Goal: Task Accomplishment & Management: Complete application form

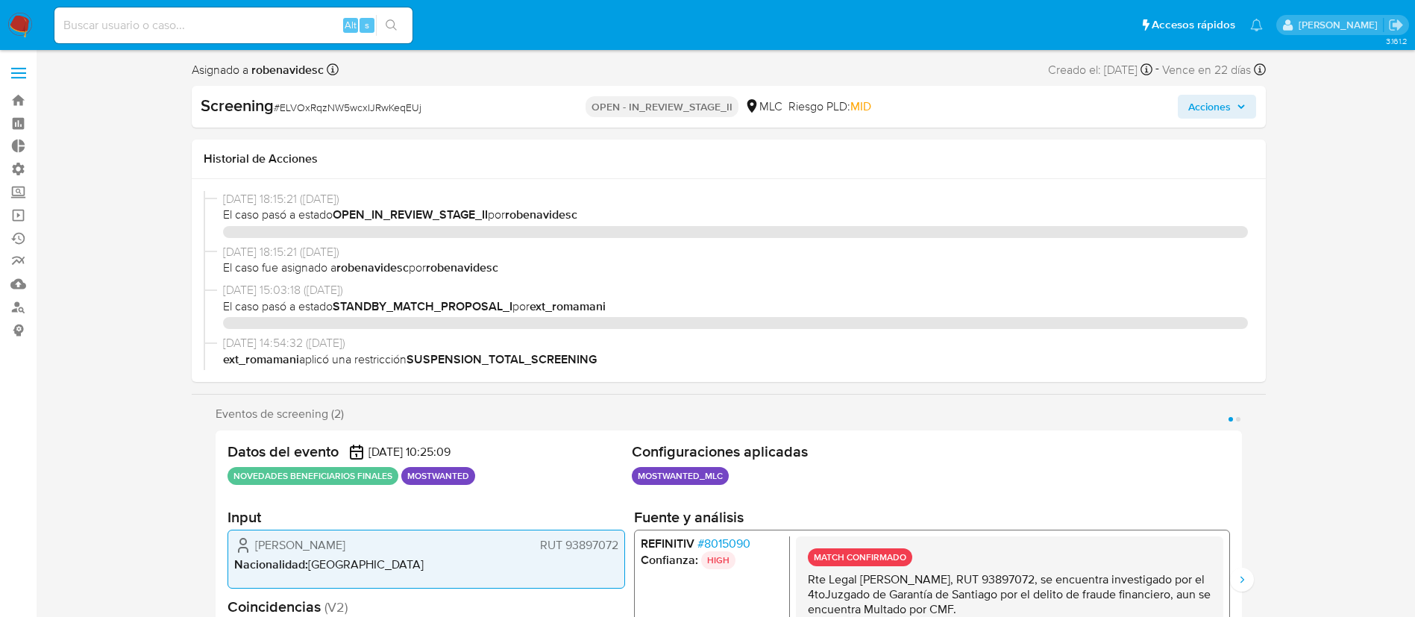
select select "10"
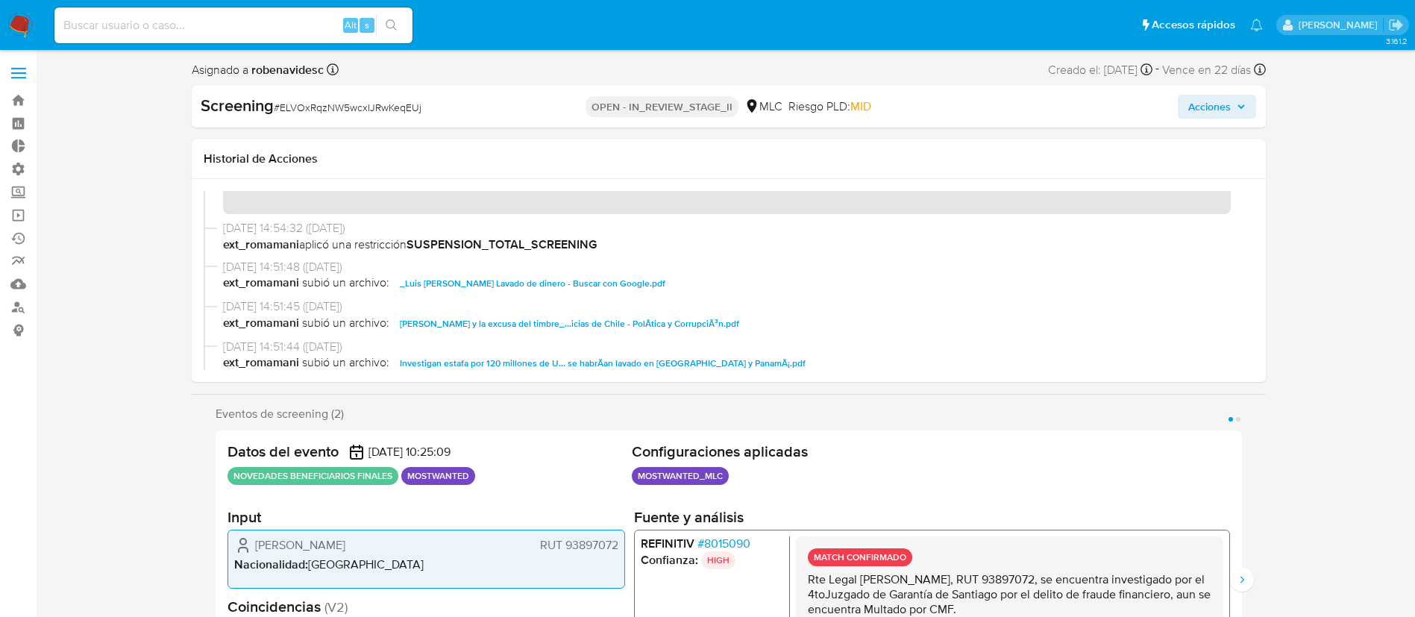
scroll to position [201, 0]
click at [665, 276] on span "_Luis patricio flores cuevas_ Lavado de dinero - Buscar con Google.pdf" at bounding box center [532, 282] width 265 height 18
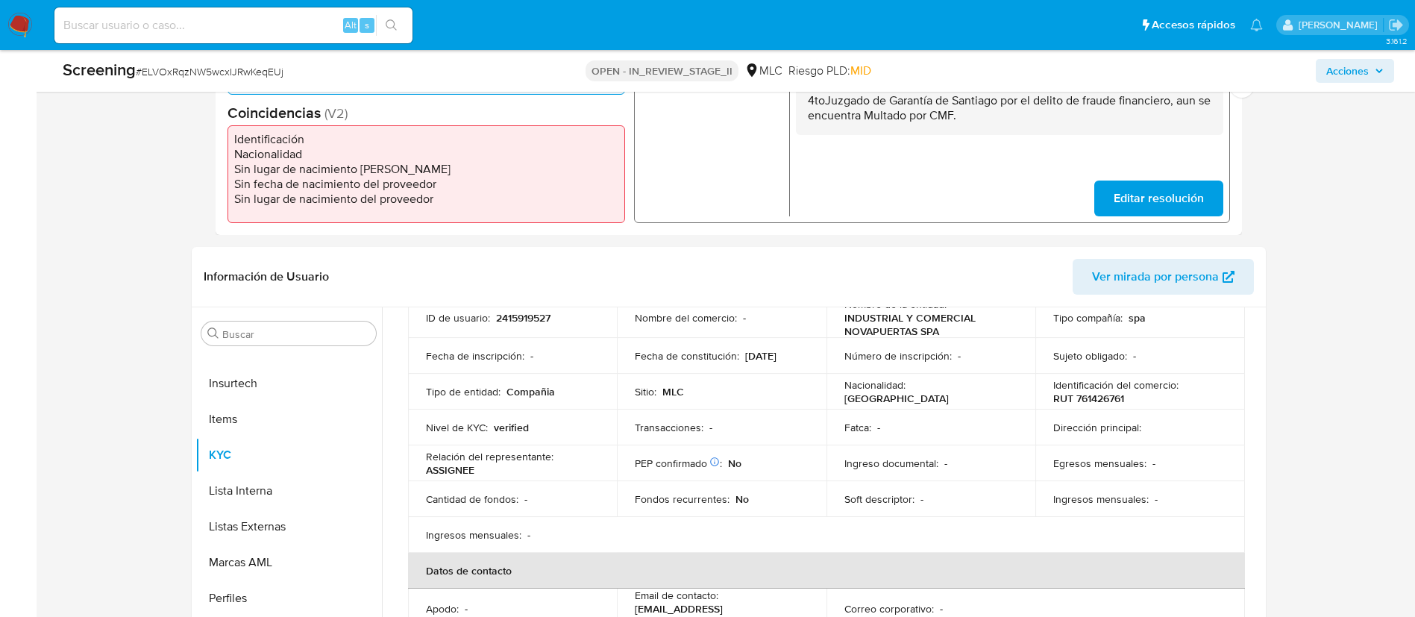
scroll to position [119, 0]
click at [864, 476] on td "Ingreso documental : -" at bounding box center [931, 461] width 210 height 36
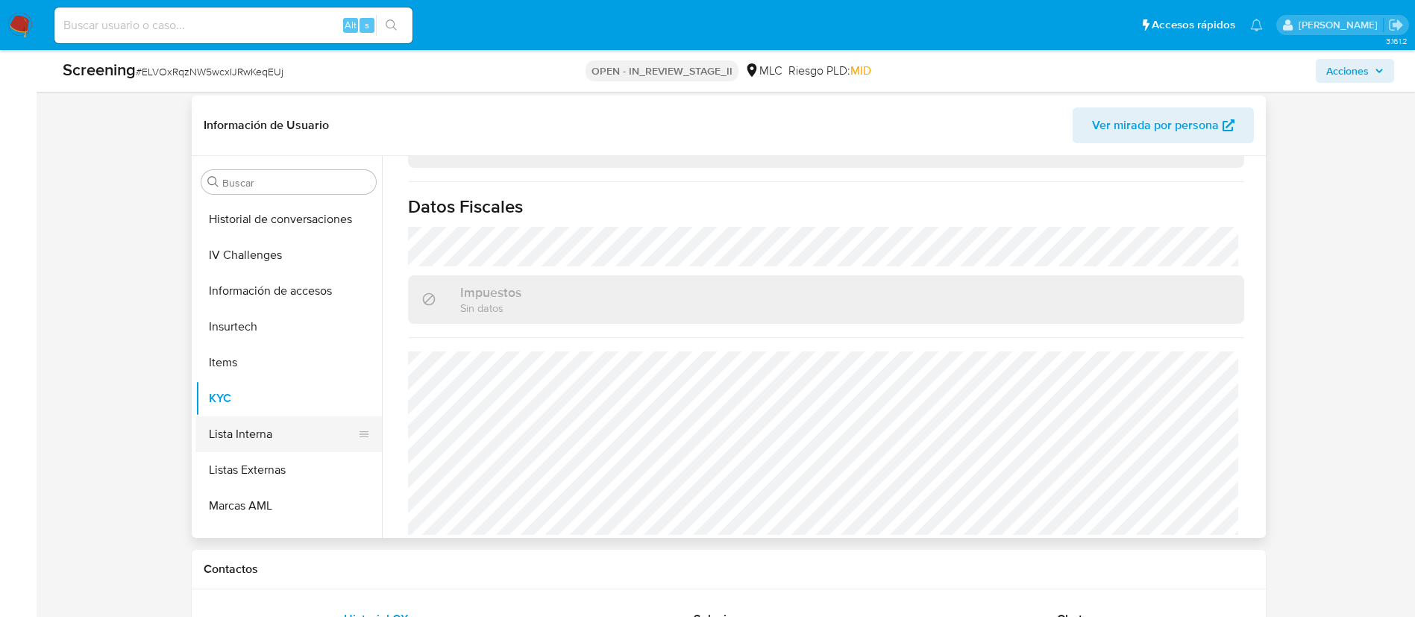
scroll to position [599, 0]
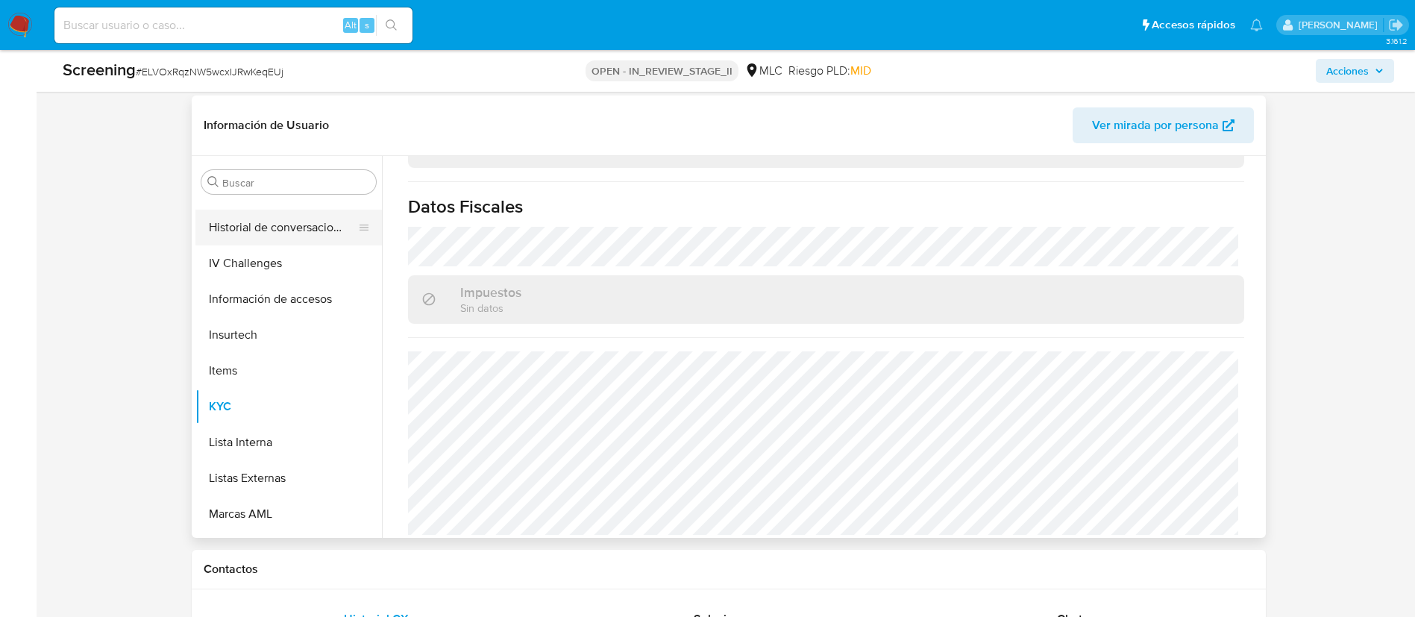
click at [257, 236] on button "Historial de conversaciones" at bounding box center [282, 228] width 174 height 36
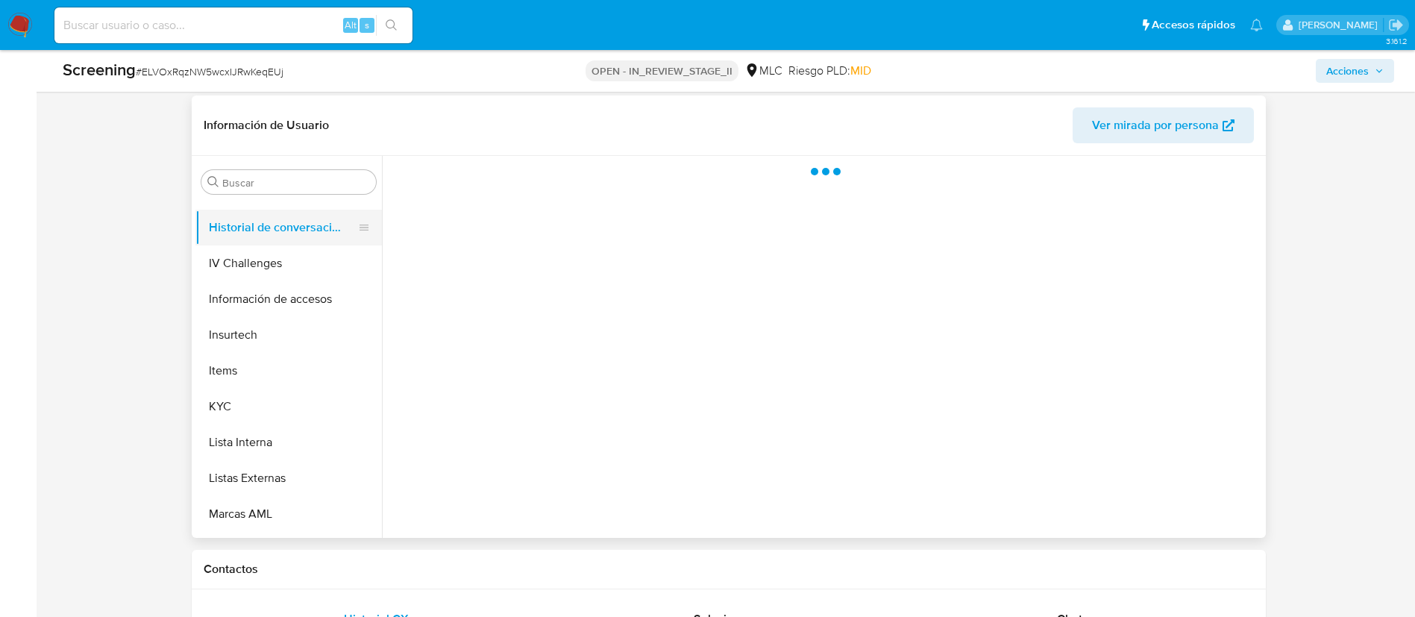
scroll to position [0, 0]
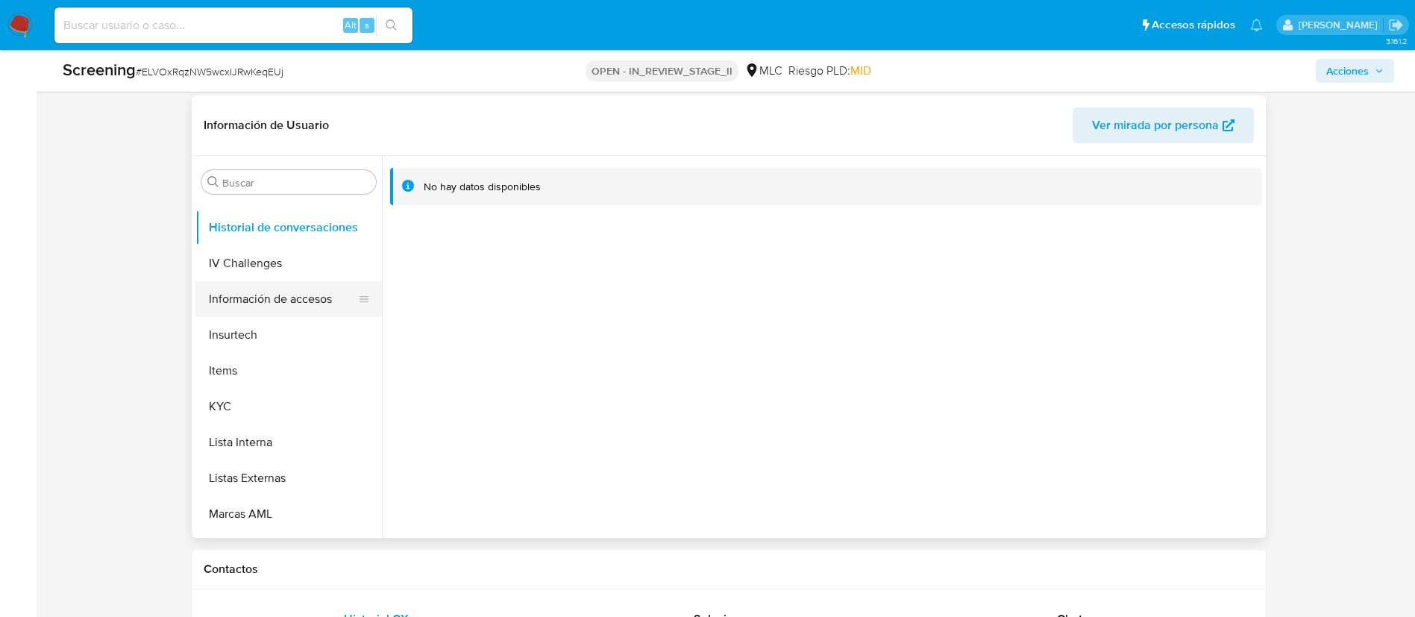
click at [275, 307] on button "Información de accesos" at bounding box center [282, 299] width 174 height 36
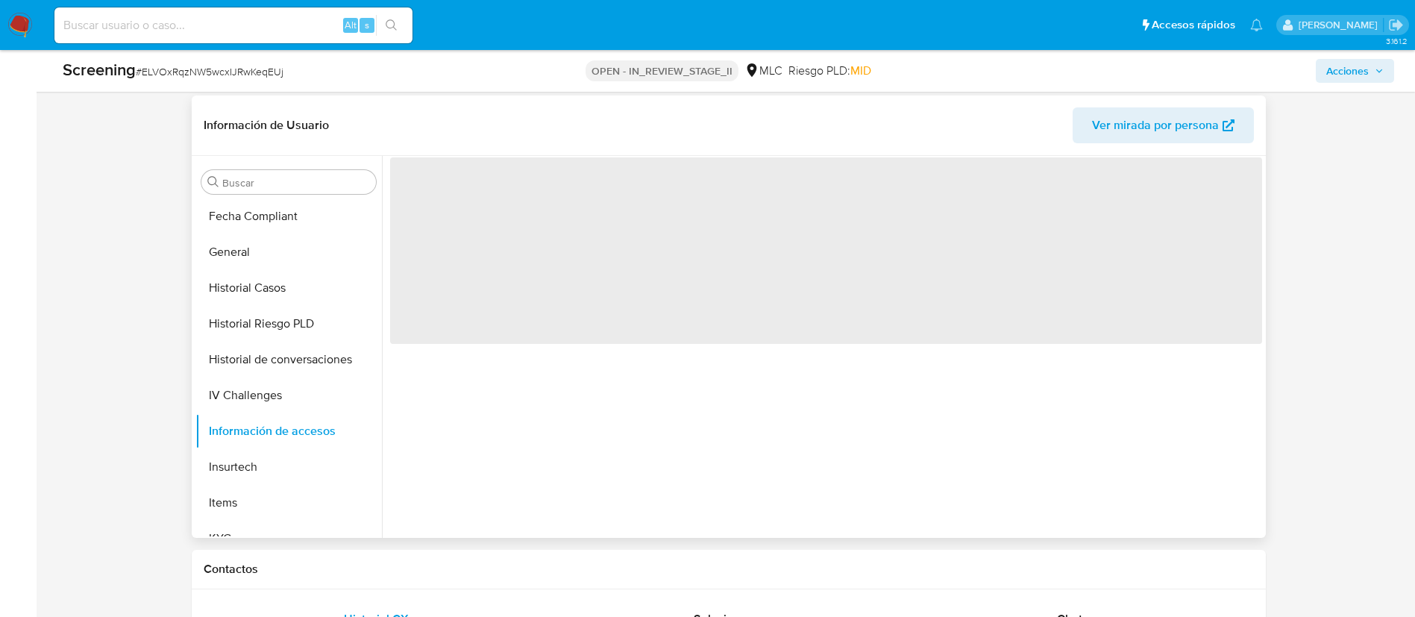
scroll to position [462, 0]
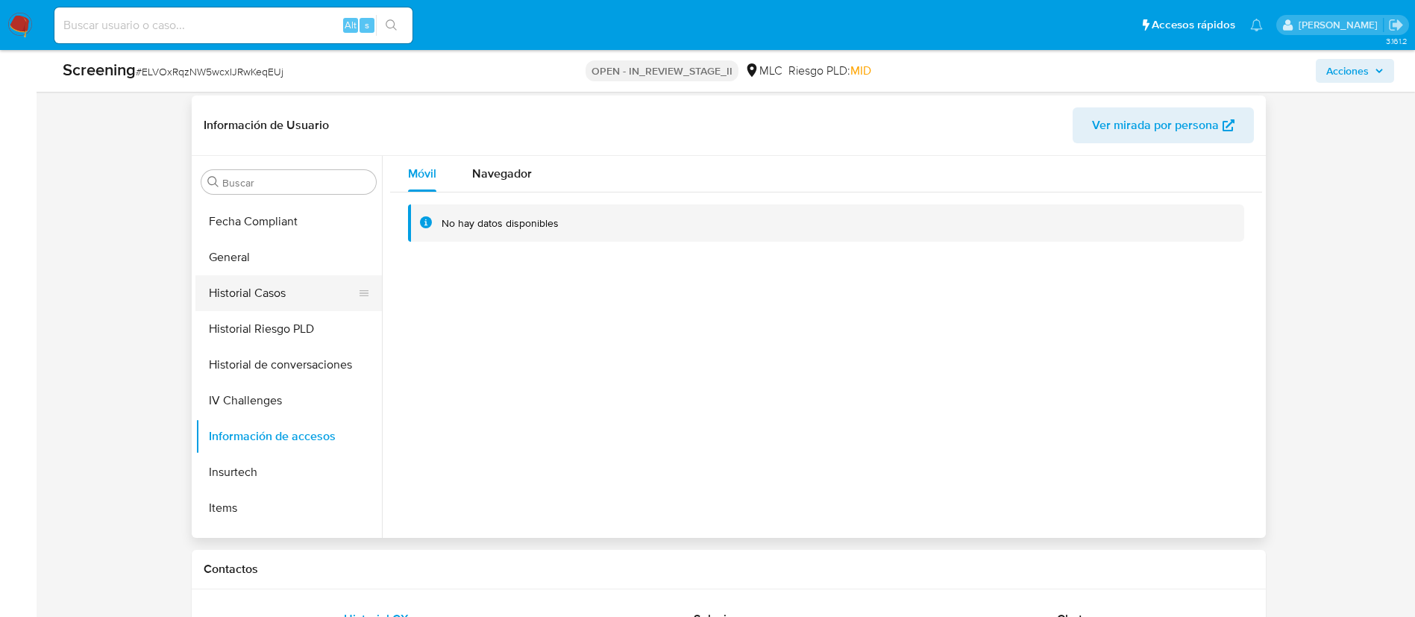
click at [251, 298] on button "Historial Casos" at bounding box center [282, 293] width 174 height 36
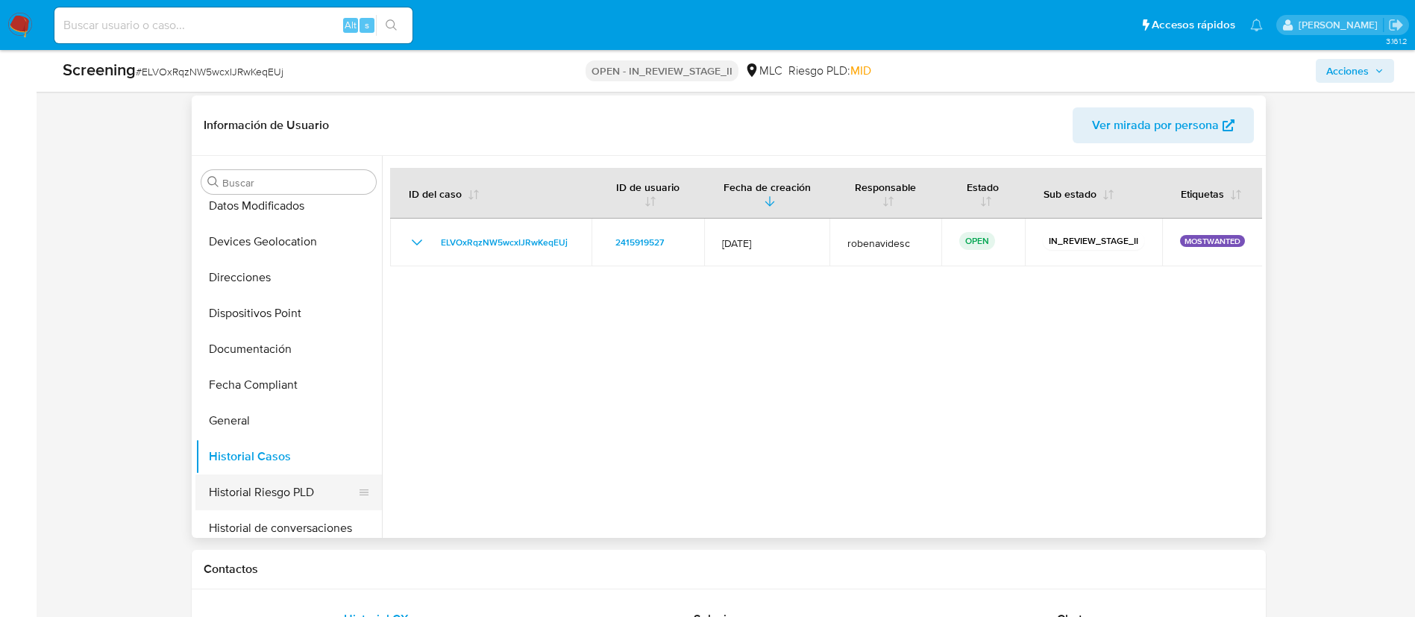
scroll to position [299, 0]
click at [244, 341] on button "Documentación" at bounding box center [282, 348] width 174 height 36
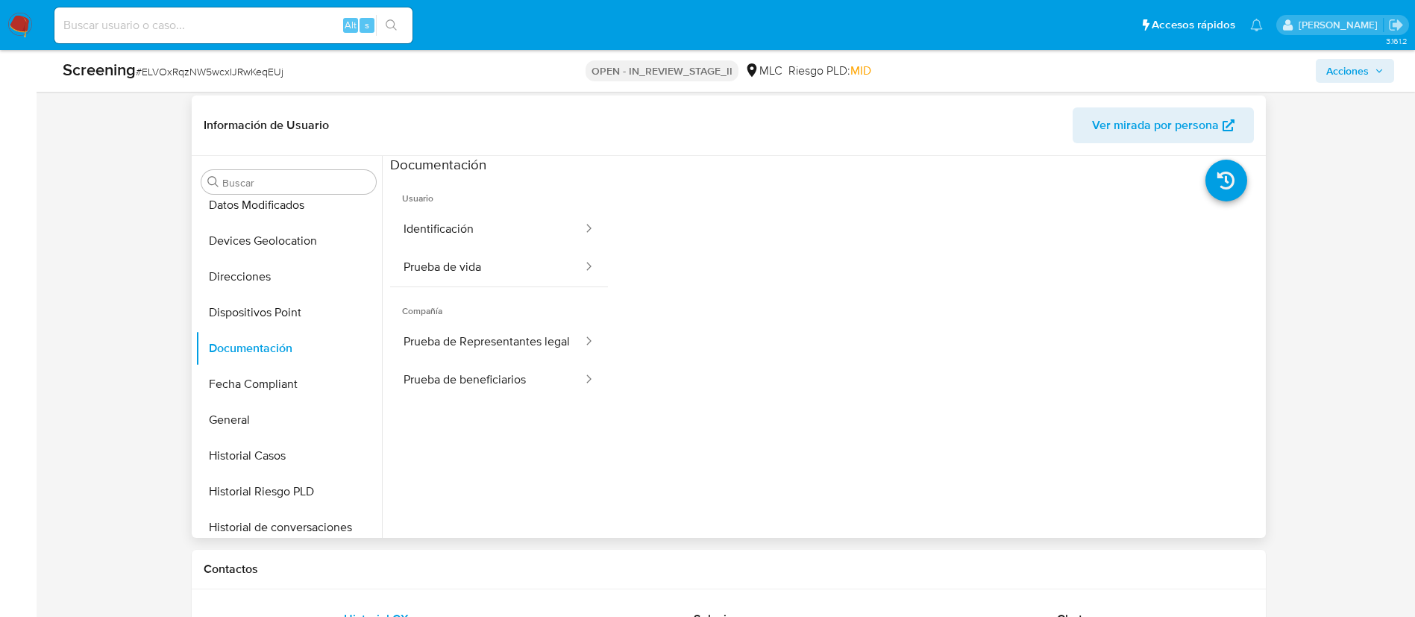
click at [469, 193] on span "Usuario" at bounding box center [499, 192] width 218 height 36
click at [490, 225] on button "Identificación" at bounding box center [487, 229] width 194 height 38
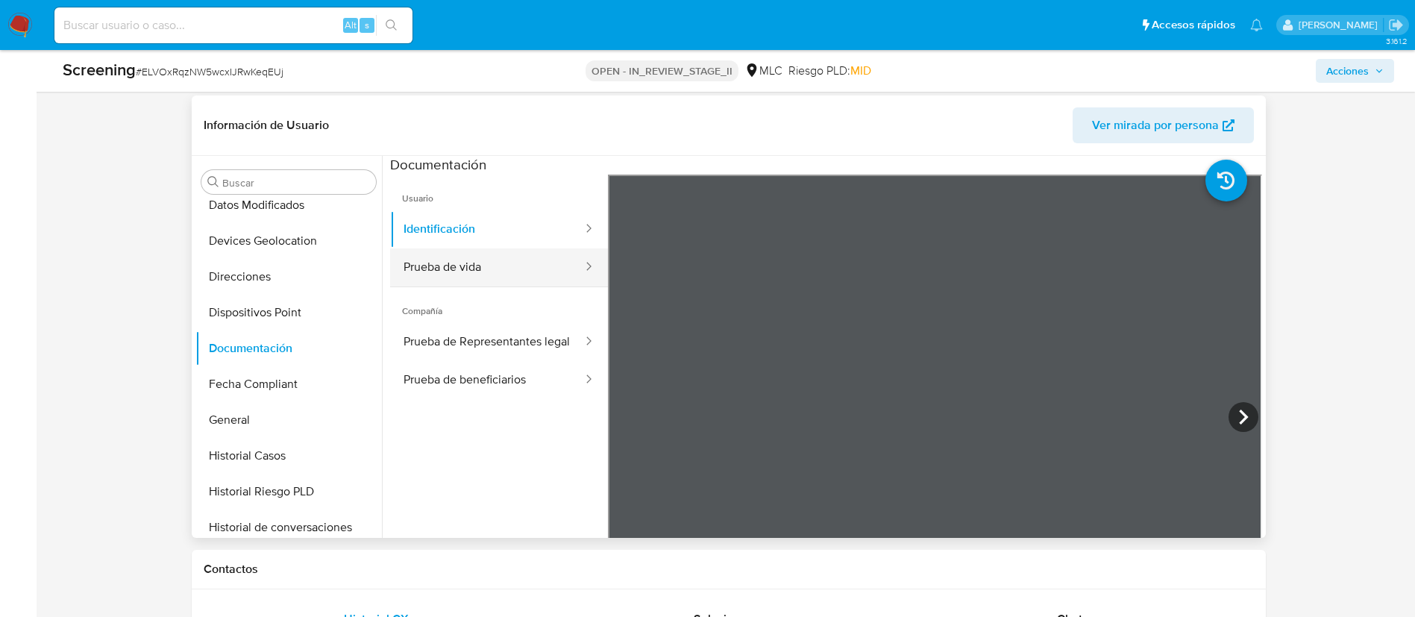
click at [505, 271] on button "Prueba de vida" at bounding box center [487, 267] width 194 height 38
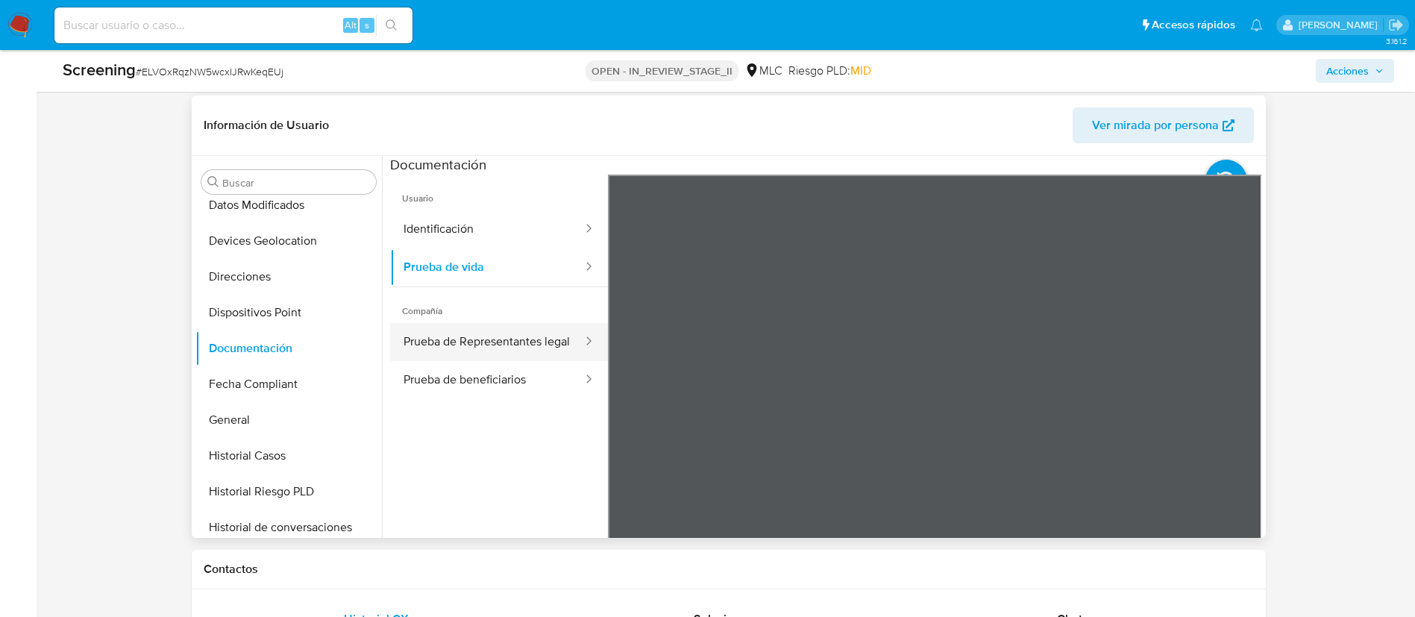
click at [516, 343] on button "Prueba de Representantes legal" at bounding box center [487, 342] width 194 height 38
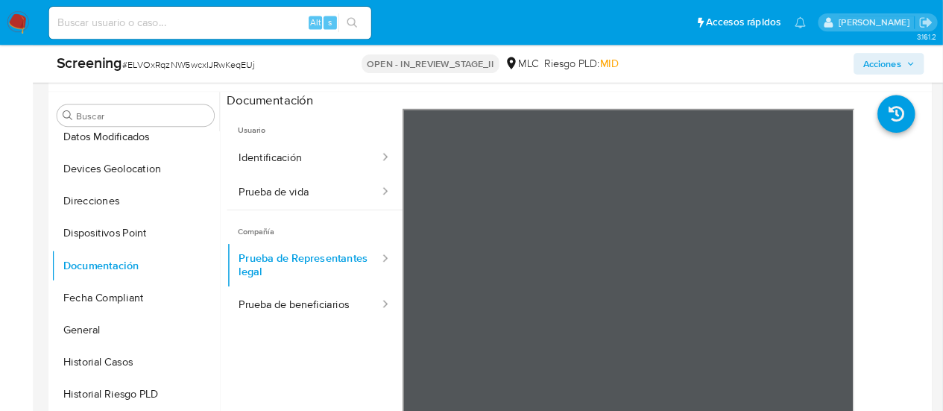
scroll to position [298, 0]
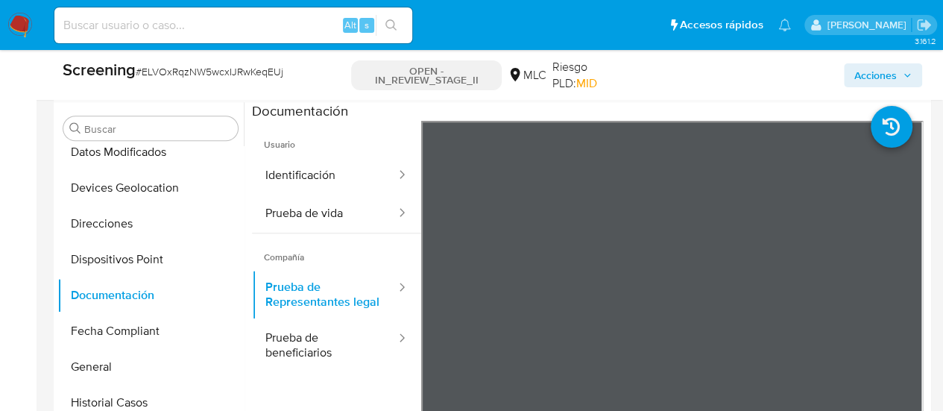
drag, startPoint x: 1386, startPoint y: 1, endPoint x: 634, endPoint y: 81, distance: 756.7
click at [634, 81] on div "Screening # ELVOxRqzNW5wcxIJRwKeqEUj OPEN - IN_REVIEW_STAGE_II MLC Riesgo PLD: …" at bounding box center [493, 75] width 878 height 50
click at [305, 356] on button "Prueba de beneficiarios" at bounding box center [324, 345] width 145 height 51
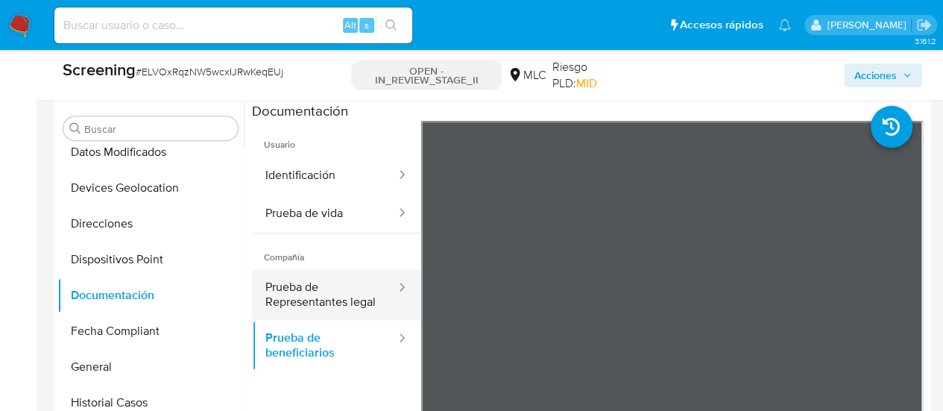
click at [309, 293] on button "Prueba de Representantes legal" at bounding box center [324, 294] width 145 height 51
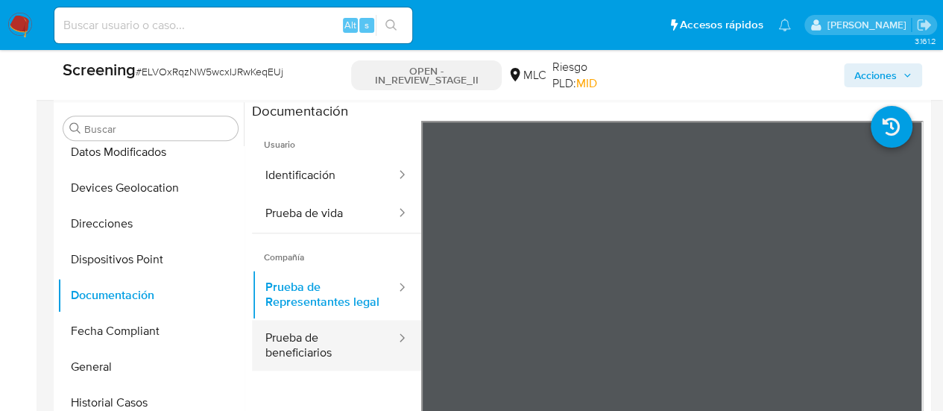
click at [325, 344] on button "Prueba de beneficiarios" at bounding box center [324, 345] width 145 height 51
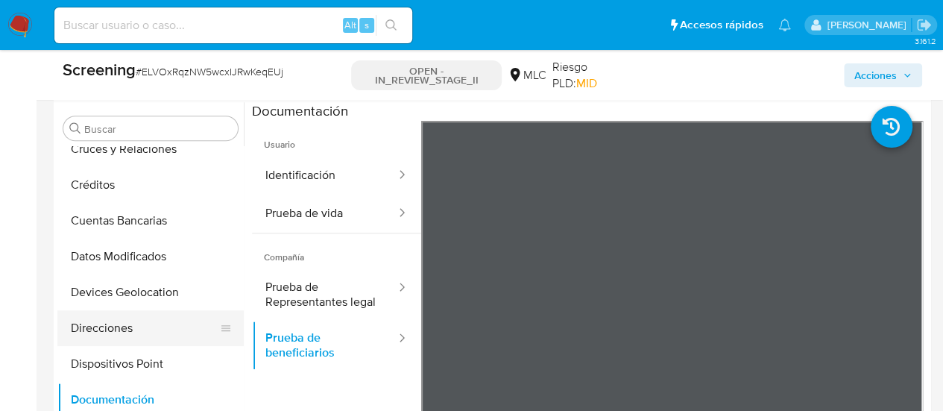
scroll to position [192, 0]
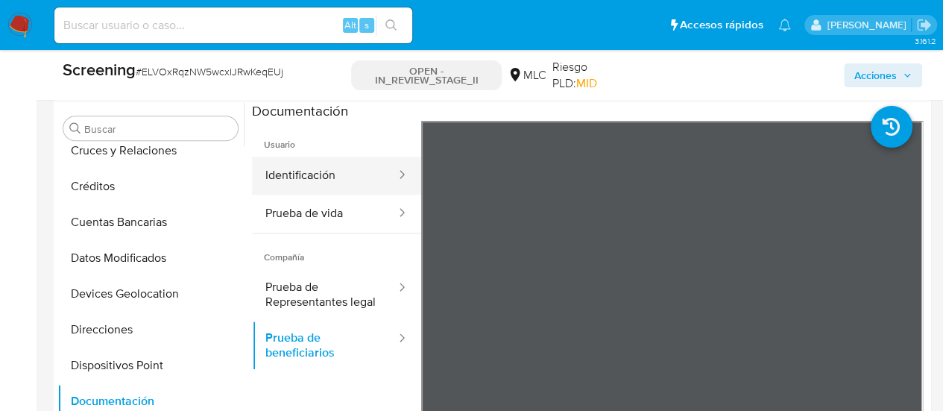
click at [318, 180] on button "Identificación" at bounding box center [324, 176] width 145 height 38
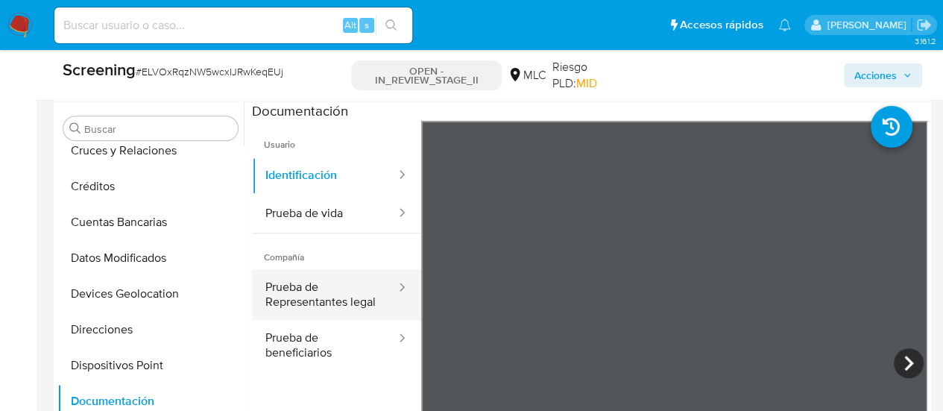
click at [304, 306] on button "Prueba de Representantes legal" at bounding box center [324, 294] width 145 height 51
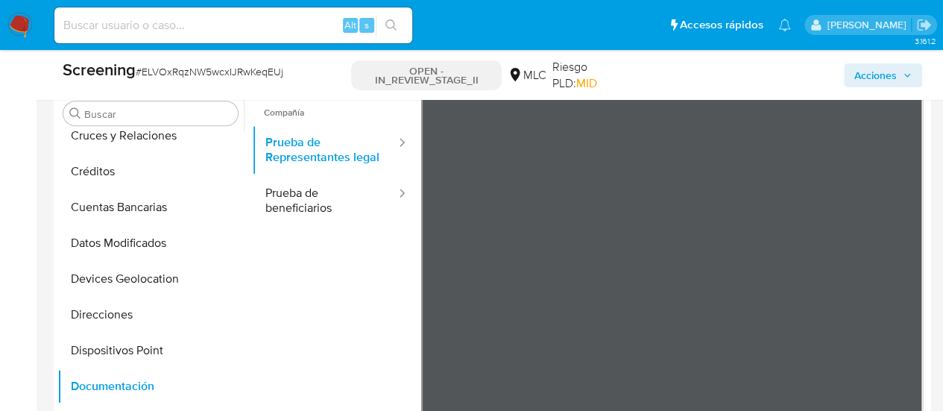
scroll to position [673, 0]
click at [385, 295] on ul "Usuario Identificación Prueba de vida Compañía Prueba de Representantes legal P…" at bounding box center [336, 190] width 169 height 430
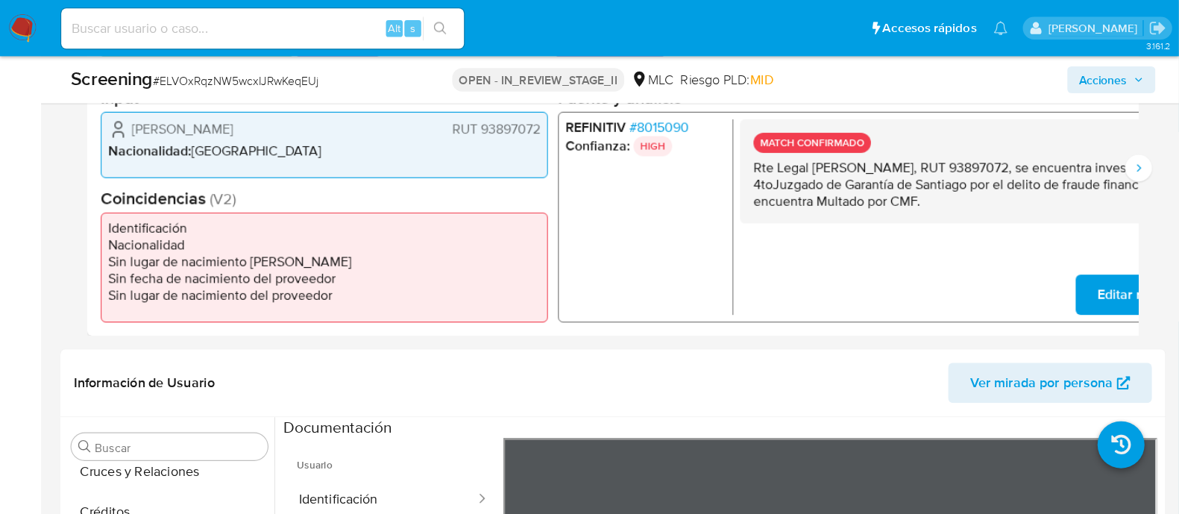
scroll to position [192, 0]
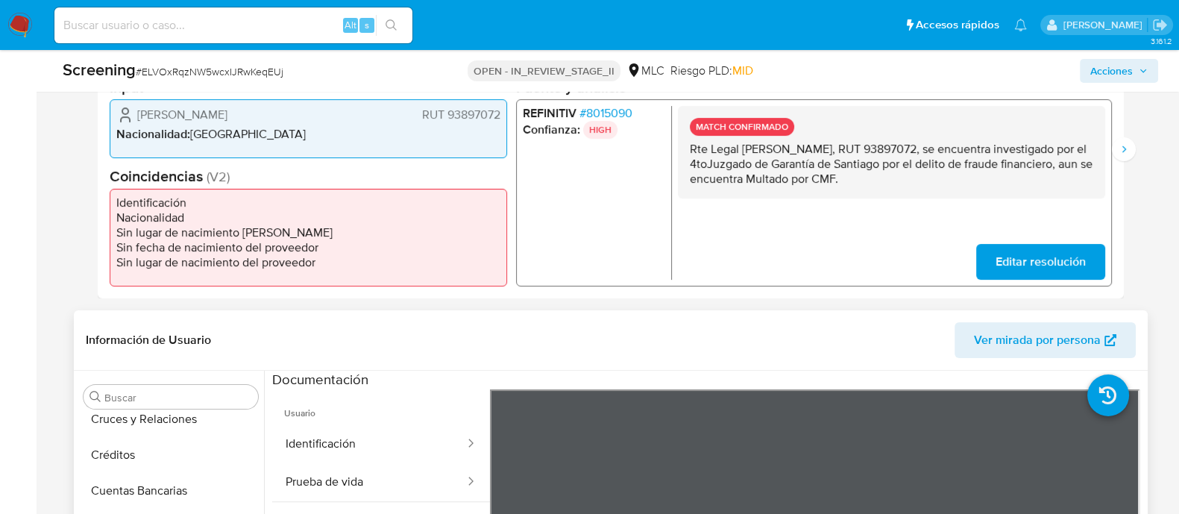
drag, startPoint x: 914, startPoint y: 1, endPoint x: 810, endPoint y: 330, distance: 344.3
click at [810, 330] on header "Información de Usuario Ver mirada por persona" at bounding box center [611, 340] width 1050 height 36
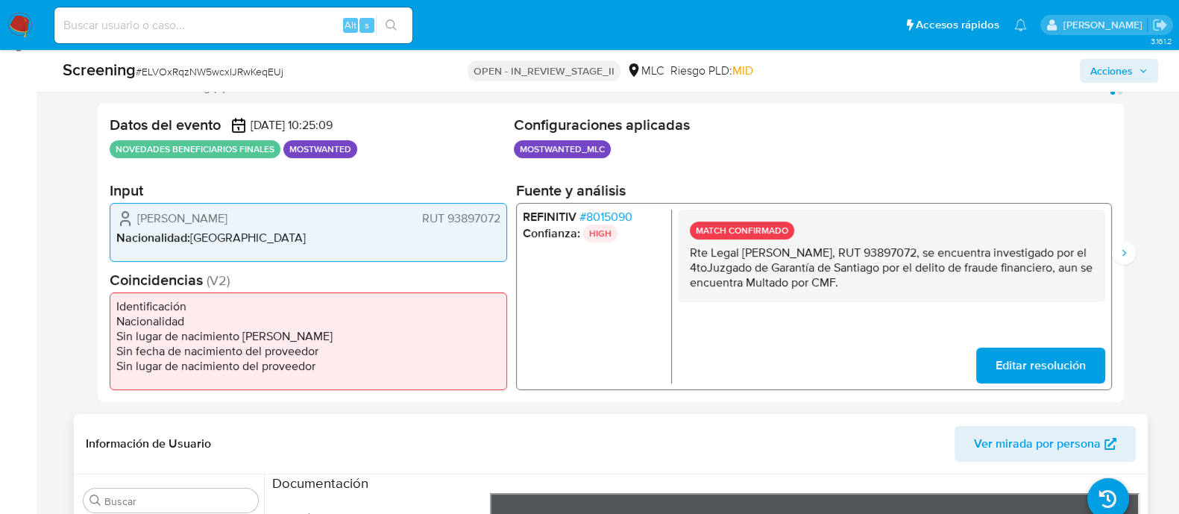
scroll to position [284, 0]
drag, startPoint x: 740, startPoint y: 255, endPoint x: 966, endPoint y: 251, distance: 226.0
click at [966, 251] on p "Rte Legal Luis Patricio Flores Cuevas, RUT 93897072, se encuentra investigado p…" at bounding box center [890, 267] width 403 height 45
click at [625, 219] on span "# 8015090" at bounding box center [605, 217] width 53 height 15
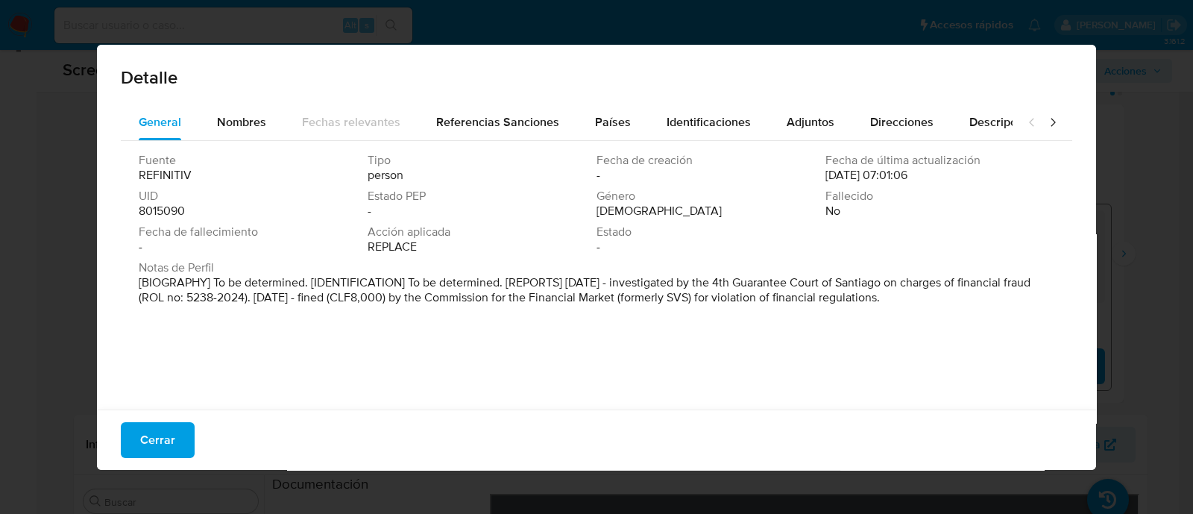
click at [670, 306] on div "Notas de Perfil [BIOGRAPHY] To be determined. [IDENTIFICATION] To be determined…" at bounding box center [597, 285] width 916 height 51
click at [151, 418] on div "Cerrar" at bounding box center [596, 439] width 999 height 60
click at [171, 438] on span "Cerrar" at bounding box center [157, 440] width 35 height 33
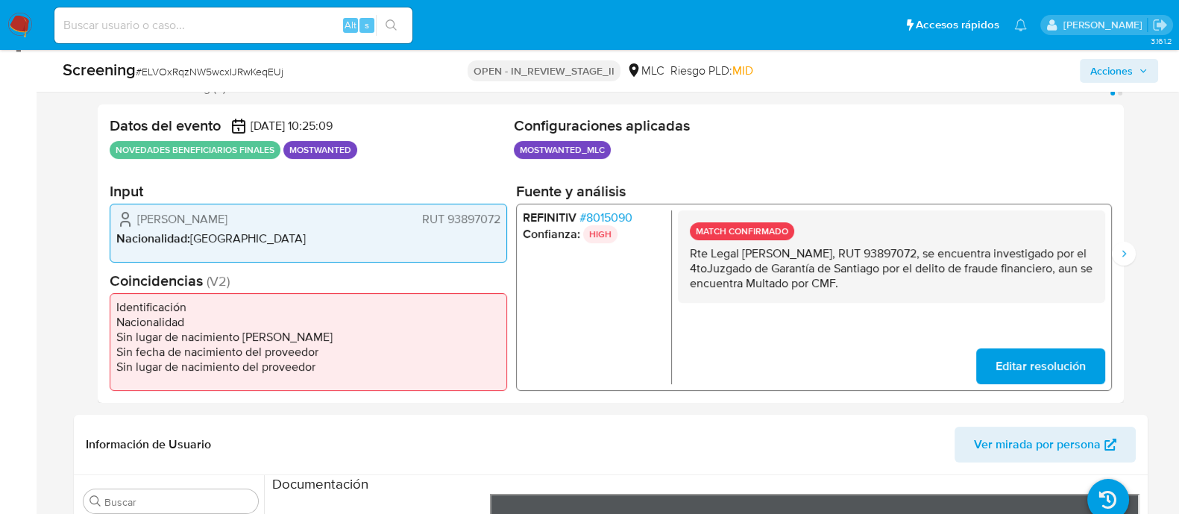
drag, startPoint x: 742, startPoint y: 254, endPoint x: 963, endPoint y: 252, distance: 221.5
click at [963, 252] on p "Rte Legal Luis Patricio Flores Cuevas, RUT 93897072, se encuentra investigado p…" at bounding box center [890, 267] width 403 height 45
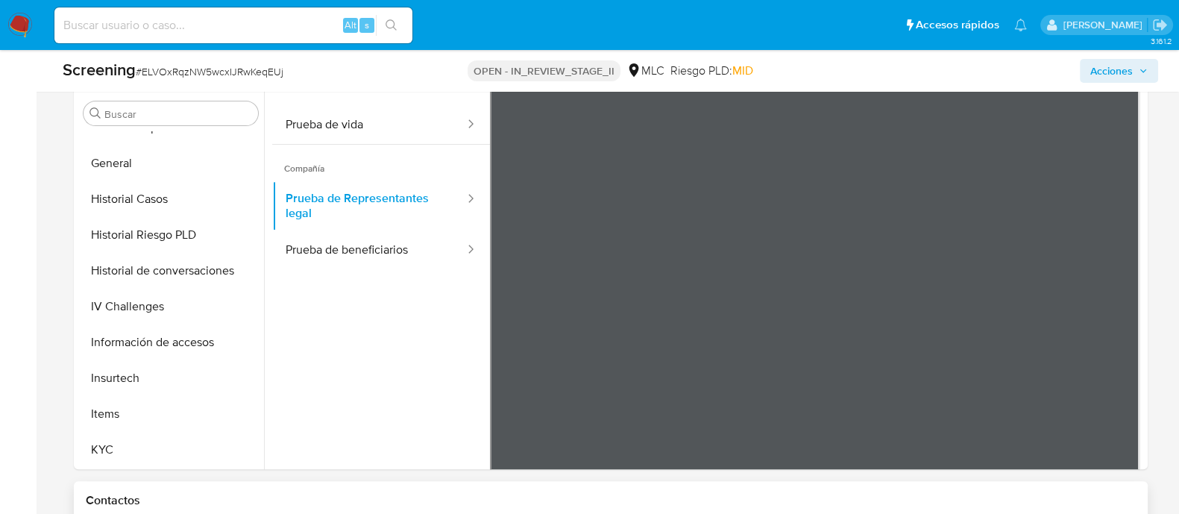
scroll to position [673, 0]
click at [153, 434] on button "KYC" at bounding box center [165, 449] width 174 height 36
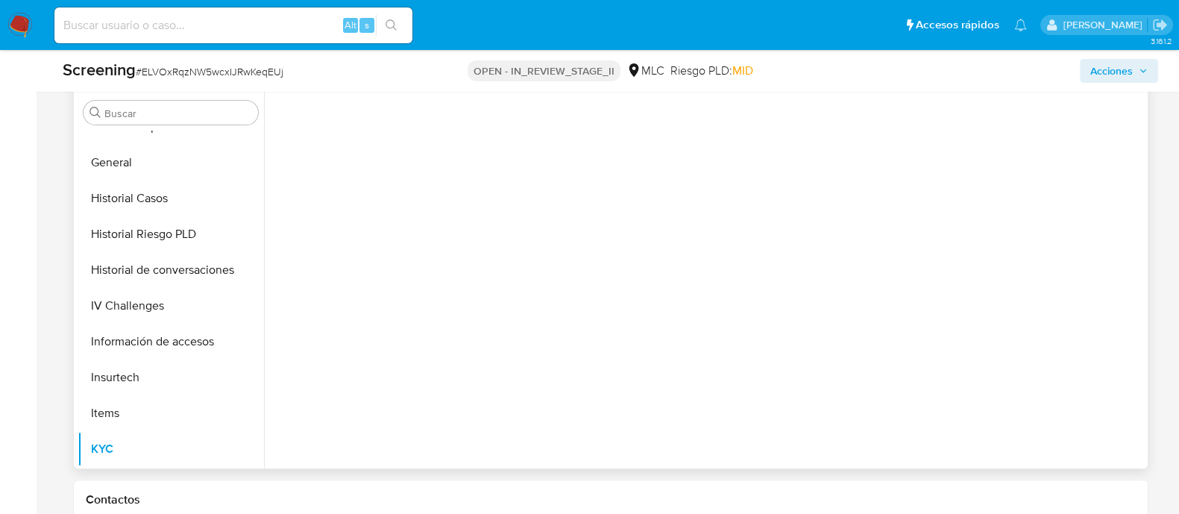
scroll to position [0, 0]
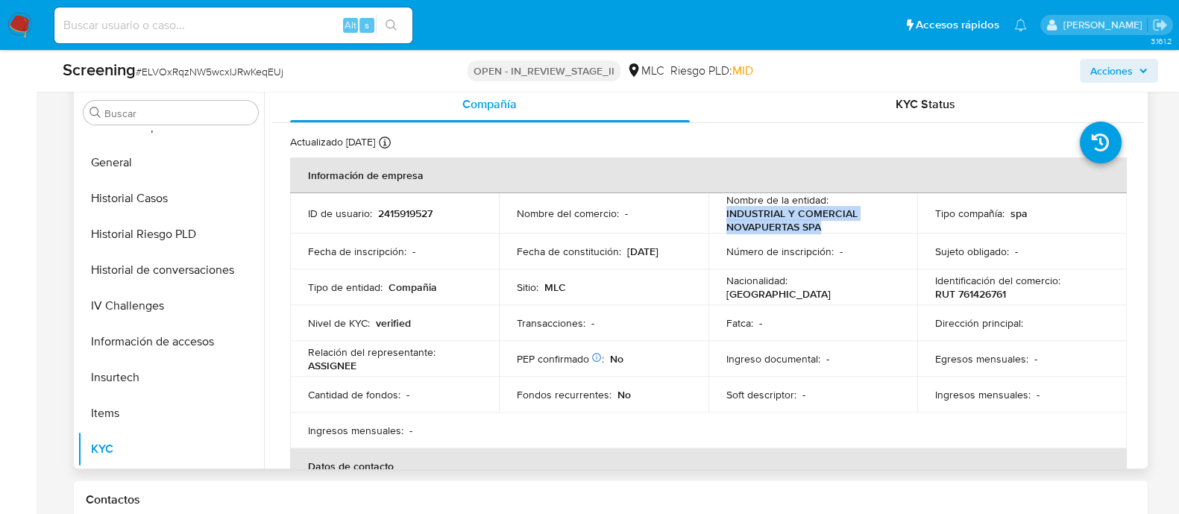
drag, startPoint x: 825, startPoint y: 228, endPoint x: 715, endPoint y: 224, distance: 110.4
click at [715, 224] on td "Nombre de la entidad : INDUSTRIAL Y COMERCIAL NOVAPUERTAS SPA" at bounding box center [813, 213] width 210 height 40
copy p "INDUSTRIAL Y COMERCIAL NOVAPUERTAS SPA"
click at [858, 415] on table "Información de empresa ID de usuario : 2415919527 Nombre del comercio : - Nombr…" at bounding box center [708, 447] width 837 height 580
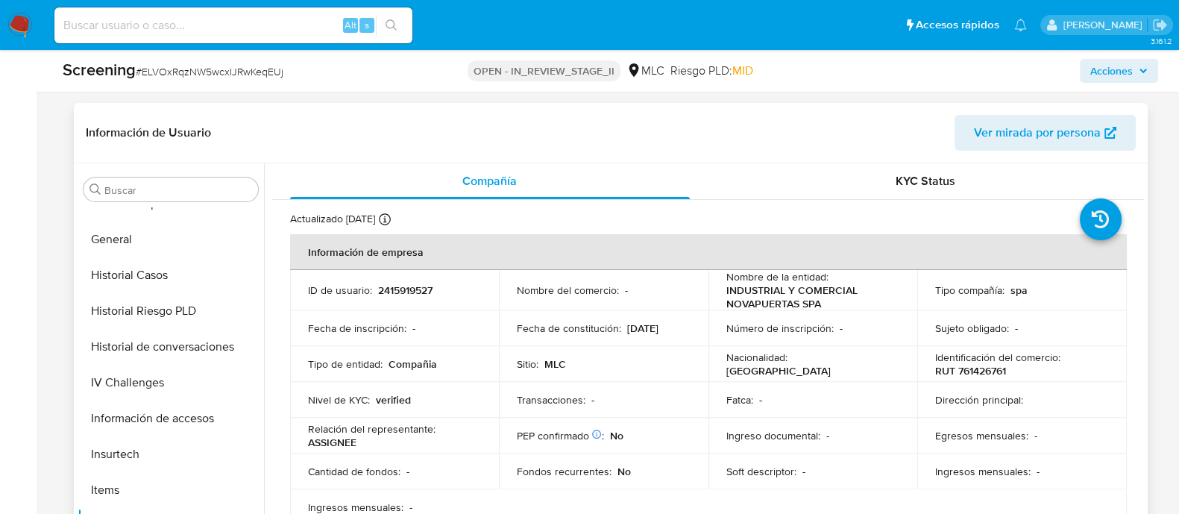
click at [1025, 136] on span "Ver mirada por persona" at bounding box center [1037, 133] width 127 height 36
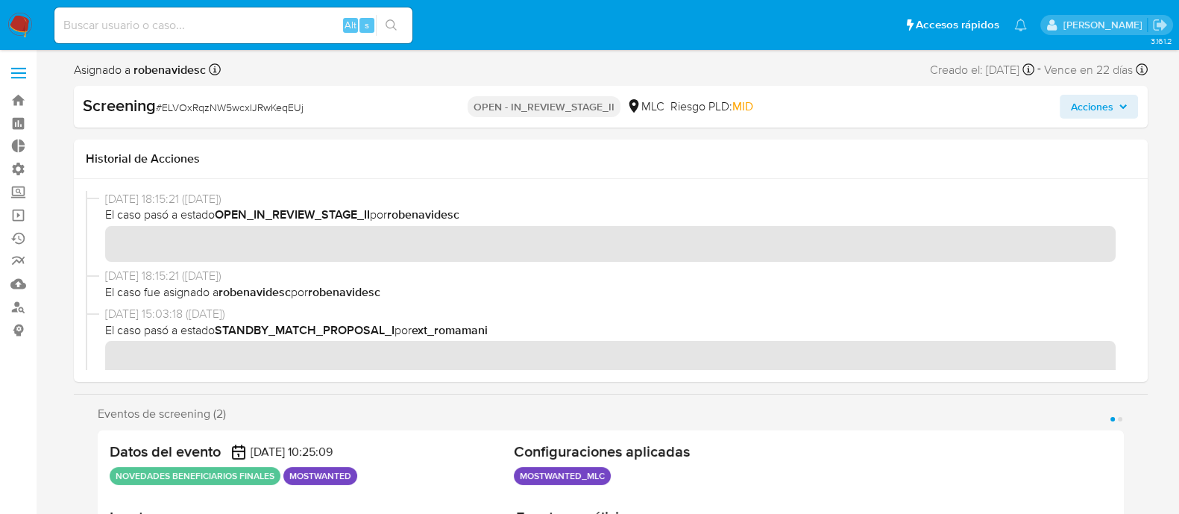
click at [1098, 108] on span "Acciones" at bounding box center [1091, 107] width 43 height 24
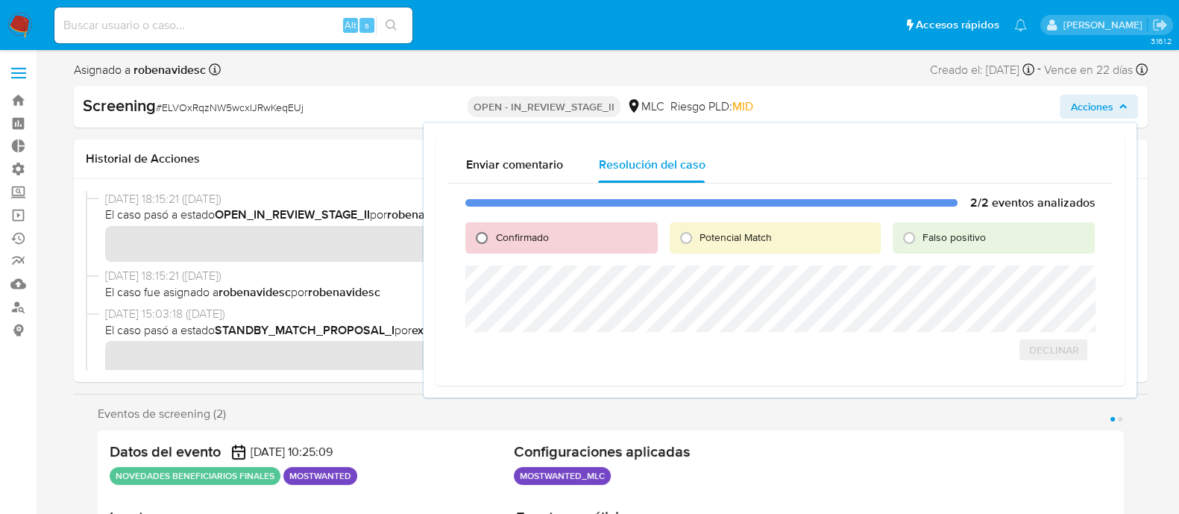
click at [487, 241] on input "Confirmado" at bounding box center [482, 238] width 24 height 24
radio input "true"
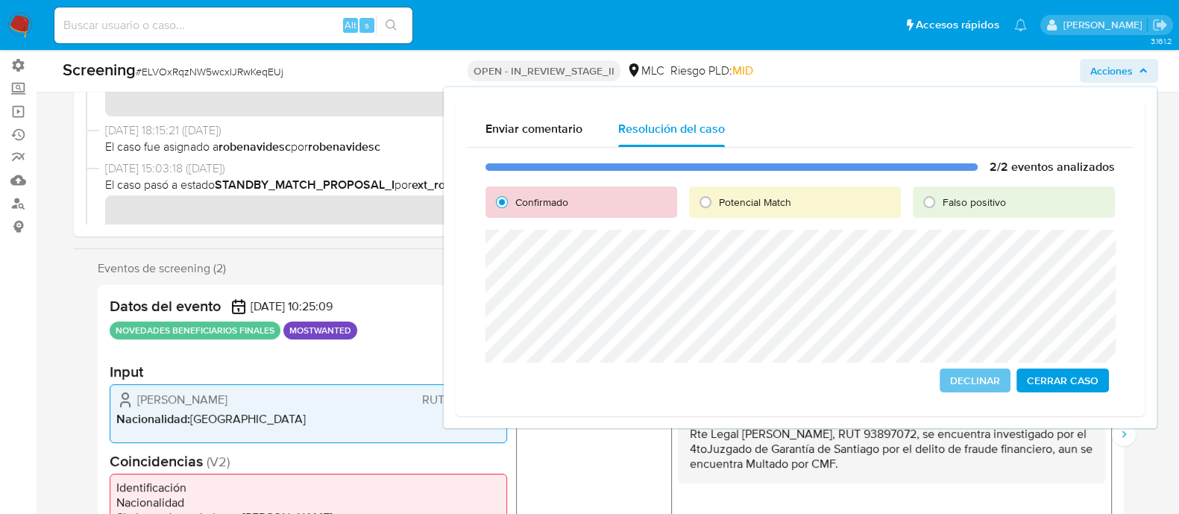
scroll to position [112, 0]
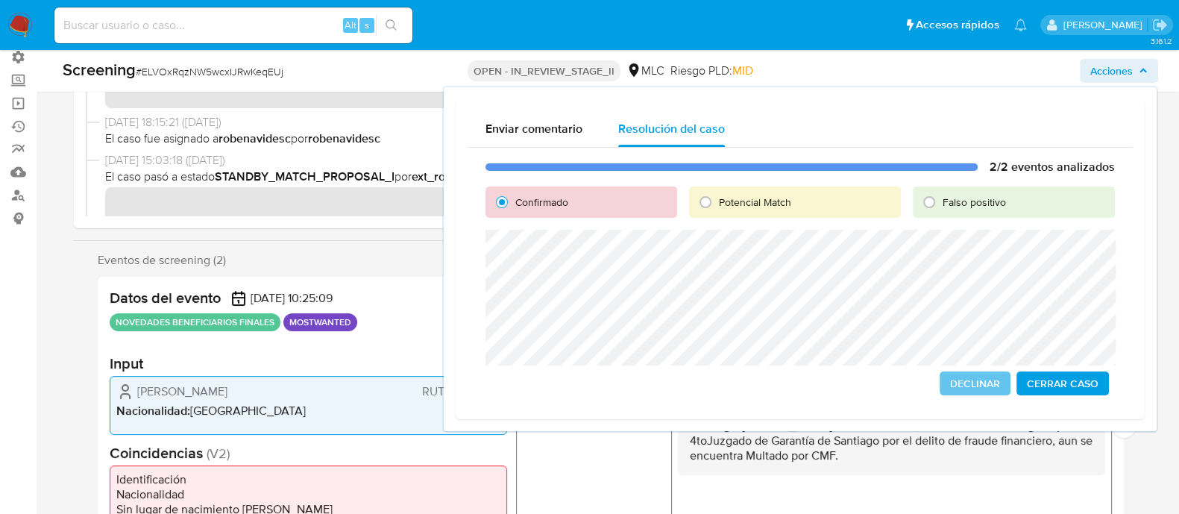
click at [471, 204] on div "2/2 eventos analizados Confirmado Potencial Match Falso positivo Declinar Cerra…" at bounding box center [800, 277] width 665 height 259
click at [642, 442] on ul "REFINITIV # 8015090 Confianza: HIGH" at bounding box center [596, 469] width 149 height 174
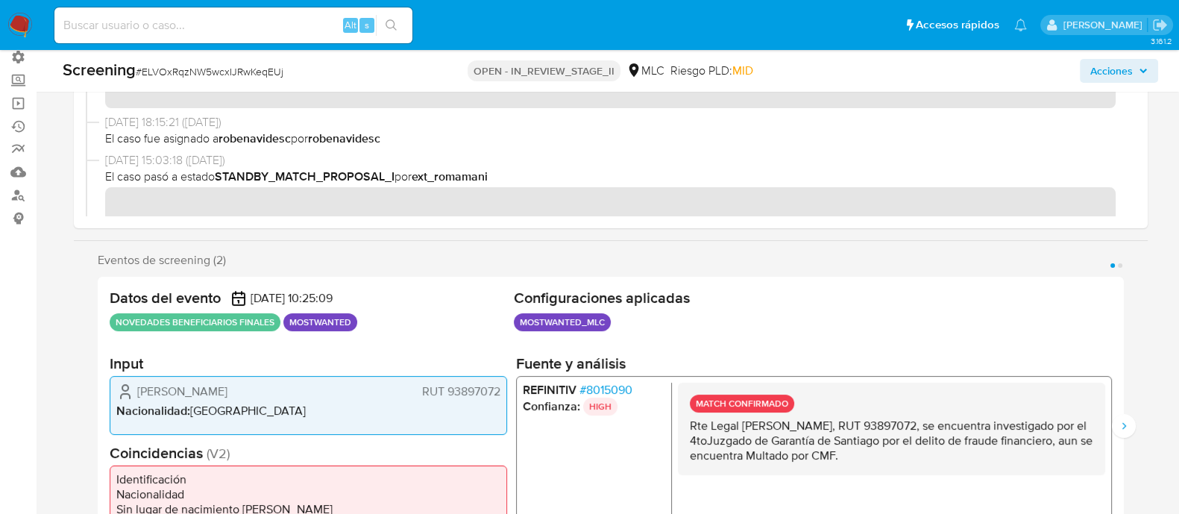
drag, startPoint x: 738, startPoint y: 426, endPoint x: 966, endPoint y: 423, distance: 227.4
click at [966, 423] on p "Rte Legal Luis Patricio Flores Cuevas, RUT 93897072, se encuentra investigado p…" at bounding box center [890, 440] width 403 height 45
click at [1114, 75] on span "Acciones" at bounding box center [1111, 71] width 43 height 24
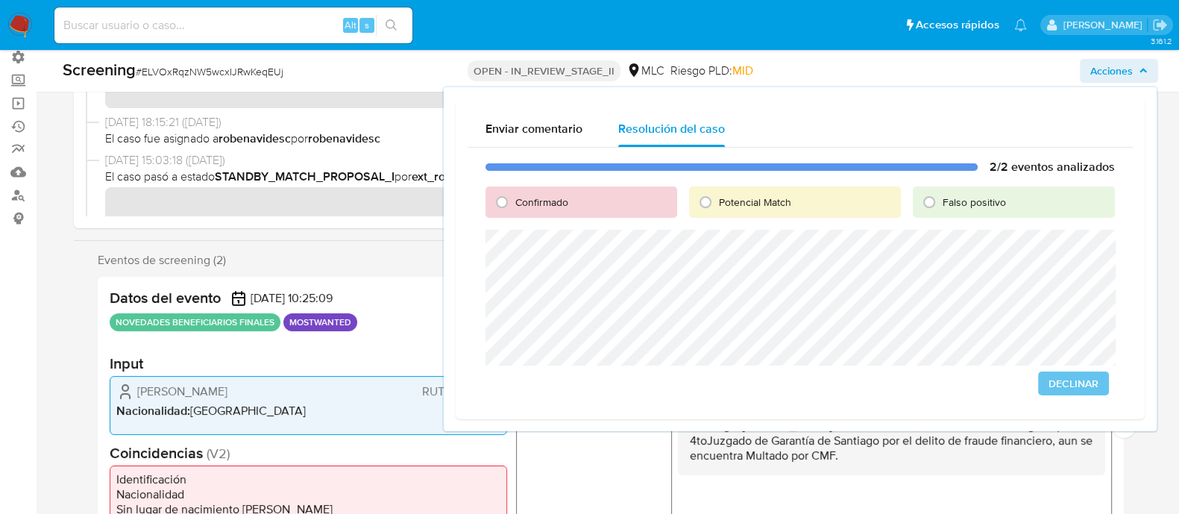
click at [516, 201] on span "Confirmado" at bounding box center [541, 202] width 53 height 15
click at [514, 201] on input "Confirmado" at bounding box center [502, 202] width 24 height 24
radio input "true"
click at [1051, 381] on span "Cerrar Caso" at bounding box center [1063, 383] width 72 height 21
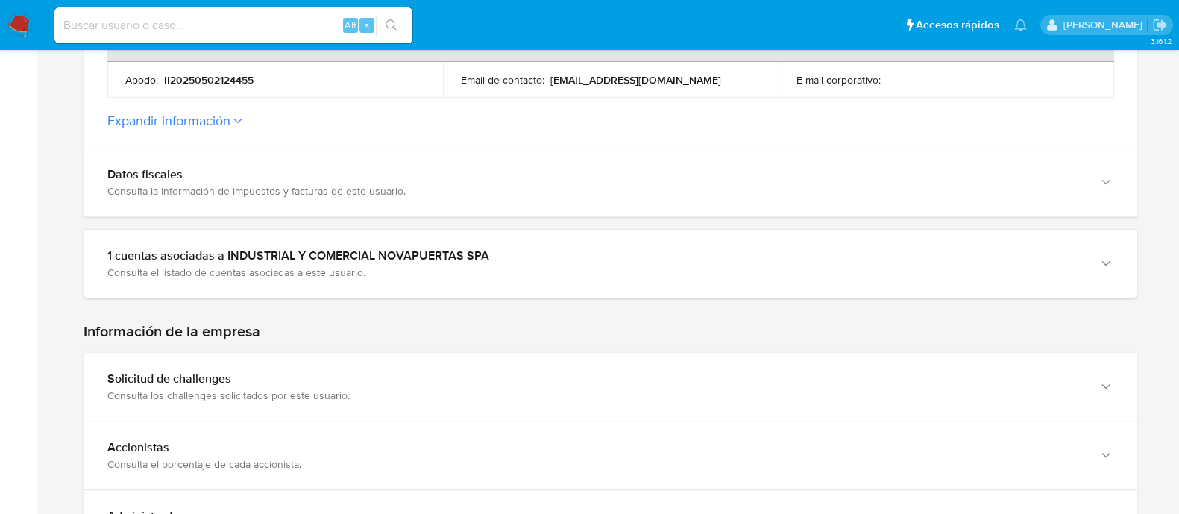
scroll to position [690, 0]
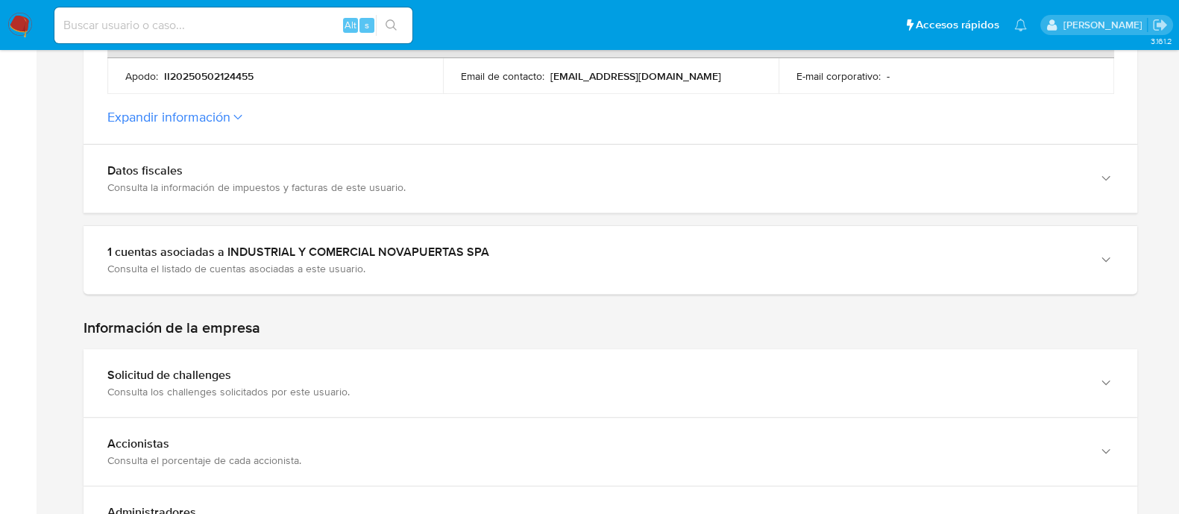
click at [195, 112] on button "Expandir información" at bounding box center [168, 117] width 123 height 16
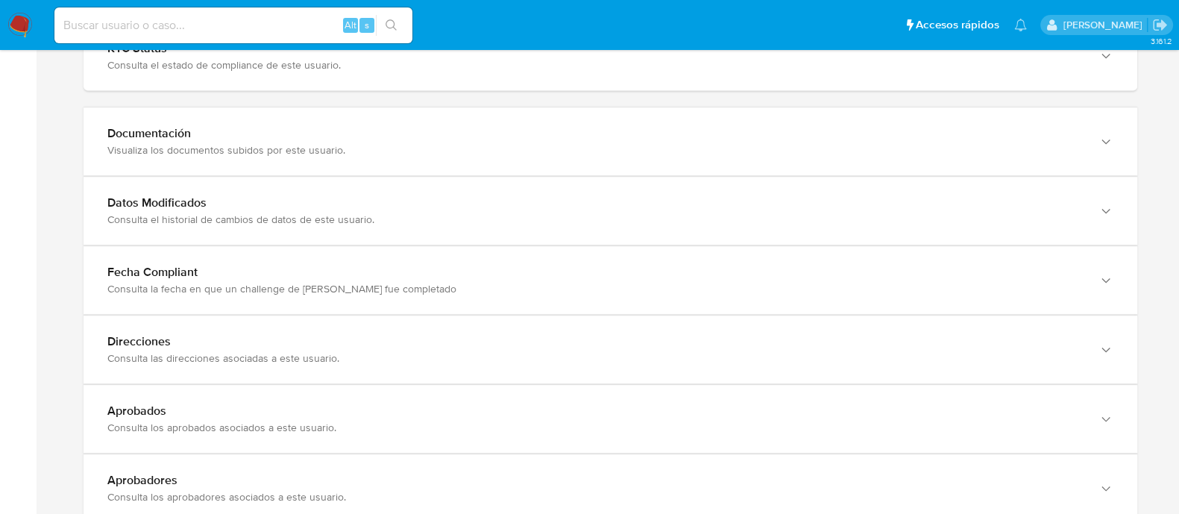
scroll to position [2000, 0]
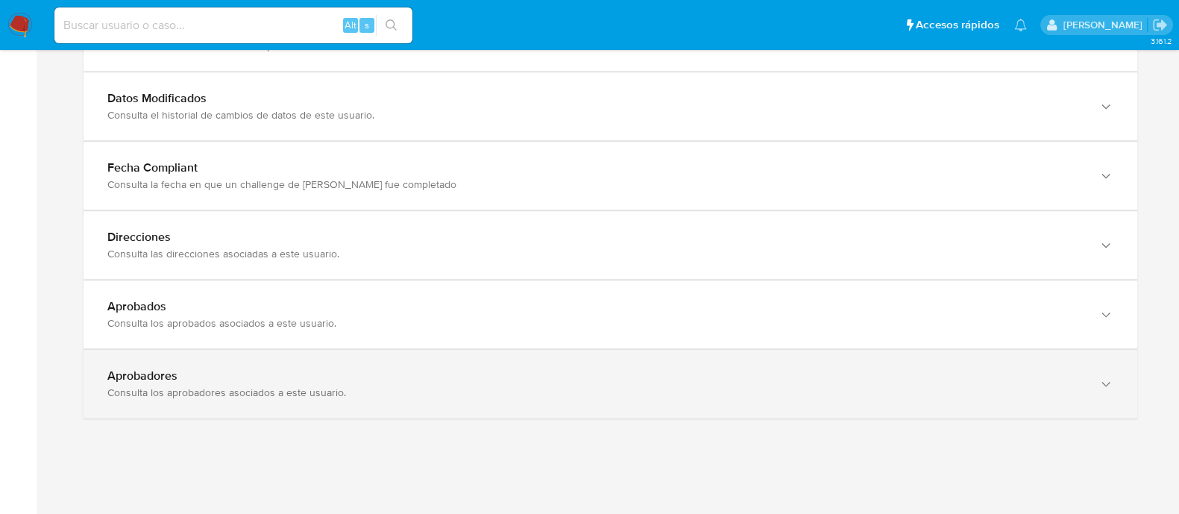
click at [482, 368] on div "Aprobadores" at bounding box center [595, 375] width 976 height 15
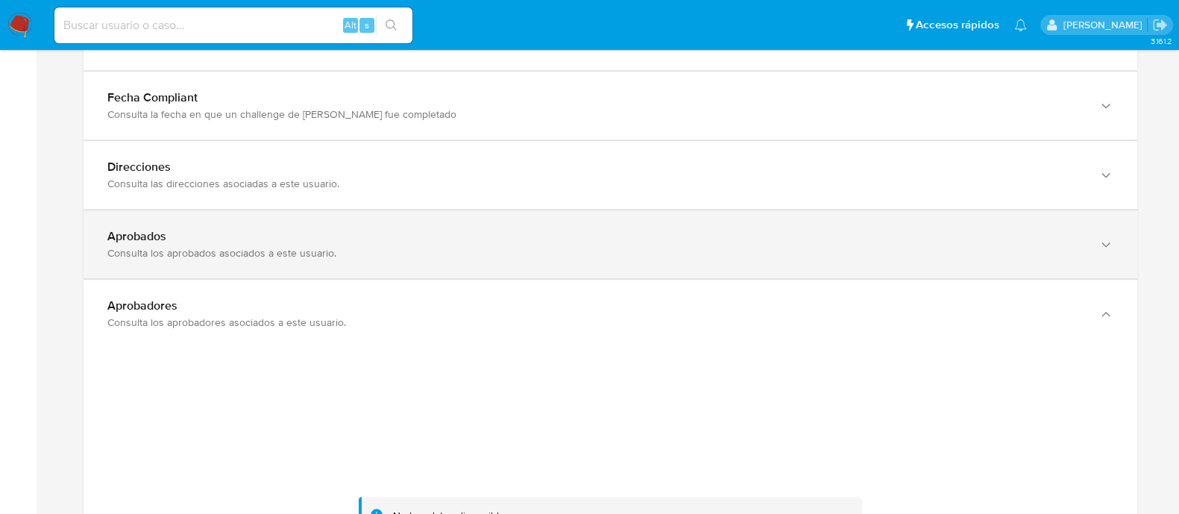
scroll to position [2069, 0]
click at [509, 239] on div "Aprobados" at bounding box center [595, 237] width 976 height 15
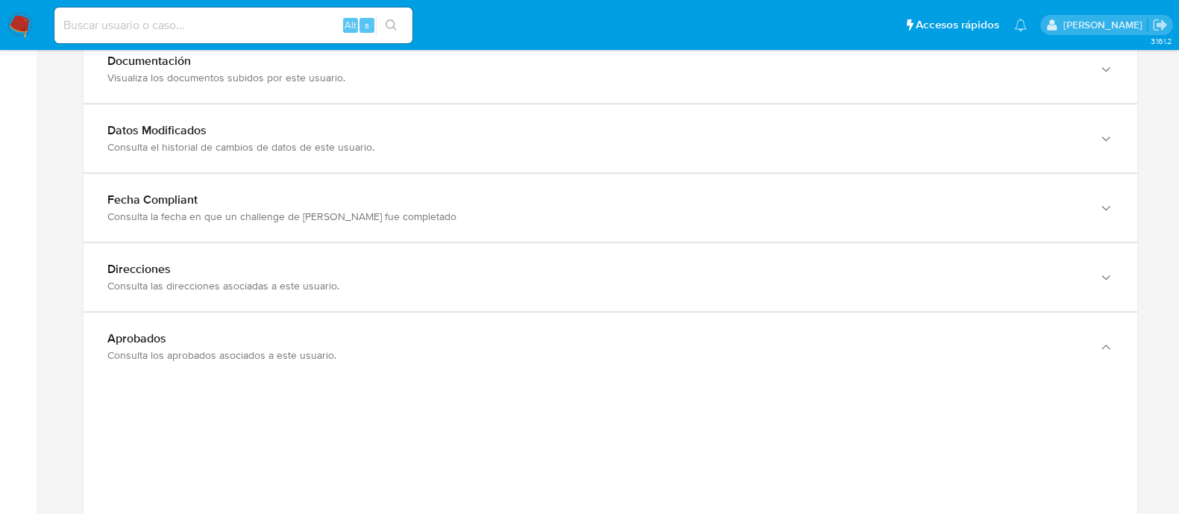
scroll to position [1966, 0]
click at [546, 283] on div "Consulta las direcciones asociadas a este usuario." at bounding box center [595, 287] width 976 height 13
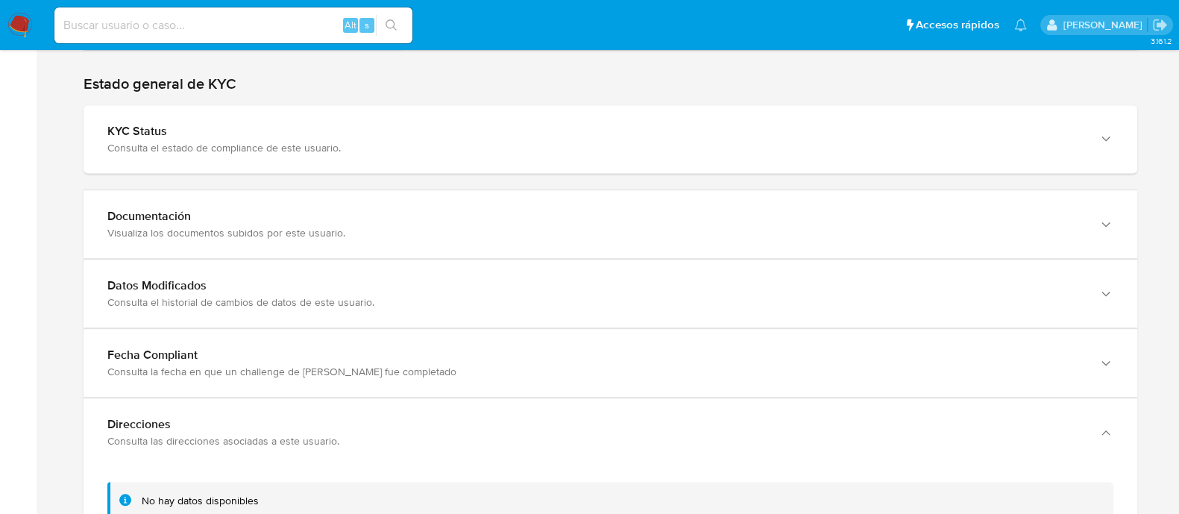
scroll to position [1800, 0]
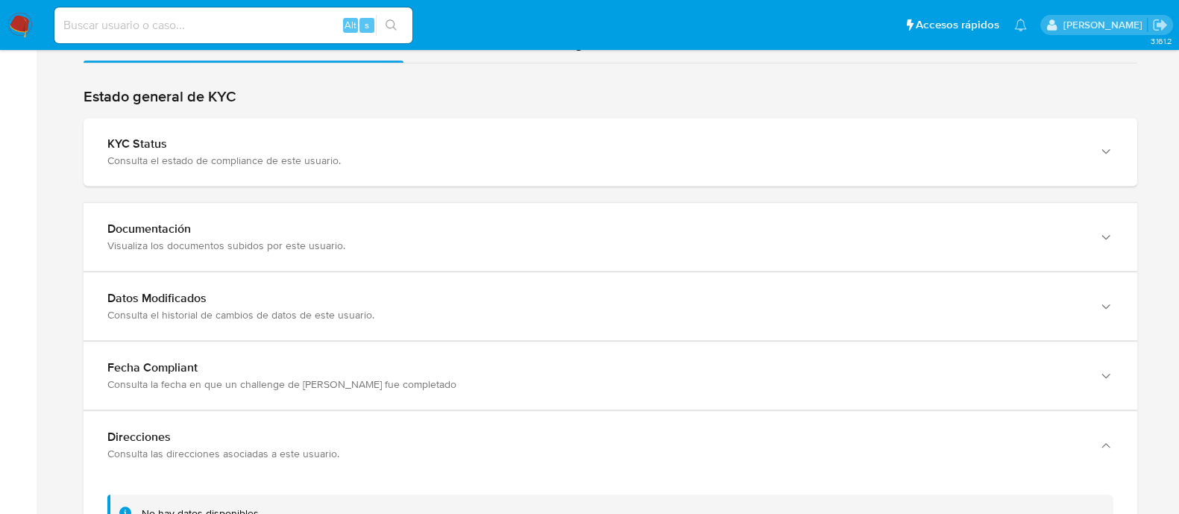
click at [546, 283] on div "Datos Modificados Consulta el historial de cambios de datos de este usuario." at bounding box center [611, 306] width 1054 height 68
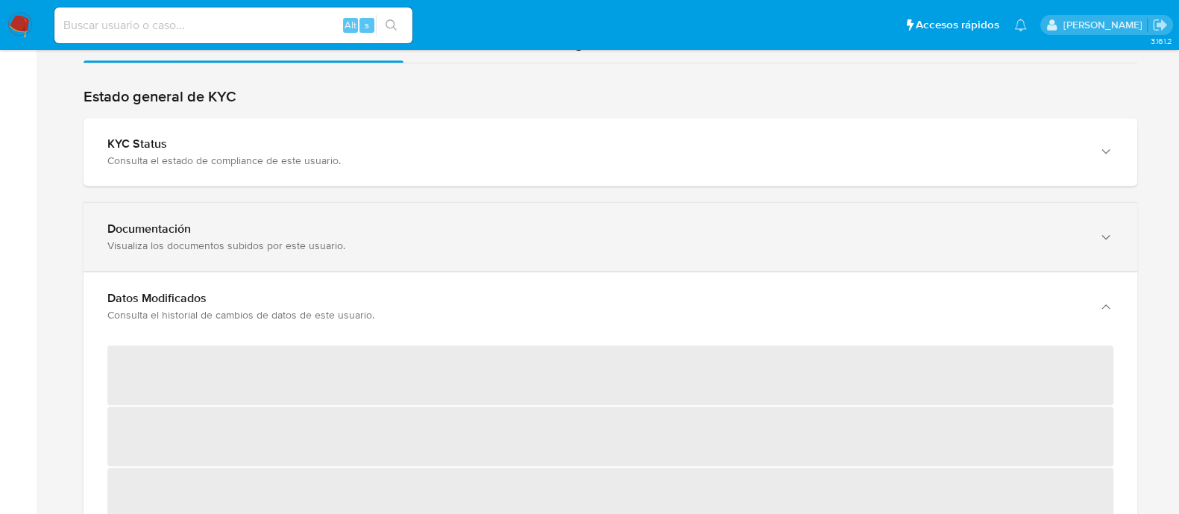
click at [534, 245] on div "Visualiza los documentos subidos por este usuario." at bounding box center [595, 245] width 976 height 13
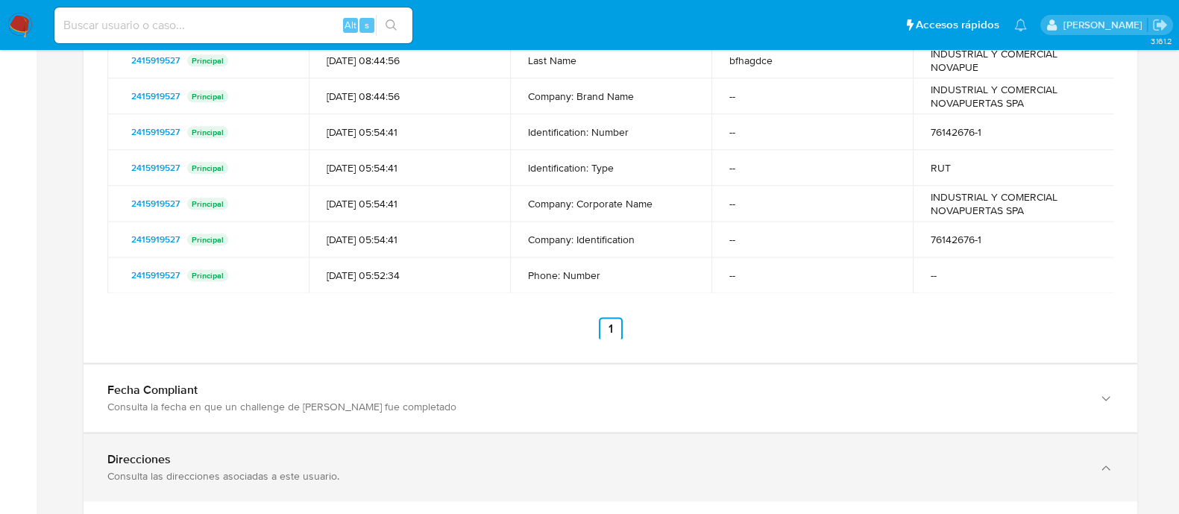
scroll to position [2434, 0]
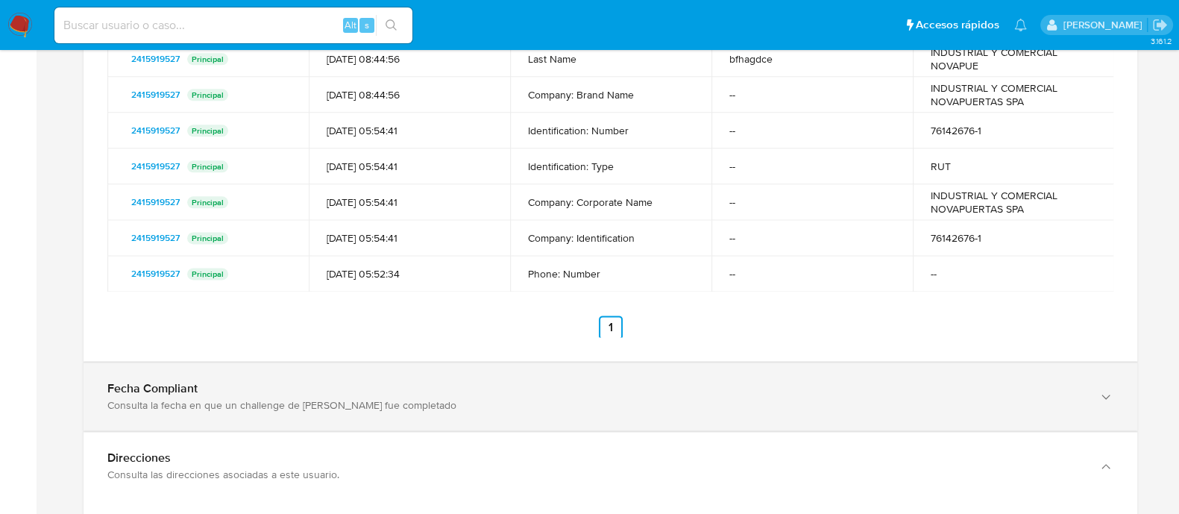
click at [758, 406] on div "Consulta la fecha en que un challenge de kyc fue completado" at bounding box center [595, 404] width 976 height 13
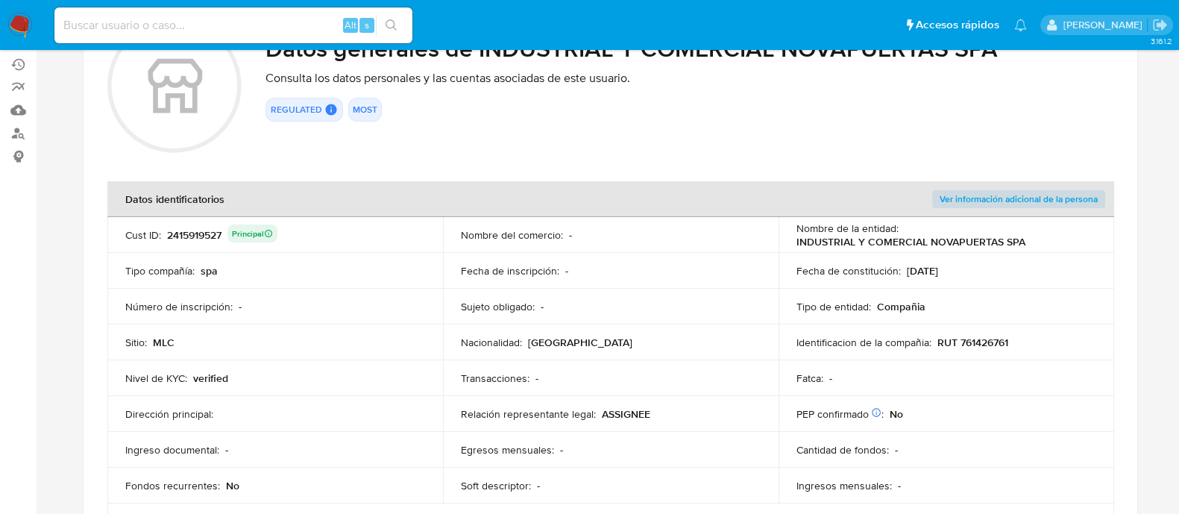
scroll to position [0, 0]
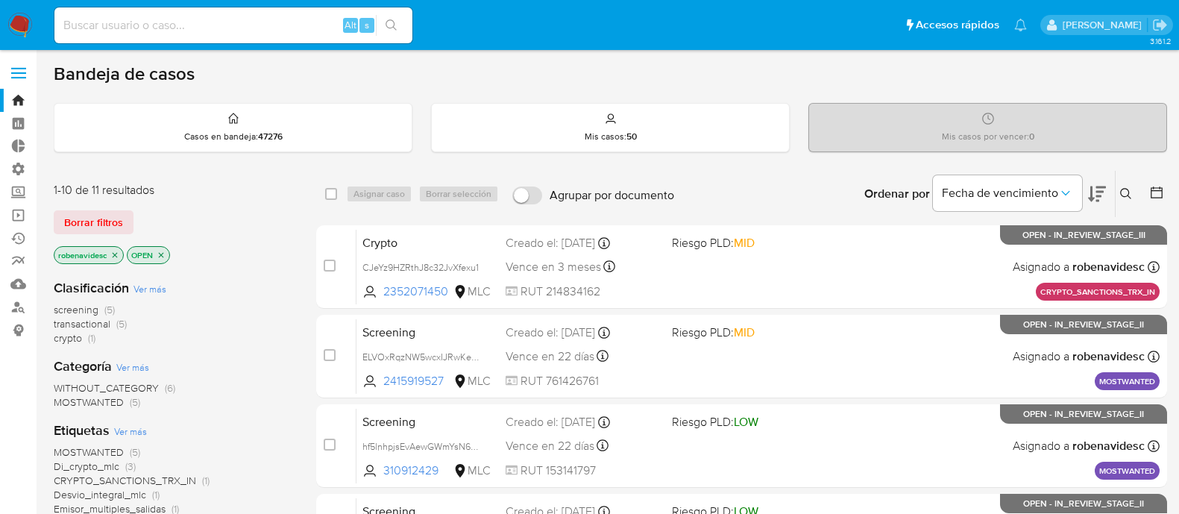
scroll to position [213, 0]
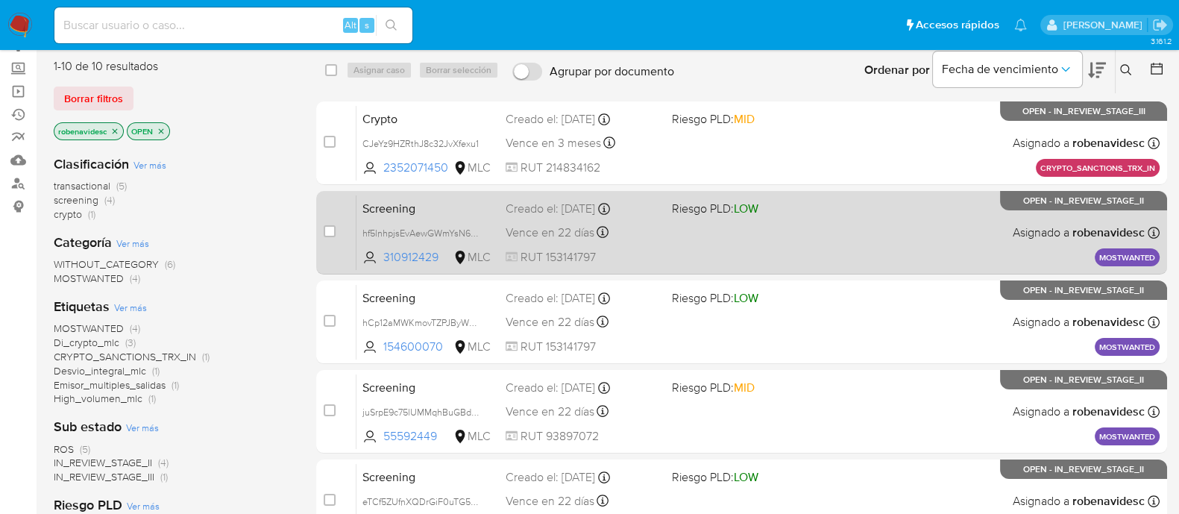
scroll to position [123, 0]
click at [790, 252] on div "Screening hf5lnhpjsEvAewGWmYsN6nr3 310912429 MLC Riesgo PLD: LOW Creado el: 25/…" at bounding box center [757, 232] width 803 height 75
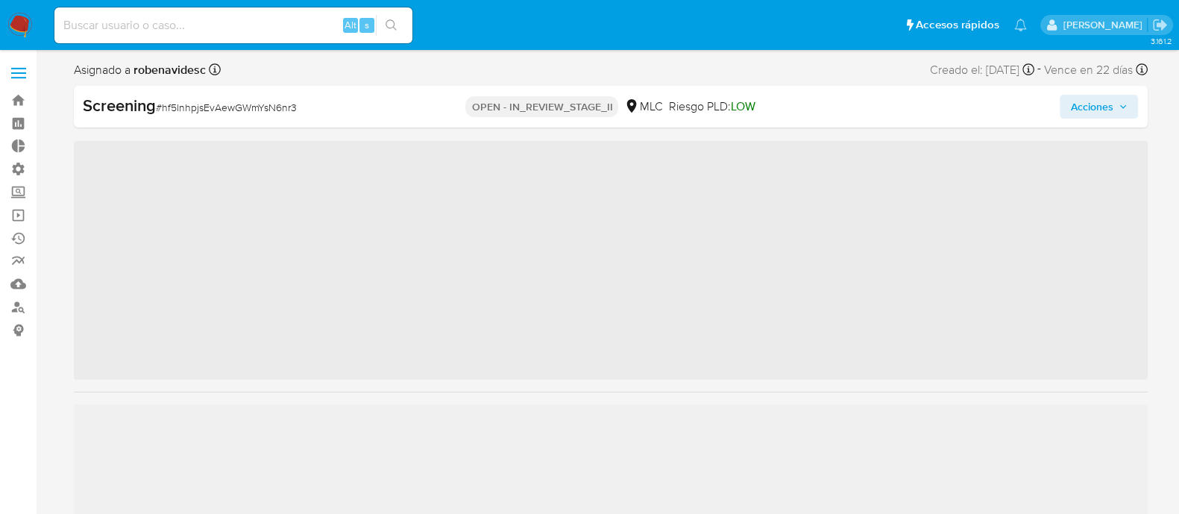
scroll to position [701, 0]
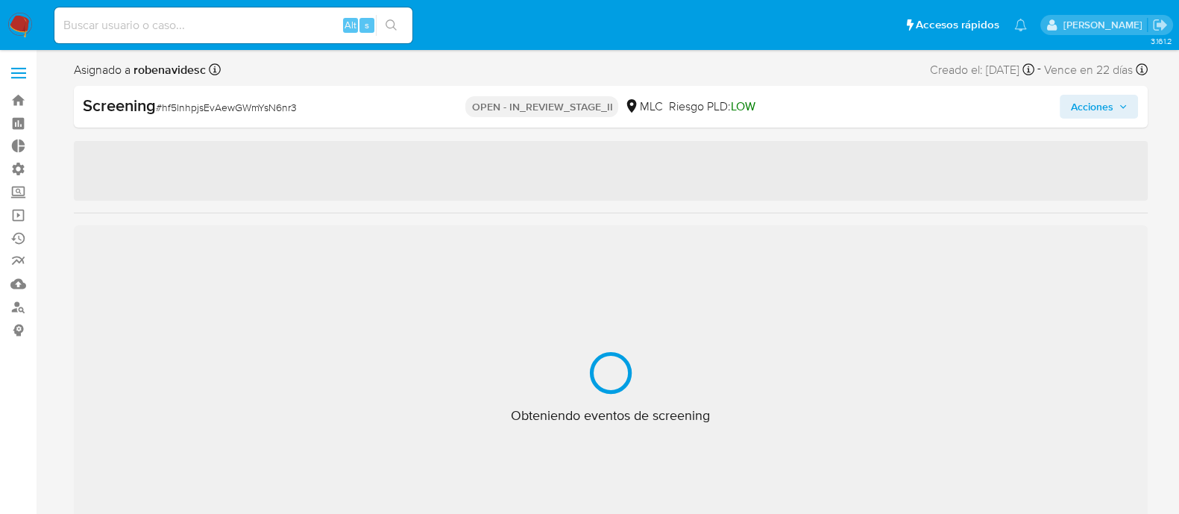
select select "10"
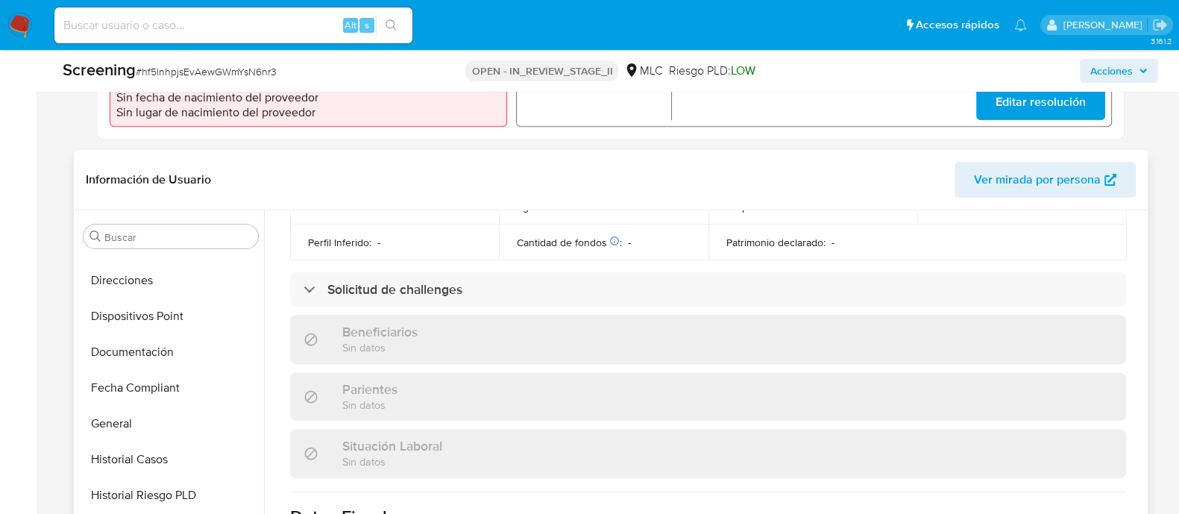
scroll to position [324, 0]
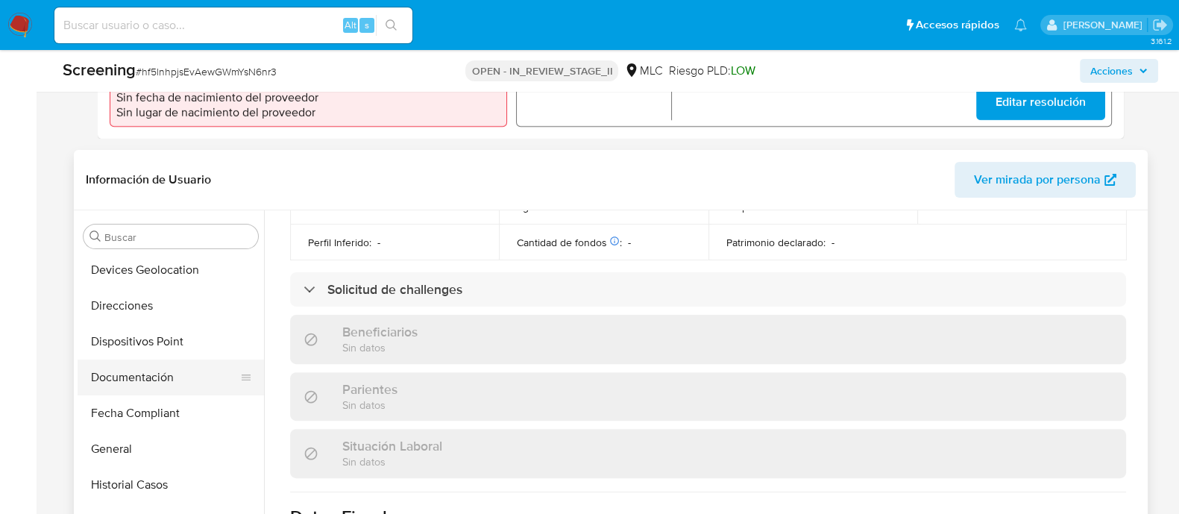
click at [133, 382] on button "Documentación" at bounding box center [165, 377] width 174 height 36
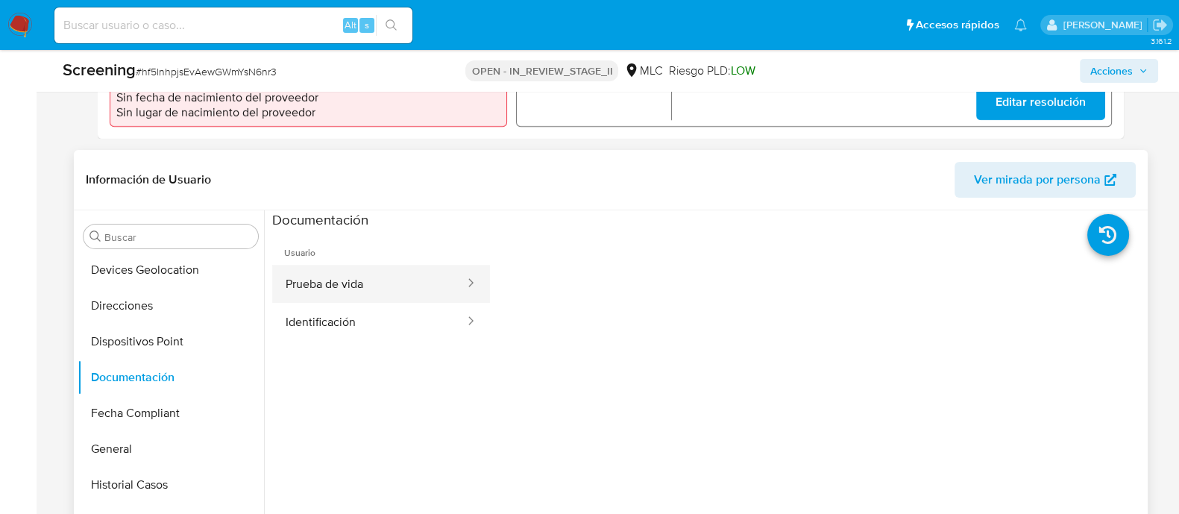
click at [434, 283] on button "Prueba de vida" at bounding box center [369, 284] width 194 height 38
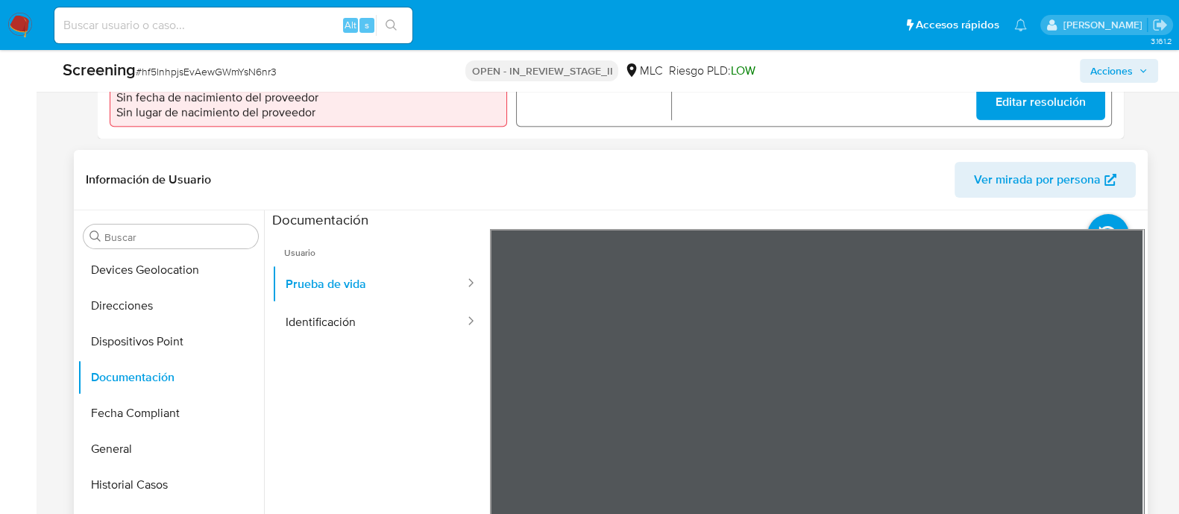
click at [432, 438] on ul "Usuario Prueba de vida Identificación" at bounding box center [381, 444] width 218 height 430
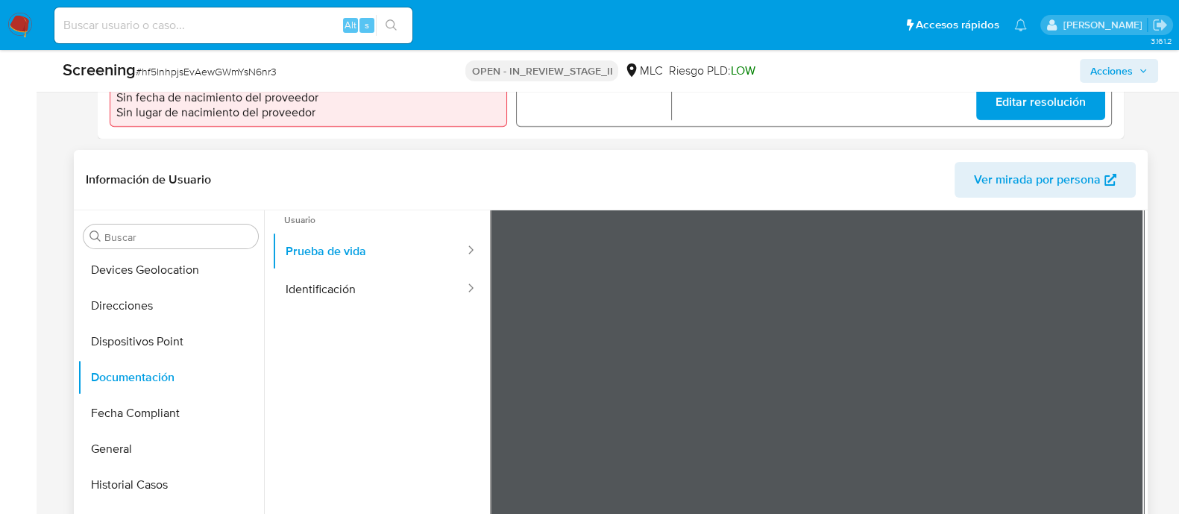
scroll to position [29, 0]
click at [409, 285] on button "Identificación" at bounding box center [369, 293] width 194 height 38
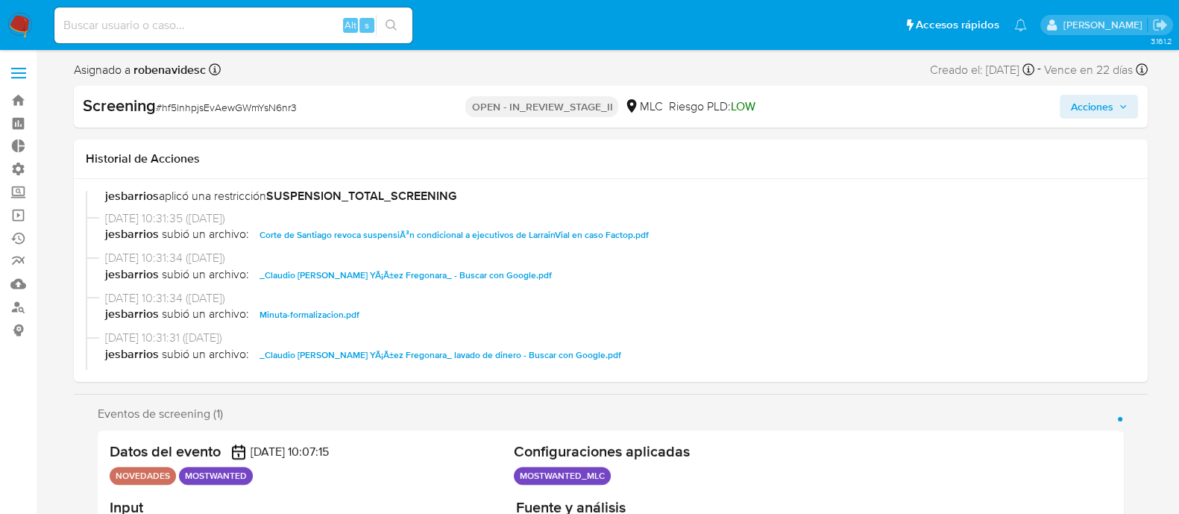
scroll to position [251, 0]
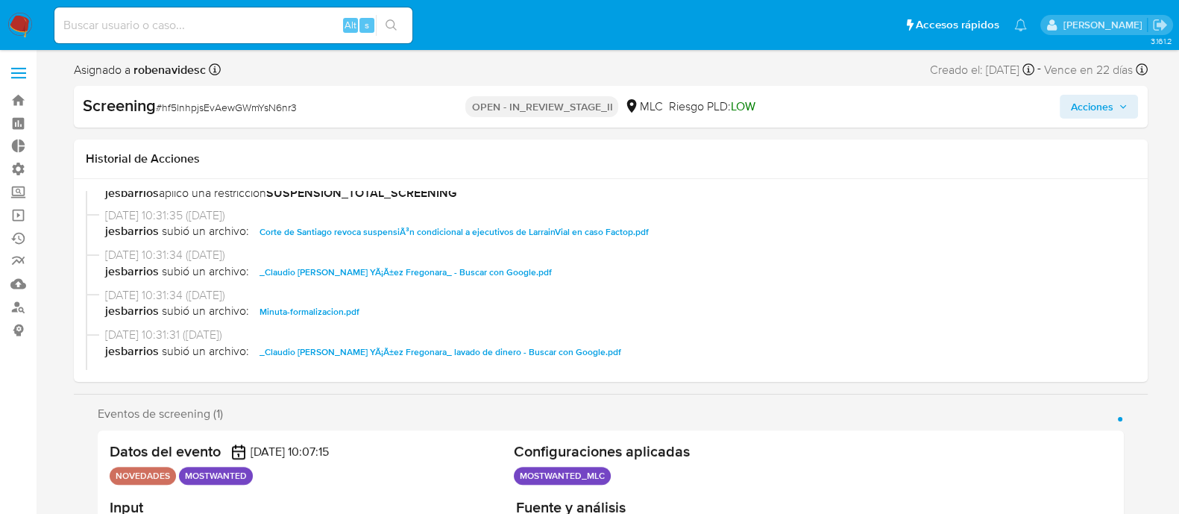
click at [567, 229] on span "Corte de Santiago revoca suspensiÃ³n condicional a ejecutivos de LarrainVial en…" at bounding box center [453, 232] width 389 height 18
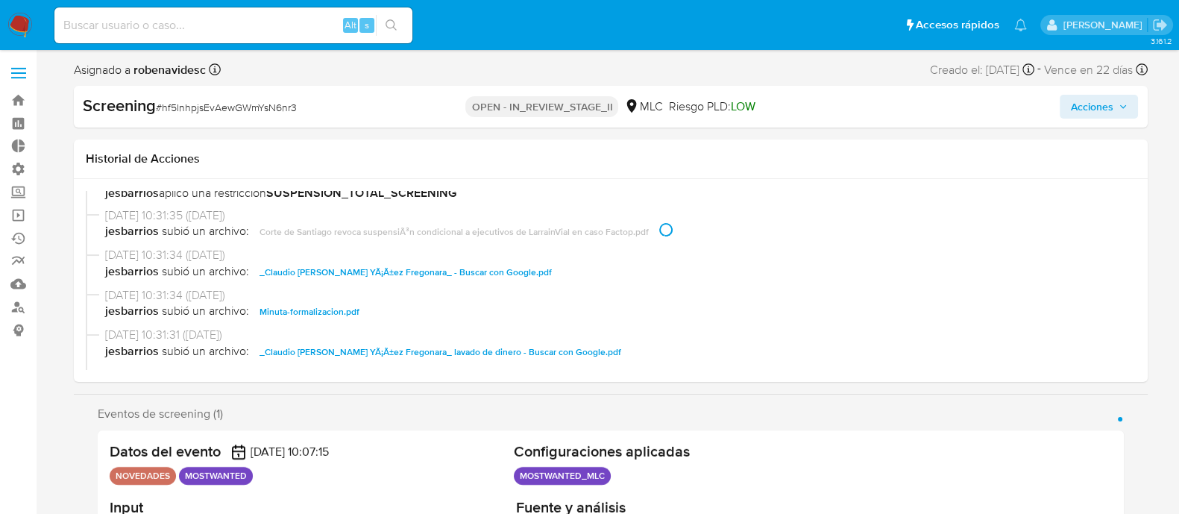
click at [465, 271] on span "_Claudio [PERSON_NAME] YÃ¡Ã±ez Fregonara_ - Buscar con Google.pdf" at bounding box center [405, 272] width 292 height 18
click at [349, 303] on span "Minuta-formalizacion.pdf" at bounding box center [309, 312] width 100 height 18
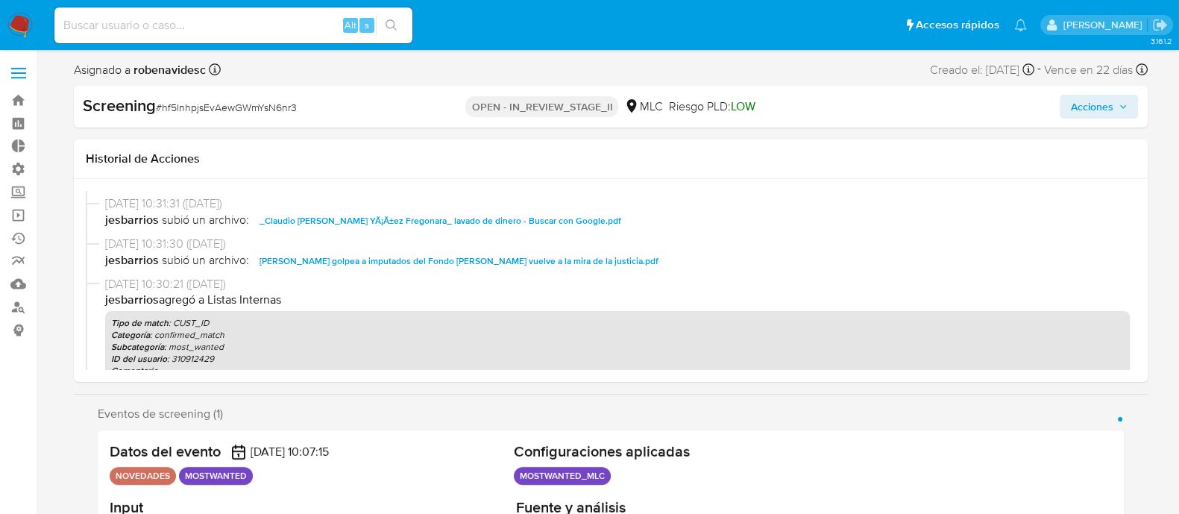
scroll to position [388, 0]
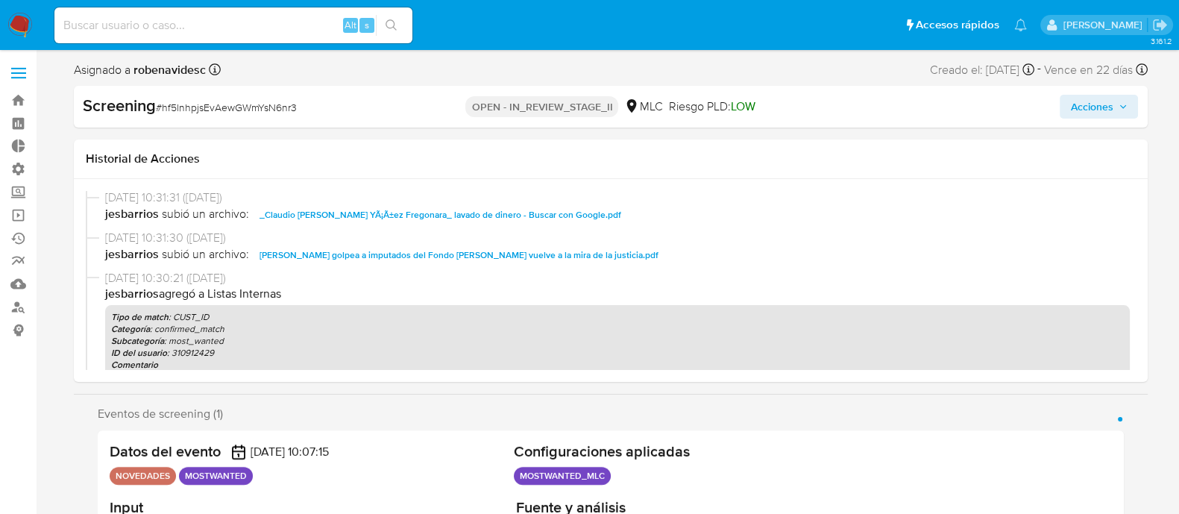
click at [438, 216] on span "_Claudio [PERSON_NAME] YÃ¡Ã±ez Fregonara_ lavado de dinero - Buscar con Google.…" at bounding box center [440, 215] width 362 height 18
click at [444, 257] on span "[PERSON_NAME] golpea a imputados del Fondo [PERSON_NAME] vuelve a la mira de la…" at bounding box center [458, 255] width 399 height 18
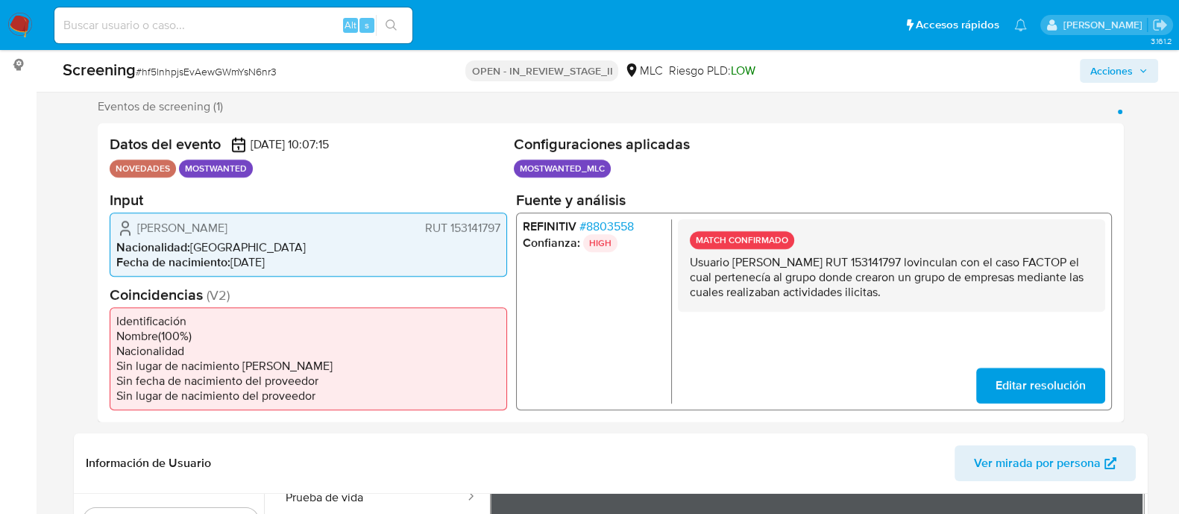
scroll to position [266, 0]
click at [620, 225] on span "# 8803558" at bounding box center [606, 225] width 54 height 15
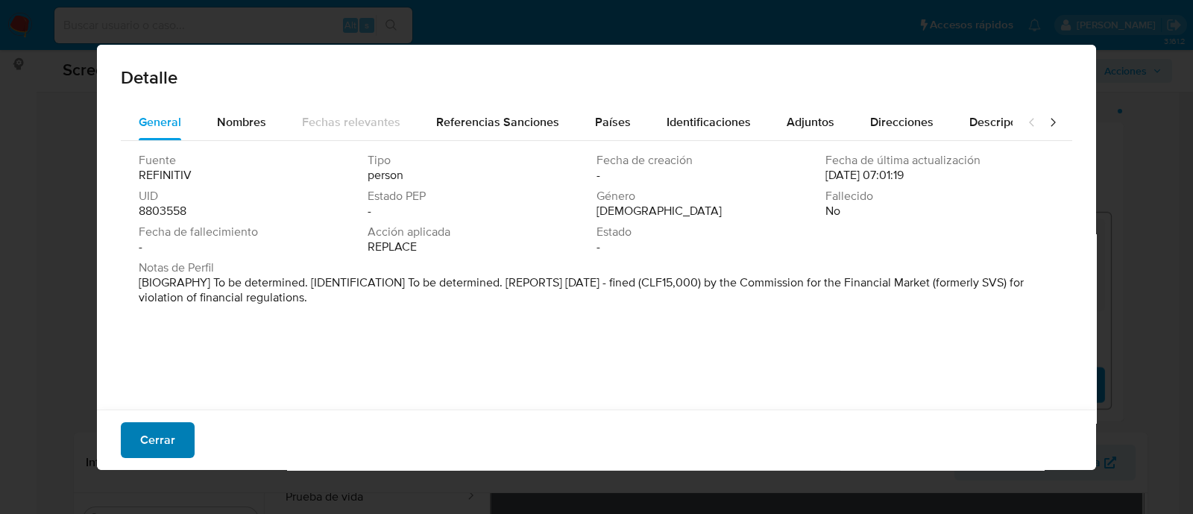
click at [178, 427] on button "Cerrar" at bounding box center [158, 440] width 74 height 36
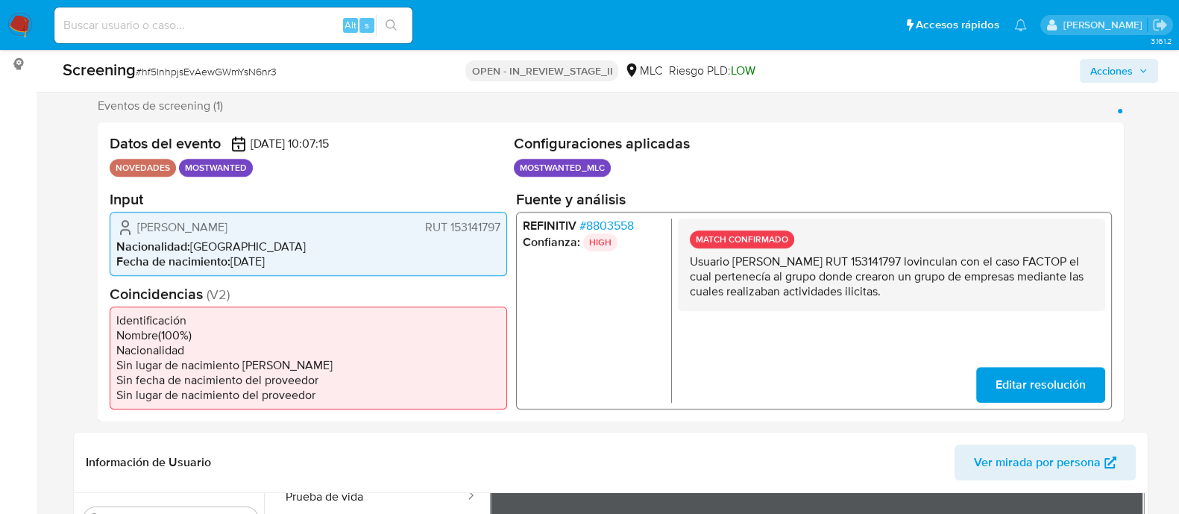
drag, startPoint x: 733, startPoint y: 257, endPoint x: 913, endPoint y: 262, distance: 180.5
click at [913, 262] on p "Usuario [PERSON_NAME] RUT 153141797 lovinculan con el caso FACTOP el cual perte…" at bounding box center [890, 276] width 403 height 45
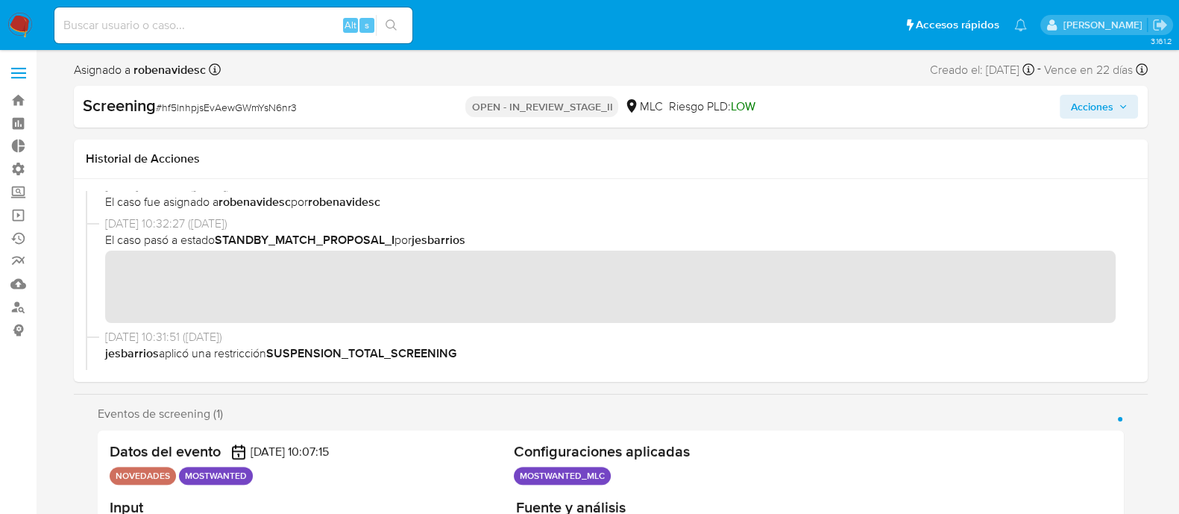
scroll to position [0, 0]
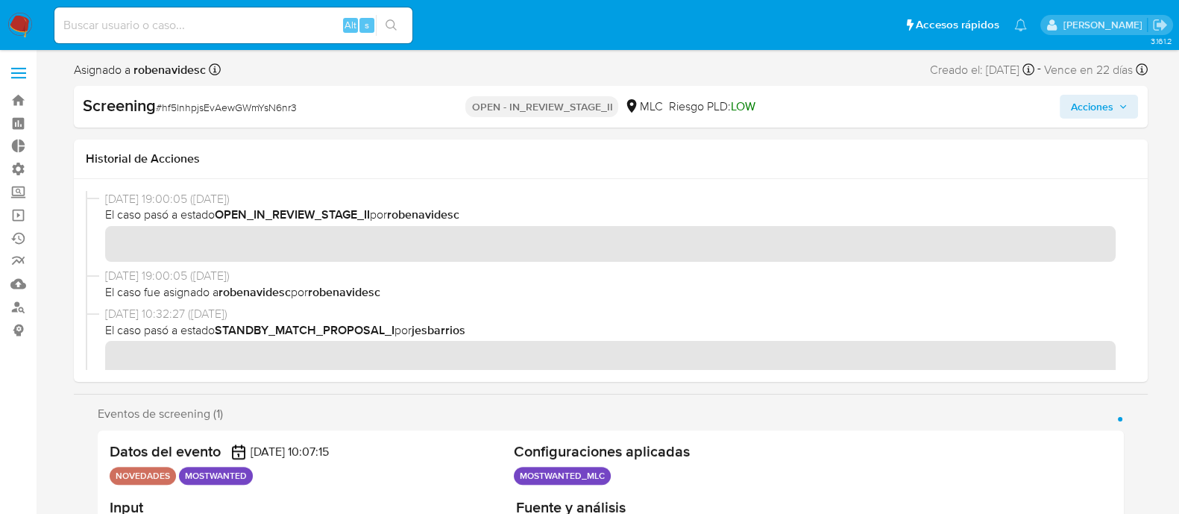
click at [1062, 99] on button "Acciones" at bounding box center [1099, 107] width 78 height 24
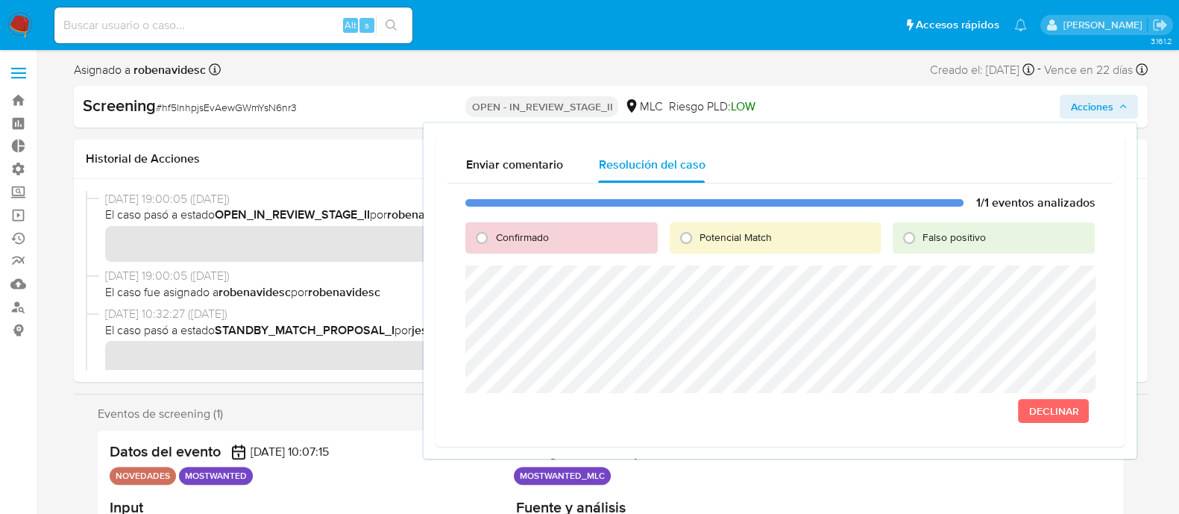
click at [462, 353] on div "1/1 eventos analizados Confirmado Potencial Match Falso positivo Declinar" at bounding box center [779, 309] width 665 height 252
click at [500, 230] on span "Confirmado" at bounding box center [521, 237] width 53 height 15
click at [494, 230] on input "Confirmado" at bounding box center [482, 238] width 24 height 24
radio input "true"
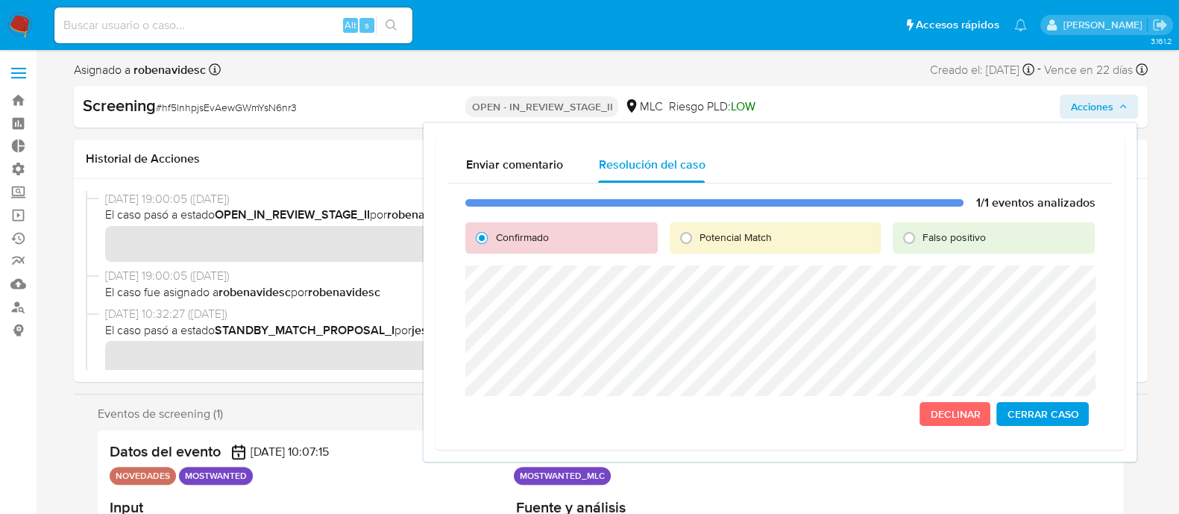
click at [428, 254] on div "Enviar comentario Resolución del caso 1/1 eventos analizados Confirmado Potenci…" at bounding box center [780, 292] width 713 height 339
click at [400, 459] on div "Datos del evento 25/09/2025 10:07:15" at bounding box center [309, 451] width 398 height 19
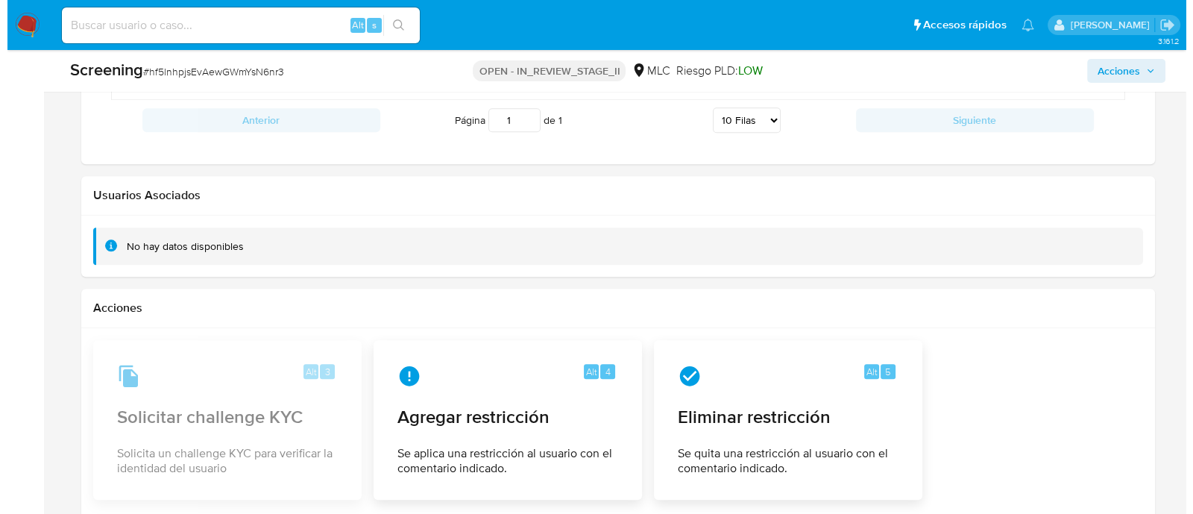
scroll to position [2007, 0]
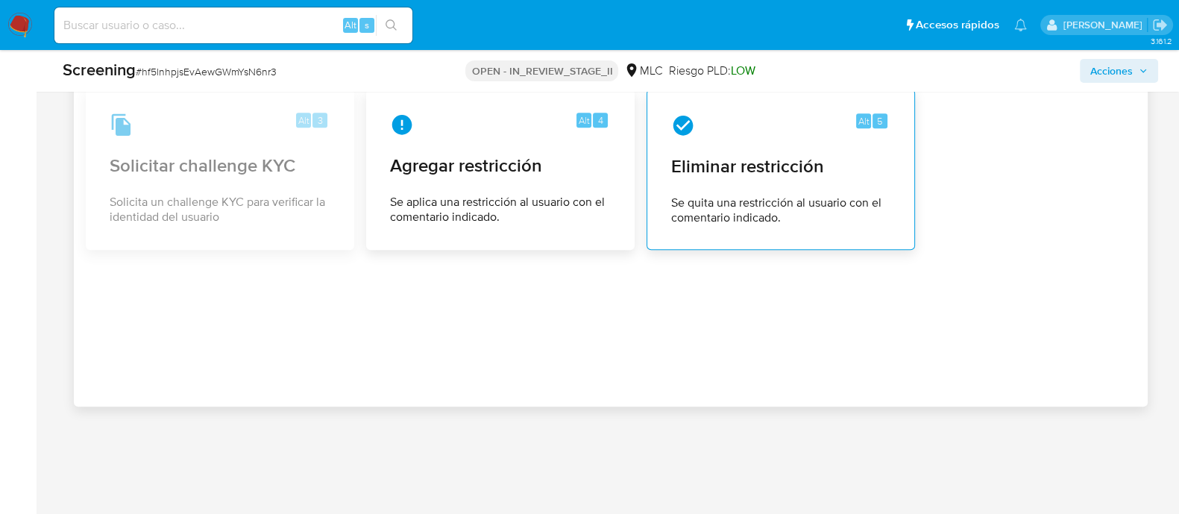
click at [765, 215] on span "Se quita una restricción al usuario con el comentario indicado." at bounding box center [780, 210] width 219 height 30
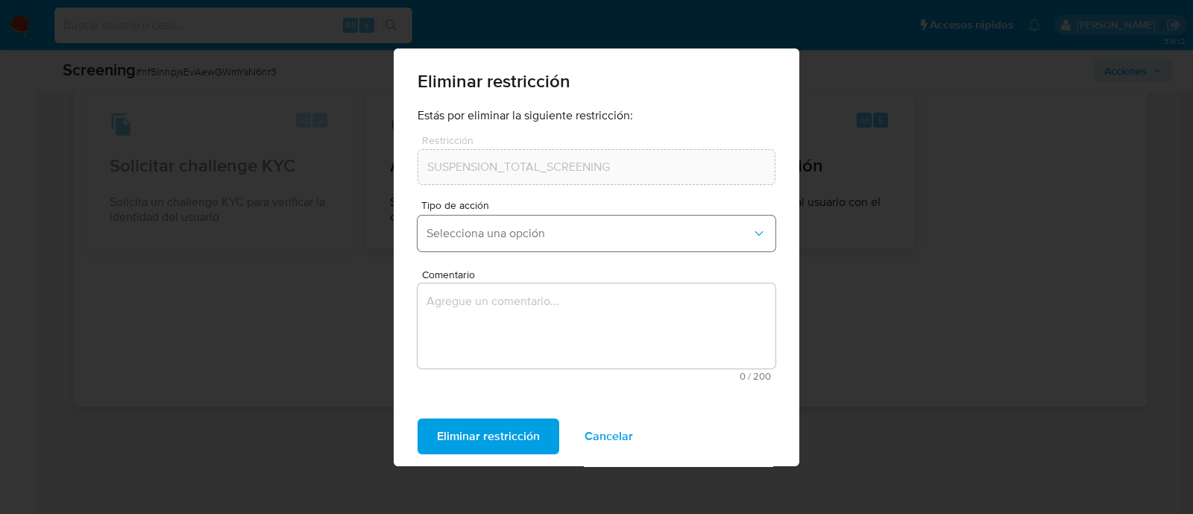
click at [651, 230] on span "Selecciona una opción" at bounding box center [589, 233] width 325 height 15
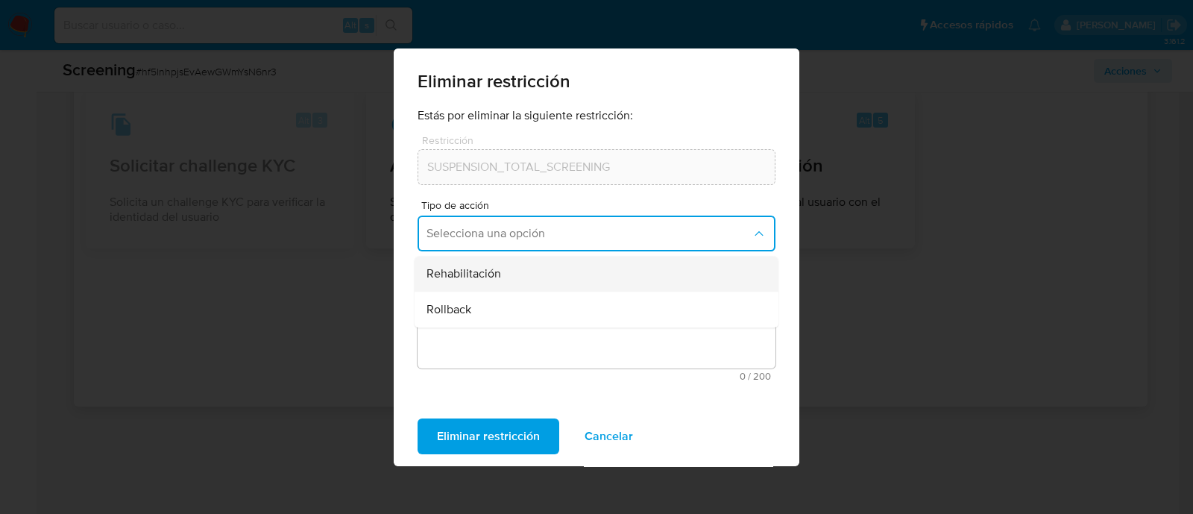
click at [570, 266] on div "Rehabilitación" at bounding box center [592, 274] width 331 height 36
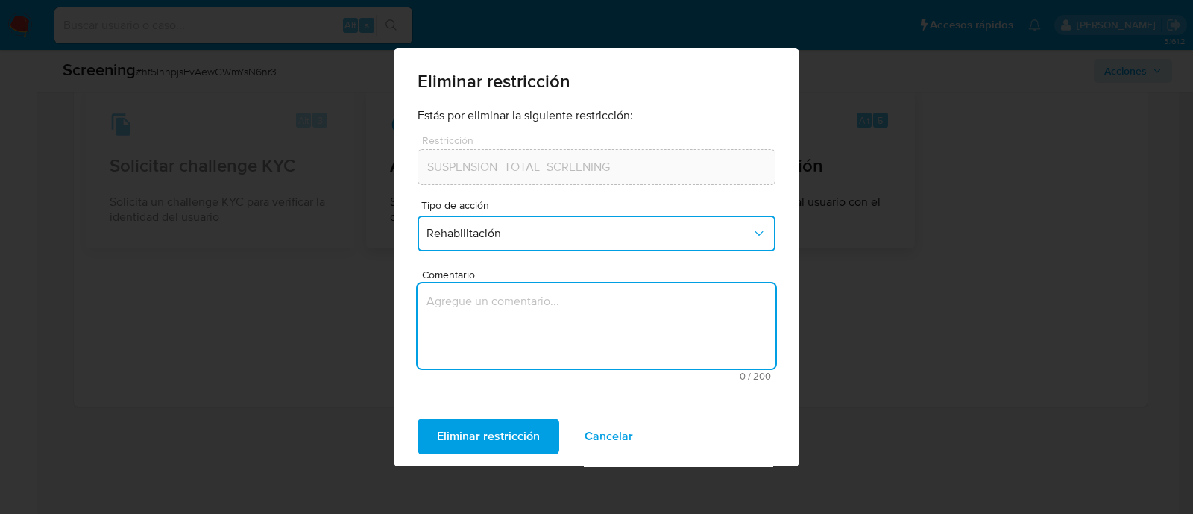
click at [532, 318] on textarea "Comentario" at bounding box center [597, 325] width 358 height 85
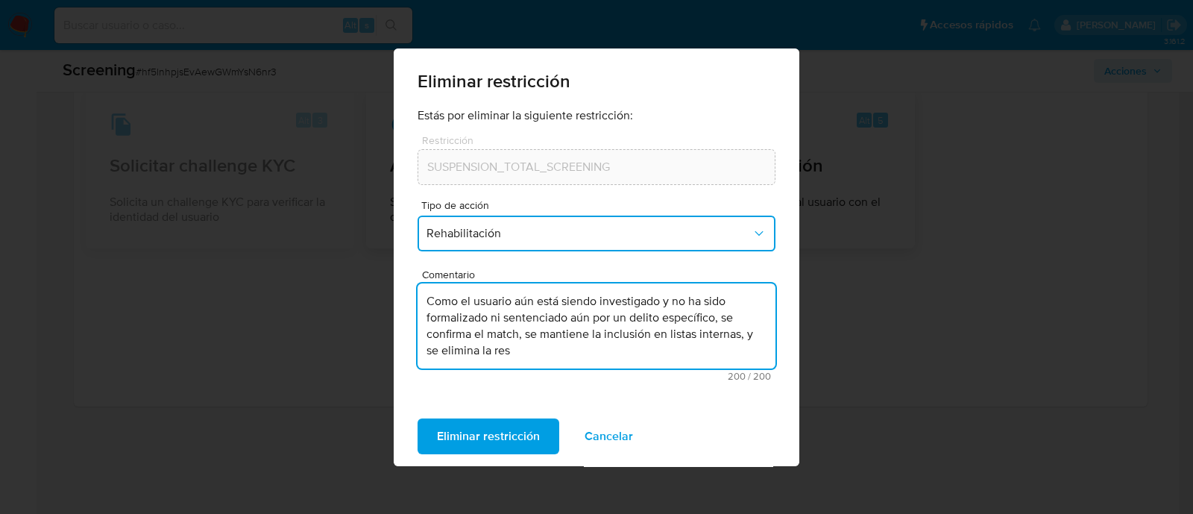
drag, startPoint x: 591, startPoint y: 317, endPoint x: 714, endPoint y: 315, distance: 123.8
click at [714, 315] on textarea "Como el usuario aún está siendo investigado y no ha sido formalizado ni sentenc…" at bounding box center [597, 325] width 358 height 85
click at [746, 335] on textarea "Como el usuario aún está siendo investigado y no ha sido formalizado ni sentenc…" at bounding box center [597, 325] width 358 height 85
click at [637, 332] on textarea "Como el usuario aún está siendo investigado y no ha sido formalizado ni sentenc…" at bounding box center [597, 325] width 358 height 85
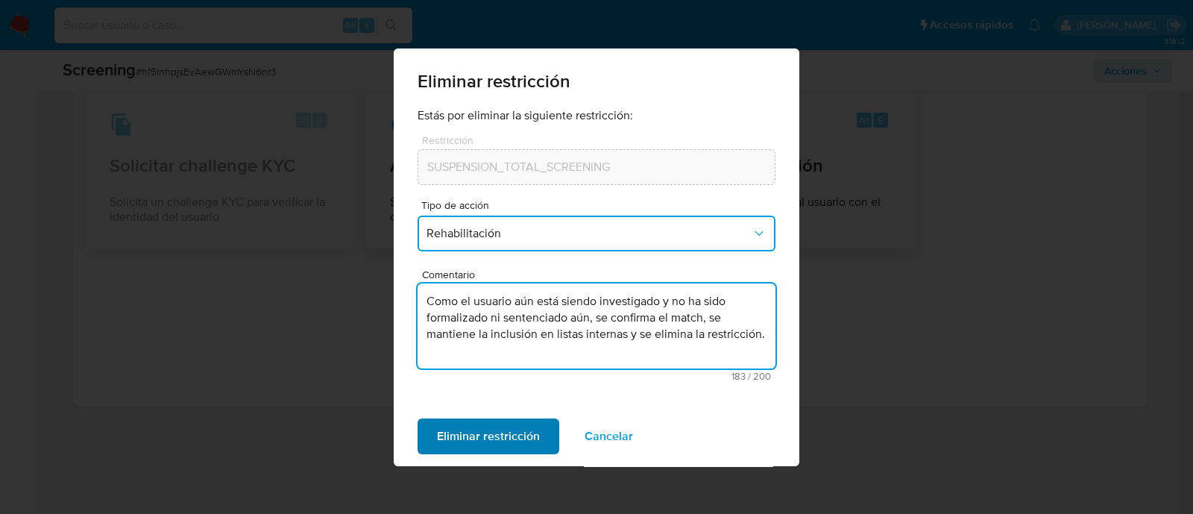
type textarea "Como el usuario aún está siendo investigado y no ha sido formalizado ni sentenc…"
click at [506, 426] on span "Eliminar restricción" at bounding box center [488, 436] width 103 height 33
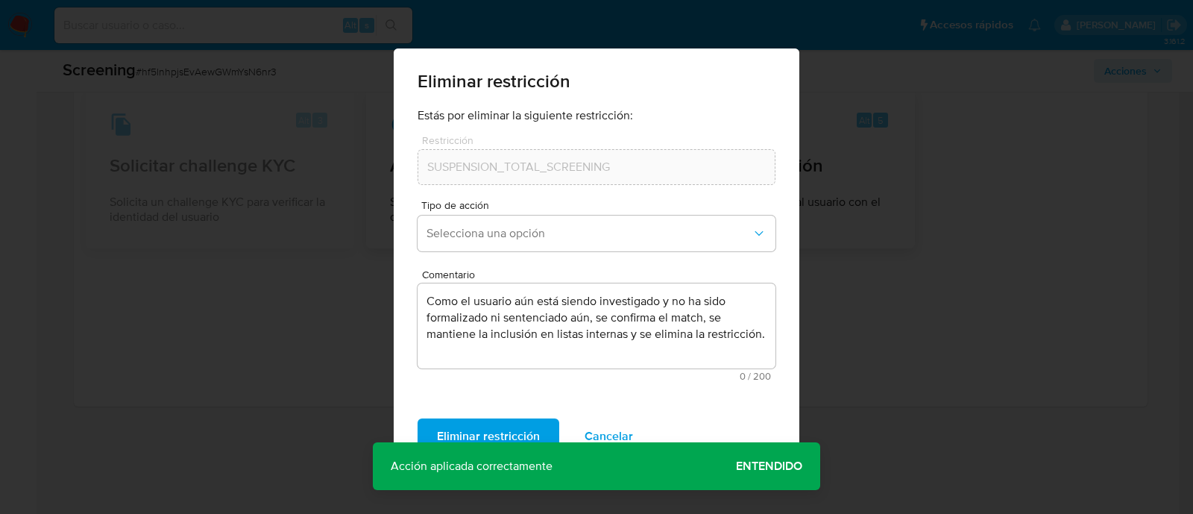
click at [891, 351] on div "Eliminar restricción Estás por eliminar la siguiente restricción: Restricción S…" at bounding box center [596, 257] width 1193 height 514
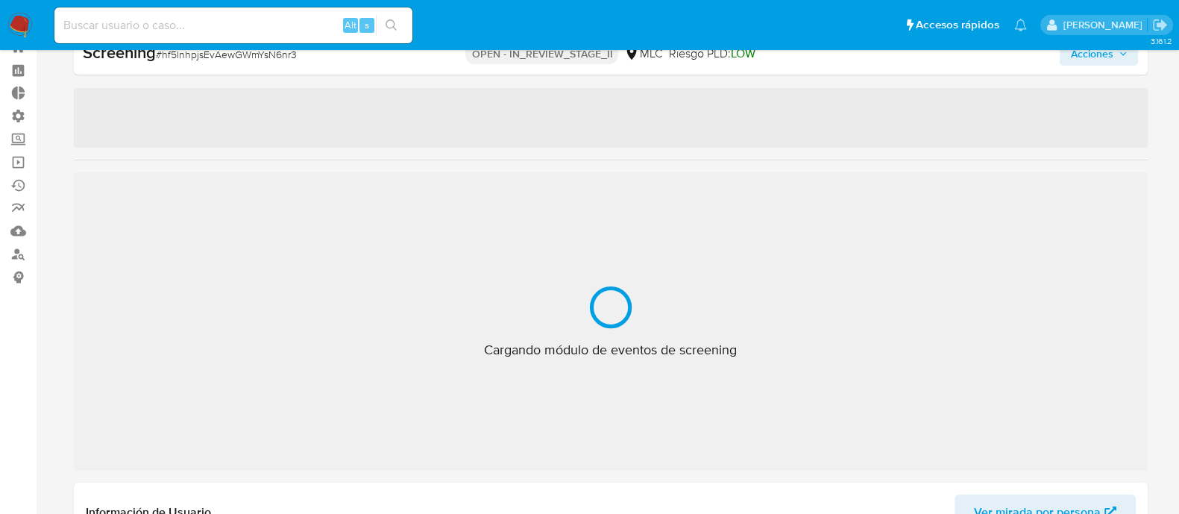
scroll to position [701, 0]
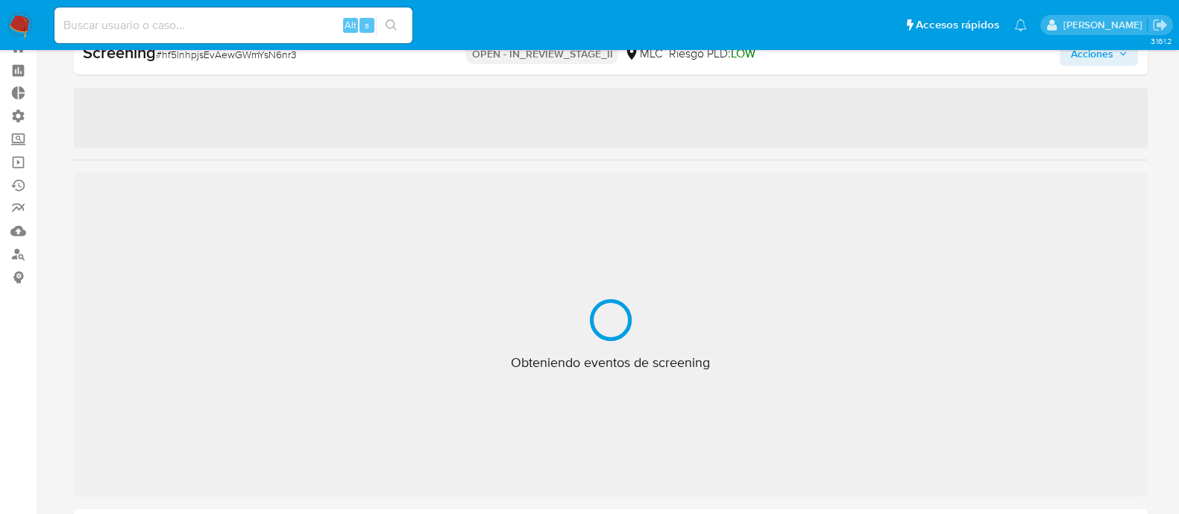
select select "10"
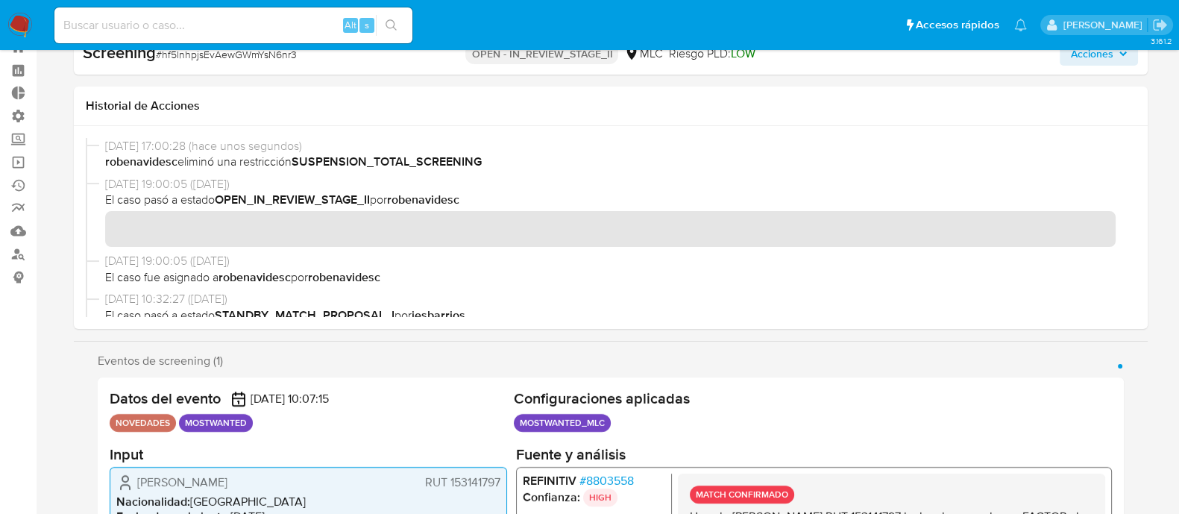
scroll to position [0, 0]
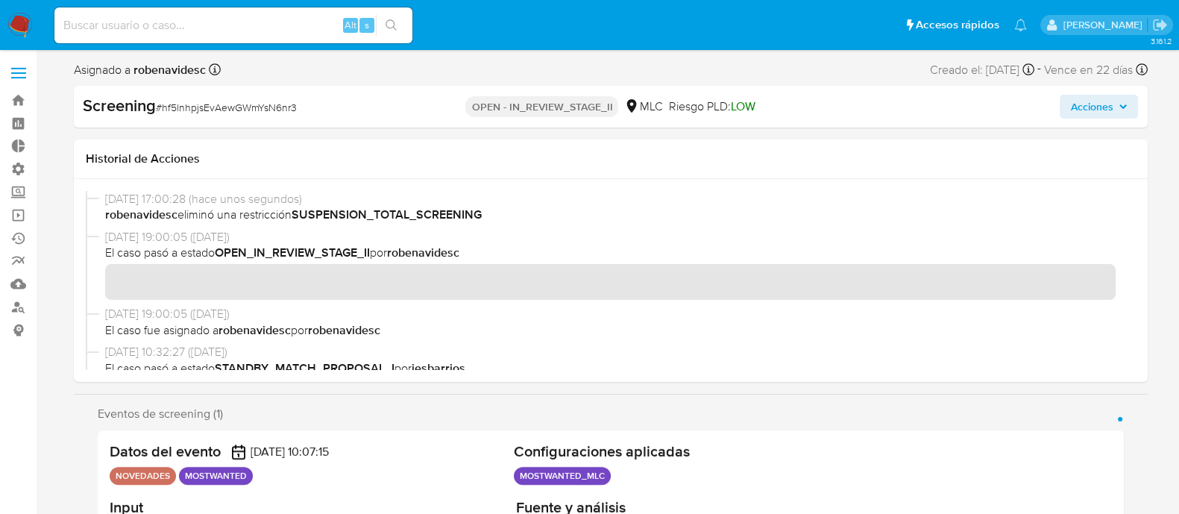
click at [1083, 104] on span "Acciones" at bounding box center [1091, 107] width 43 height 24
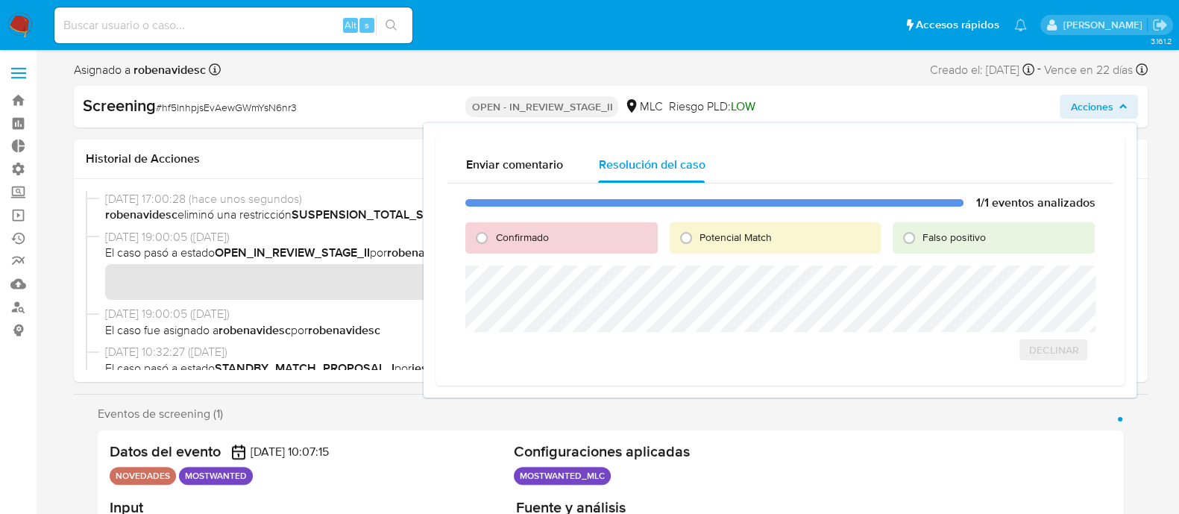
click at [537, 235] on span "Confirmado" at bounding box center [521, 237] width 53 height 15
click at [494, 235] on input "Confirmado" at bounding box center [482, 238] width 24 height 24
radio input "true"
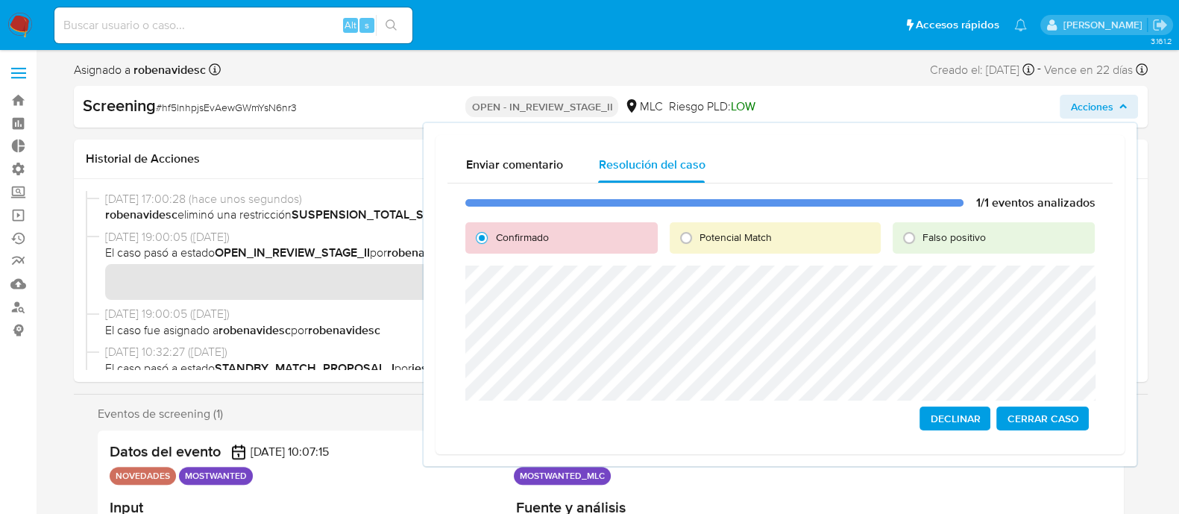
click at [940, 412] on span "Declinar" at bounding box center [955, 418] width 50 height 21
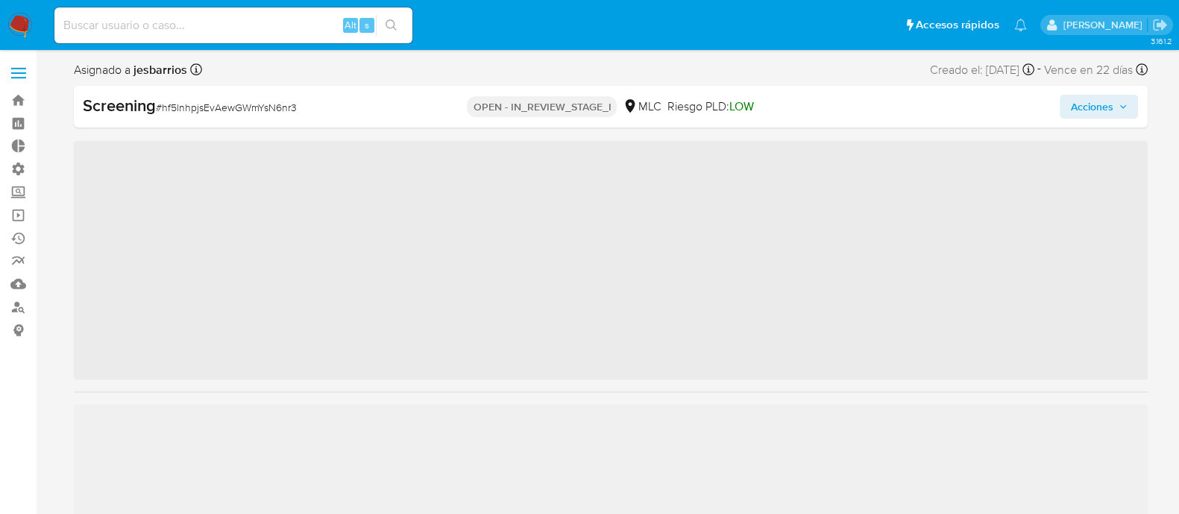
scroll to position [701, 0]
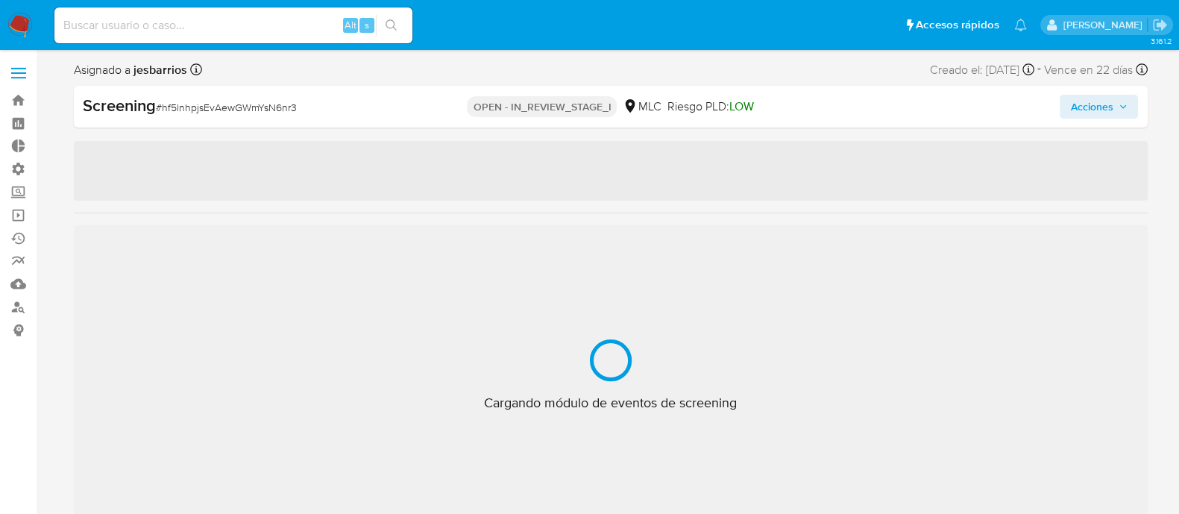
select select "10"
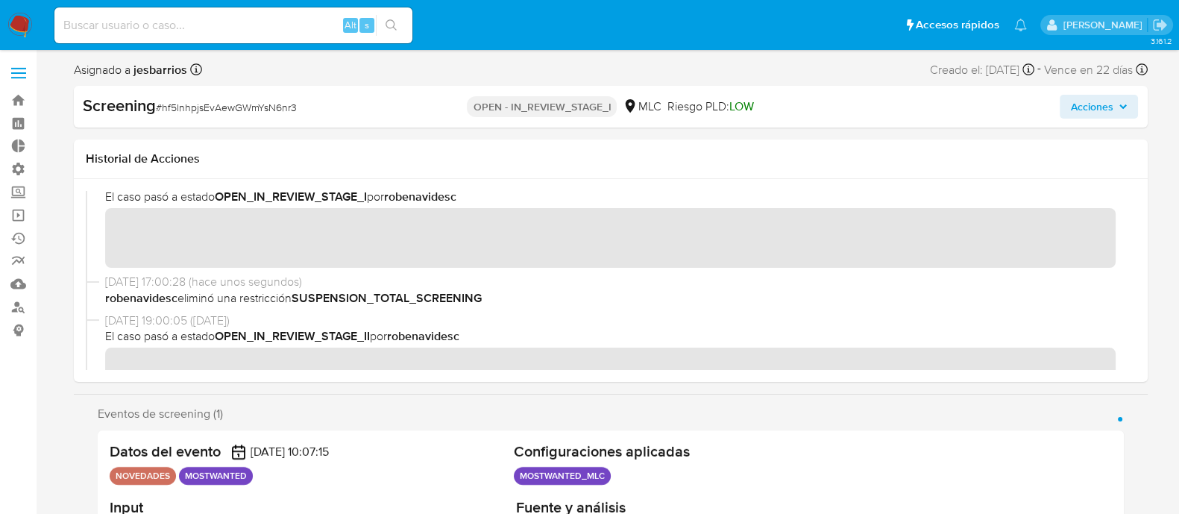
scroll to position [0, 0]
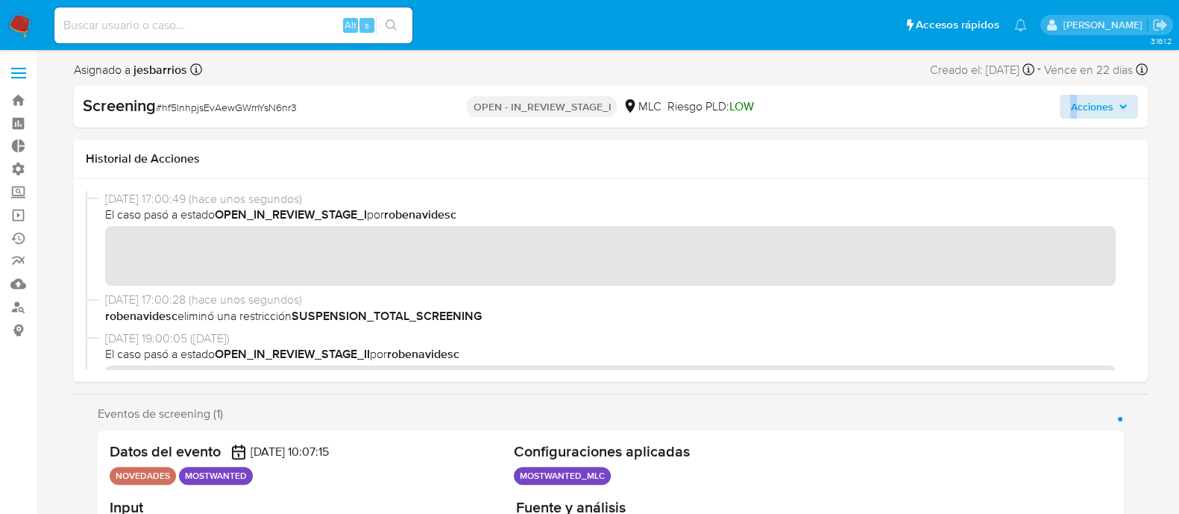
drag, startPoint x: 1075, startPoint y: 92, endPoint x: 1074, endPoint y: 112, distance: 20.2
click at [1074, 112] on div "Screening # hf5lnhpjsEvAewGWmYsN6nr3 OPEN - IN_REVIEW_STAGE_I MLC Riesgo PLD: L…" at bounding box center [611, 107] width 1074 height 42
click at [1074, 112] on span "Acciones" at bounding box center [1091, 107] width 43 height 24
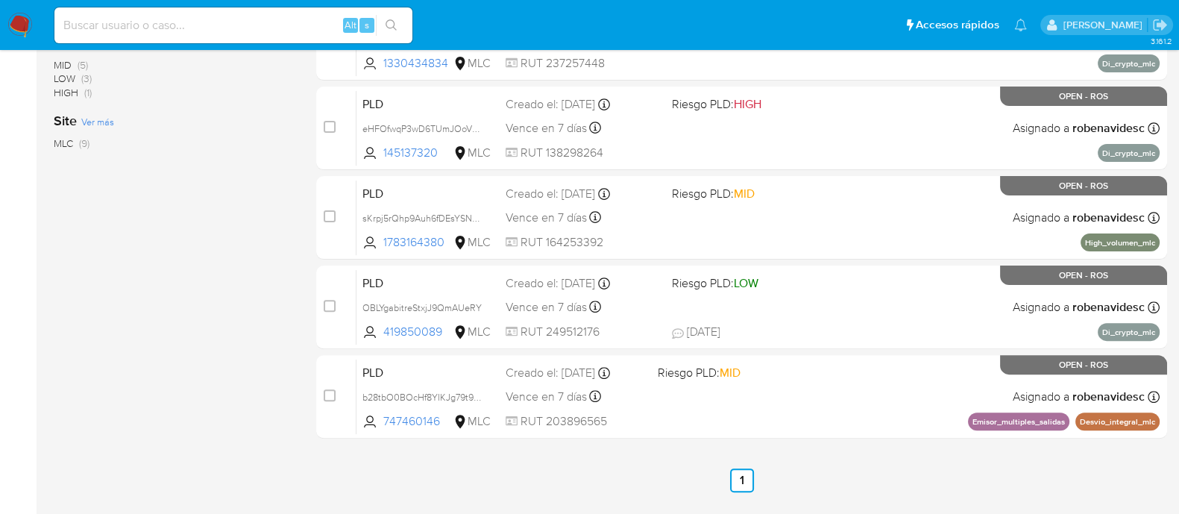
scroll to position [626, 0]
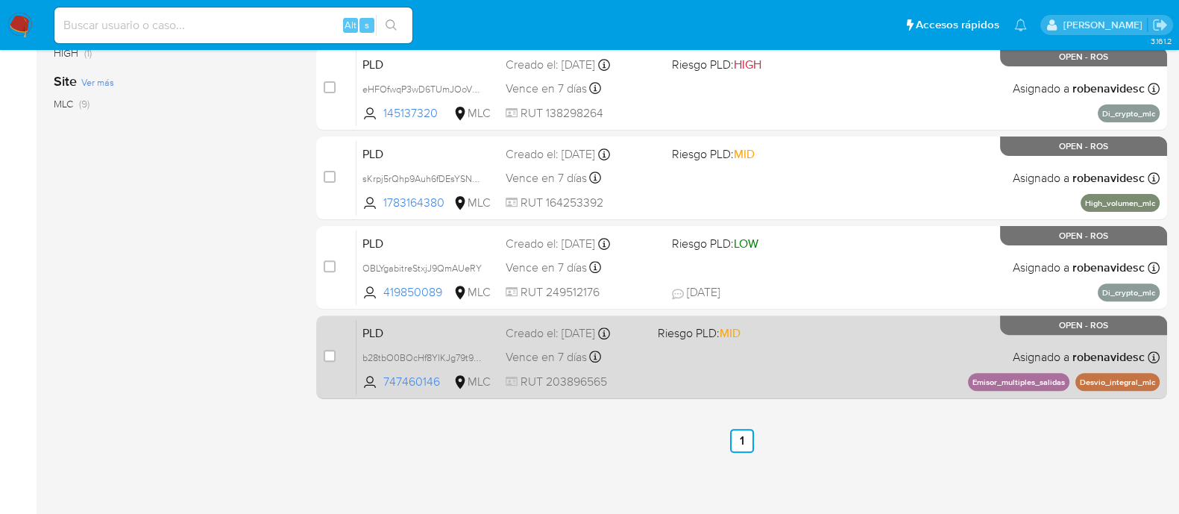
click at [772, 383] on div "PLD b28tbO0BOcHf8YIKJg79t9nT 747460146 MLC Riesgo PLD: MID Creado el: [DATE] Cr…" at bounding box center [757, 356] width 803 height 75
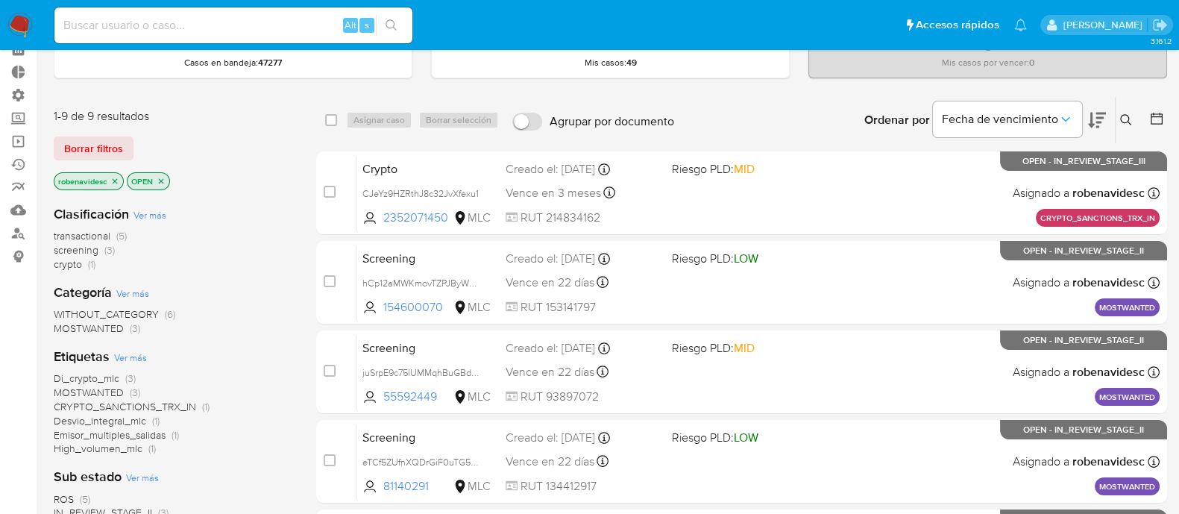
scroll to position [72, 0]
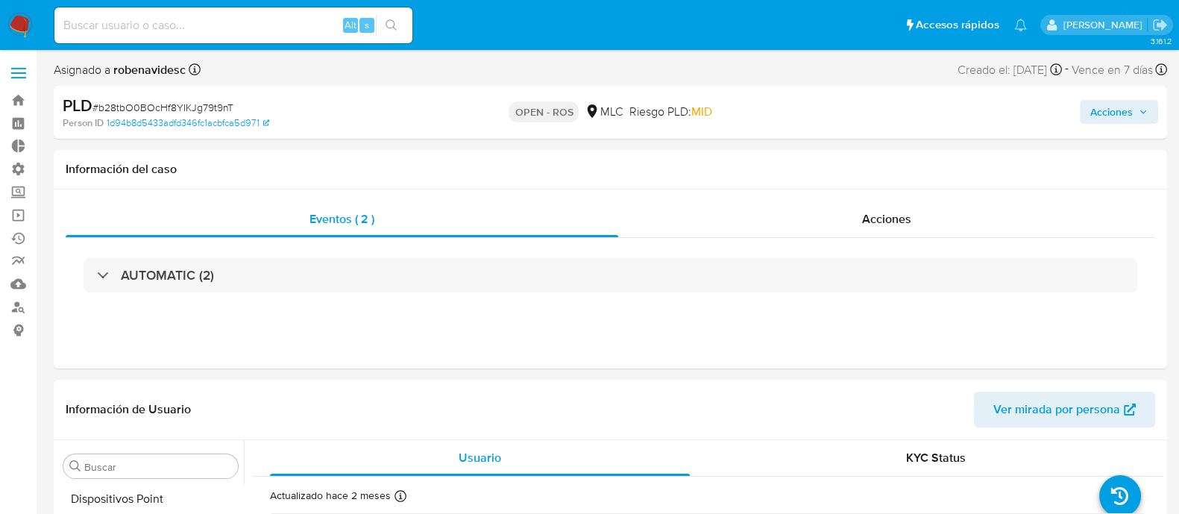
select select "10"
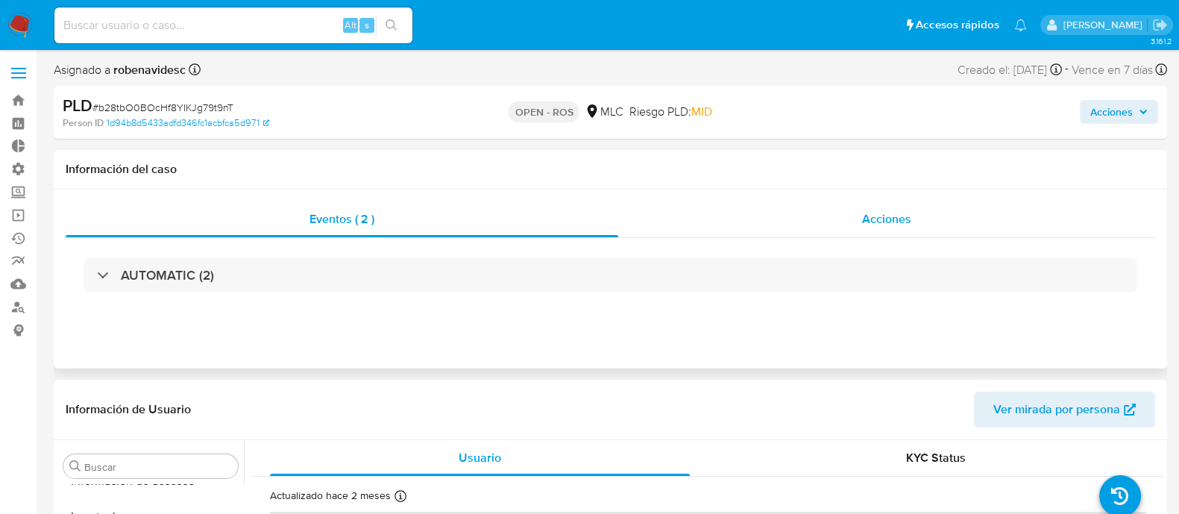
click at [865, 223] on span "Acciones" at bounding box center [886, 218] width 49 height 17
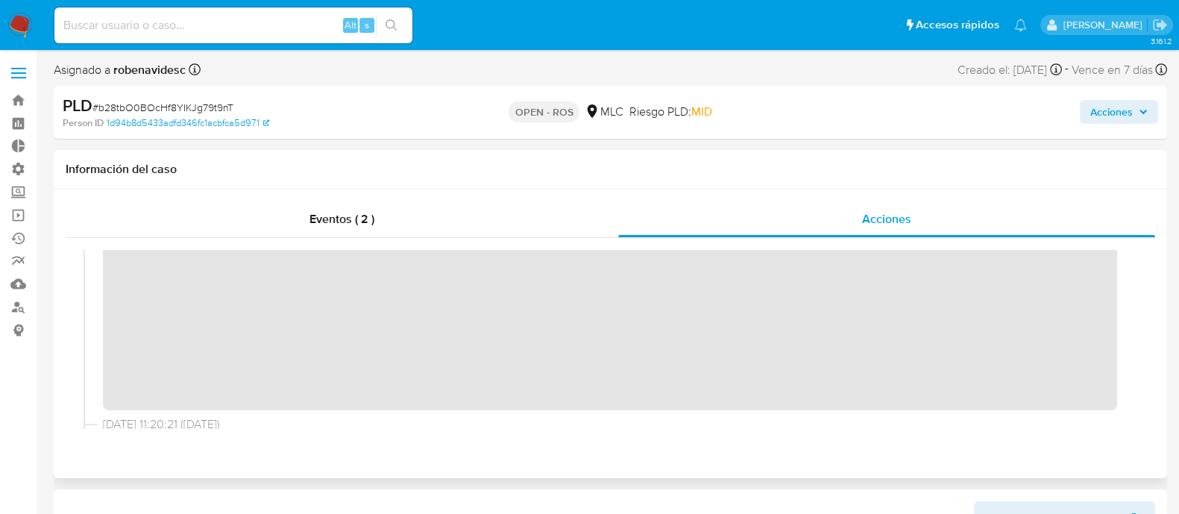
scroll to position [0, 0]
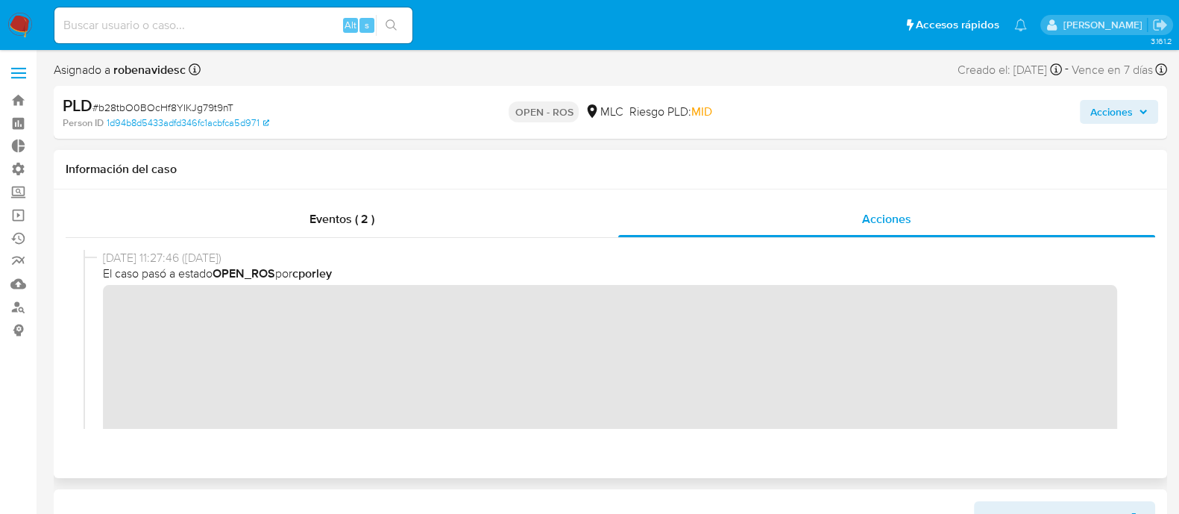
click at [99, 310] on div "02/10/2025 11:27:46 (hace un día) El caso pasó a estado OPEN_ROS por cporley" at bounding box center [611, 397] width 1054 height 295
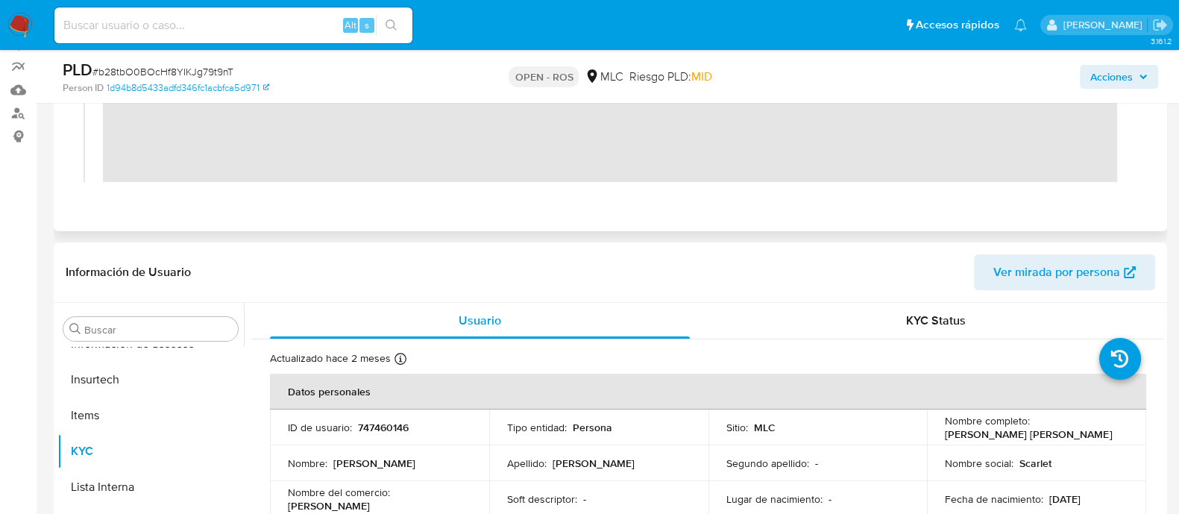
scroll to position [195, 0]
drag, startPoint x: 463, startPoint y: 424, endPoint x: 355, endPoint y: 428, distance: 108.2
click at [355, 428] on div "ID de usuario : 747460146" at bounding box center [379, 426] width 183 height 13
copy p "747460146"
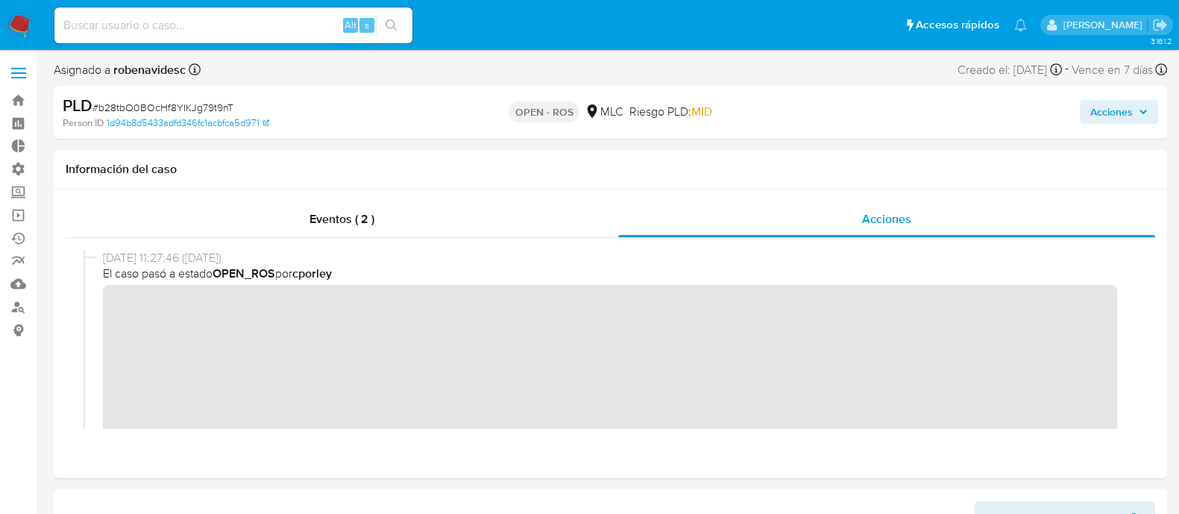
click at [1113, 122] on span "Acciones" at bounding box center [1111, 112] width 43 height 24
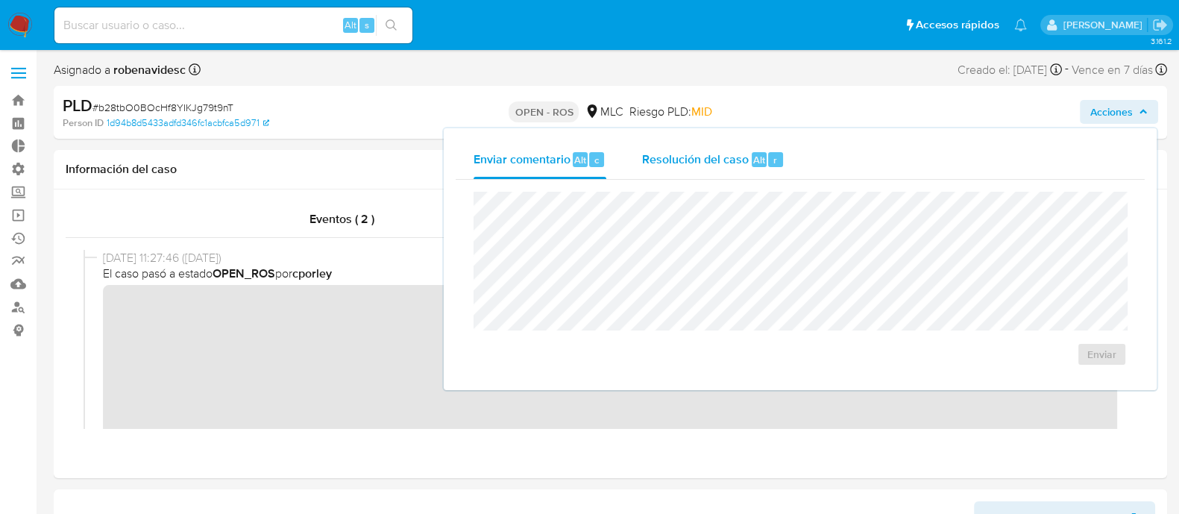
click at [758, 169] on div "Resolución del caso Alt r" at bounding box center [713, 159] width 142 height 39
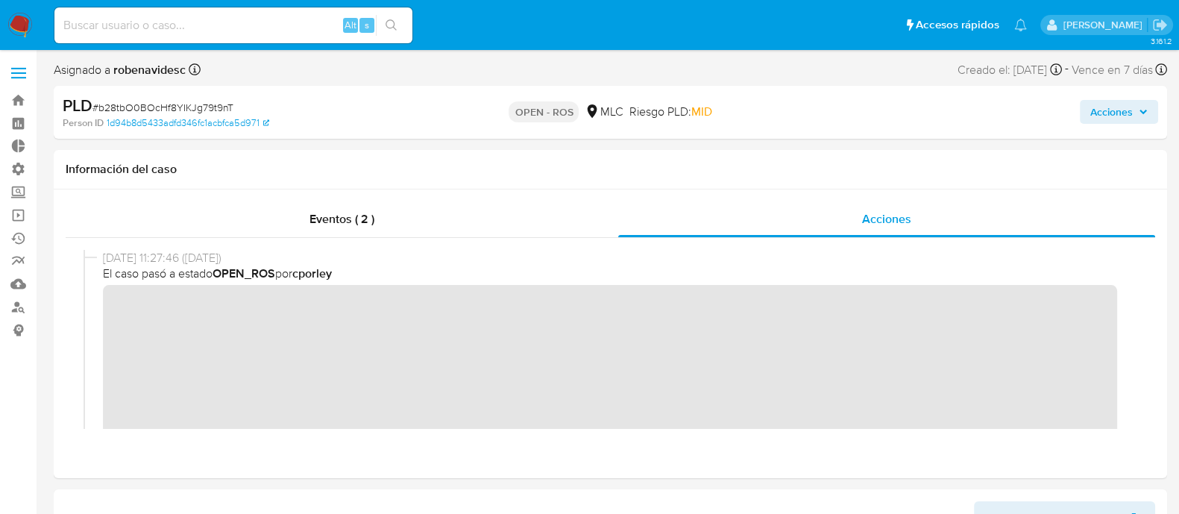
click at [1104, 115] on span "Acciones" at bounding box center [1111, 112] width 43 height 24
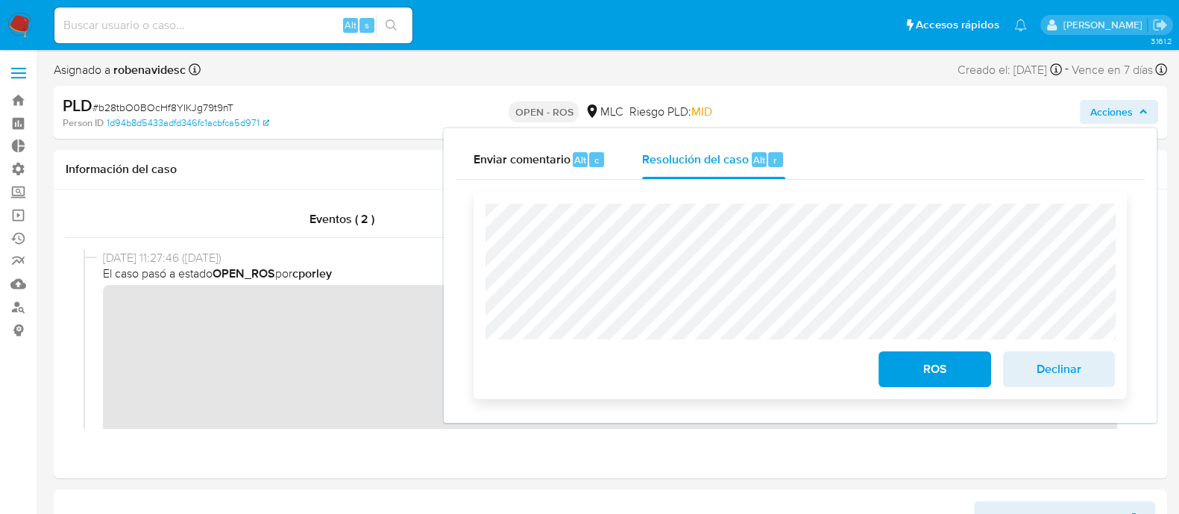
click at [784, 386] on div "ROS Declinar" at bounding box center [799, 295] width 629 height 183
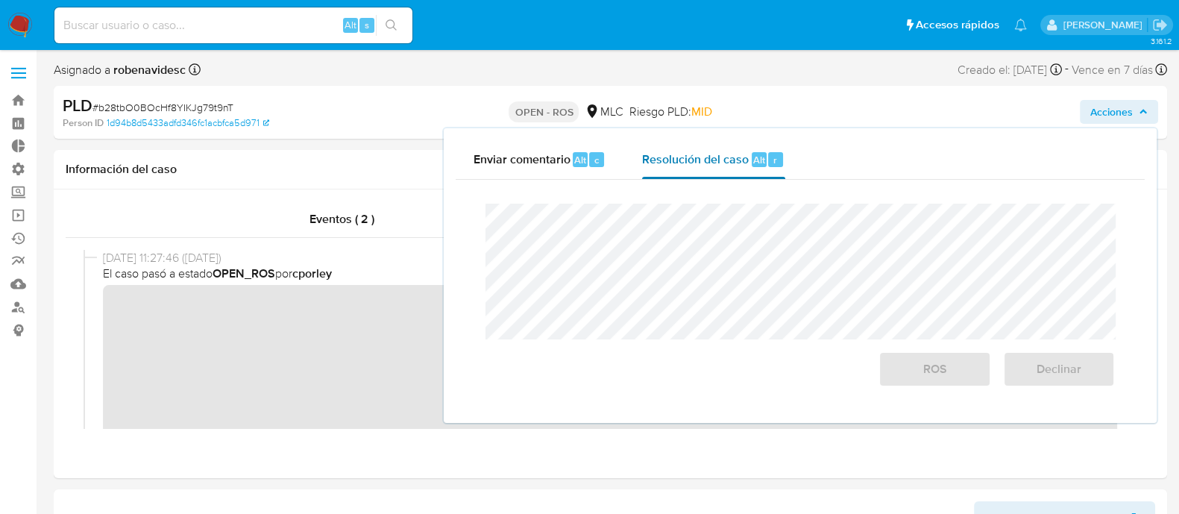
click at [722, 164] on span "Resolución del caso" at bounding box center [695, 159] width 107 height 17
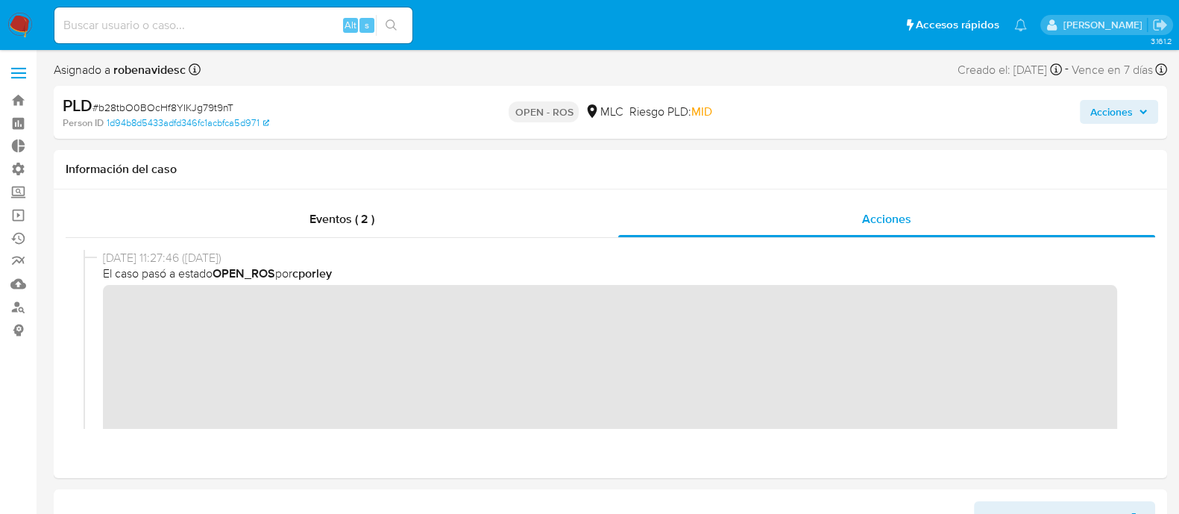
click at [1110, 116] on span "Acciones" at bounding box center [1111, 112] width 43 height 24
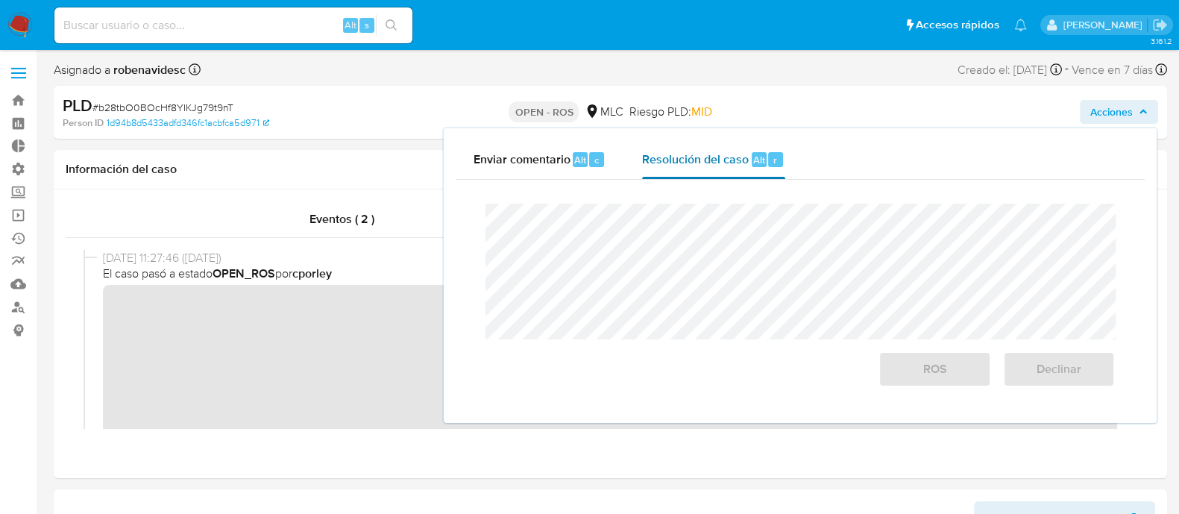
click at [737, 162] on span "Resolución del caso" at bounding box center [695, 159] width 107 height 17
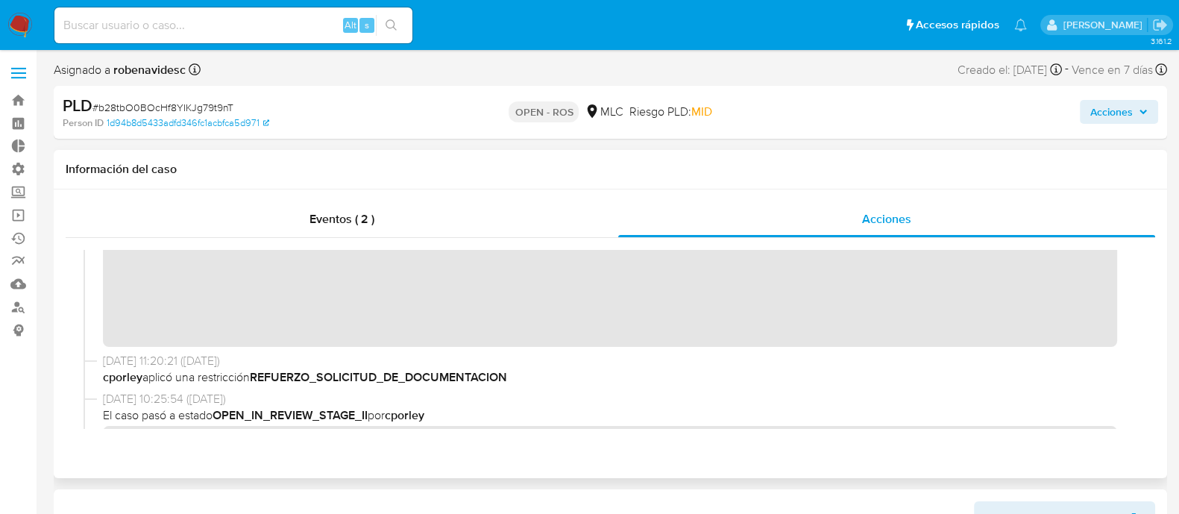
scroll to position [193, 0]
click at [1104, 121] on span "Acciones" at bounding box center [1111, 112] width 43 height 24
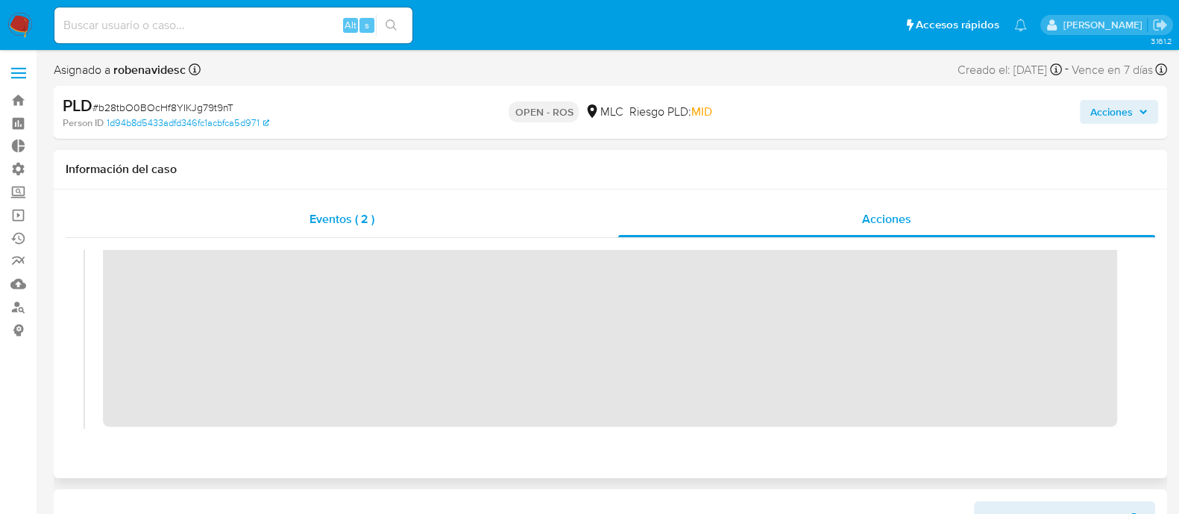
scroll to position [95, 0]
click at [1133, 102] on span "Acciones" at bounding box center [1111, 112] width 43 height 24
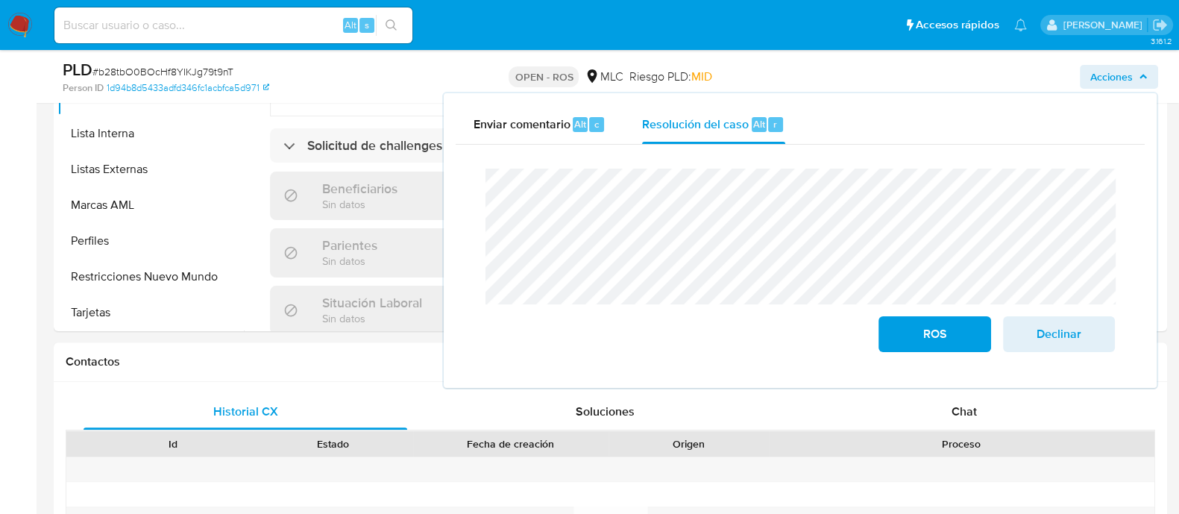
scroll to position [551, 0]
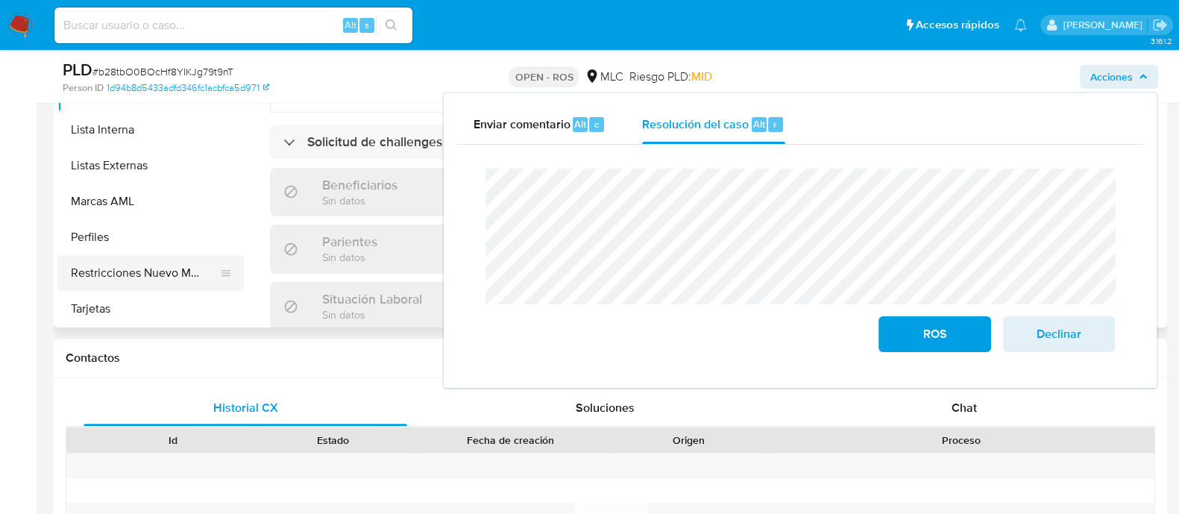
click at [134, 280] on button "Restricciones Nuevo Mundo" at bounding box center [144, 273] width 174 height 36
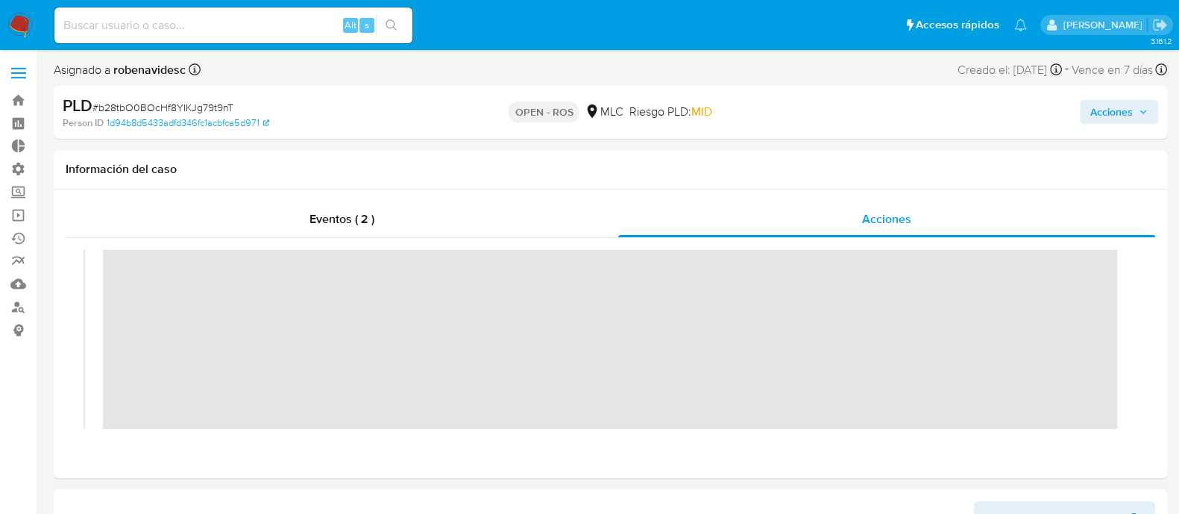
scroll to position [0, 0]
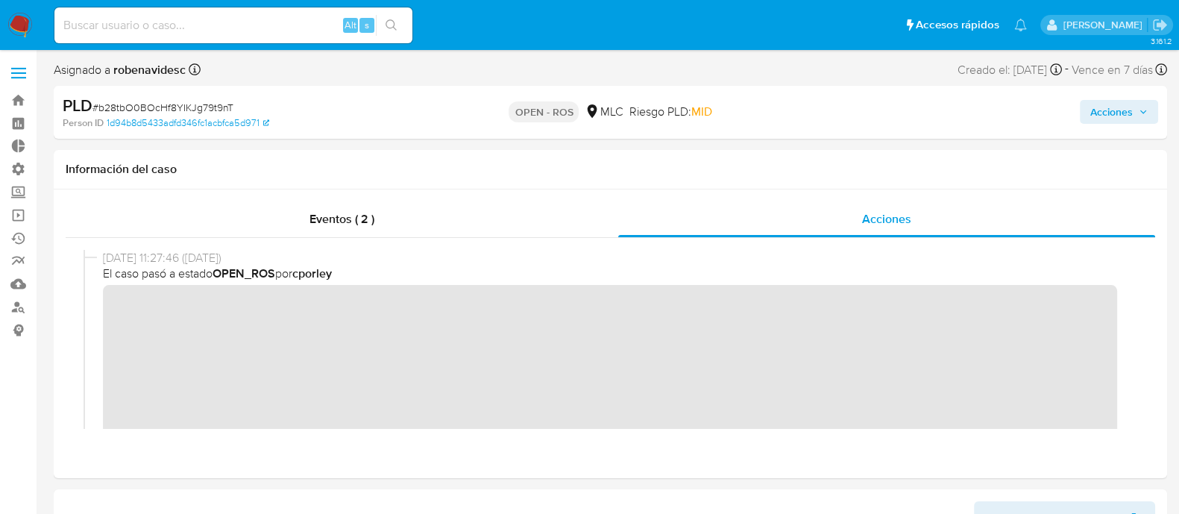
click at [1111, 110] on span "Acciones" at bounding box center [1111, 112] width 43 height 24
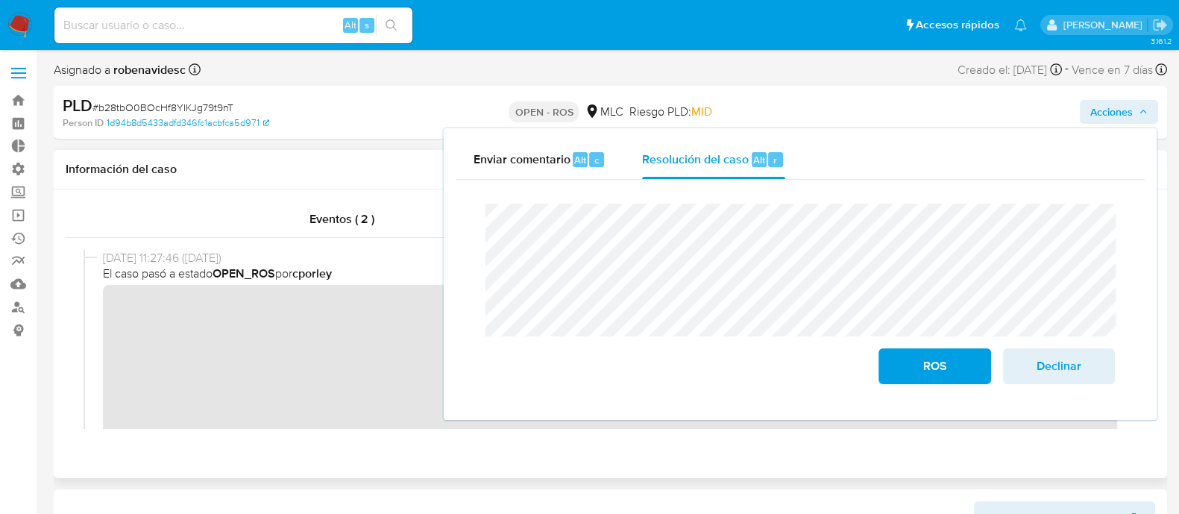
click at [415, 474] on div "Eventos ( 2 ) Acciones" at bounding box center [610, 333] width 1113 height 289
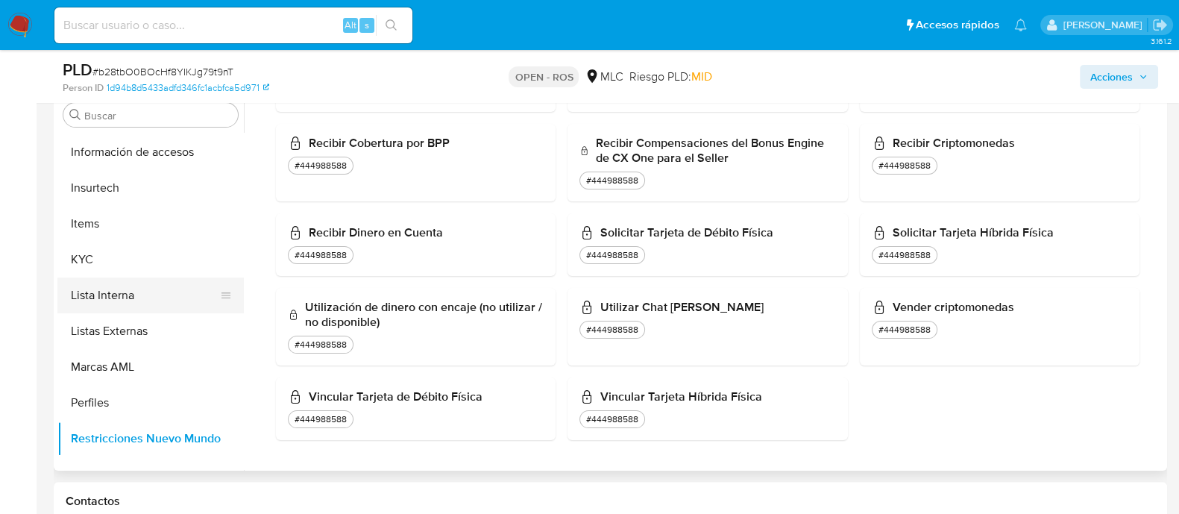
scroll to position [678, 0]
click at [135, 255] on button "KYC" at bounding box center [150, 260] width 186 height 36
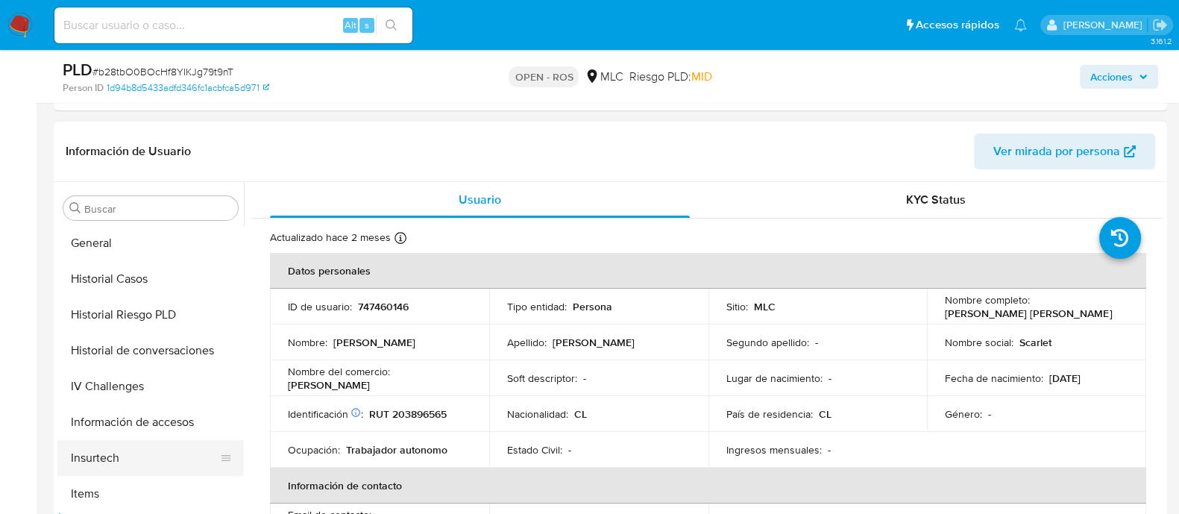
scroll to position [501, 0]
click at [139, 289] on button "Historial Casos" at bounding box center [150, 280] width 186 height 36
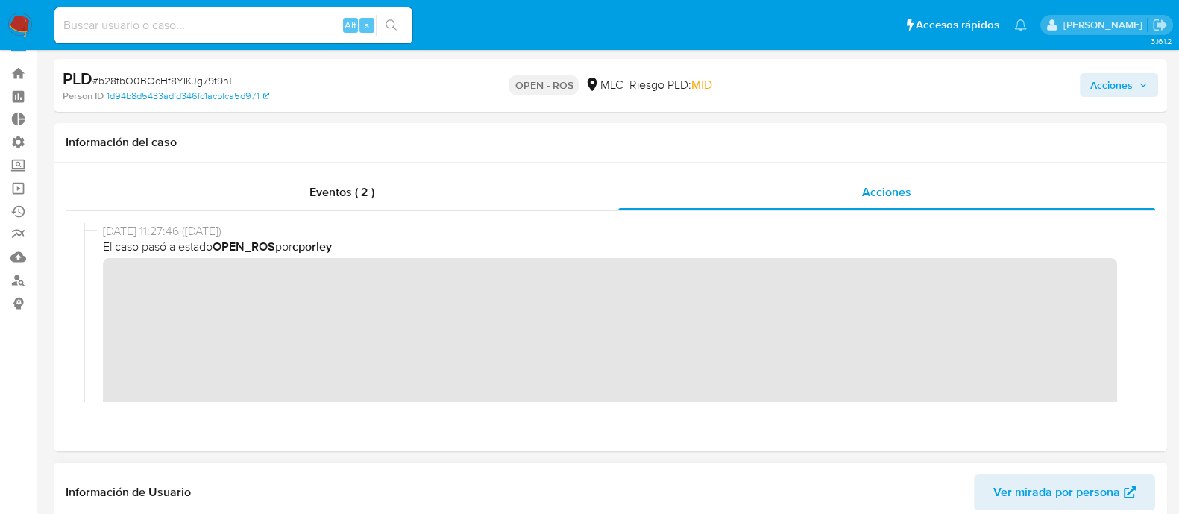
scroll to position [0, 0]
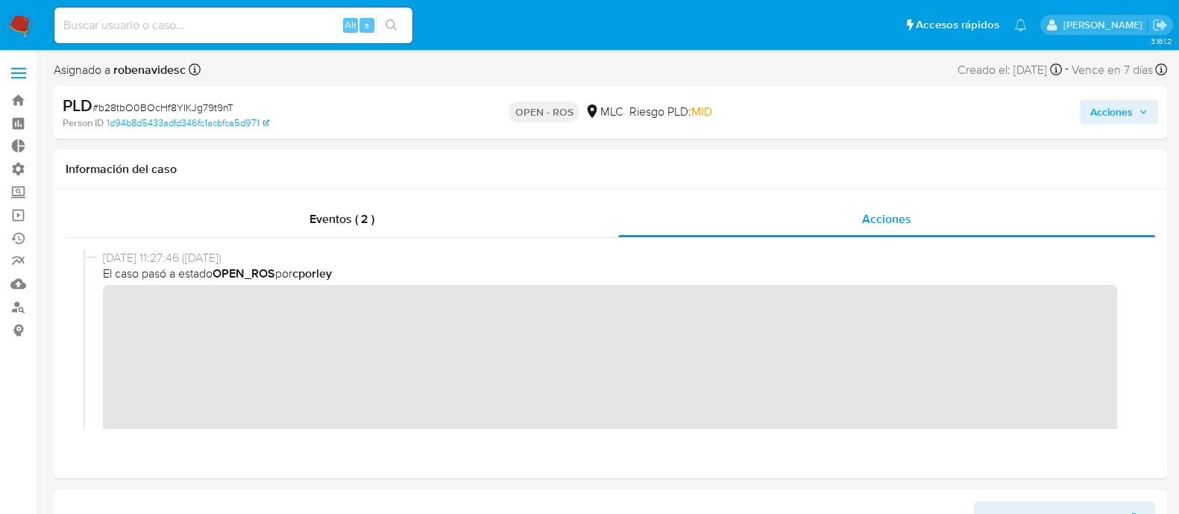
click at [1104, 114] on span "Acciones" at bounding box center [1111, 112] width 43 height 24
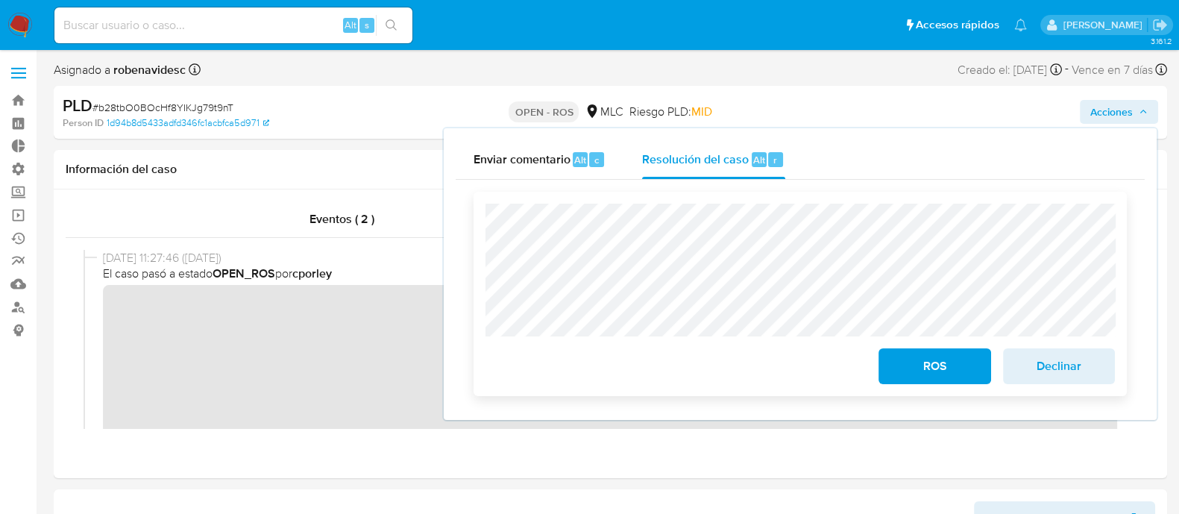
click at [912, 361] on span "ROS" at bounding box center [934, 366] width 73 height 33
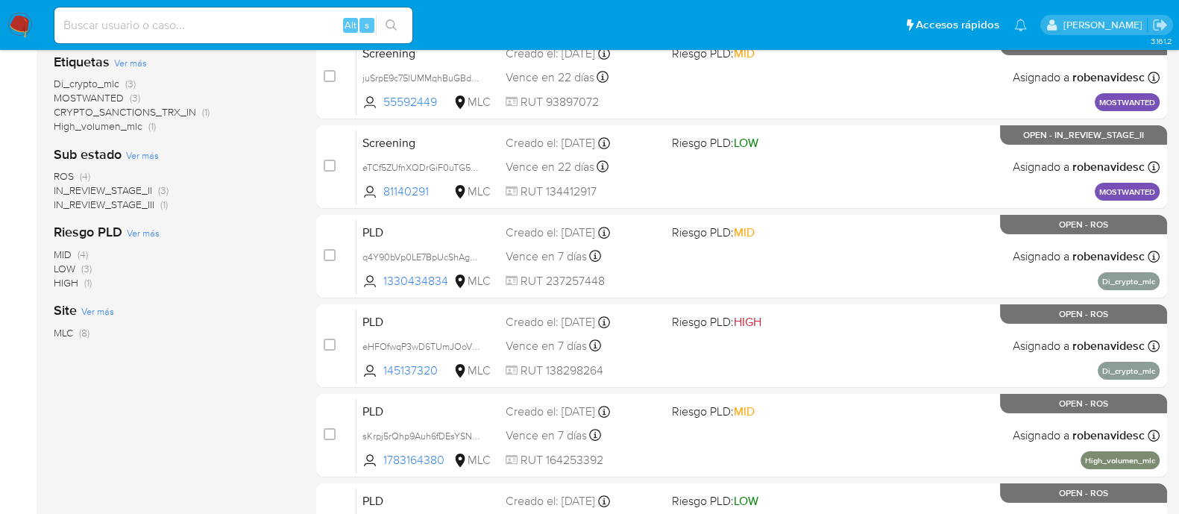
scroll to position [368, 0]
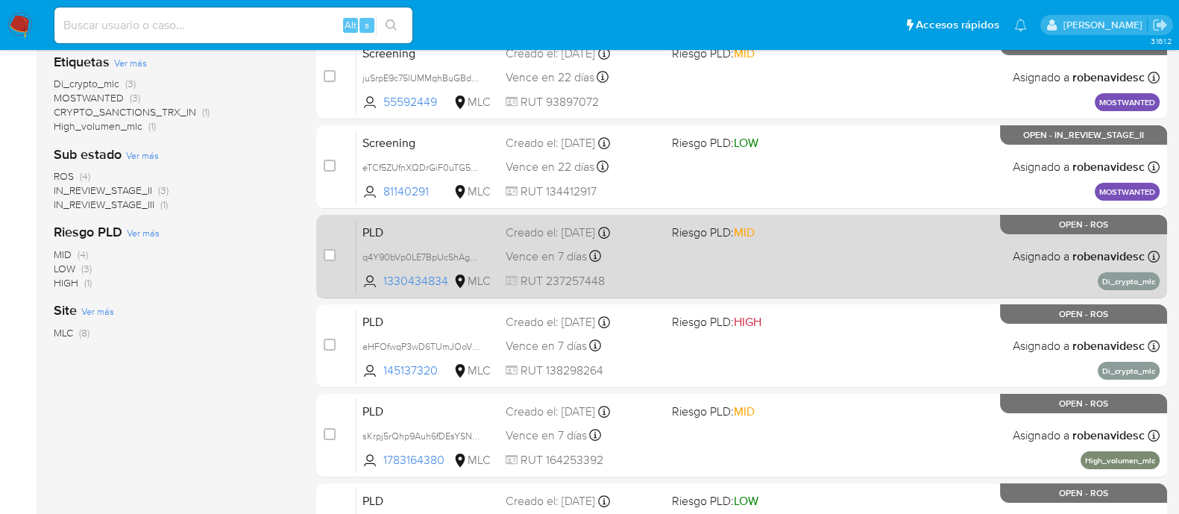
click at [696, 277] on div "PLD q4Y90bVp0LE7BpUcShAg2Yuo 1330434834 MLC Riesgo PLD: MID Creado el: 12/07/20…" at bounding box center [757, 255] width 803 height 75
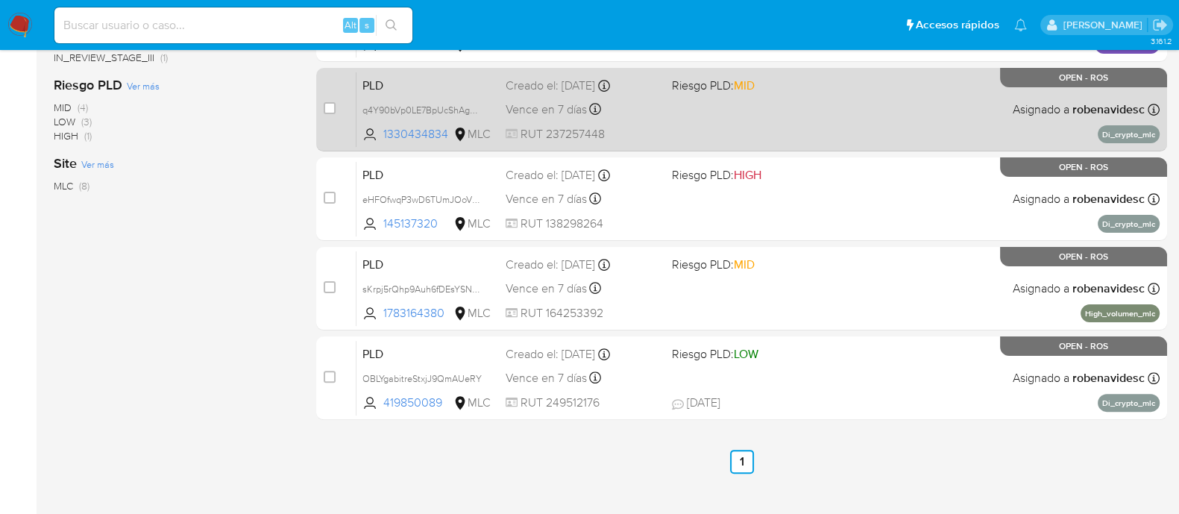
scroll to position [516, 0]
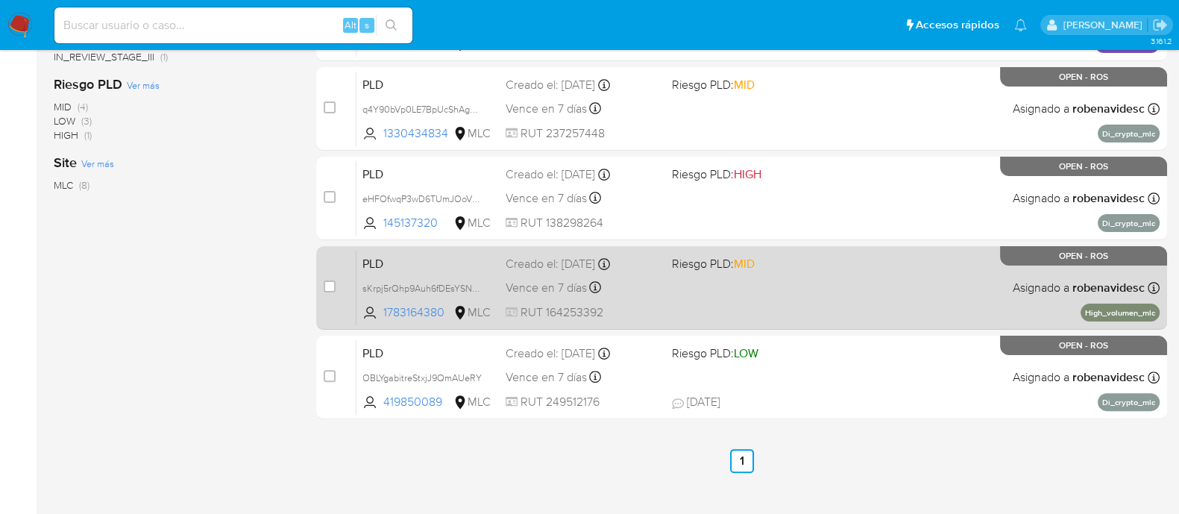
click at [720, 261] on span "Riesgo PLD: MID" at bounding box center [713, 263] width 83 height 16
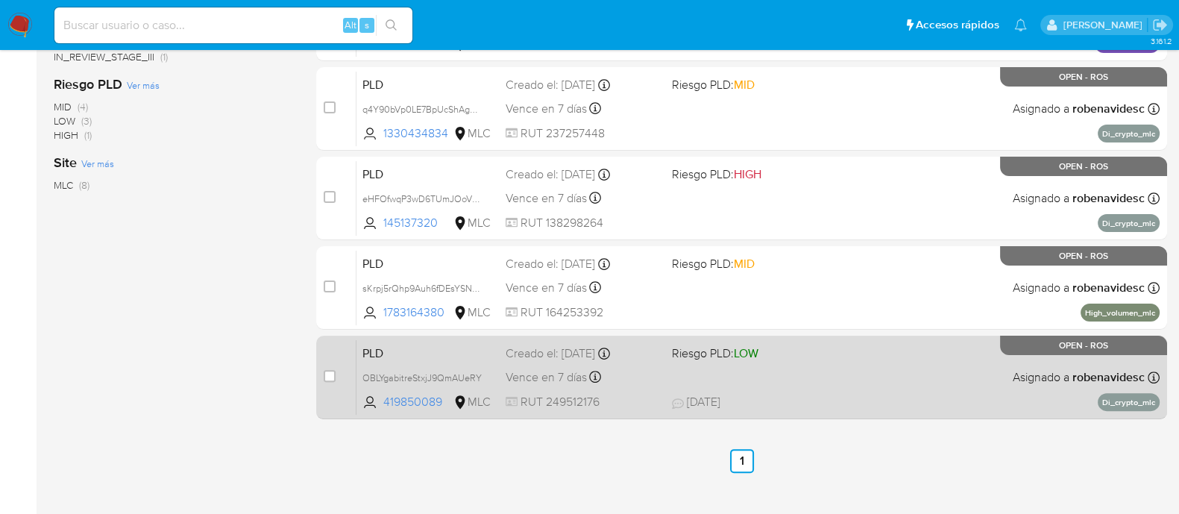
click at [561, 369] on span "Vence en 7 días" at bounding box center [546, 377] width 81 height 16
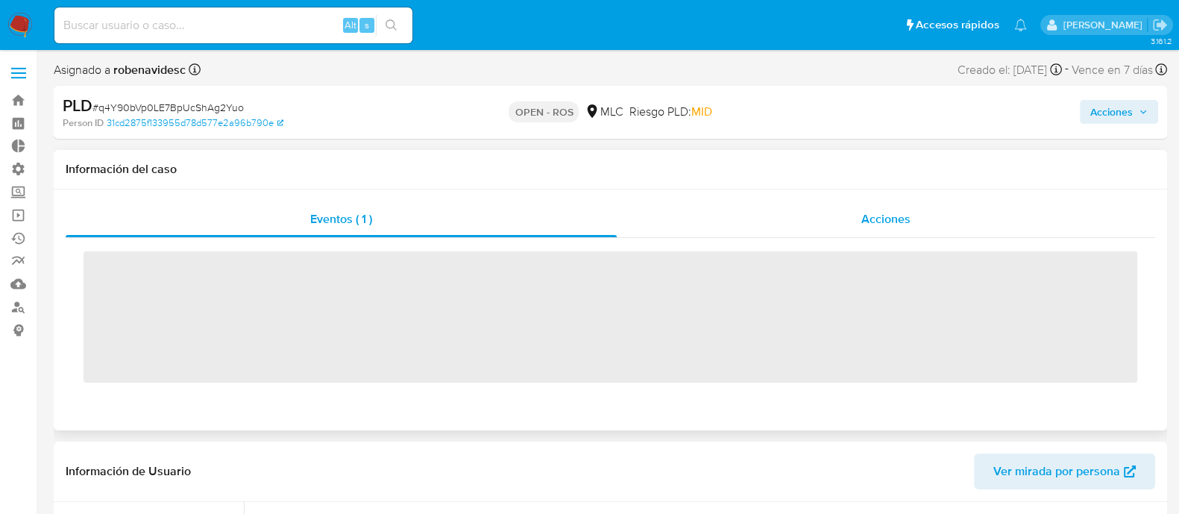
scroll to position [701, 0]
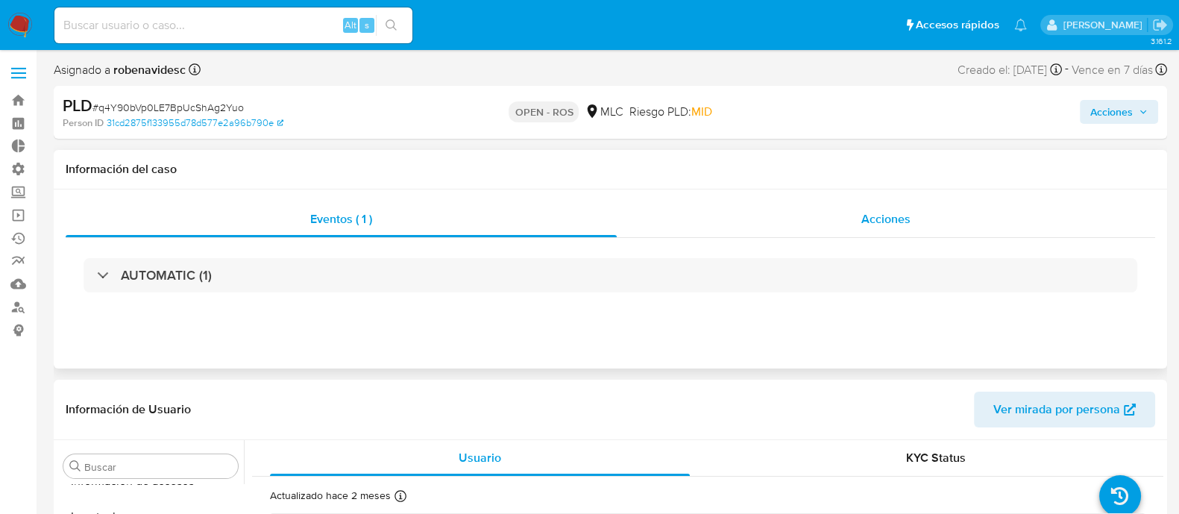
click at [872, 207] on div "Acciones" at bounding box center [886, 219] width 538 height 36
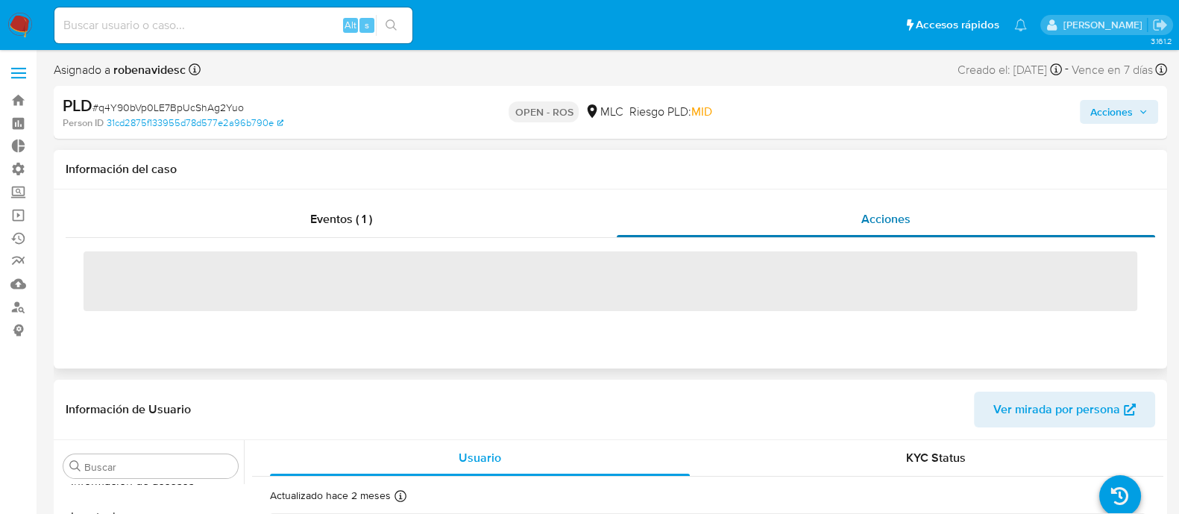
select select "10"
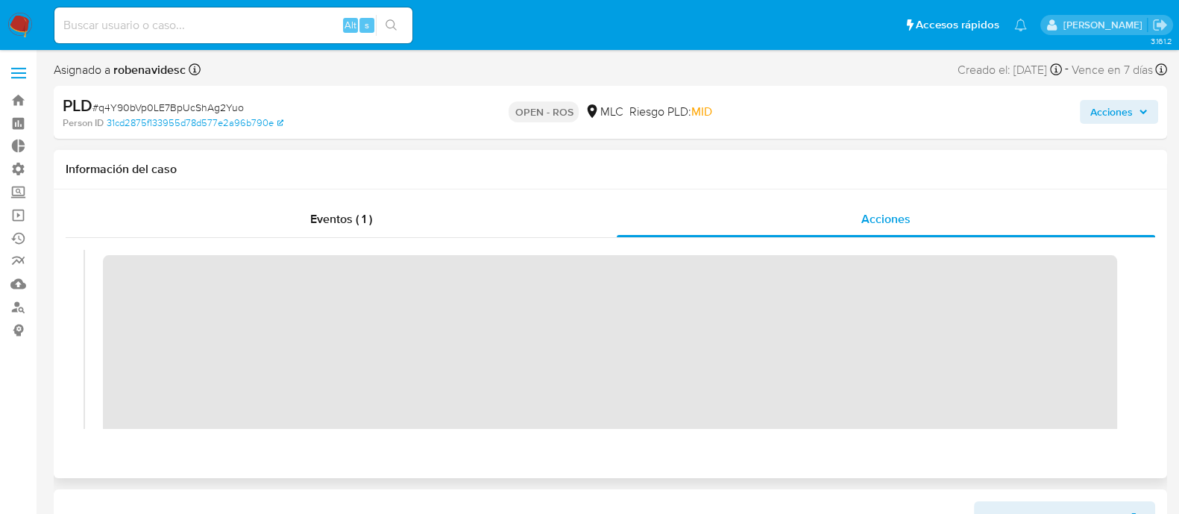
scroll to position [0, 0]
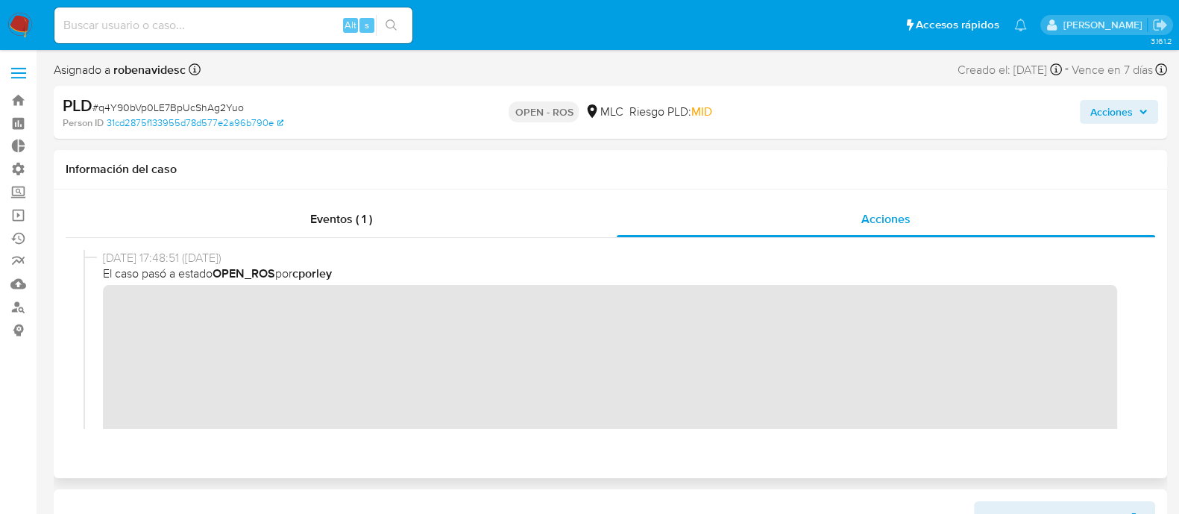
click at [91, 307] on div "[DATE] 17:48:51 ([DATE]) El caso pasó a estado OPEN_ROS por cporley" at bounding box center [611, 373] width 1054 height 246
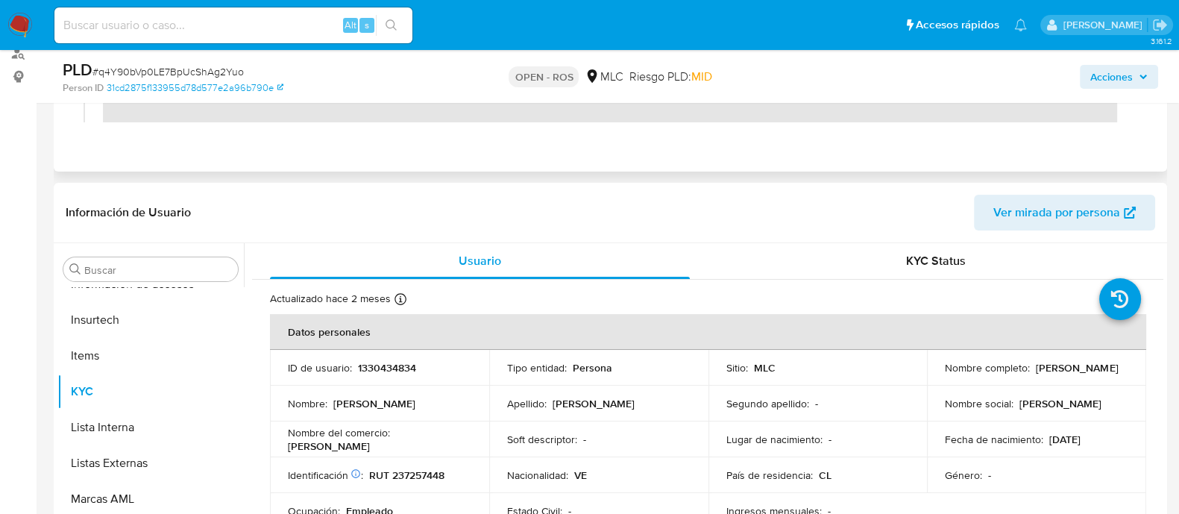
scroll to position [259, 0]
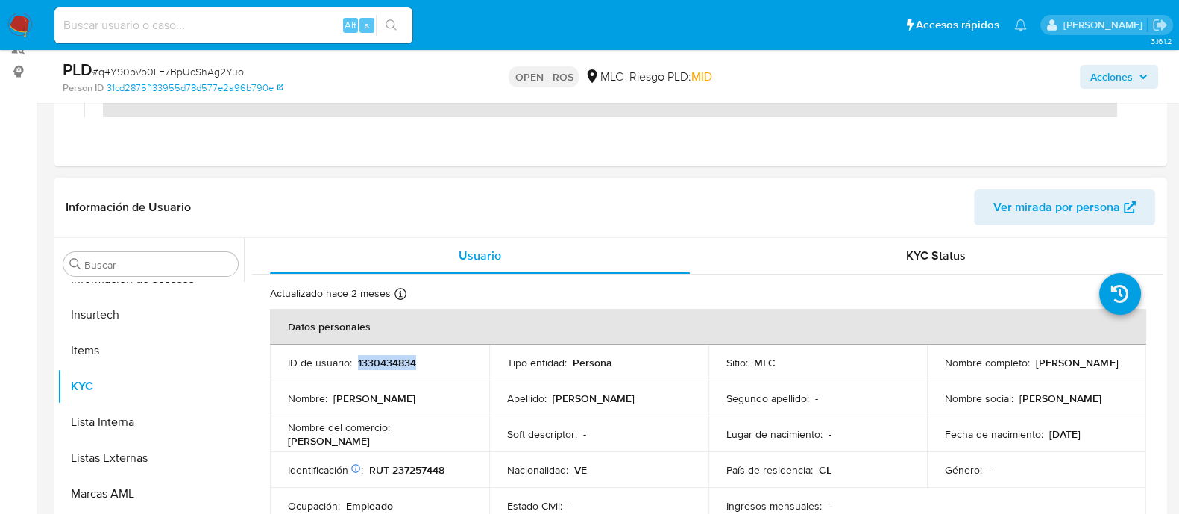
drag, startPoint x: 432, startPoint y: 351, endPoint x: 356, endPoint y: 366, distance: 77.5
click at [356, 366] on td "ID de usuario : 1330434834" at bounding box center [379, 363] width 219 height 36
copy p "1330434834"
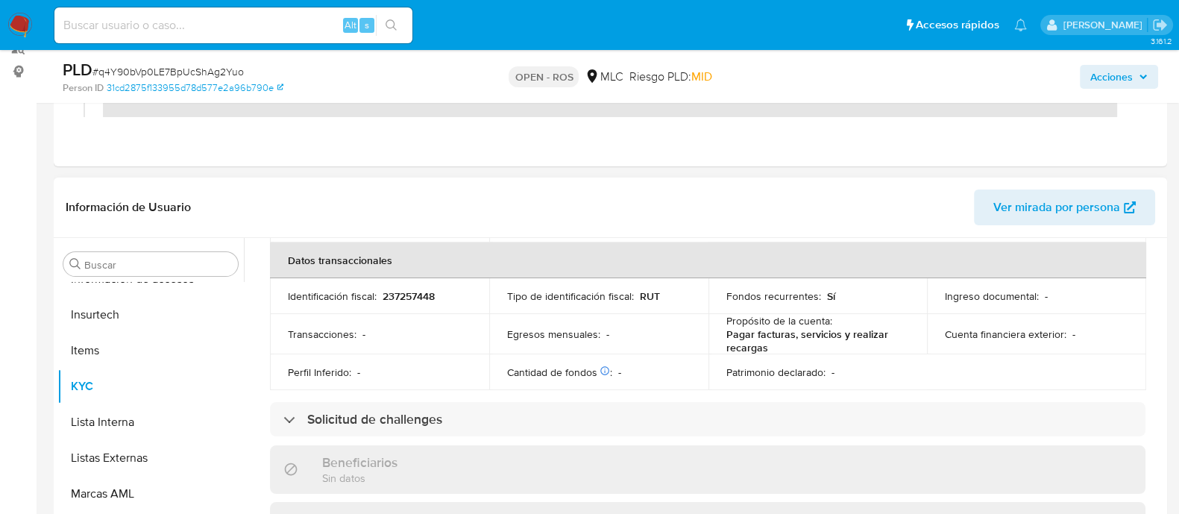
scroll to position [0, 0]
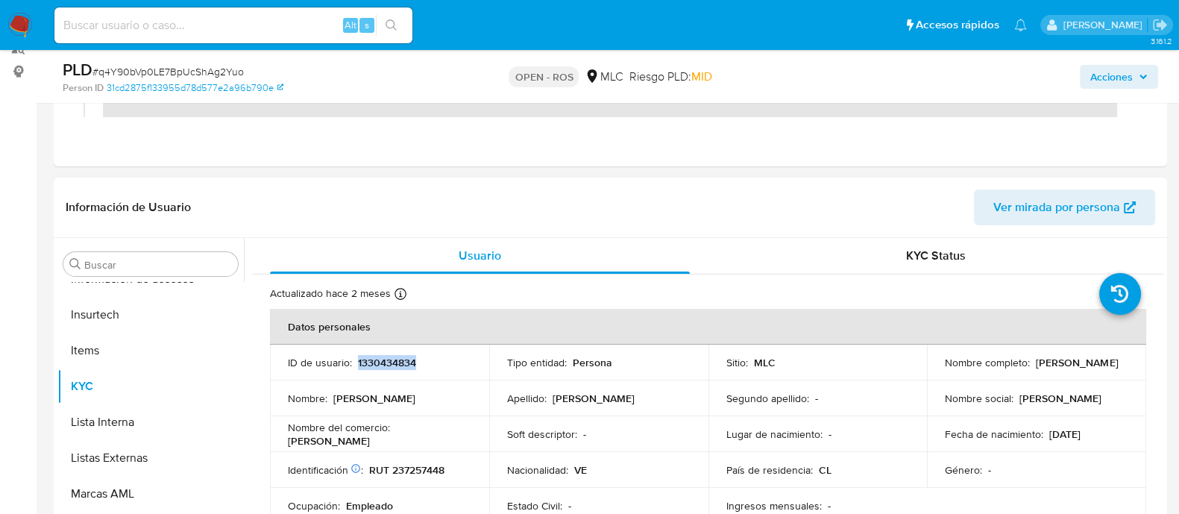
drag, startPoint x: 1092, startPoint y: 375, endPoint x: 941, endPoint y: 370, distance: 151.5
click at [941, 370] on td "Nombre completo : Armando Jose Giron Navas" at bounding box center [1036, 363] width 219 height 36
copy p "[PERSON_NAME]"
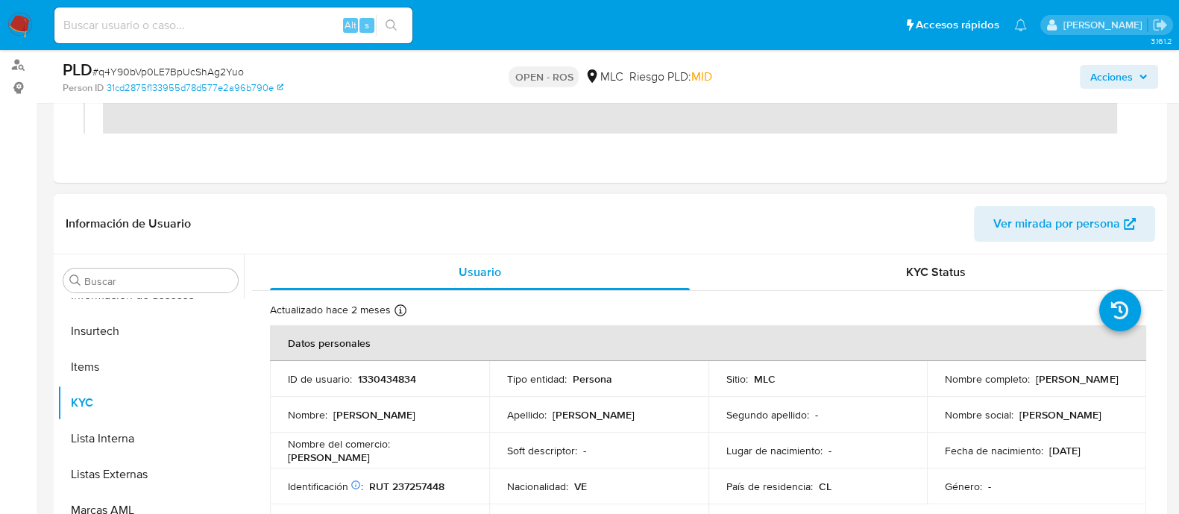
scroll to position [266, 0]
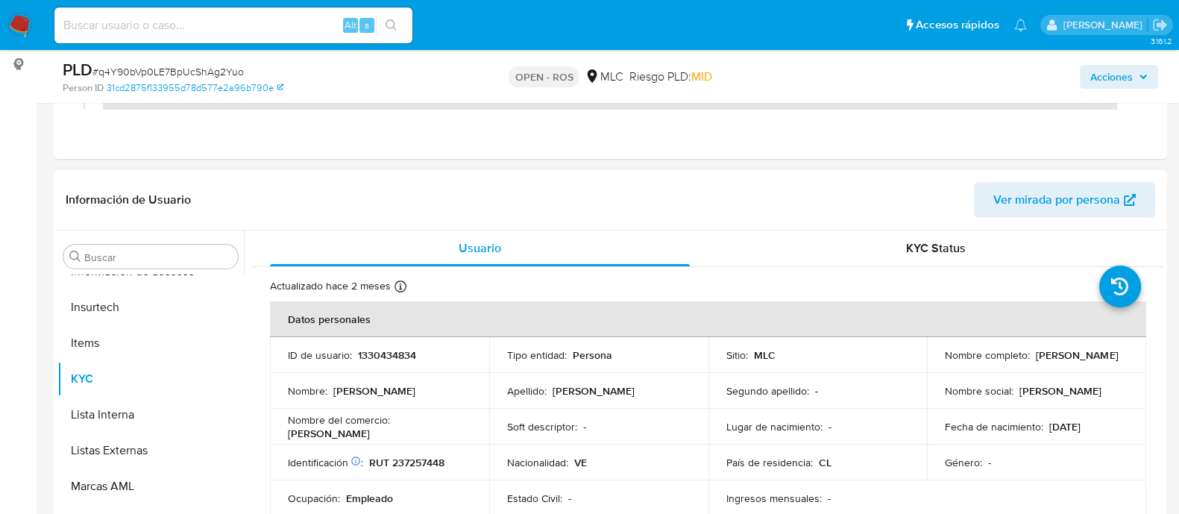
click at [1011, 207] on span "Ver mirada por persona" at bounding box center [1056, 200] width 127 height 36
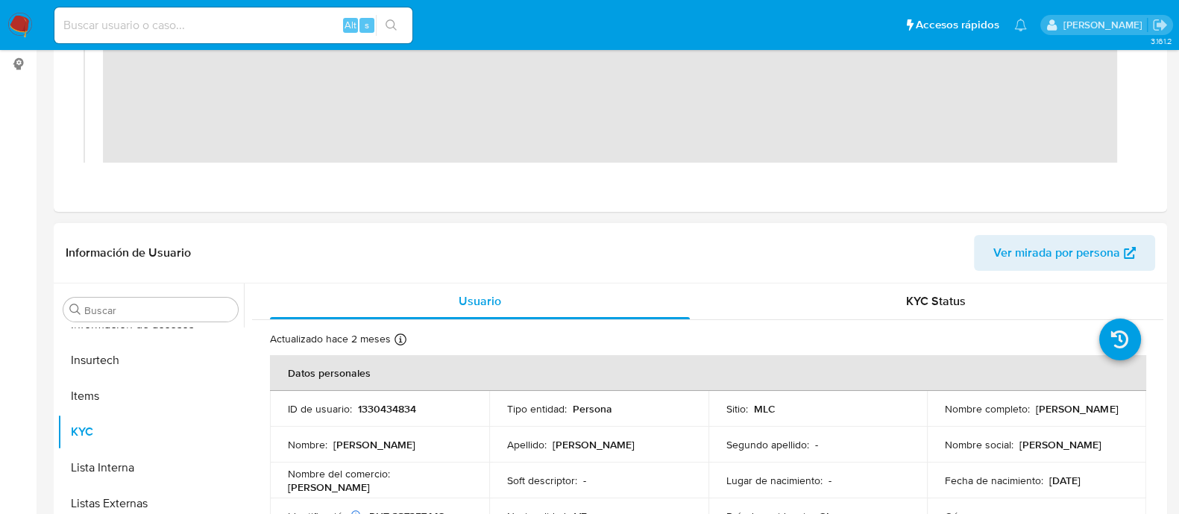
scroll to position [0, 0]
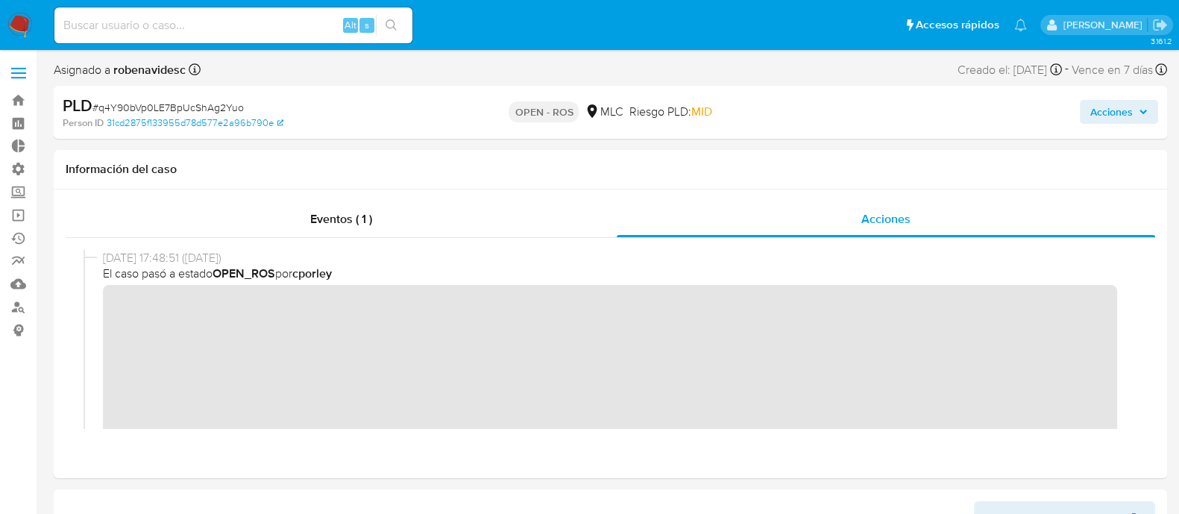
click at [1100, 108] on span "Acciones" at bounding box center [1111, 112] width 43 height 24
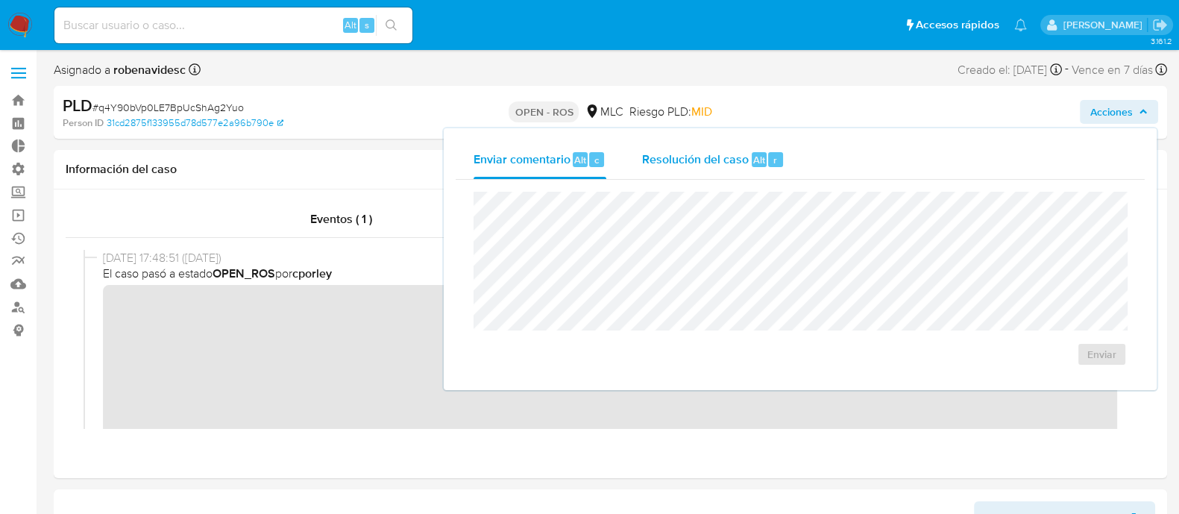
click at [720, 163] on span "Resolución del caso" at bounding box center [695, 159] width 107 height 17
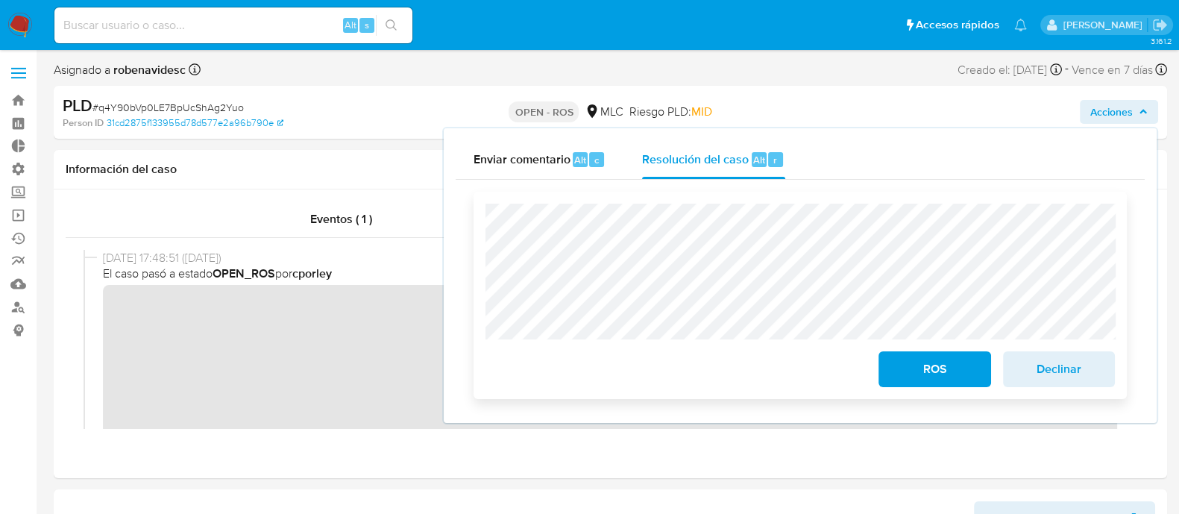
click at [482, 257] on div "ROS Declinar" at bounding box center [800, 295] width 653 height 207
click at [477, 199] on div "ROS Declinar" at bounding box center [800, 295] width 653 height 207
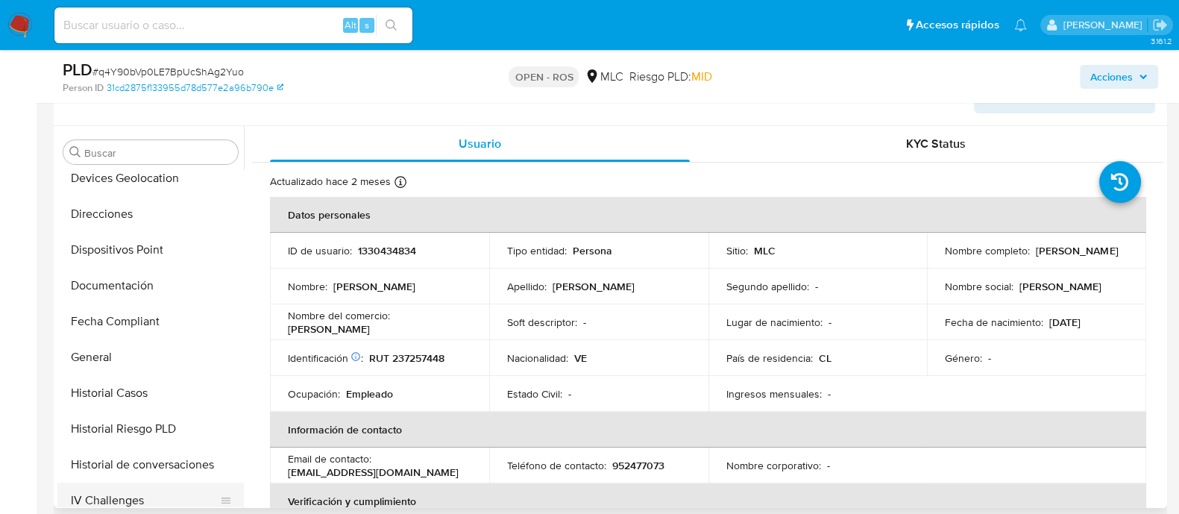
scroll to position [316, 0]
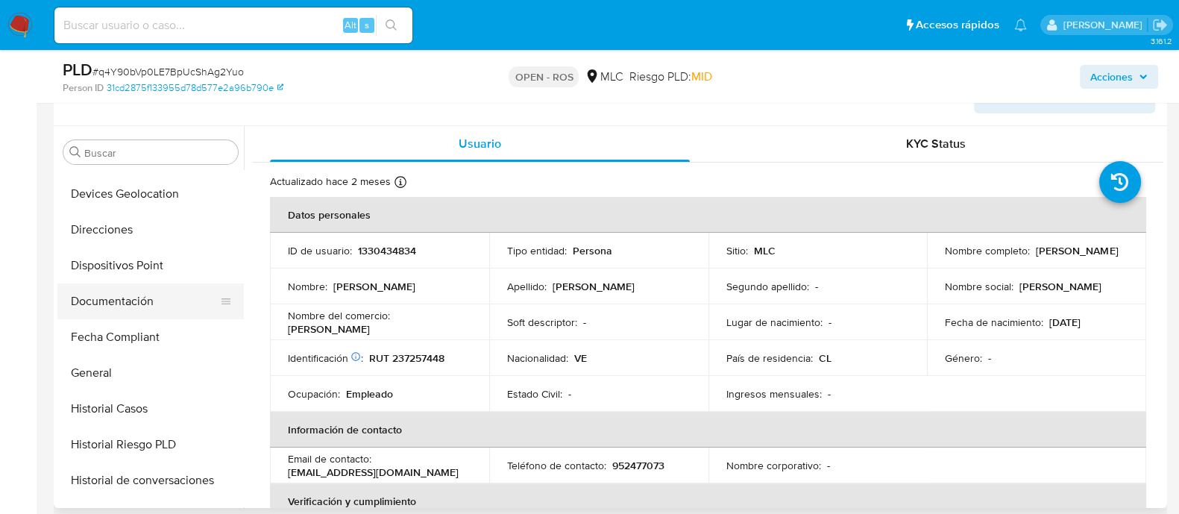
click at [116, 307] on button "Documentación" at bounding box center [144, 301] width 174 height 36
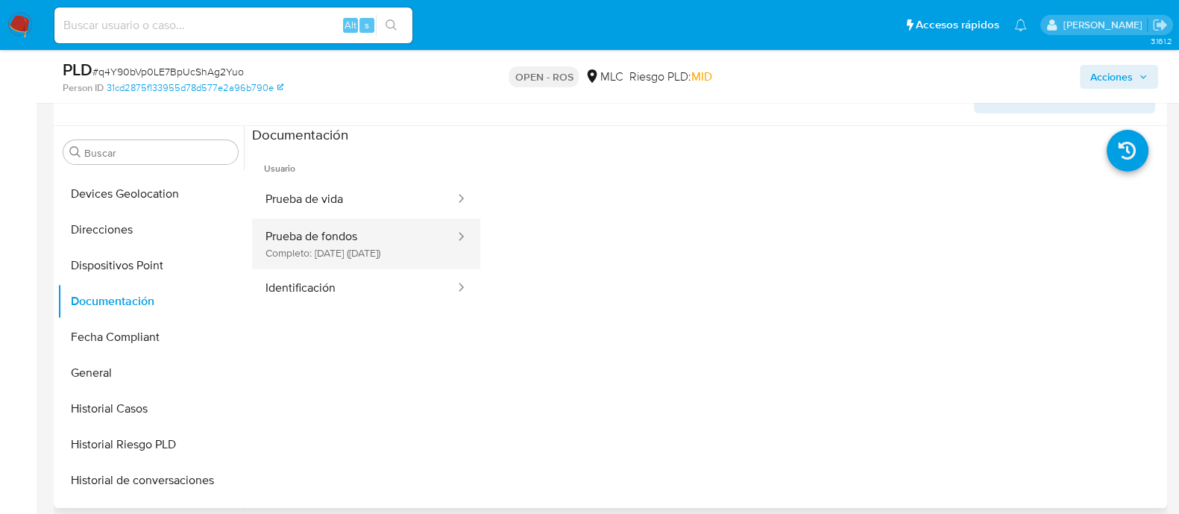
click at [386, 262] on button "Prueba de fondos Completo: 17/08/2025 (hace 2 meses)" at bounding box center [354, 243] width 204 height 51
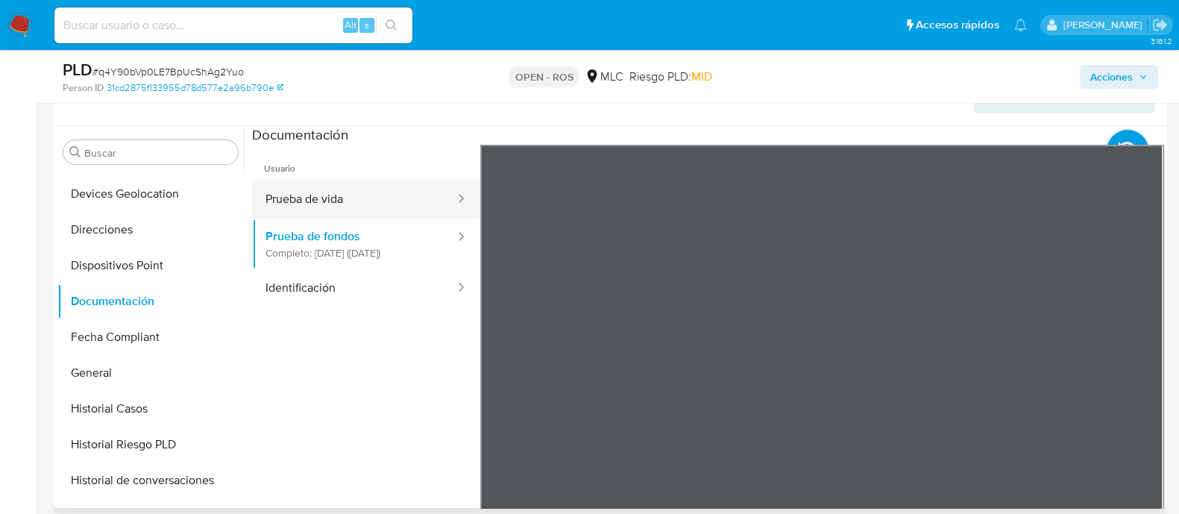
click at [332, 197] on button "Prueba de vida" at bounding box center [354, 199] width 204 height 38
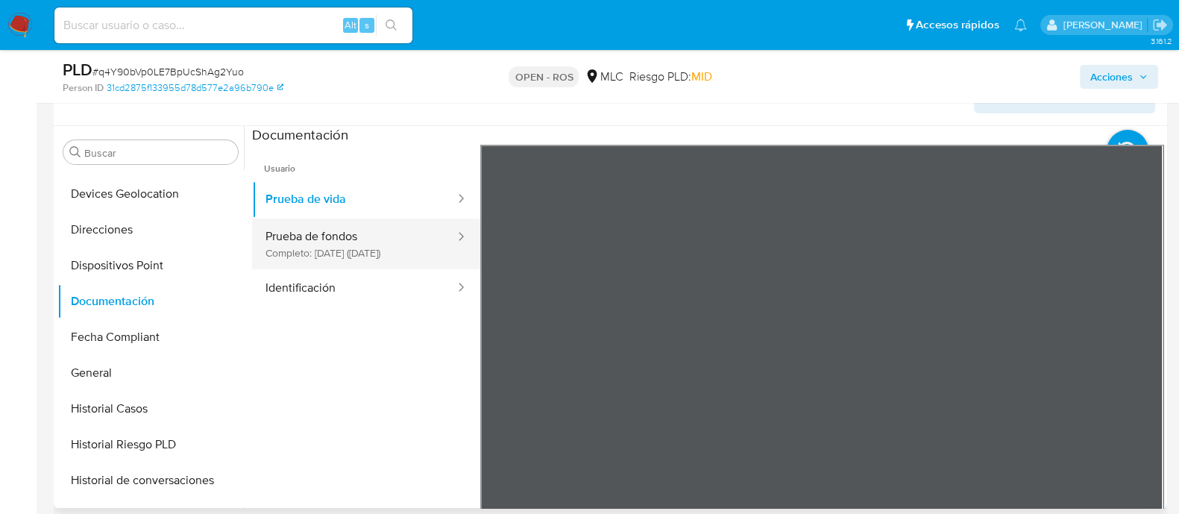
click at [329, 248] on button "Prueba de fondos Completo: 17/08/2025 (hace 2 meses)" at bounding box center [354, 243] width 204 height 51
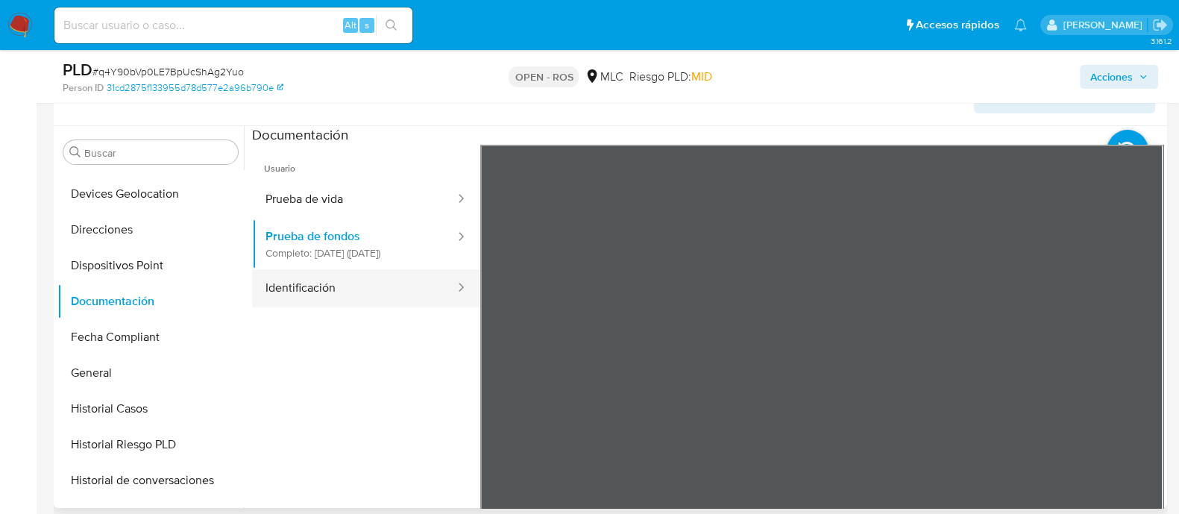
click at [342, 293] on button "Identificación" at bounding box center [354, 288] width 204 height 38
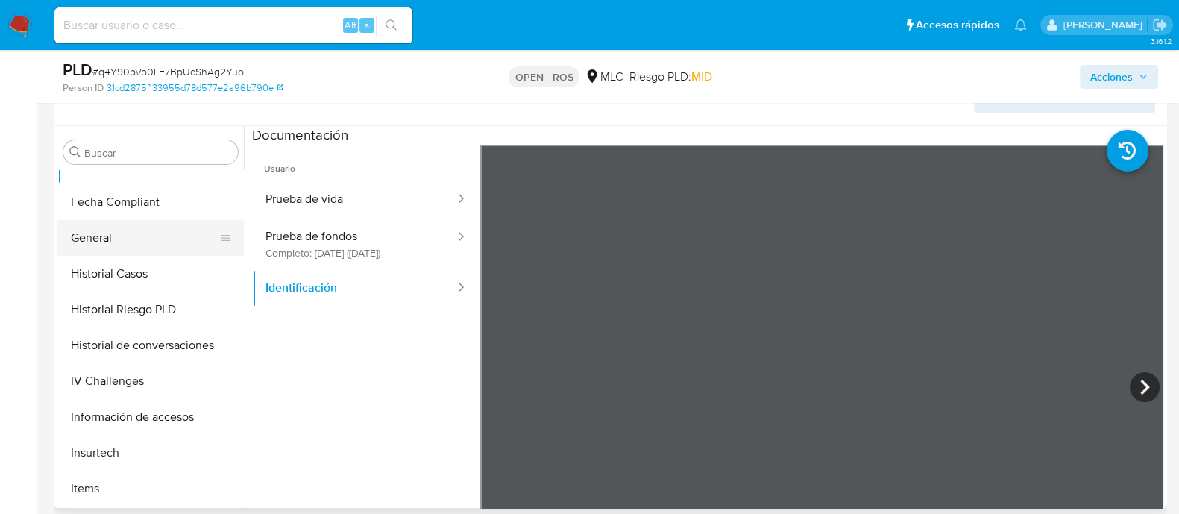
scroll to position [461, 0]
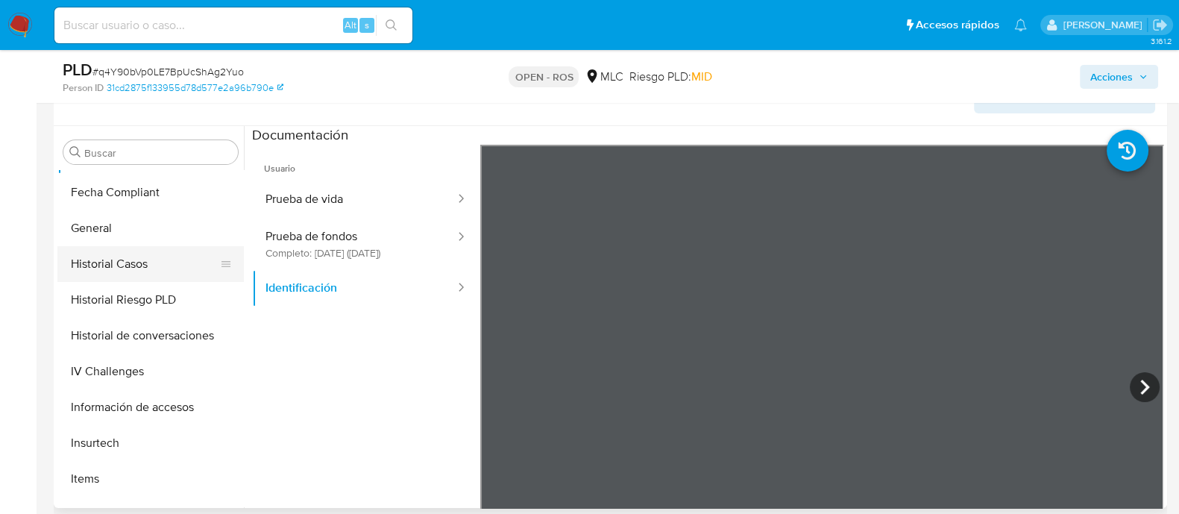
click at [136, 265] on button "Historial Casos" at bounding box center [144, 264] width 174 height 36
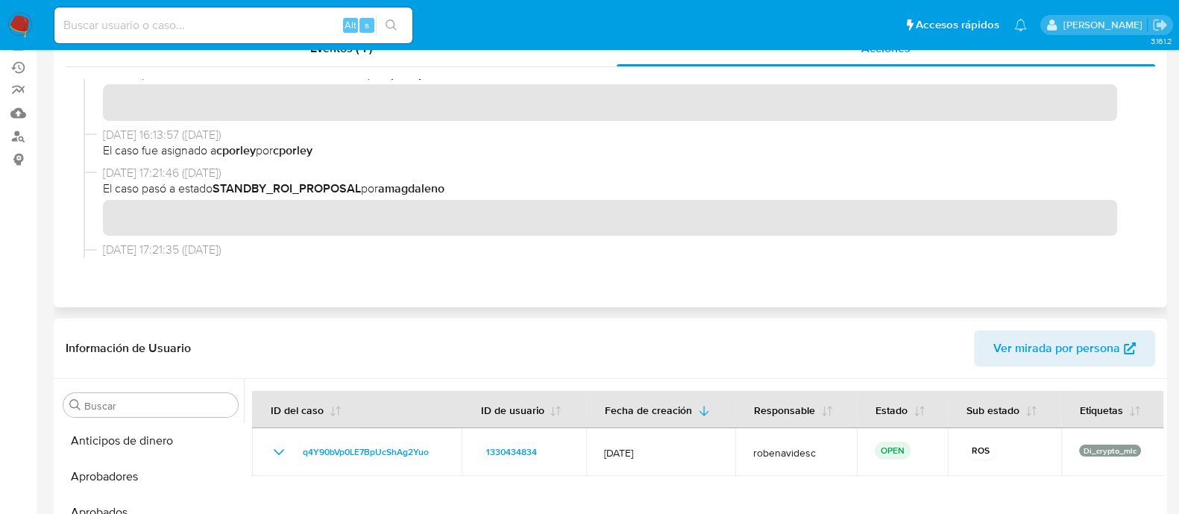
scroll to position [0, 0]
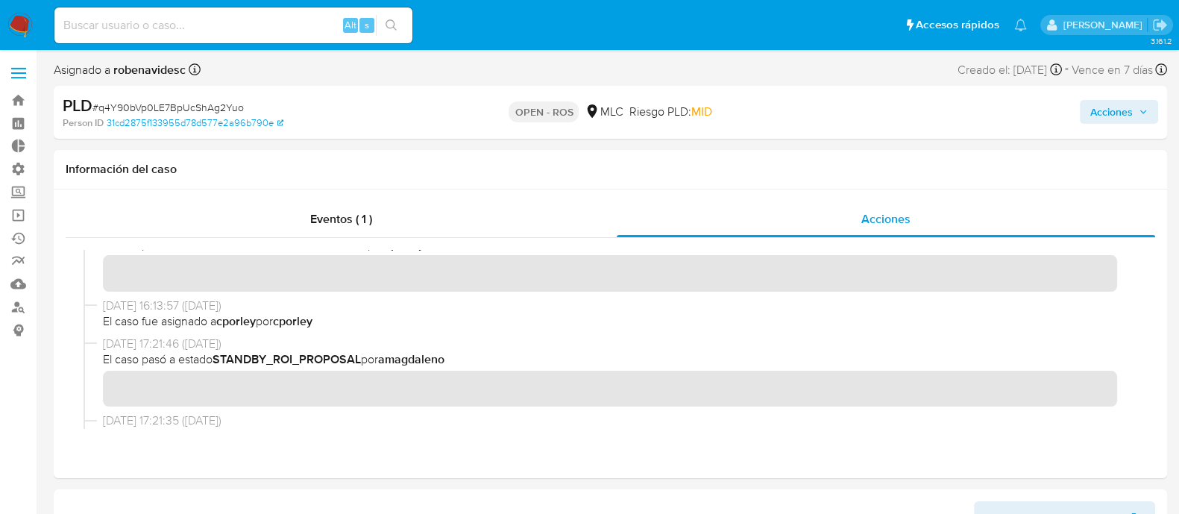
click at [1112, 102] on span "Acciones" at bounding box center [1111, 112] width 43 height 24
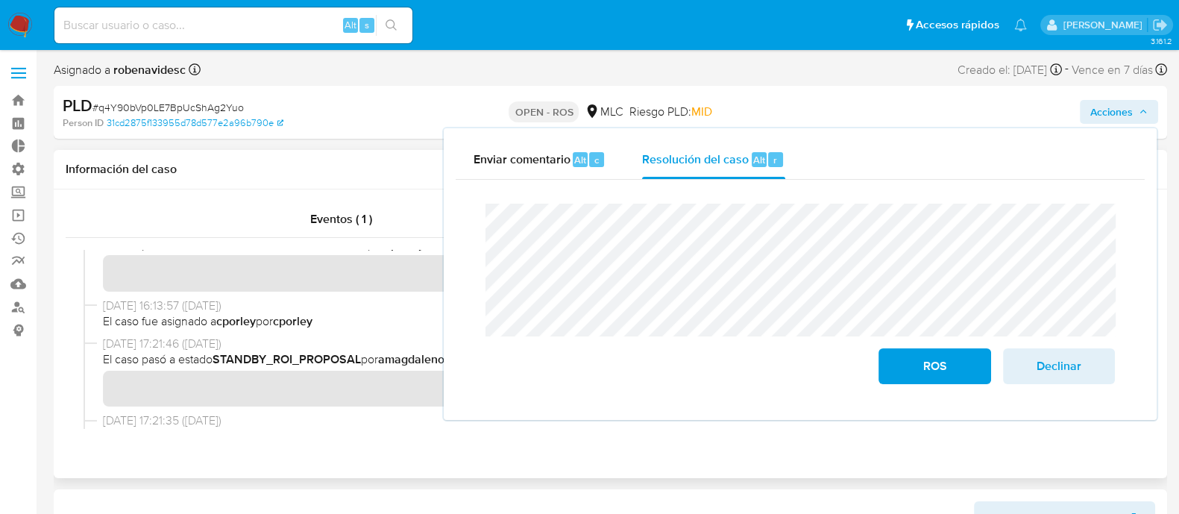
click at [570, 456] on div "Eventos ( 1 ) Acciones" at bounding box center [610, 333] width 1113 height 289
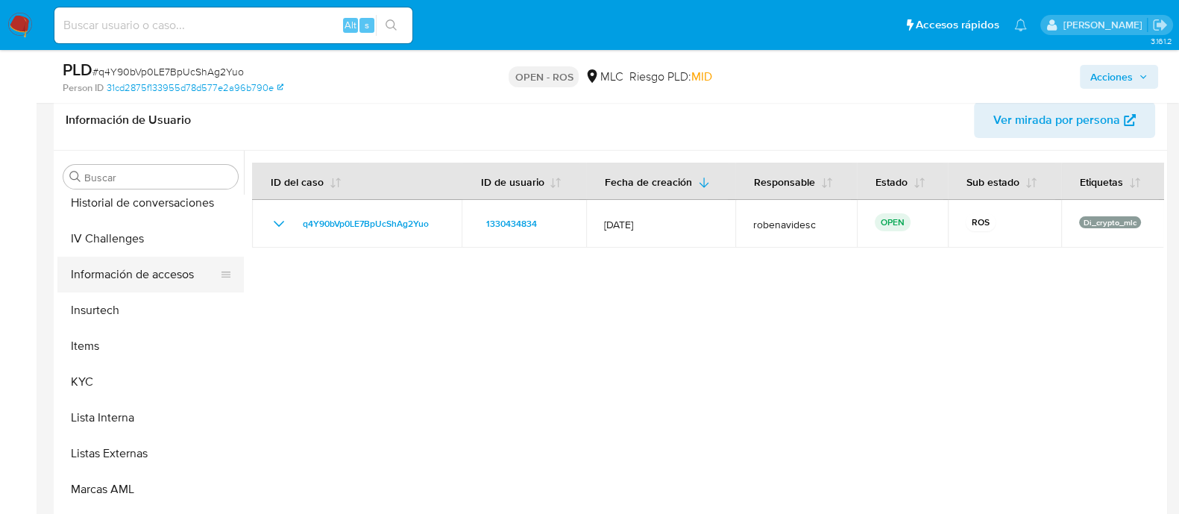
scroll to position [620, 0]
click at [91, 377] on button "KYC" at bounding box center [144, 380] width 174 height 36
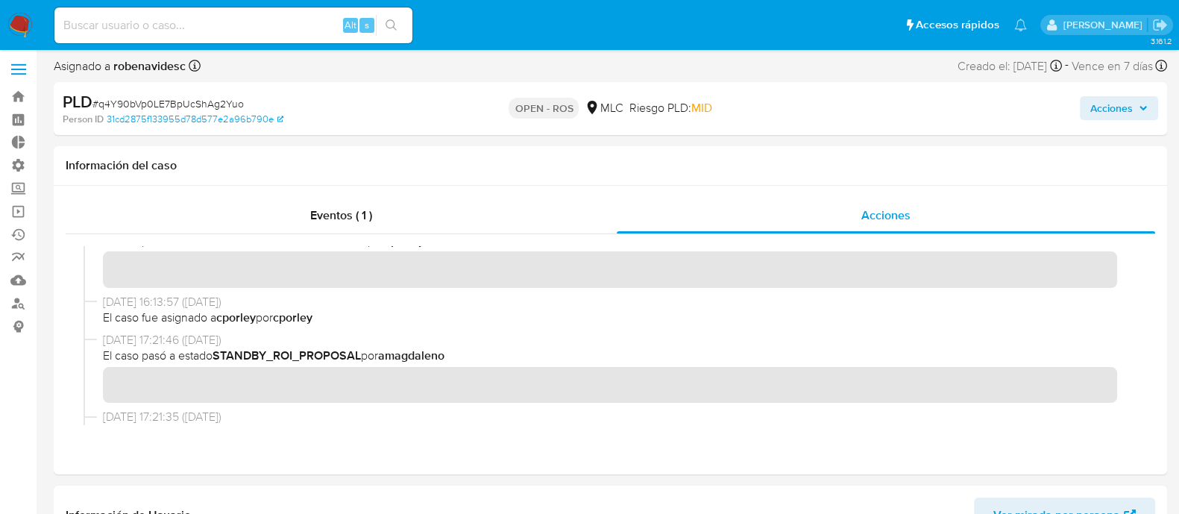
scroll to position [0, 0]
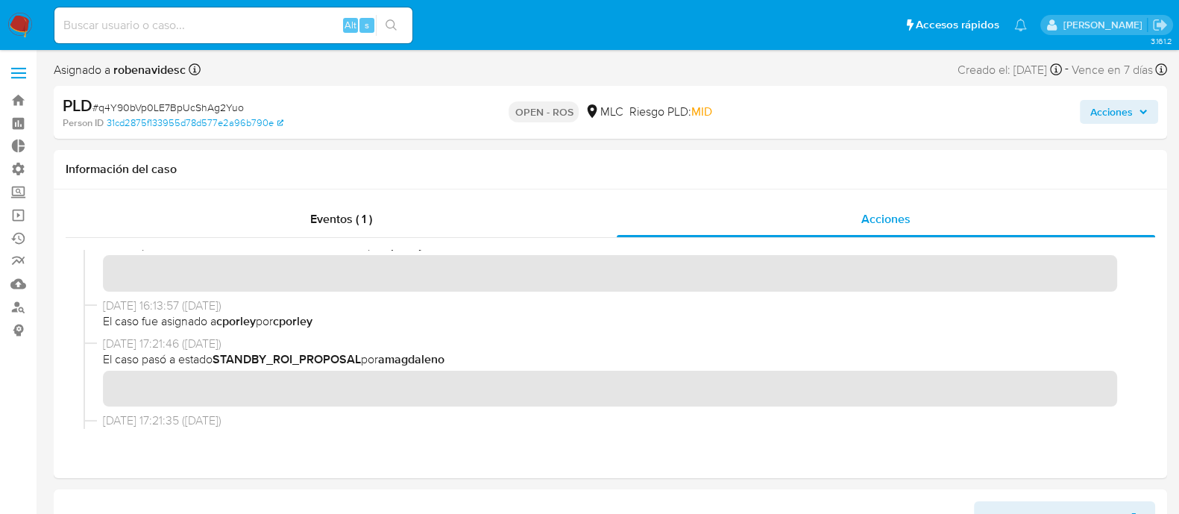
click at [1104, 124] on span "Acciones" at bounding box center [1111, 112] width 43 height 24
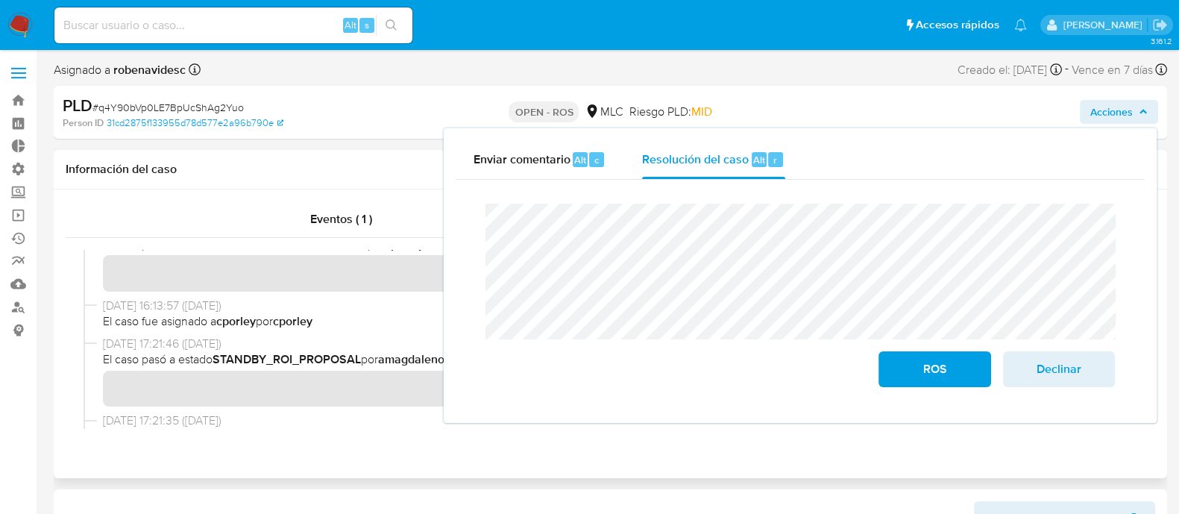
click at [326, 358] on b "STANDBY_ROI_PROPOSAL" at bounding box center [287, 358] width 148 height 17
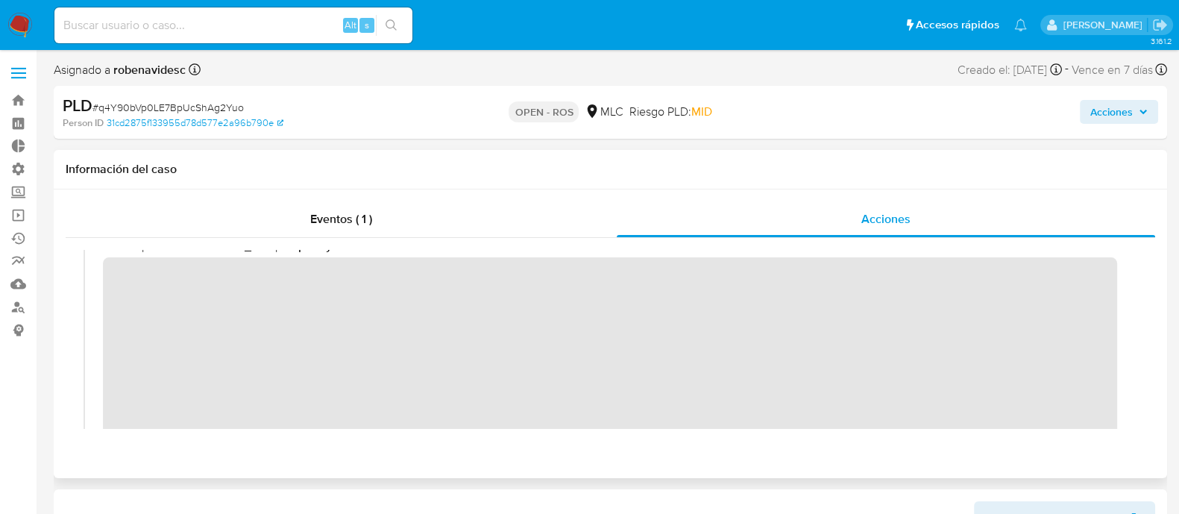
scroll to position [26, 0]
click at [1117, 104] on span "Acciones" at bounding box center [1111, 112] width 43 height 24
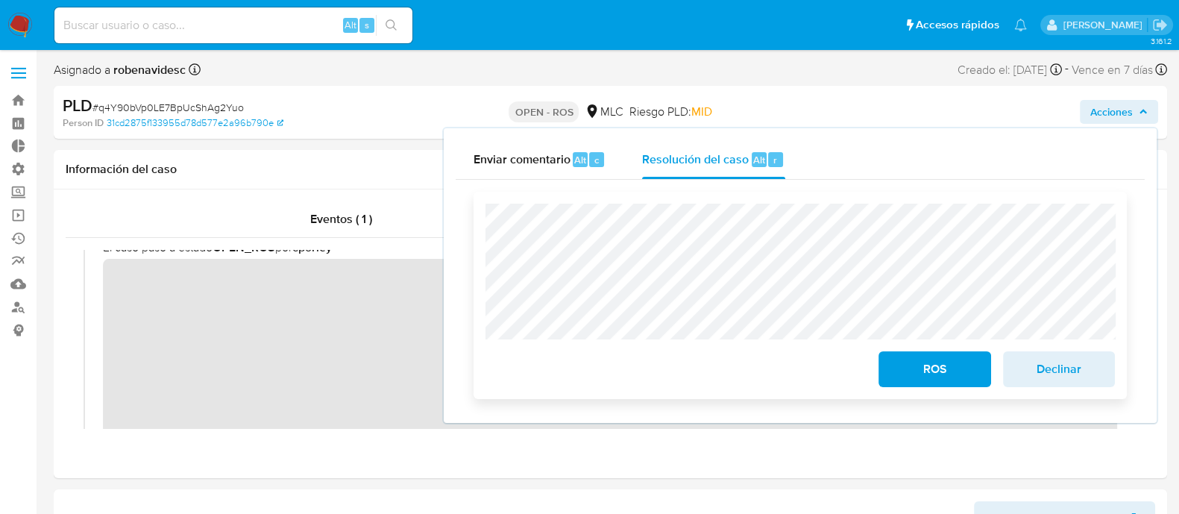
click at [940, 368] on span "ROS" at bounding box center [934, 369] width 73 height 33
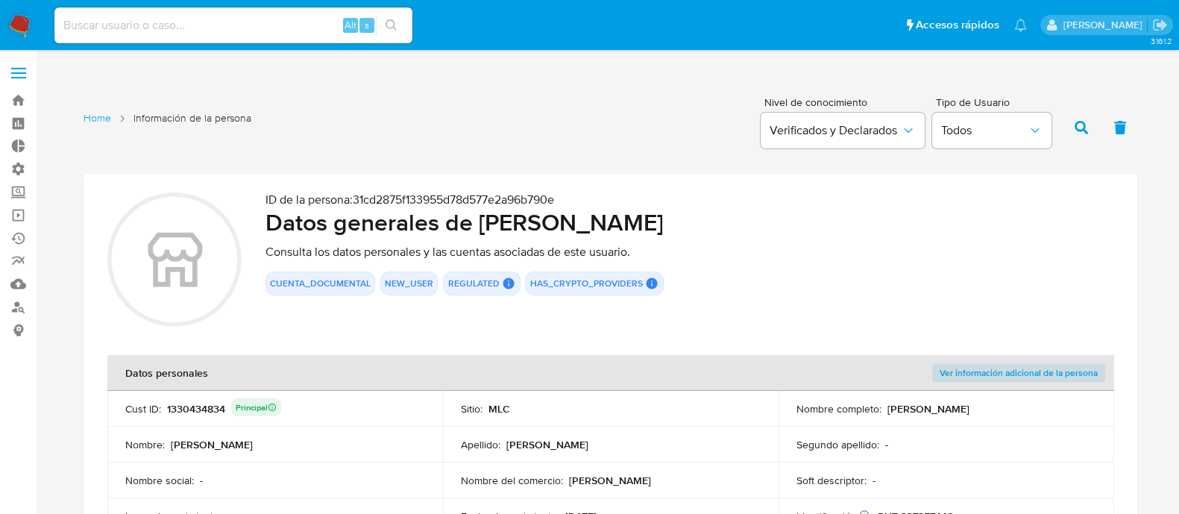
drag, startPoint x: 775, startPoint y: 228, endPoint x: 484, endPoint y: 225, distance: 290.8
click at [484, 225] on h2 "Datos generales de [PERSON_NAME]" at bounding box center [689, 222] width 848 height 30
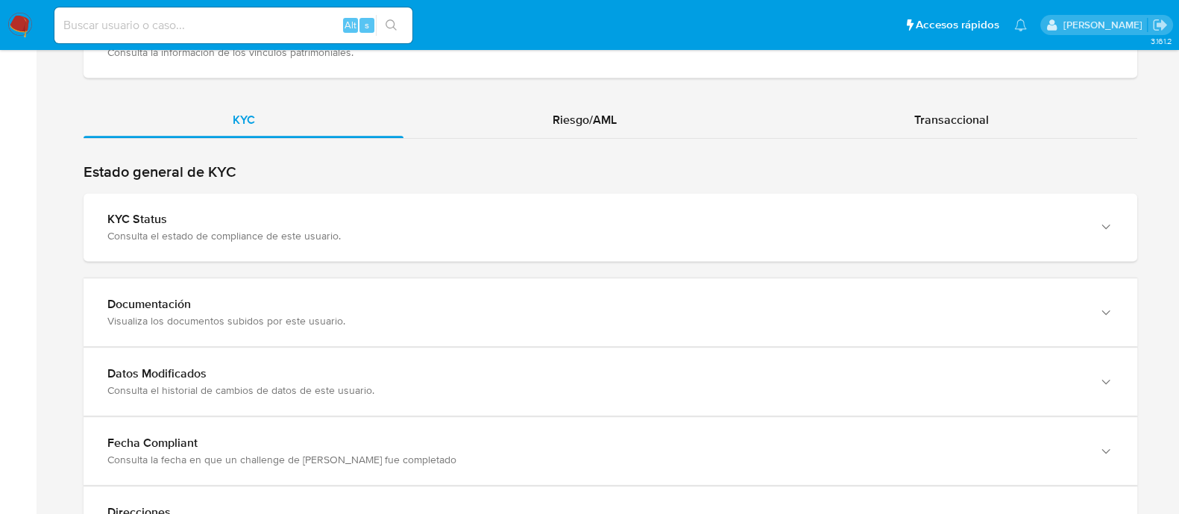
scroll to position [1334, 0]
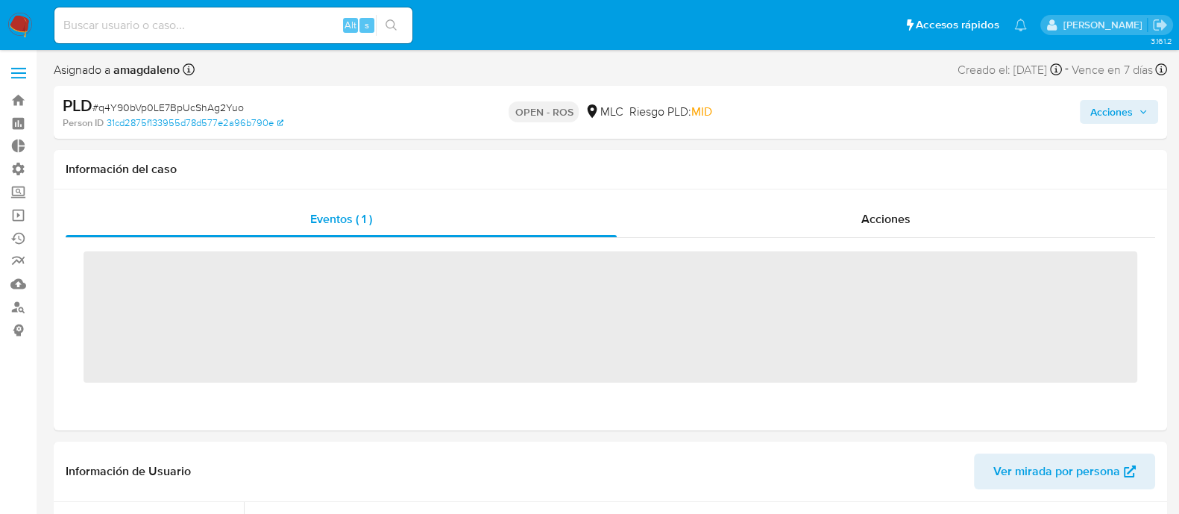
scroll to position [701, 0]
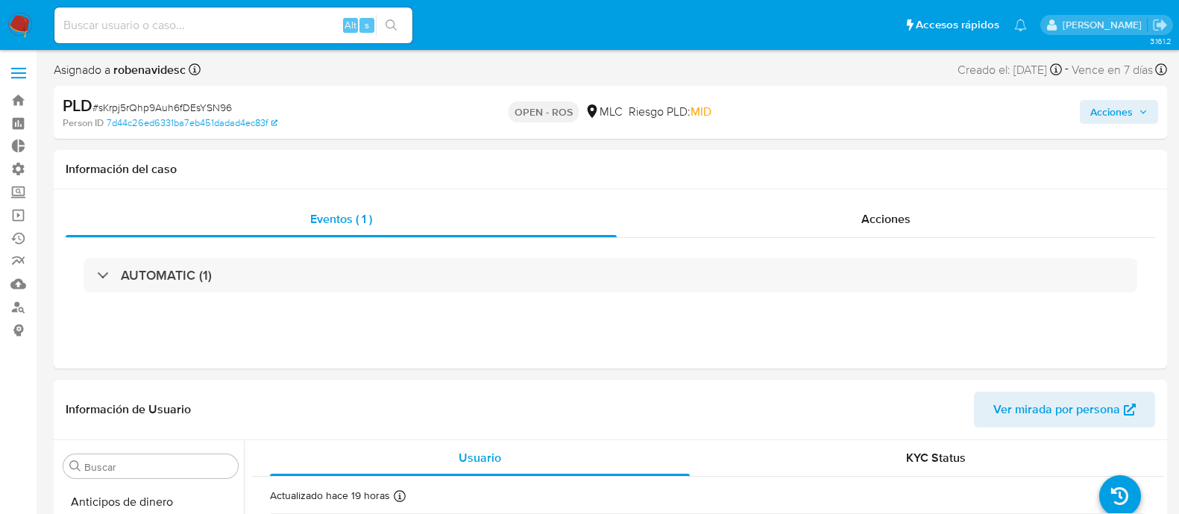
select select "10"
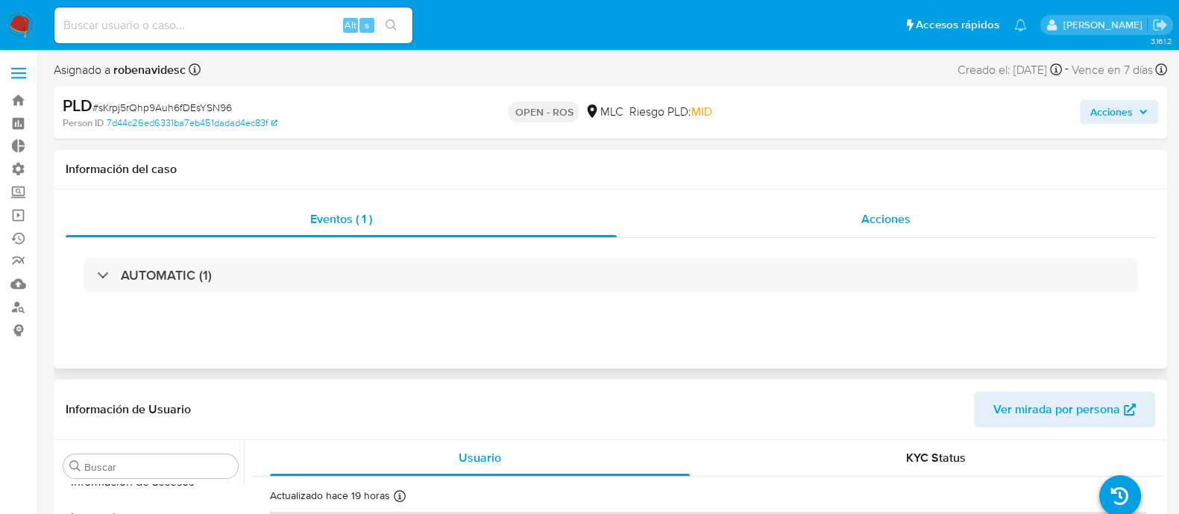
scroll to position [701, 0]
click at [846, 233] on div "Acciones" at bounding box center [886, 219] width 538 height 36
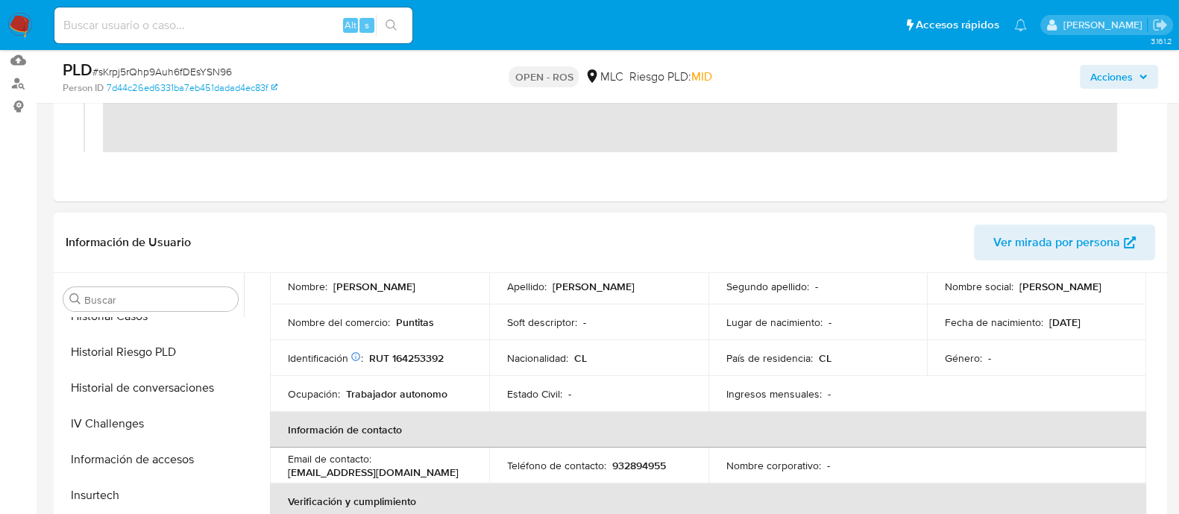
scroll to position [529, 0]
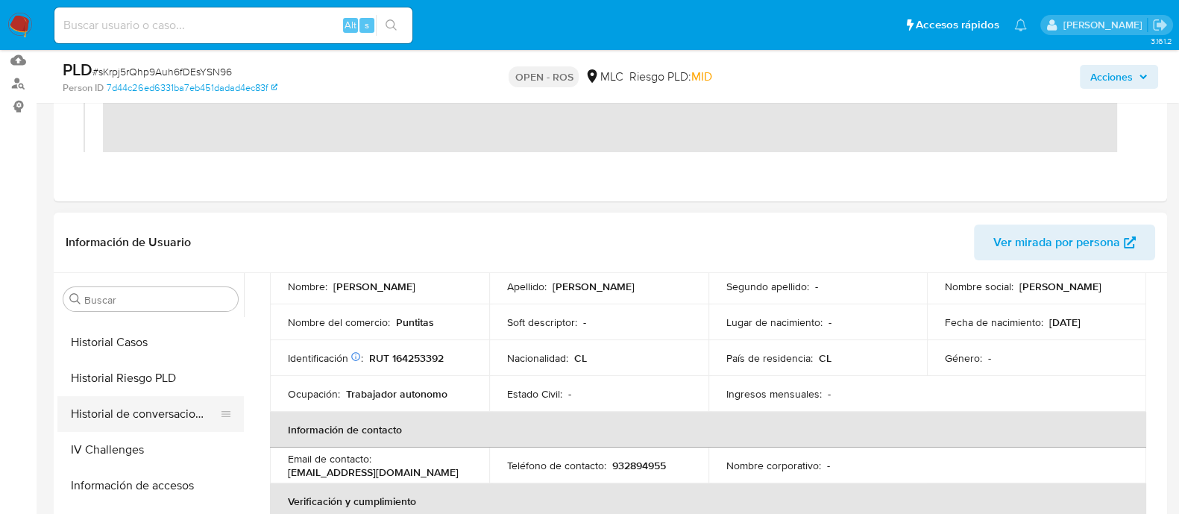
click at [148, 418] on button "Historial de conversaciones" at bounding box center [144, 414] width 174 height 36
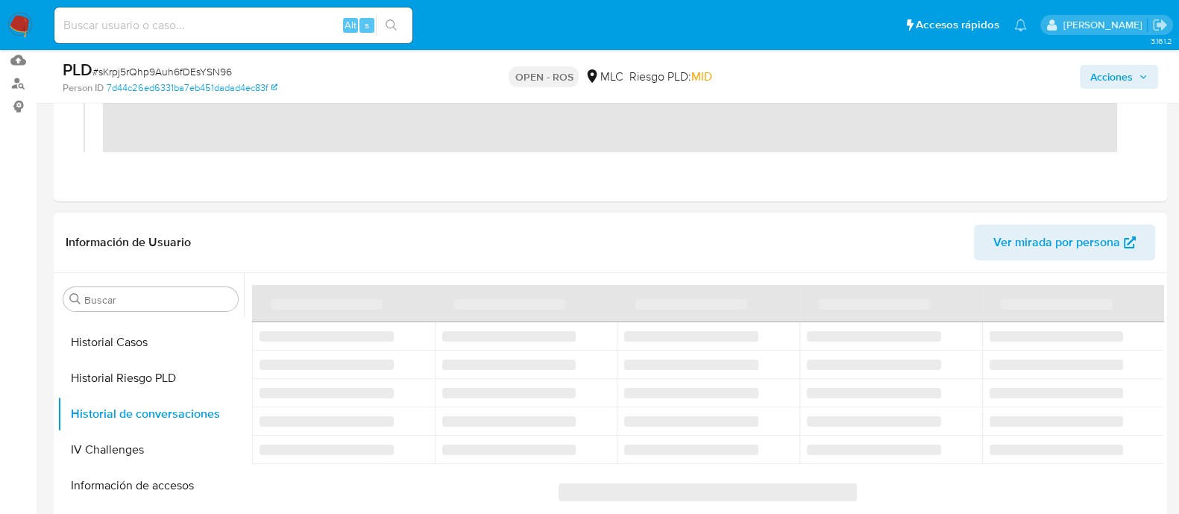
scroll to position [280, 0]
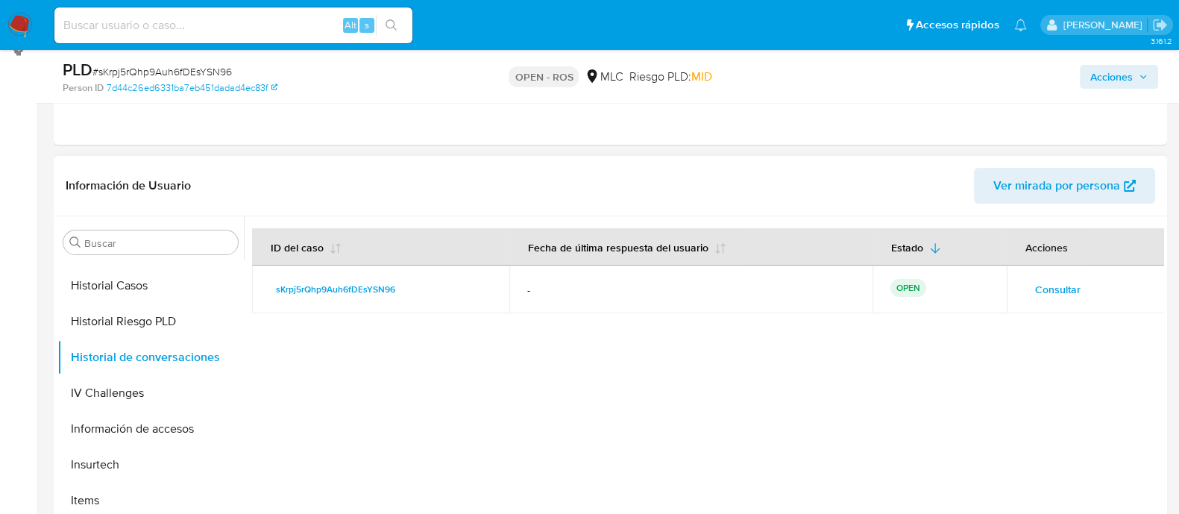
click at [597, 330] on div at bounding box center [703, 407] width 919 height 382
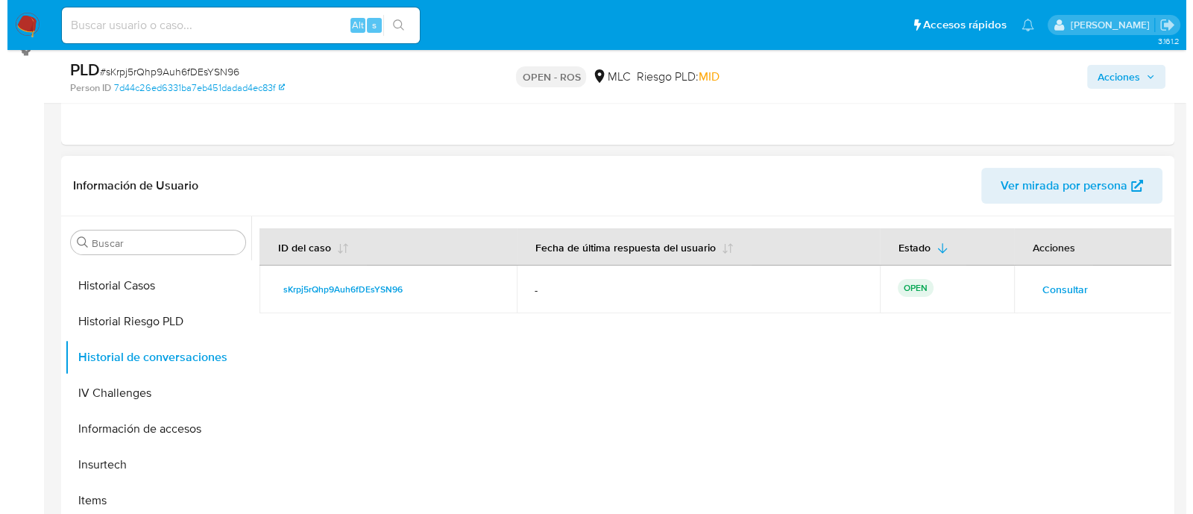
scroll to position [283, 0]
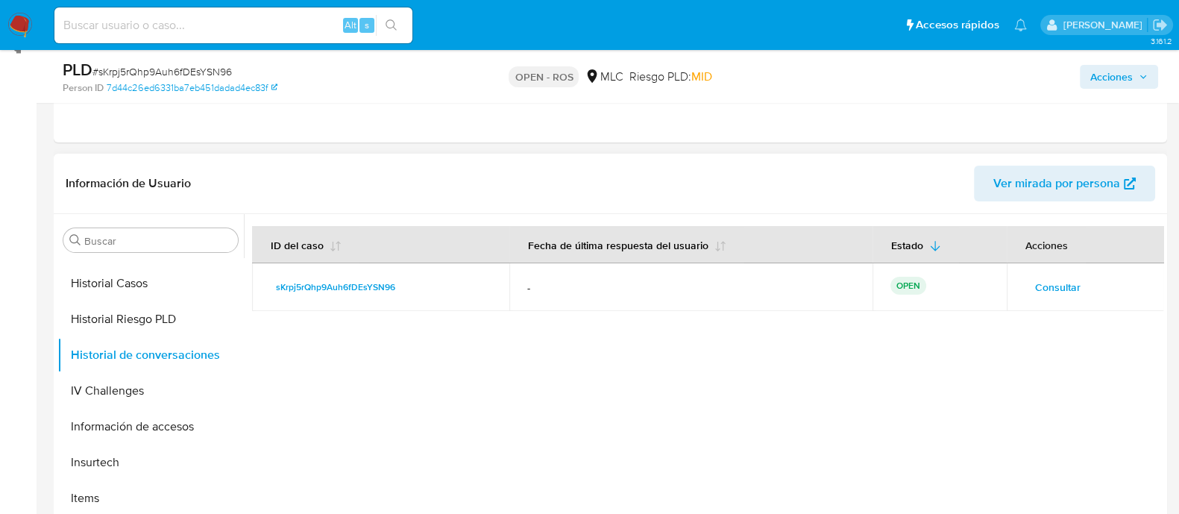
click at [1051, 298] on span "Consultar" at bounding box center [1057, 287] width 45 height 21
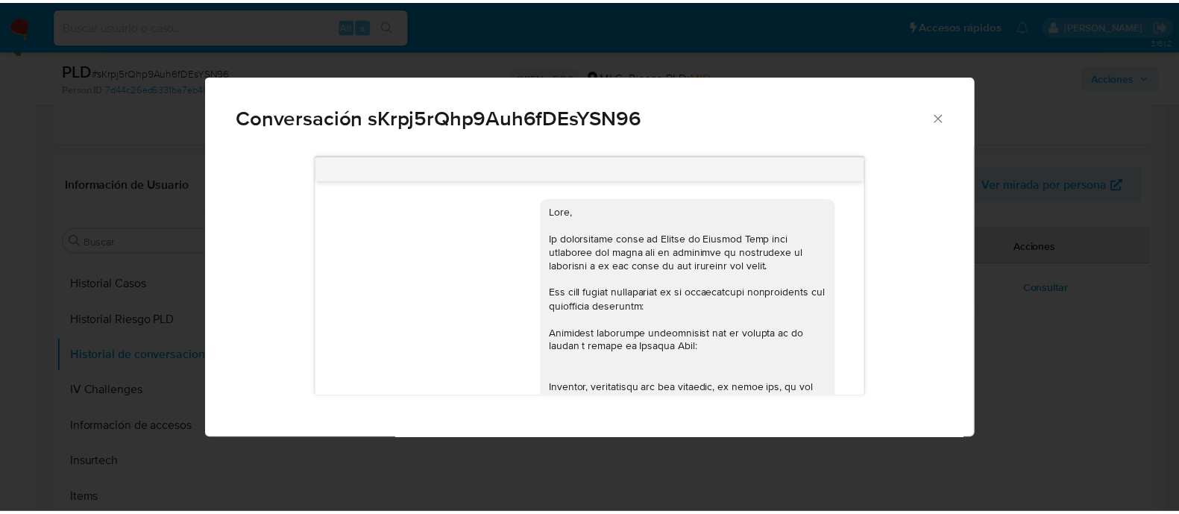
scroll to position [385, 0]
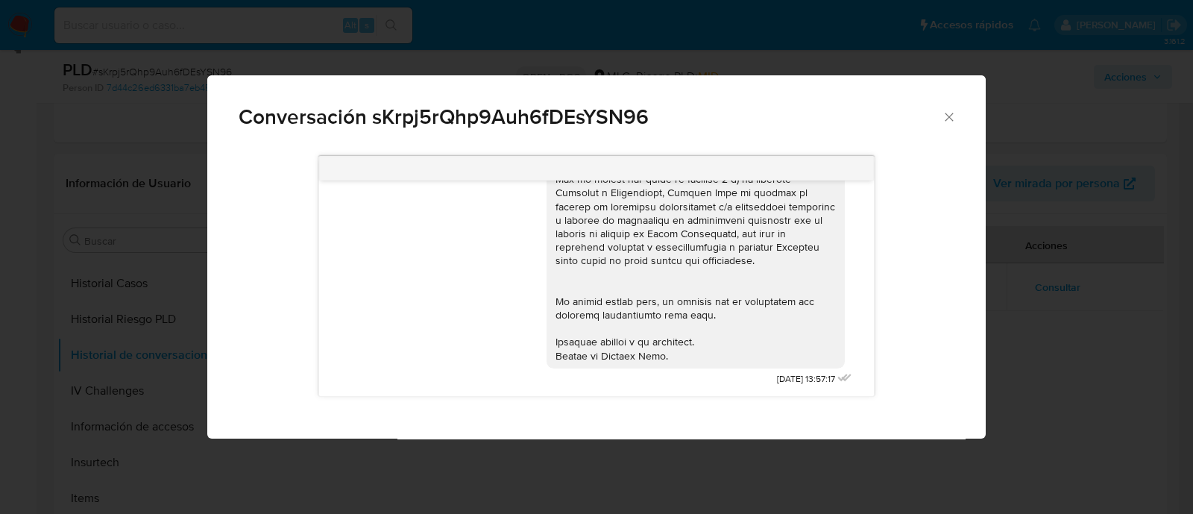
click at [949, 115] on icon "Cerrar" at bounding box center [949, 117] width 15 height 15
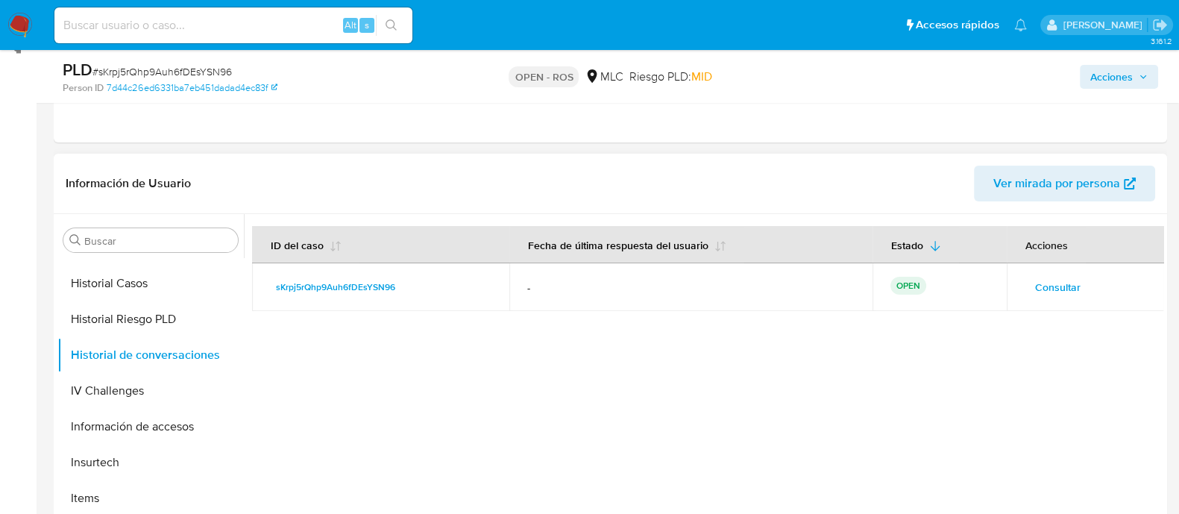
click at [813, 408] on div at bounding box center [703, 405] width 919 height 382
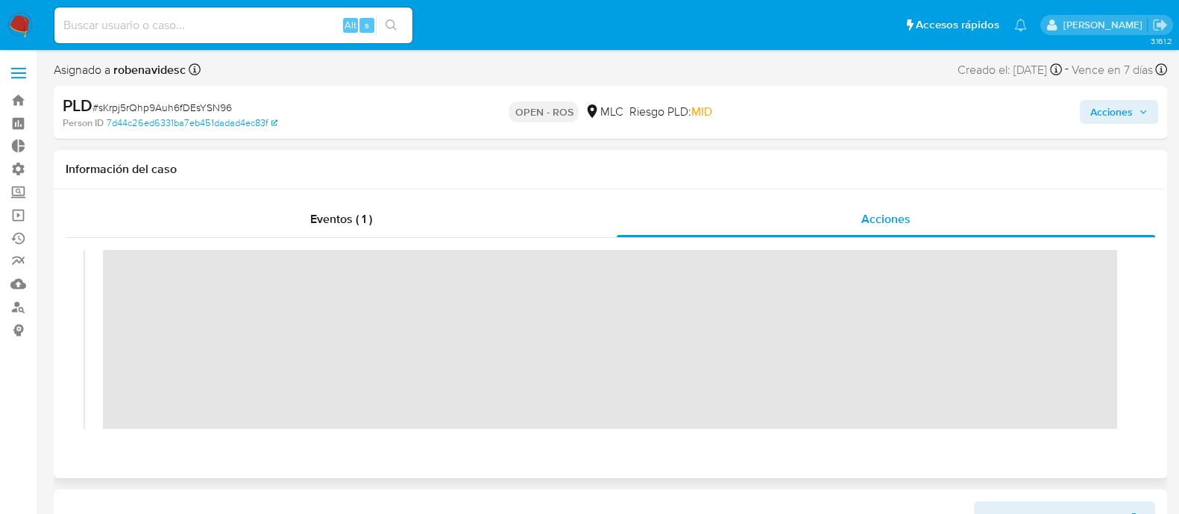
scroll to position [0, 0]
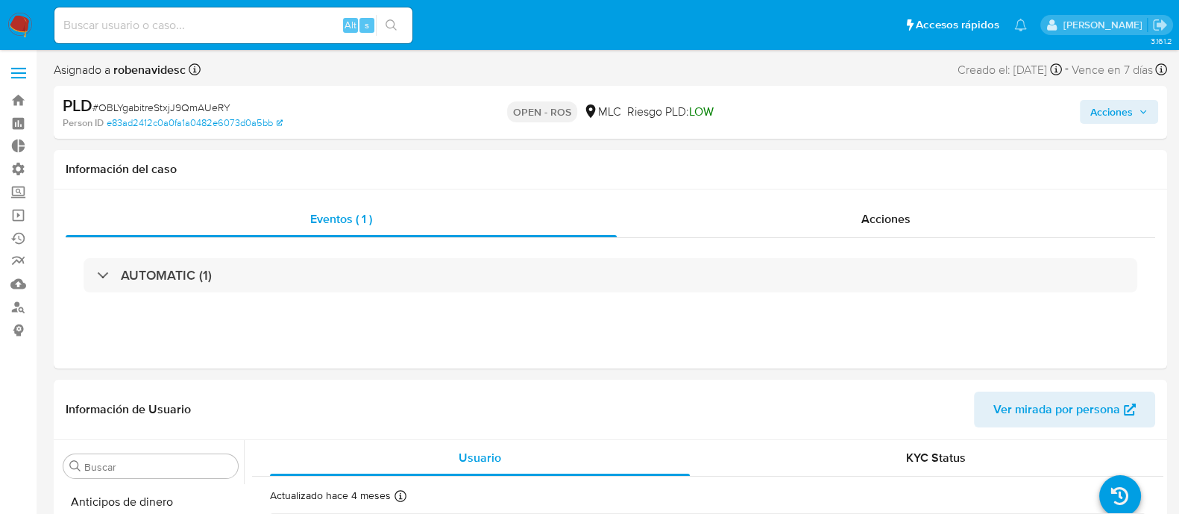
select select "10"
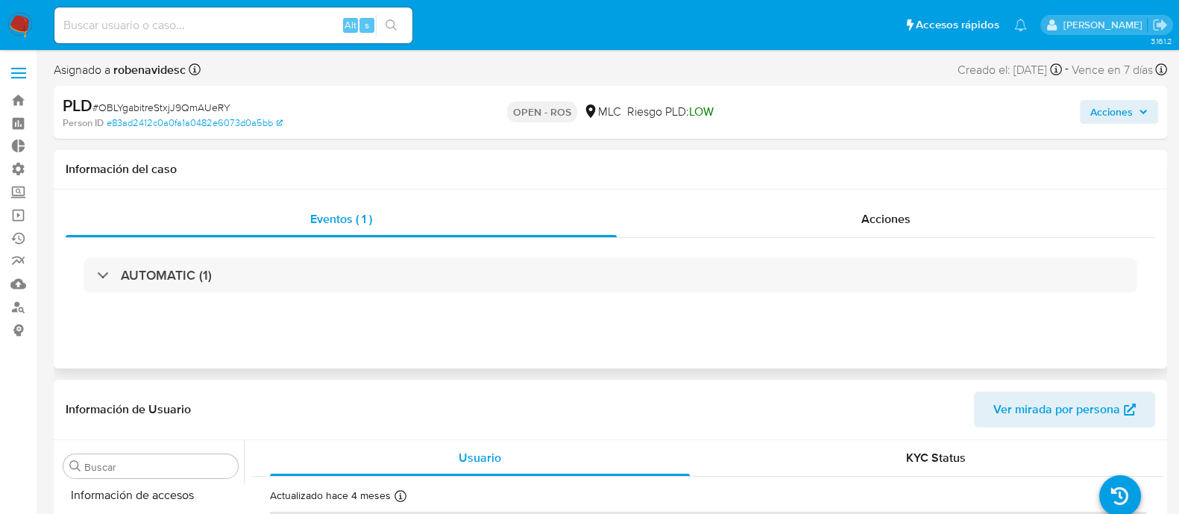
scroll to position [701, 0]
click at [825, 213] on div "Acciones" at bounding box center [886, 219] width 538 height 36
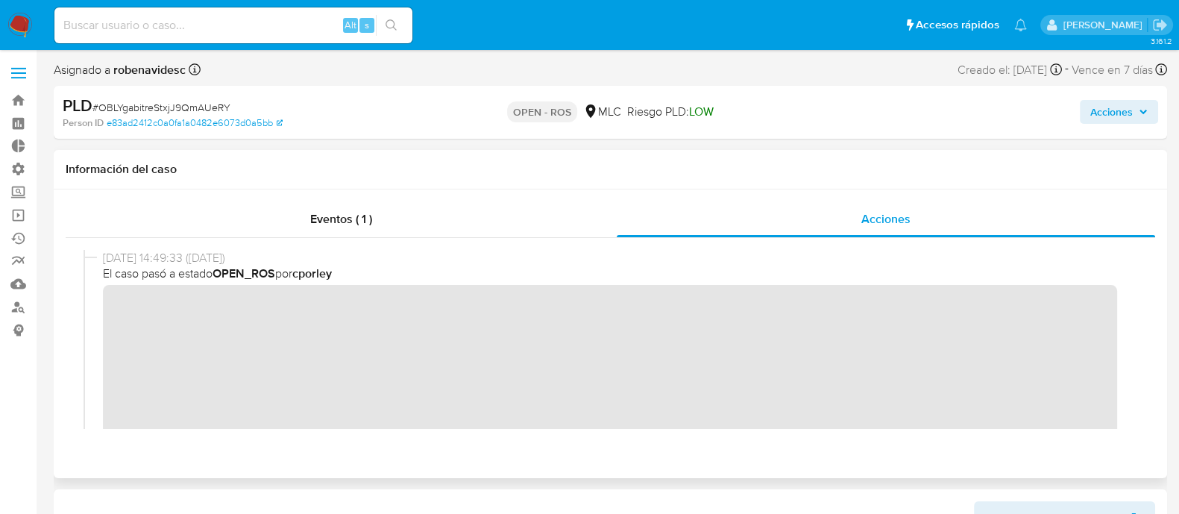
scroll to position [0, 0]
click at [97, 309] on div "[DATE] 14:49:33 ([DATE]) El caso pasó a estado OPEN_ROS por cporley" at bounding box center [611, 373] width 1054 height 246
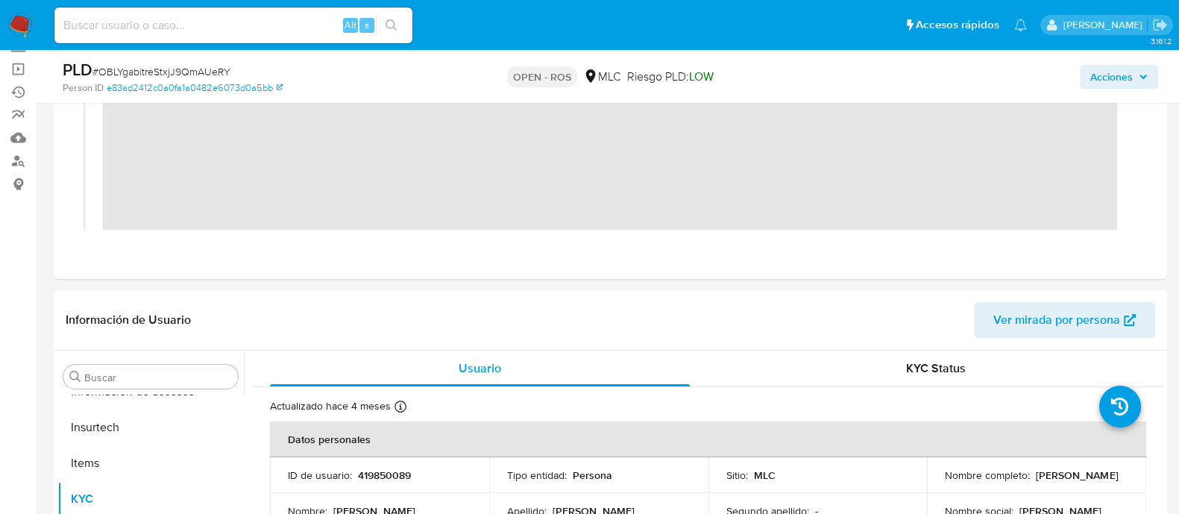
scroll to position [147, 0]
drag, startPoint x: 438, startPoint y: 462, endPoint x: 355, endPoint y: 478, distance: 85.0
click at [355, 478] on td "ID de usuario : 419850089" at bounding box center [379, 474] width 219 height 36
copy p "419850089"
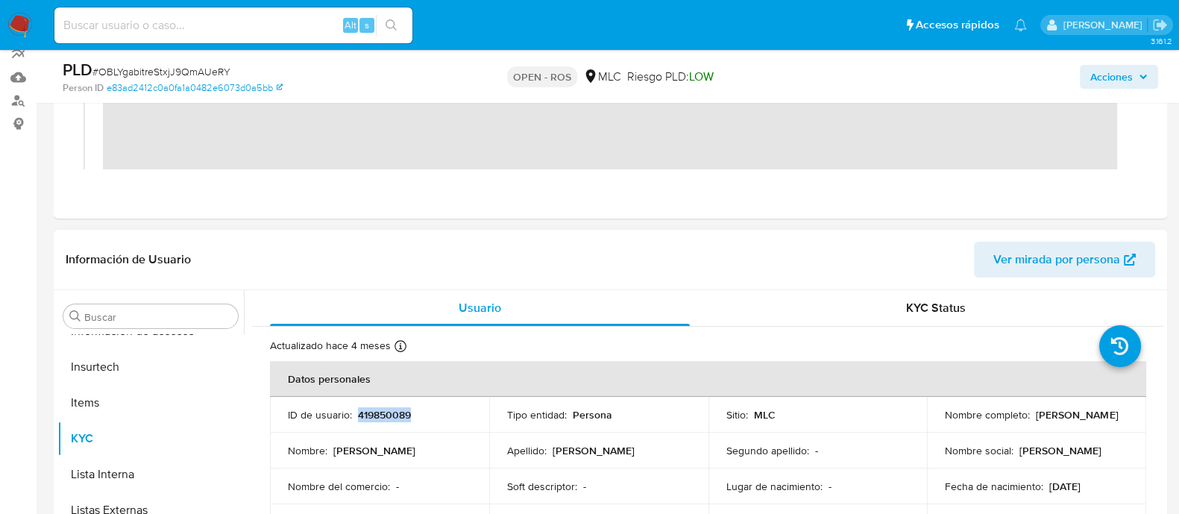
scroll to position [208, 0]
copy p "419850089"
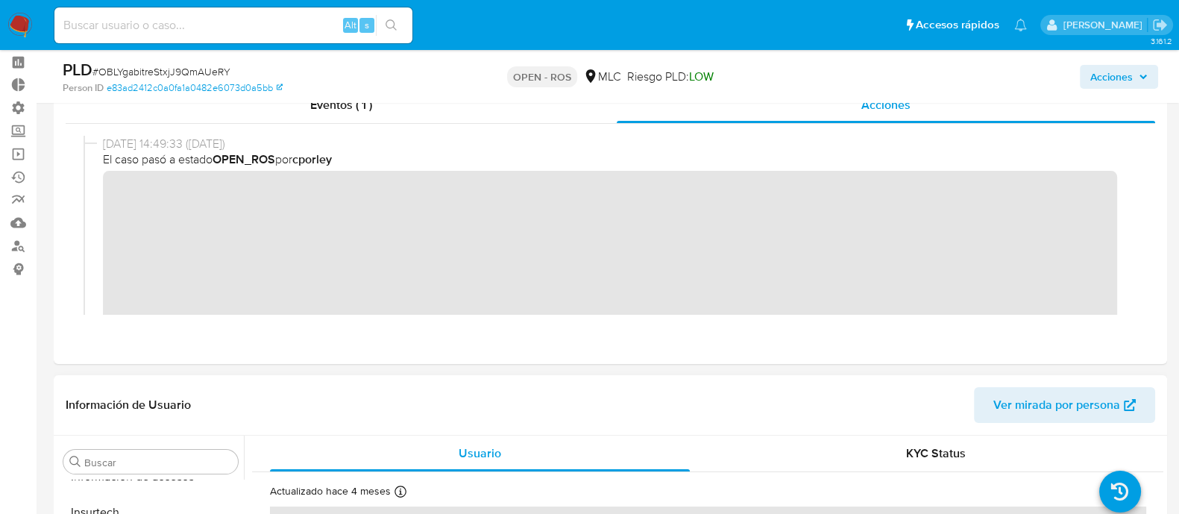
scroll to position [0, 0]
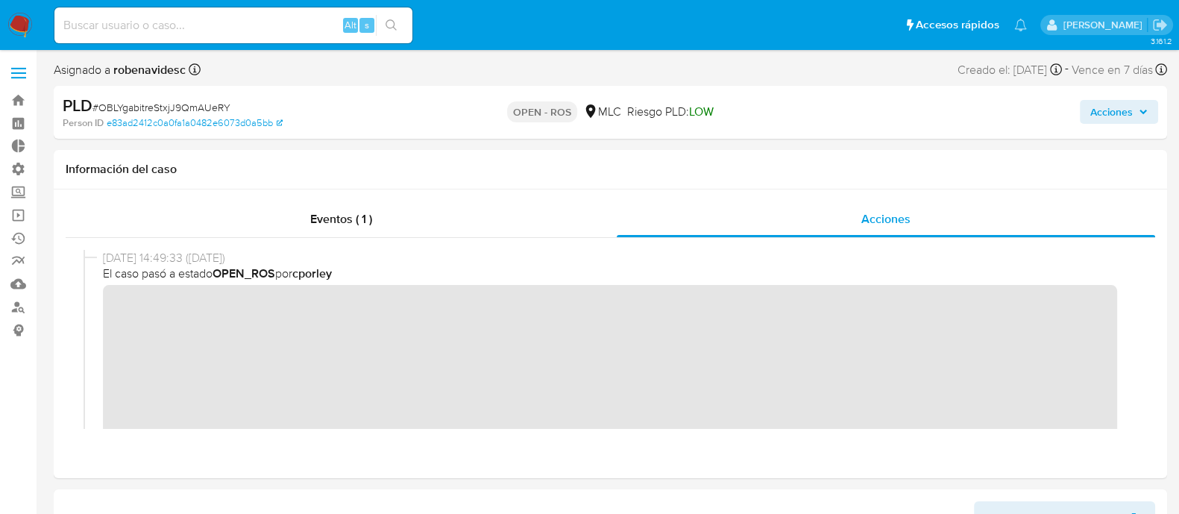
click at [1104, 100] on span "Acciones" at bounding box center [1111, 112] width 43 height 24
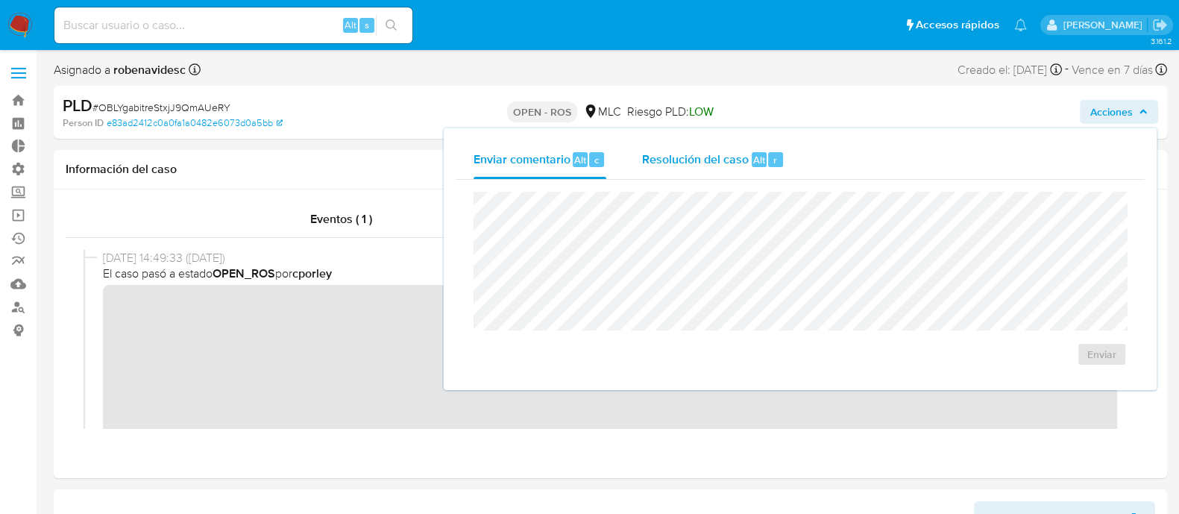
click at [720, 160] on span "Resolución del caso" at bounding box center [695, 159] width 107 height 17
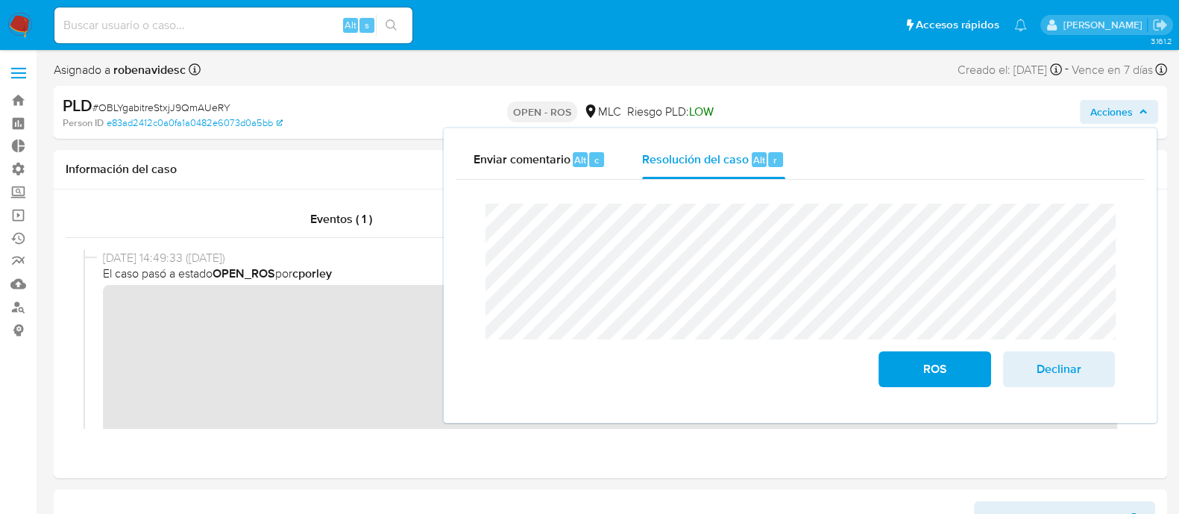
click at [456, 217] on div "Cierre de caso ROS Declinar" at bounding box center [800, 295] width 689 height 231
click at [909, 374] on span "ROS" at bounding box center [934, 369] width 73 height 33
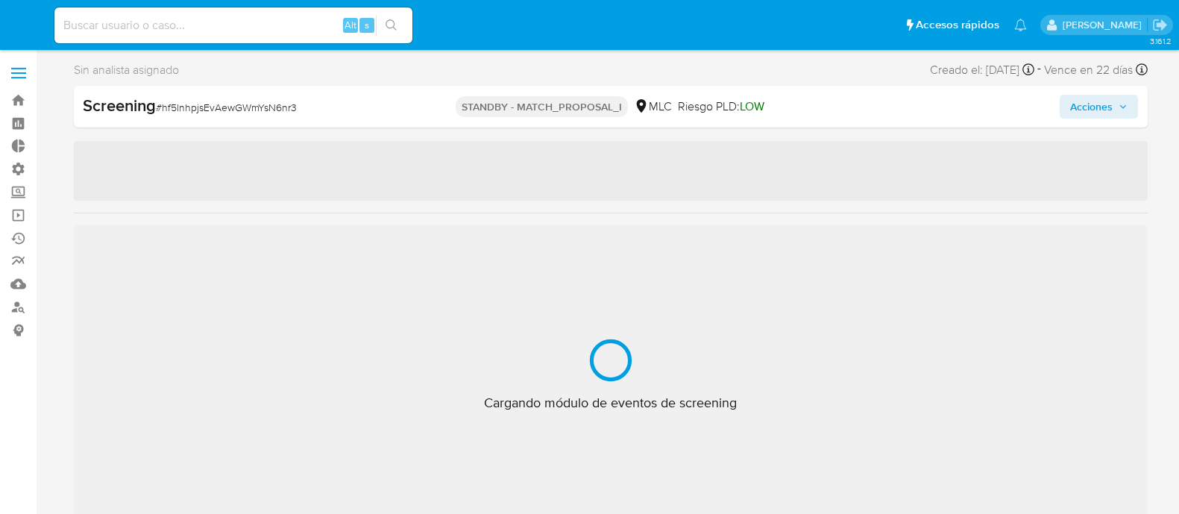
select select "10"
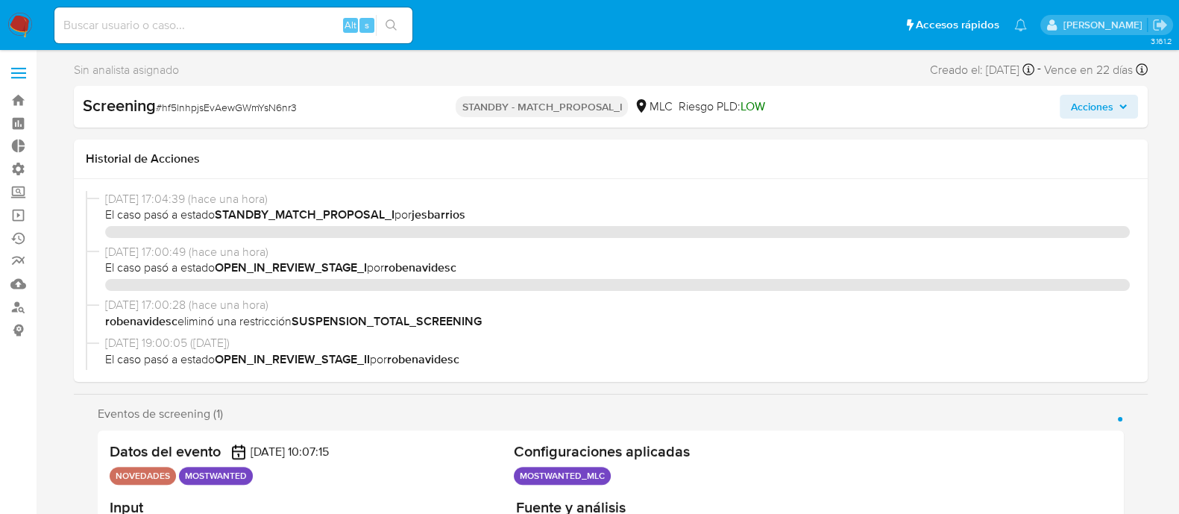
scroll to position [701, 0]
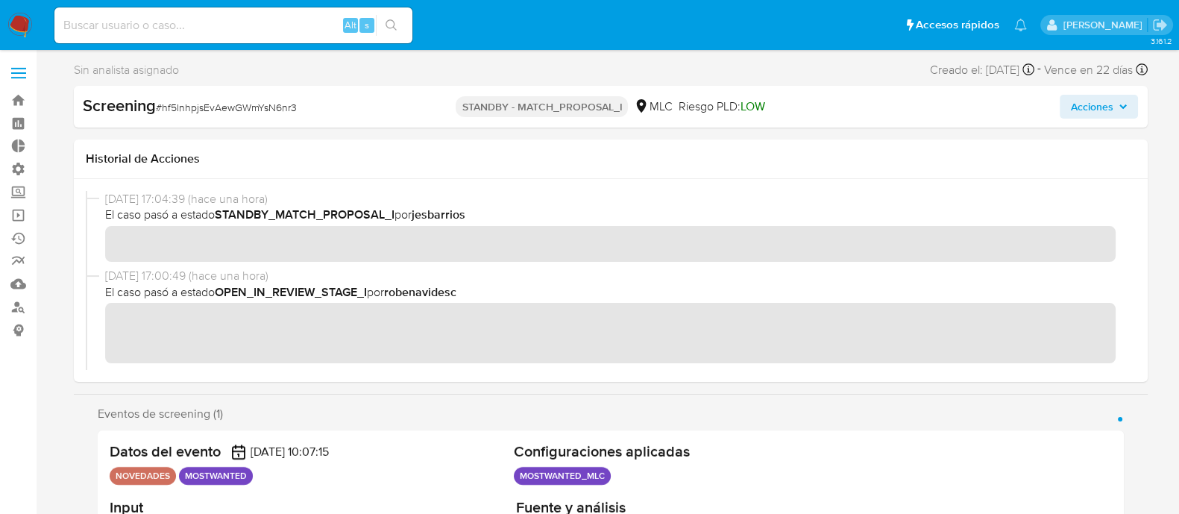
click at [1089, 102] on span "Acciones" at bounding box center [1091, 107] width 43 height 24
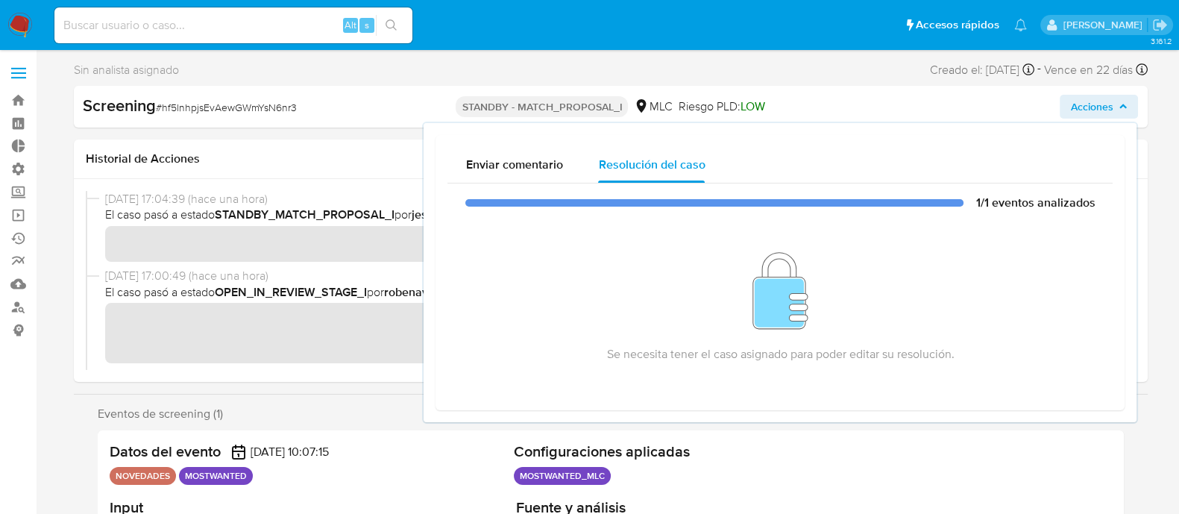
click at [438, 288] on div "Enviar comentario Resolución del caso 1/1 eventos analizados Se necesita tener …" at bounding box center [779, 272] width 689 height 275
drag, startPoint x: 306, startPoint y: 111, endPoint x: 155, endPoint y: 112, distance: 150.6
click at [155, 112] on div "Screening # hf5lnhpjsEvAewGWmYsN6nr3" at bounding box center [256, 106] width 347 height 22
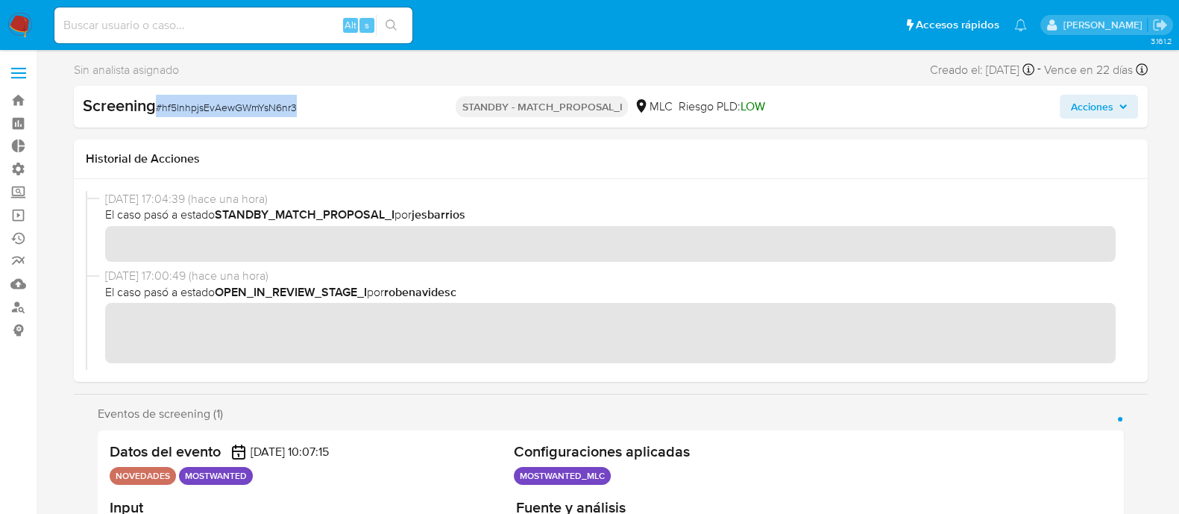
copy span "# hf5lnhpjsEvAewGWmYsN6nr3"
click at [25, 103] on link "Bandeja" at bounding box center [88, 100] width 177 height 23
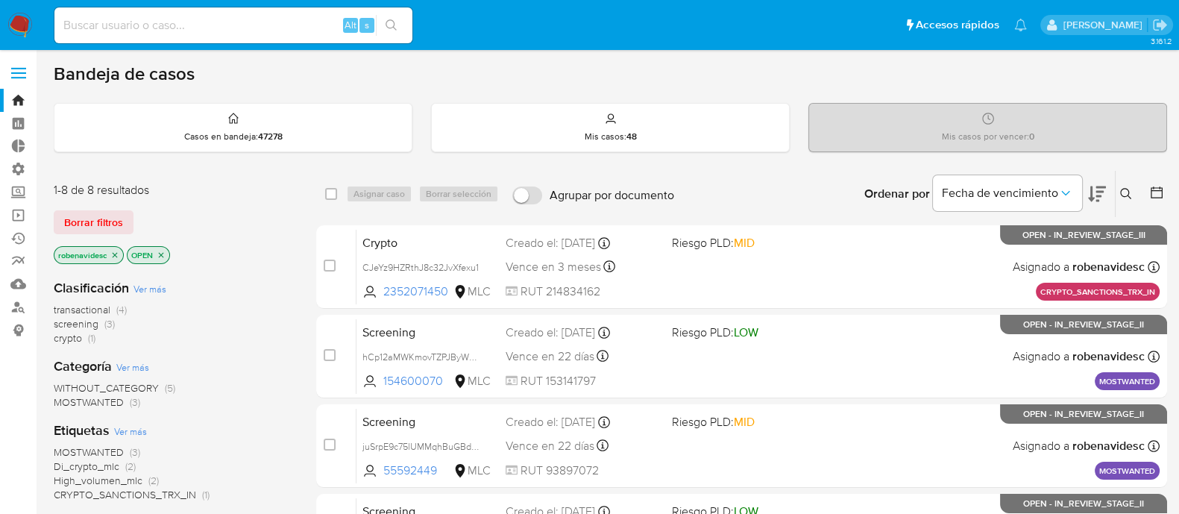
click at [163, 255] on icon "close-filter" at bounding box center [161, 254] width 5 height 5
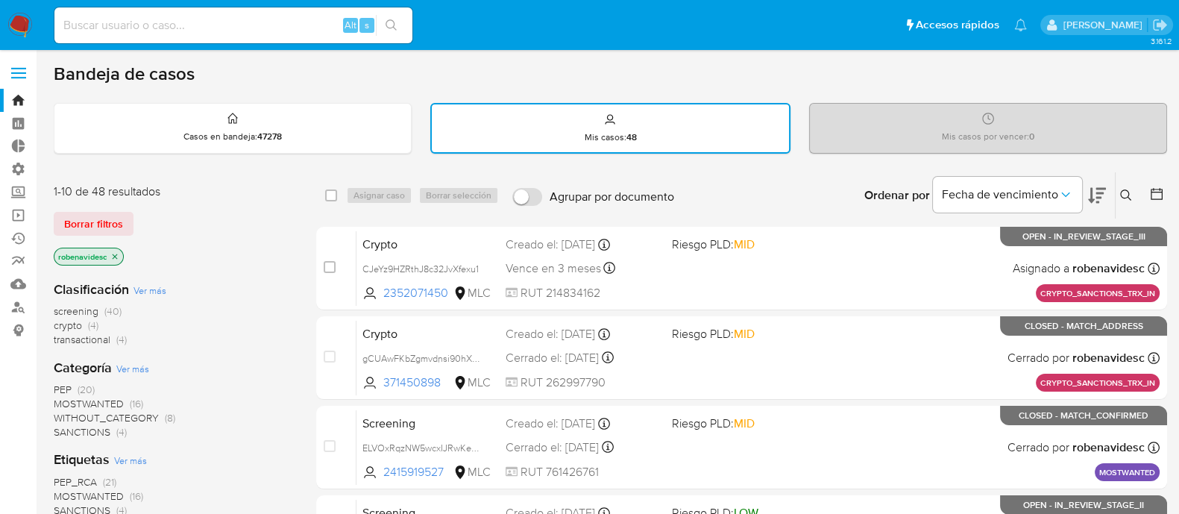
click at [117, 254] on icon "close-filter" at bounding box center [115, 256] width 5 height 5
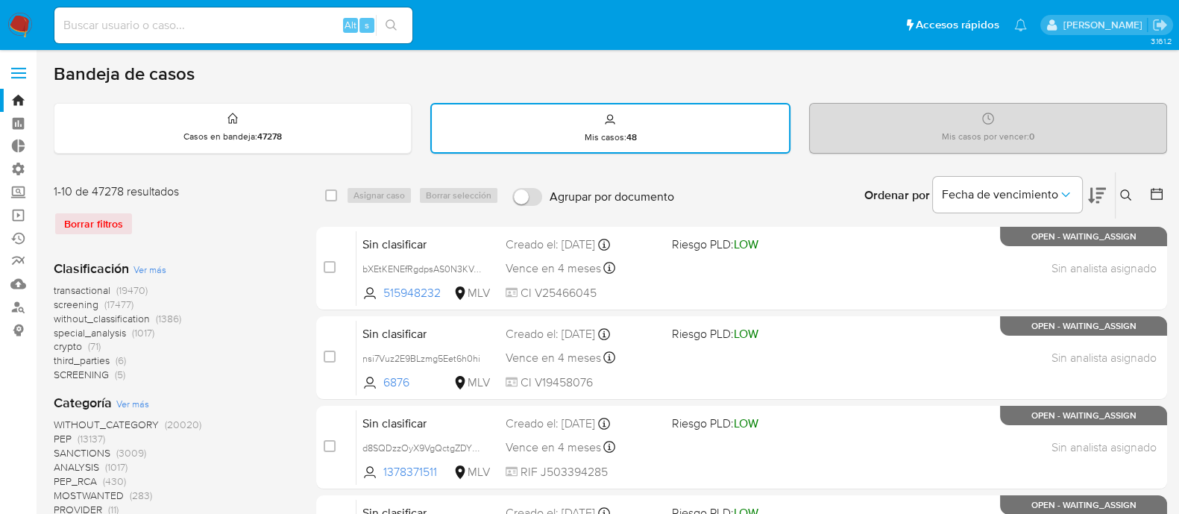
click at [1124, 187] on button at bounding box center [1128, 195] width 25 height 18
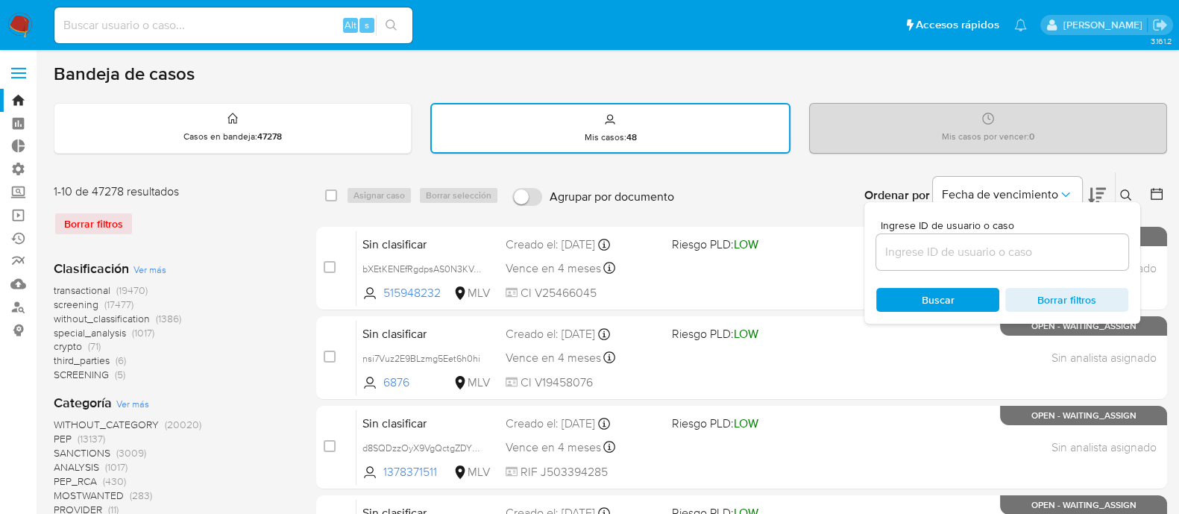
click at [931, 255] on input at bounding box center [1002, 251] width 252 height 19
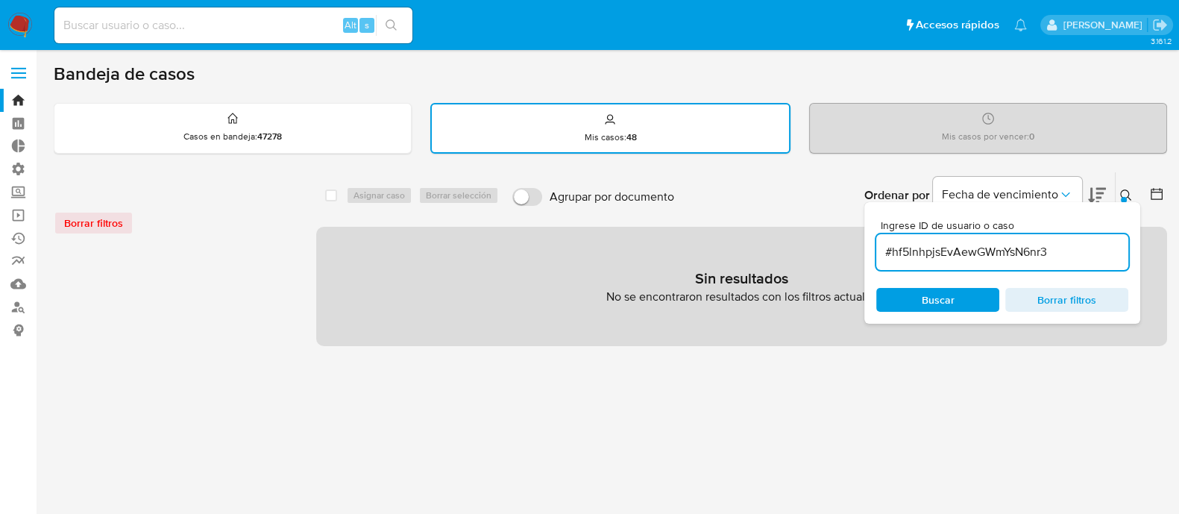
click at [884, 257] on input "#hf5lnhpjsEvAewGWmYsN6nr3" at bounding box center [1002, 251] width 252 height 19
type input "hf5lnhpjsEvAewGWmYsN6nr3"
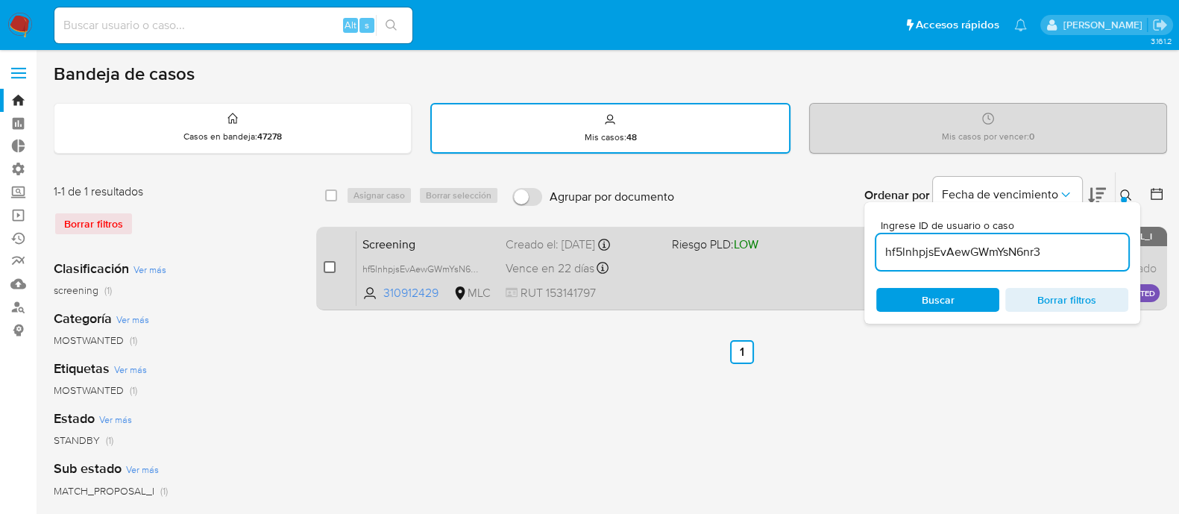
click at [328, 266] on input "checkbox" at bounding box center [330, 267] width 12 height 12
checkbox input "true"
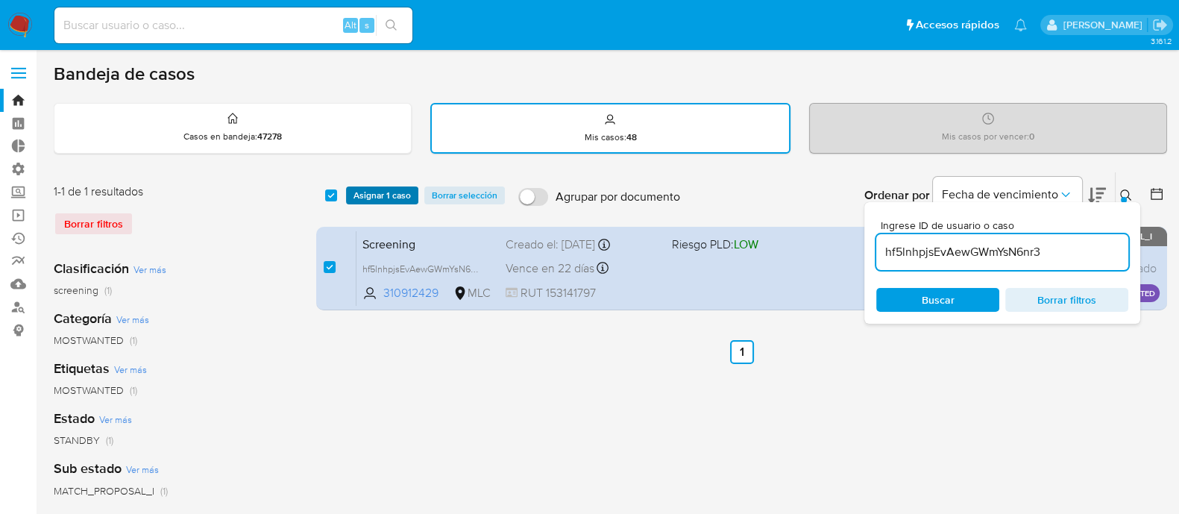
click at [398, 195] on span "Asignar 1 caso" at bounding box center [381, 195] width 57 height 15
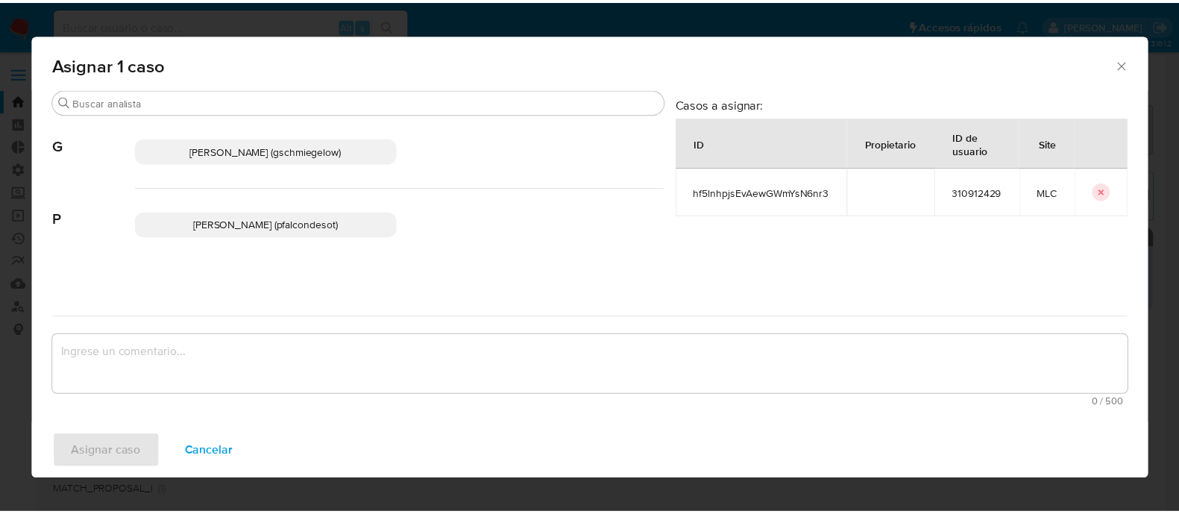
scroll to position [76, 0]
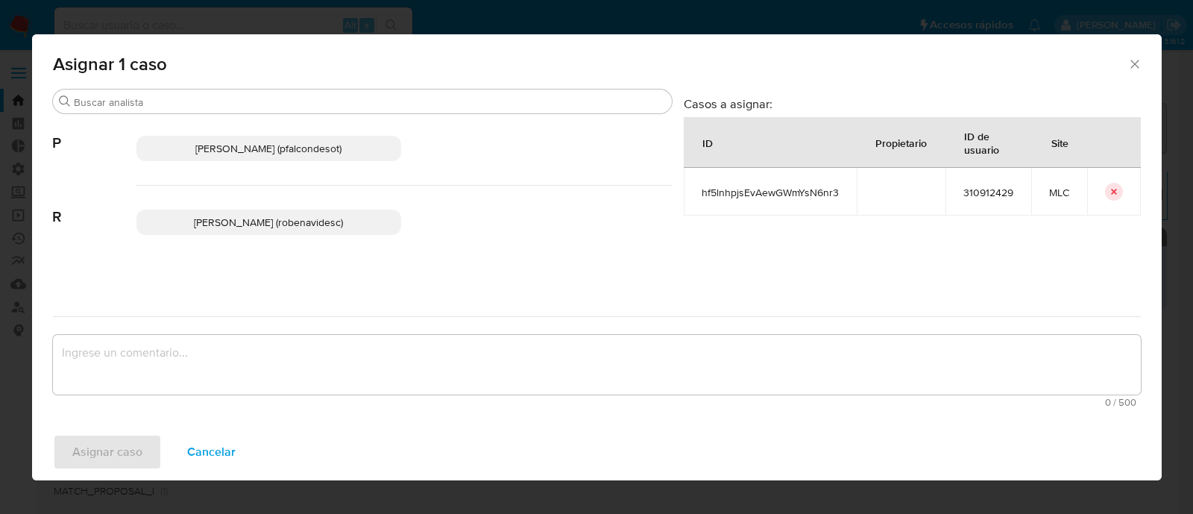
click at [326, 225] on span "Rocio Daniela Benavides Catalan (robenavidesc)" at bounding box center [268, 222] width 149 height 15
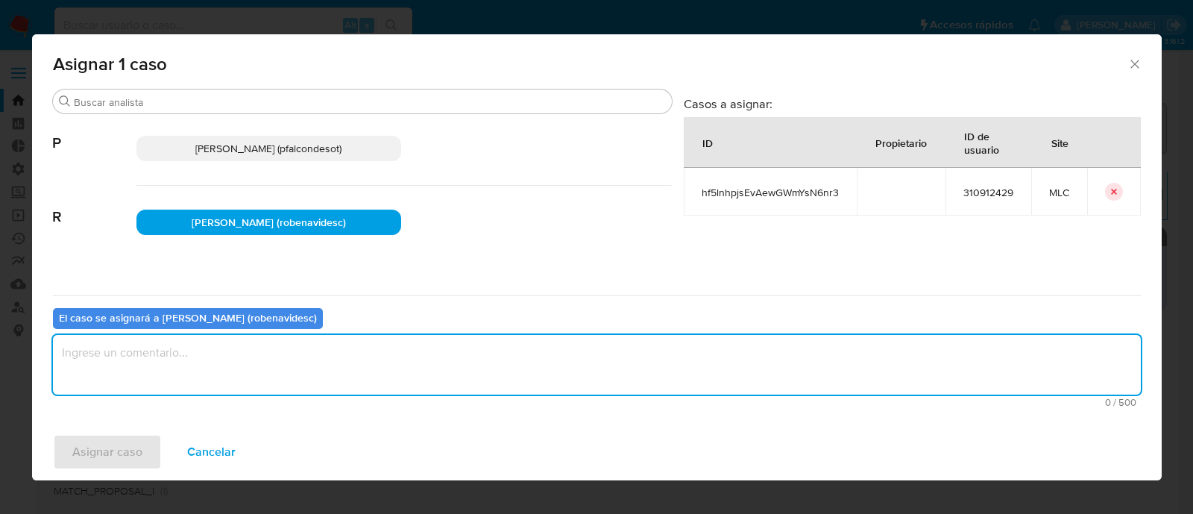
click at [304, 363] on textarea "assign-modal" at bounding box center [597, 365] width 1088 height 60
type textarea "Assign"
click at [119, 441] on span "Asignar caso" at bounding box center [107, 451] width 70 height 33
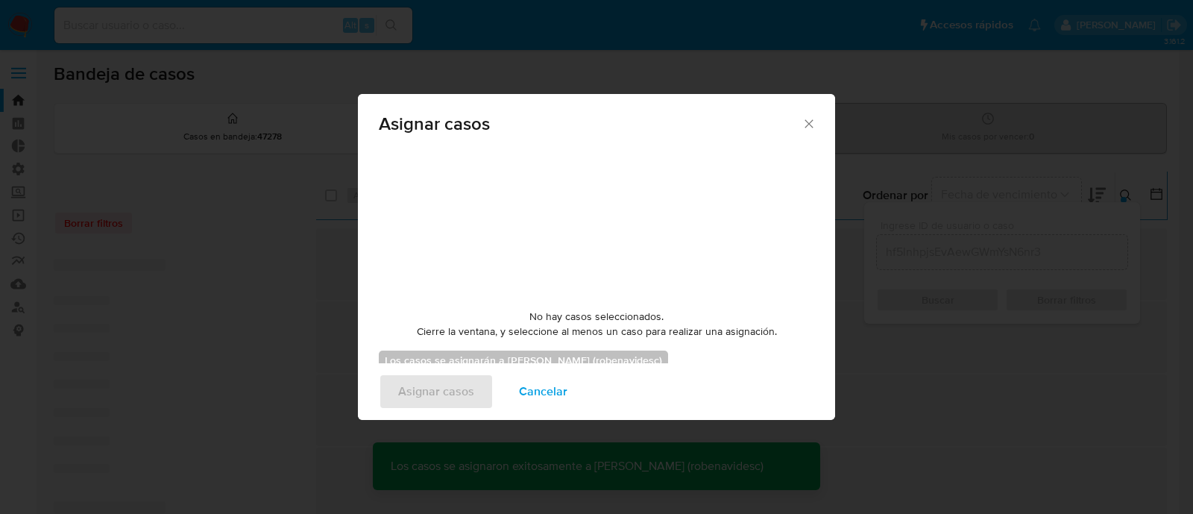
checkbox input "false"
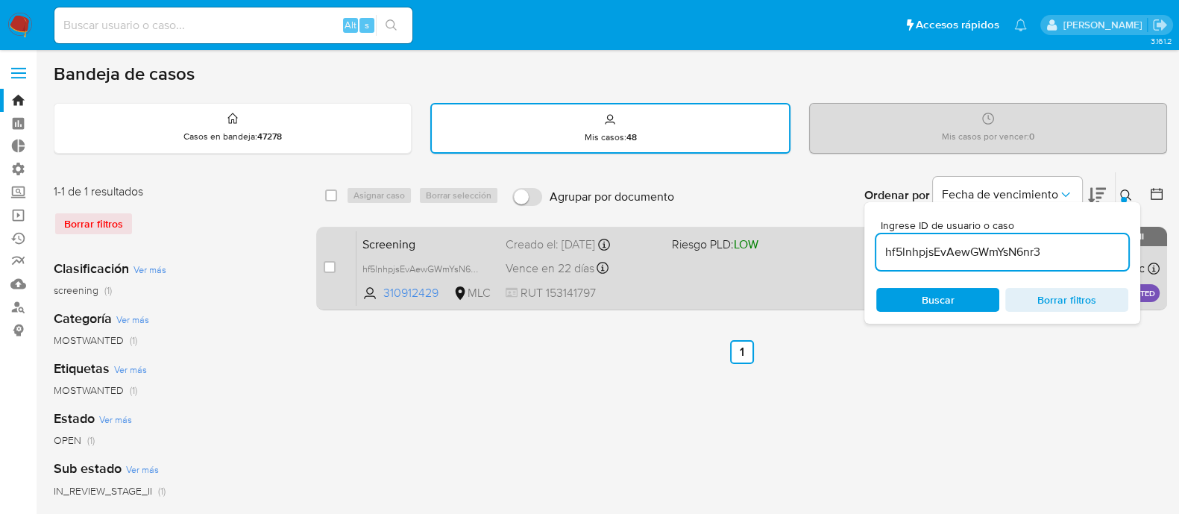
click at [406, 244] on span "Screening" at bounding box center [427, 242] width 131 height 19
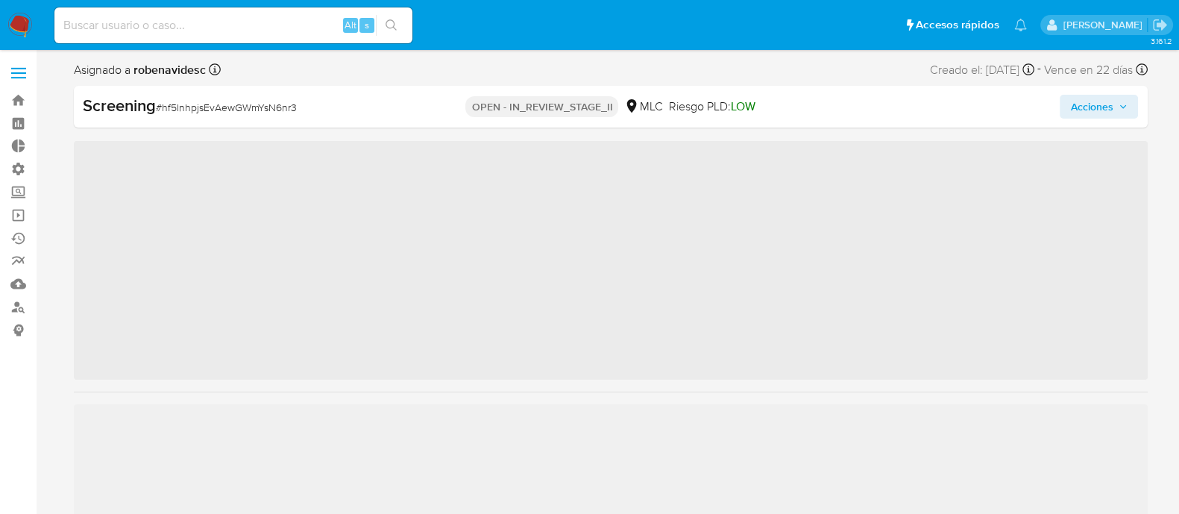
scroll to position [701, 0]
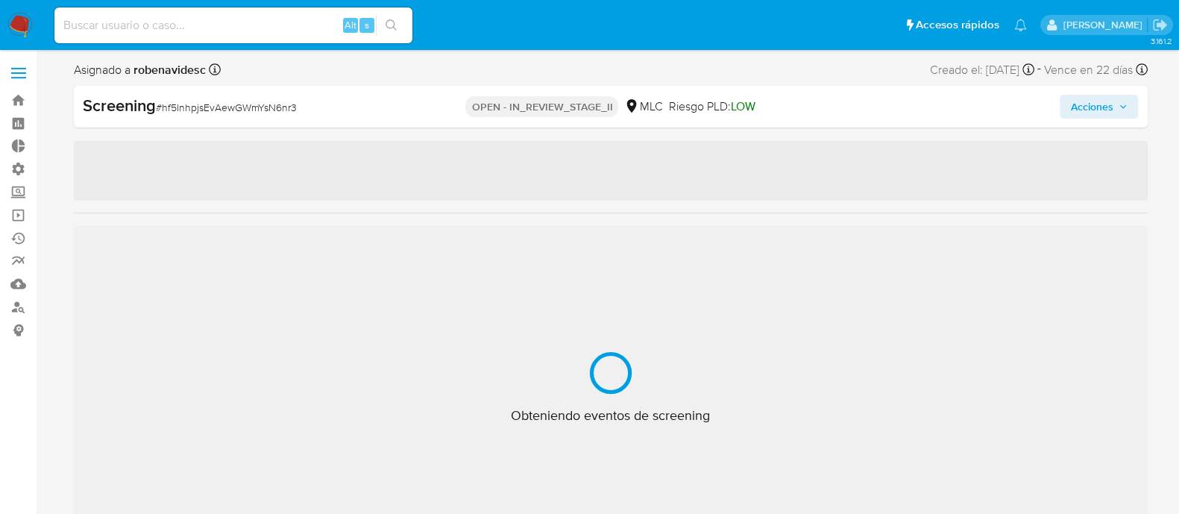
select select "10"
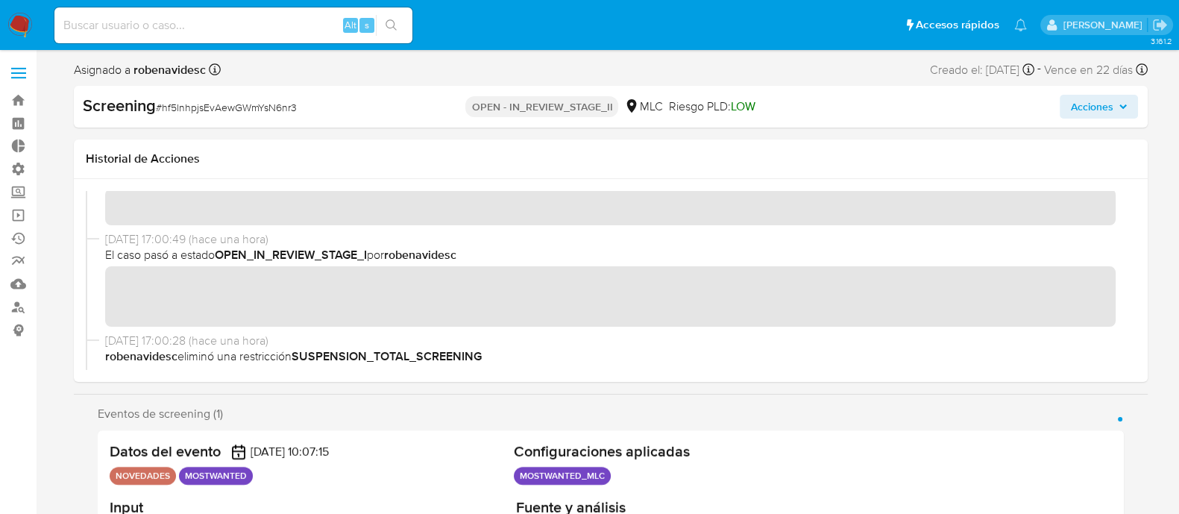
scroll to position [169, 0]
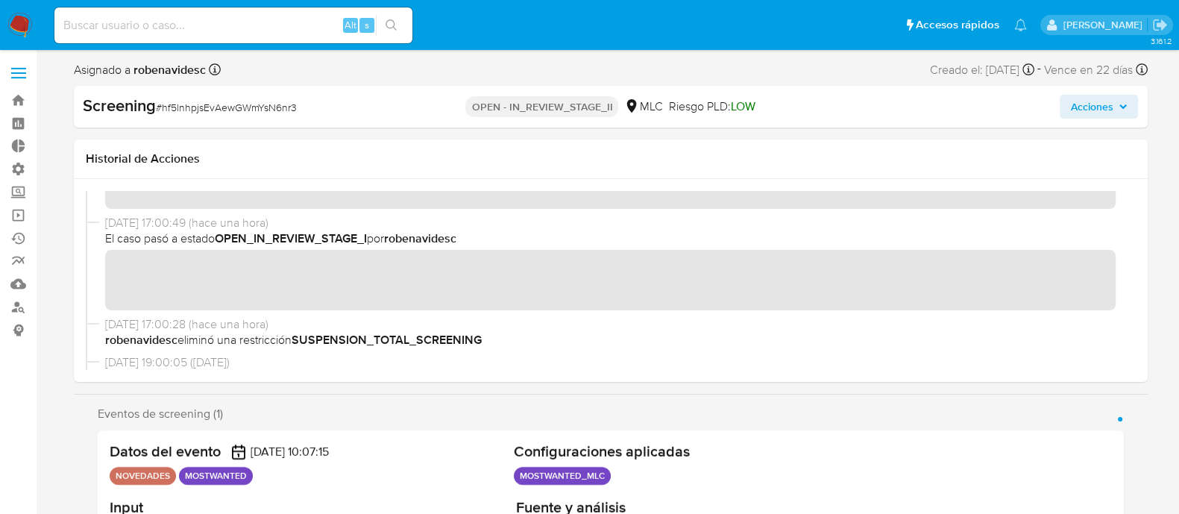
click at [1083, 101] on span "Acciones" at bounding box center [1091, 107] width 43 height 24
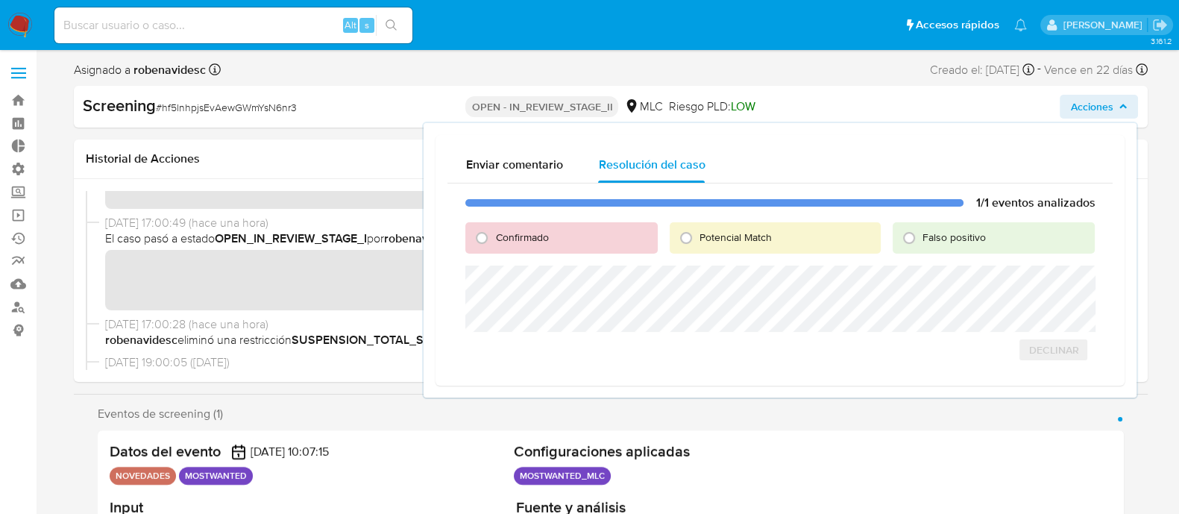
click at [496, 236] on span "Confirmado" at bounding box center [521, 237] width 53 height 15
click at [494, 236] on input "Confirmado" at bounding box center [482, 238] width 24 height 24
radio input "true"
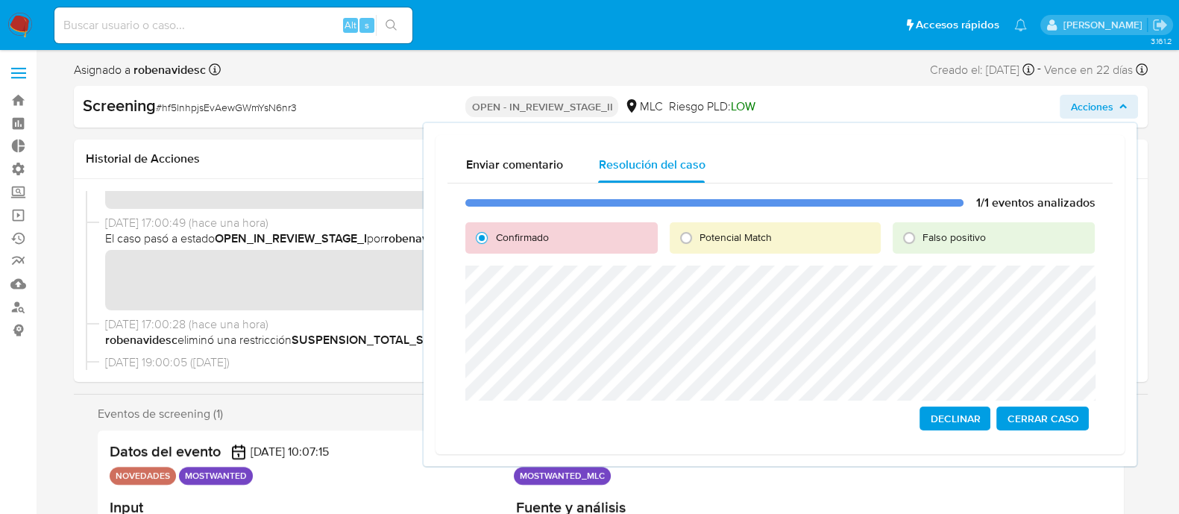
click at [963, 415] on span "Declinar" at bounding box center [955, 418] width 50 height 21
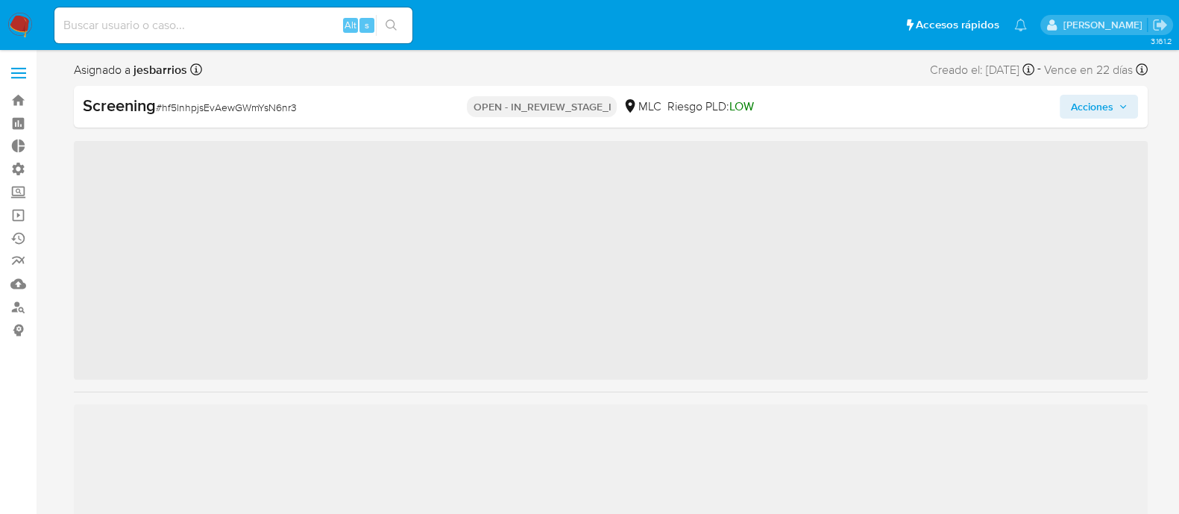
scroll to position [701, 0]
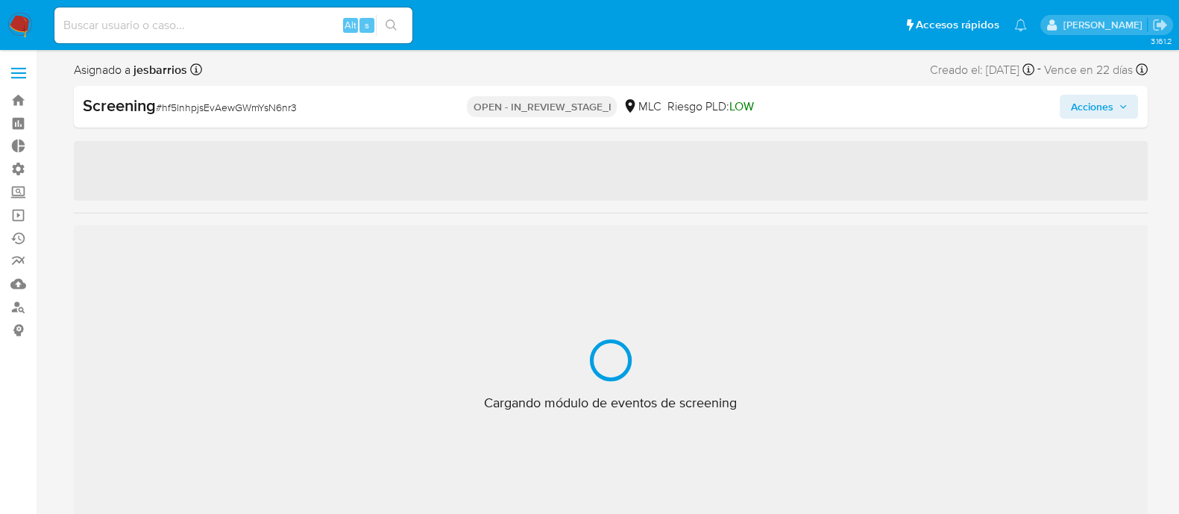
select select "10"
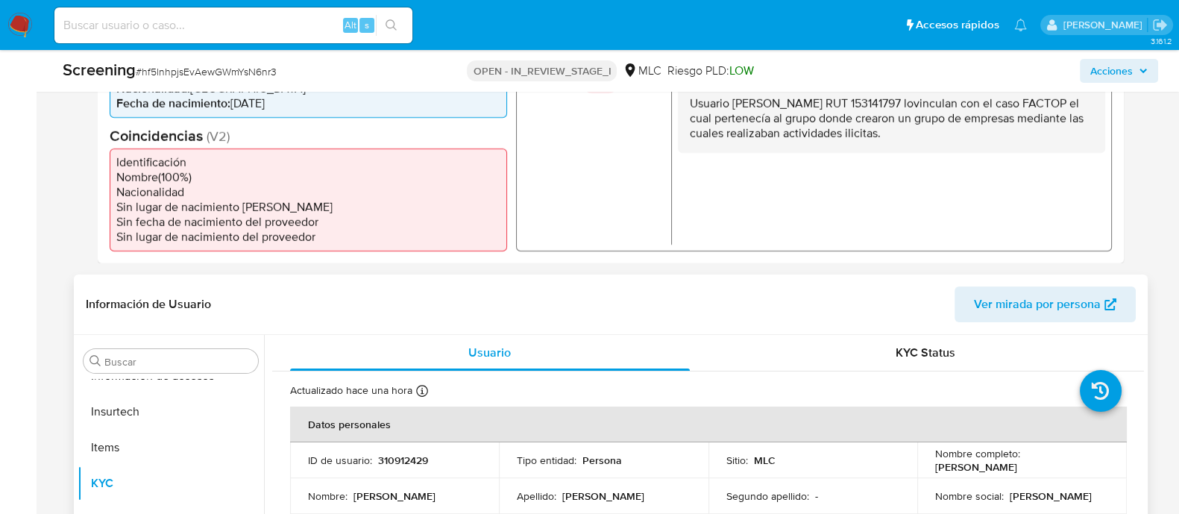
scroll to position [0, 0]
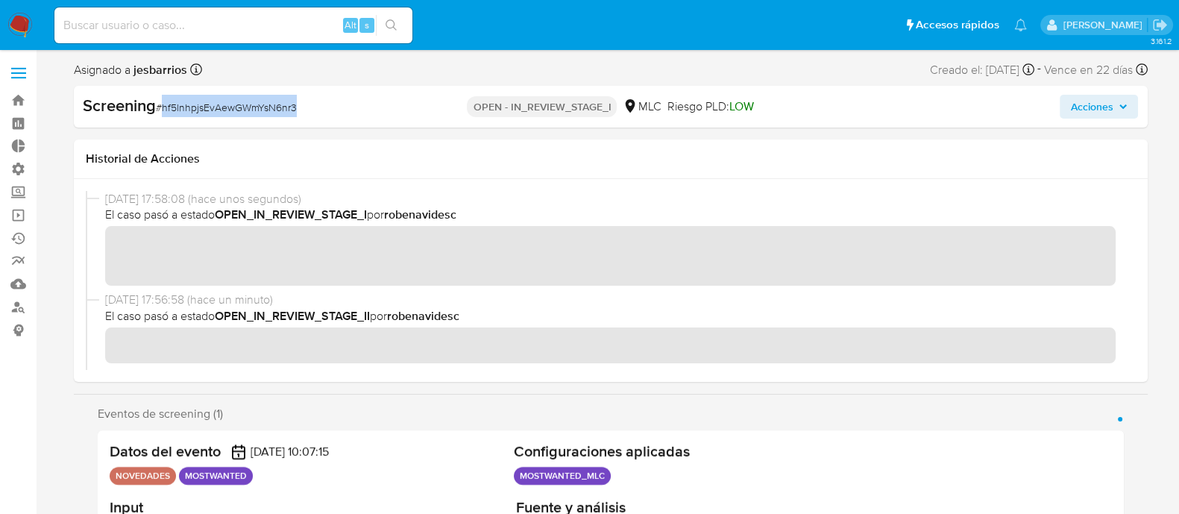
drag, startPoint x: 312, startPoint y: 113, endPoint x: 163, endPoint y: 107, distance: 149.3
click at [163, 107] on div "Screening # hf5lnhpjsEvAewGWmYsN6nr3" at bounding box center [256, 106] width 347 height 22
copy span "hf5lnhpjsEvAewGWmYsN6nr3"
click at [19, 93] on link "Bandeja" at bounding box center [88, 100] width 177 height 23
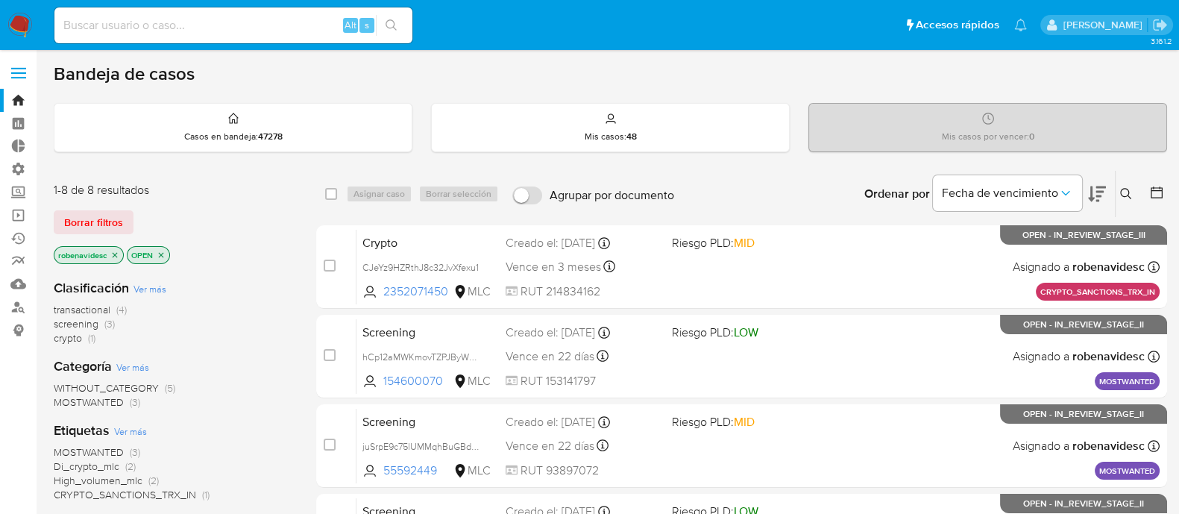
click at [160, 247] on p "OPEN" at bounding box center [149, 255] width 42 height 16
click at [163, 252] on icon "close-filter" at bounding box center [161, 254] width 5 height 5
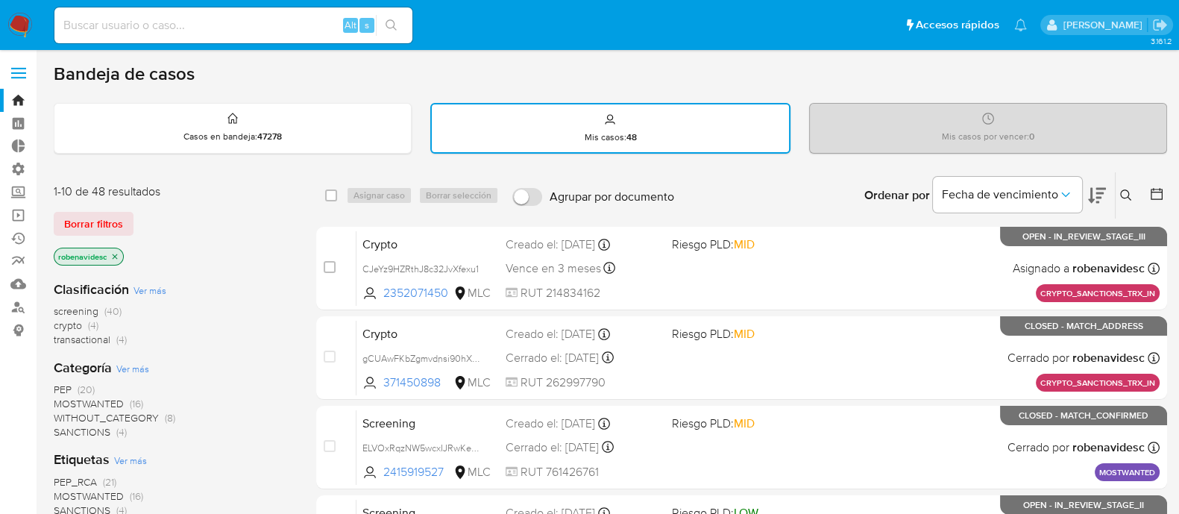
click at [120, 251] on p "robenavidesc" at bounding box center [88, 256] width 69 height 16
click at [119, 252] on icon "close-filter" at bounding box center [114, 256] width 9 height 9
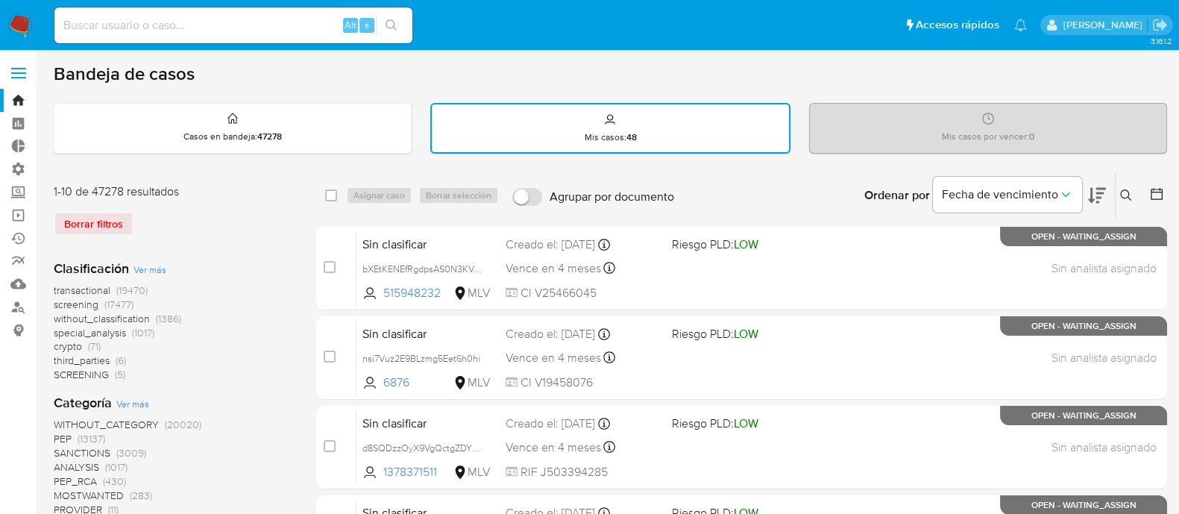
click at [1129, 189] on icon at bounding box center [1126, 195] width 12 height 12
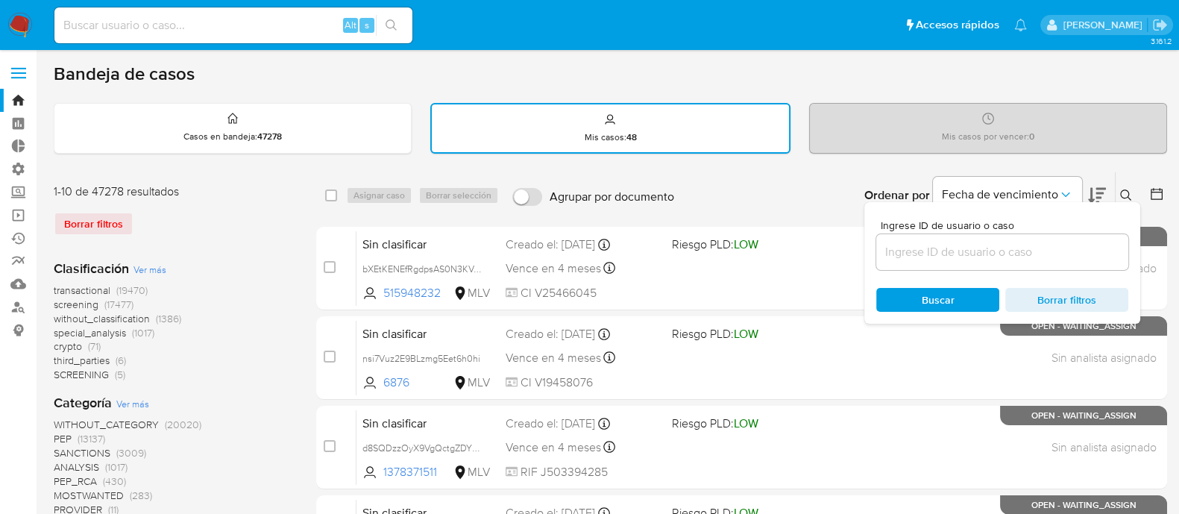
click at [954, 251] on input at bounding box center [1002, 251] width 252 height 19
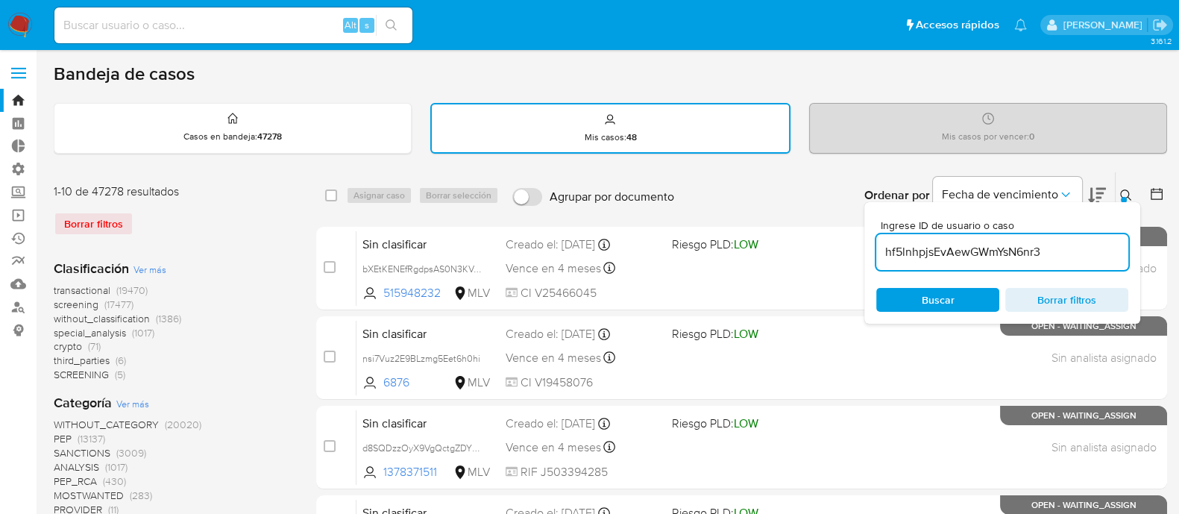
type input "hf5lnhpjsEvAewGWmYsN6nr3"
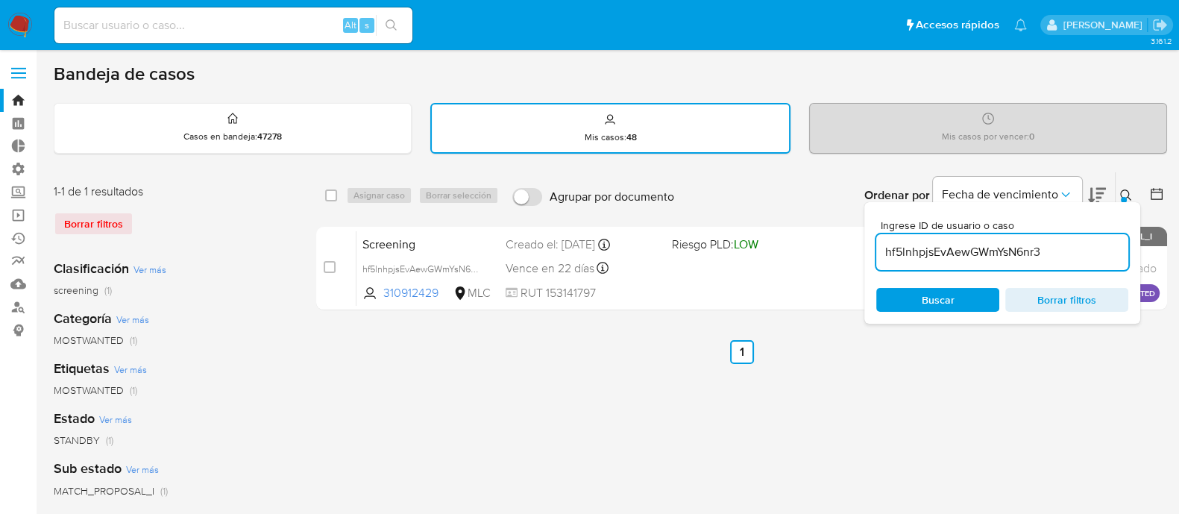
click at [916, 289] on span "Buscar" at bounding box center [938, 299] width 102 height 21
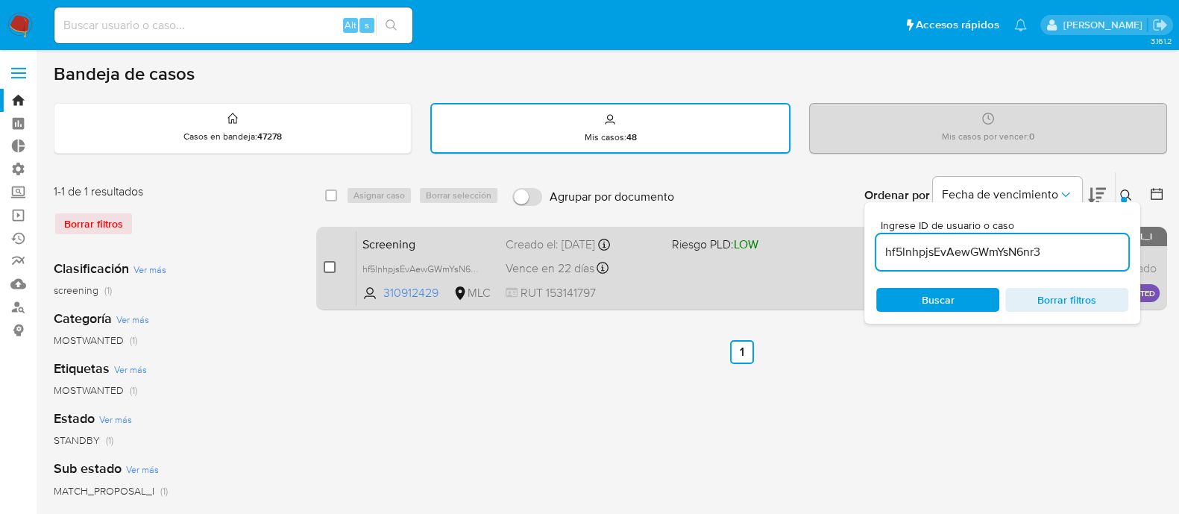
click at [330, 263] on input "checkbox" at bounding box center [330, 267] width 12 height 12
checkbox input "true"
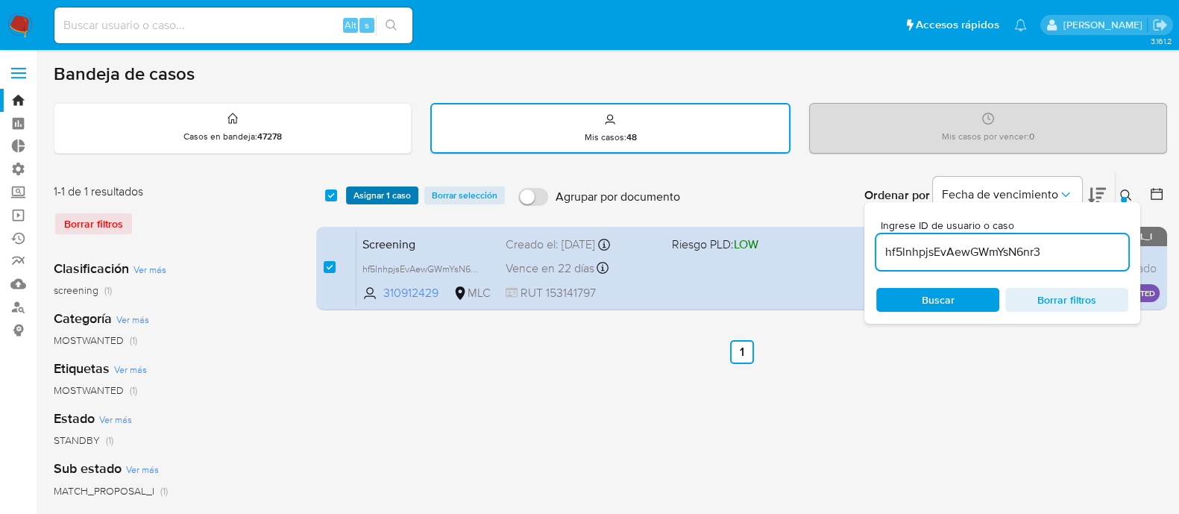
click at [391, 192] on span "Asignar 1 caso" at bounding box center [381, 195] width 57 height 15
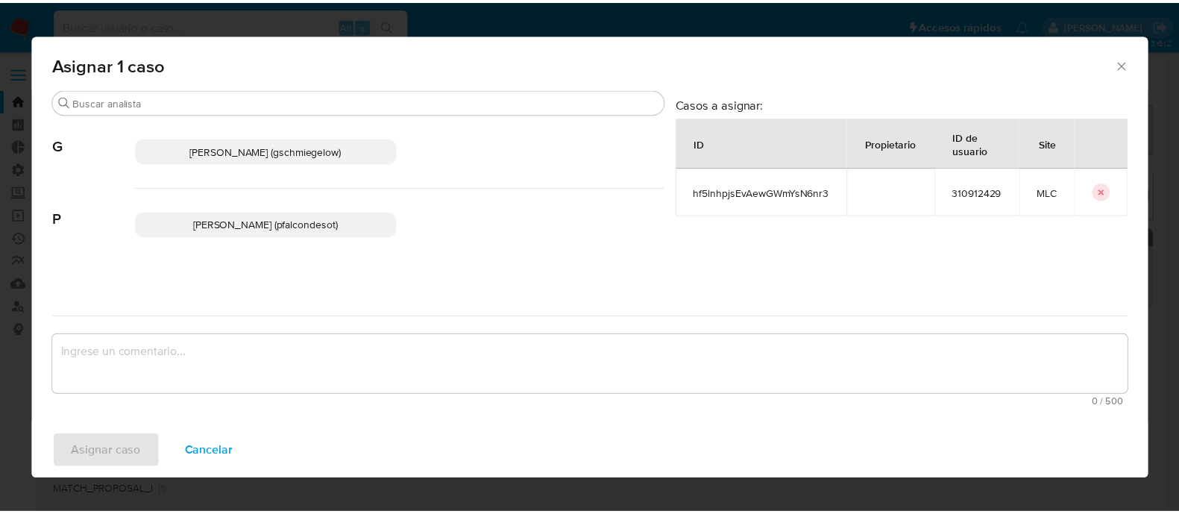
scroll to position [76, 0]
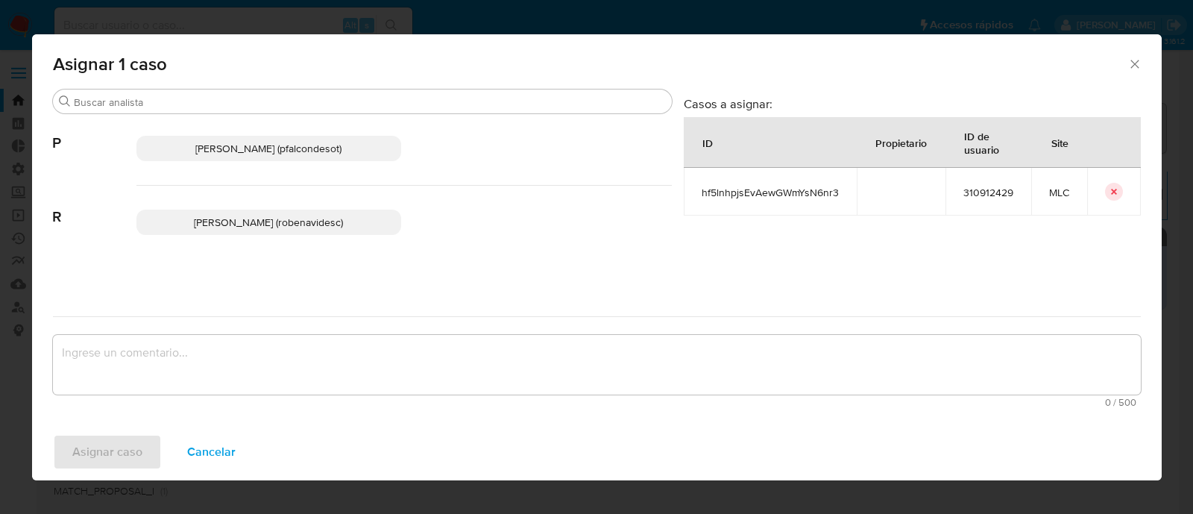
click at [314, 219] on span "Rocio Daniela Benavides Catalan (robenavidesc)" at bounding box center [268, 222] width 149 height 15
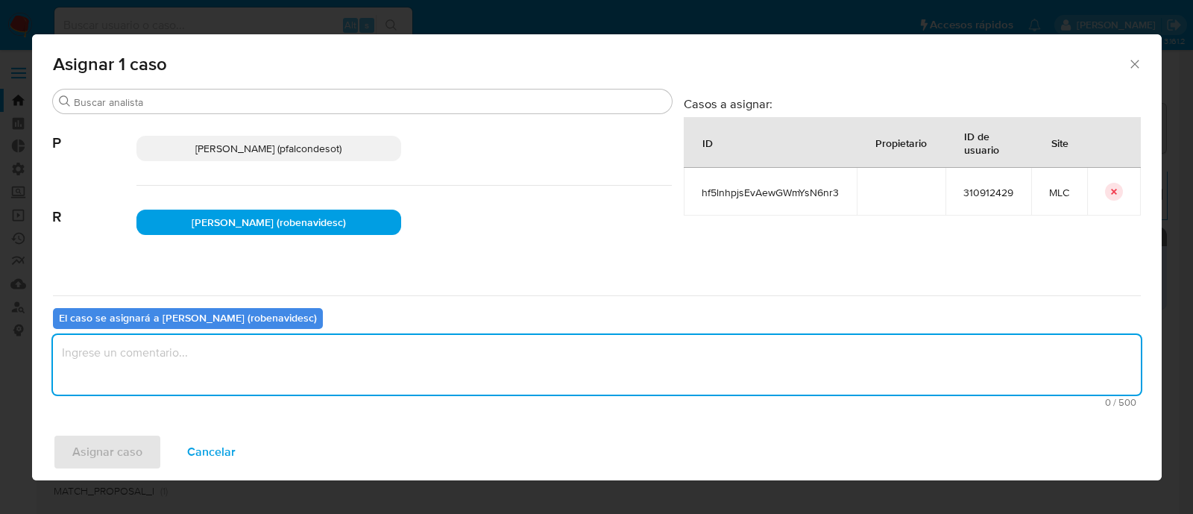
click at [330, 367] on textarea "assign-modal" at bounding box center [597, 365] width 1088 height 60
type textarea "Assign"
click at [129, 449] on span "Asignar caso" at bounding box center [107, 451] width 70 height 33
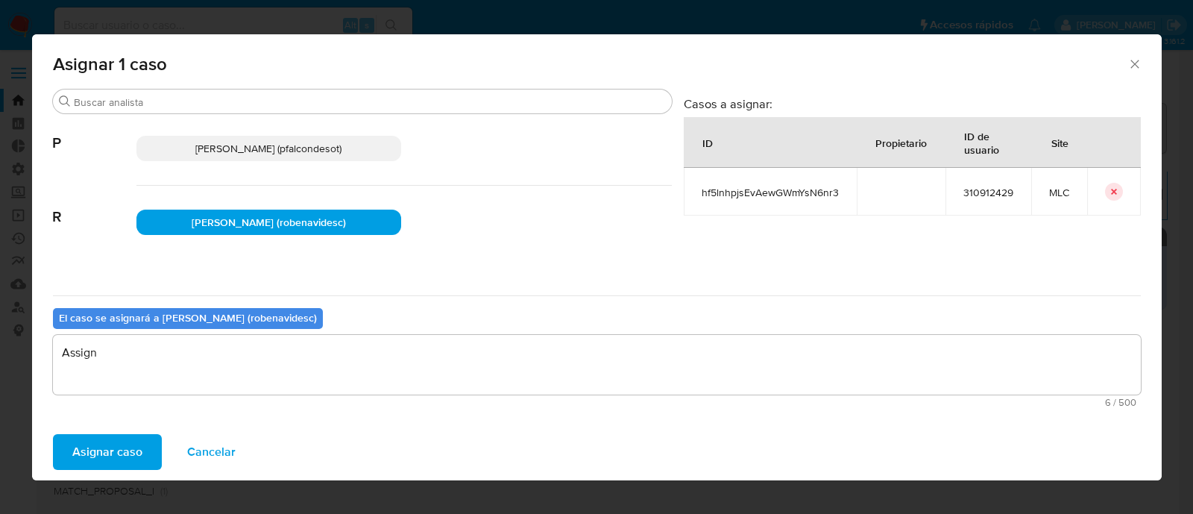
click at [97, 459] on span "Asignar caso" at bounding box center [107, 451] width 70 height 33
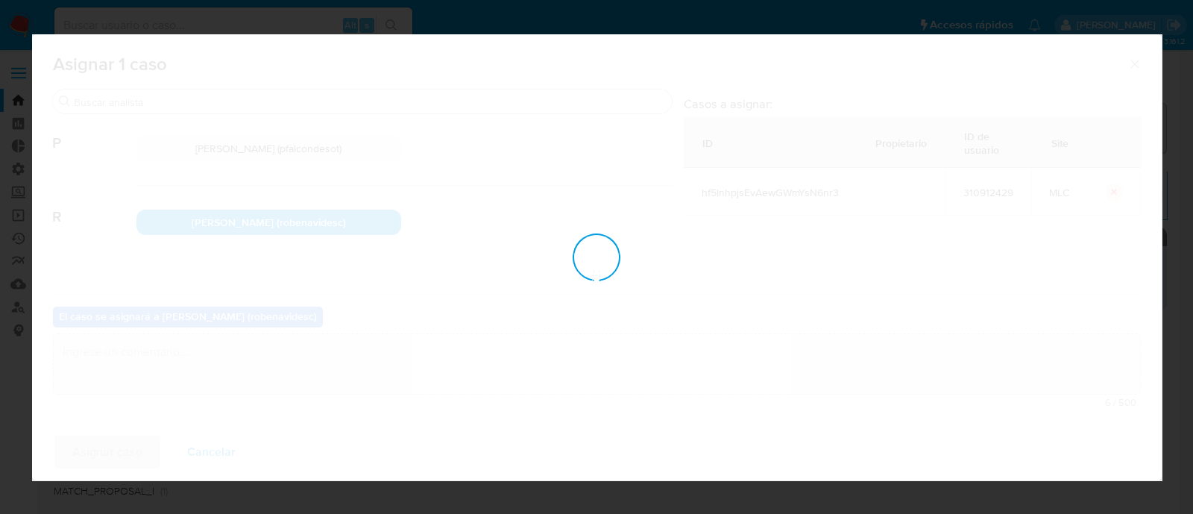
checkbox input "false"
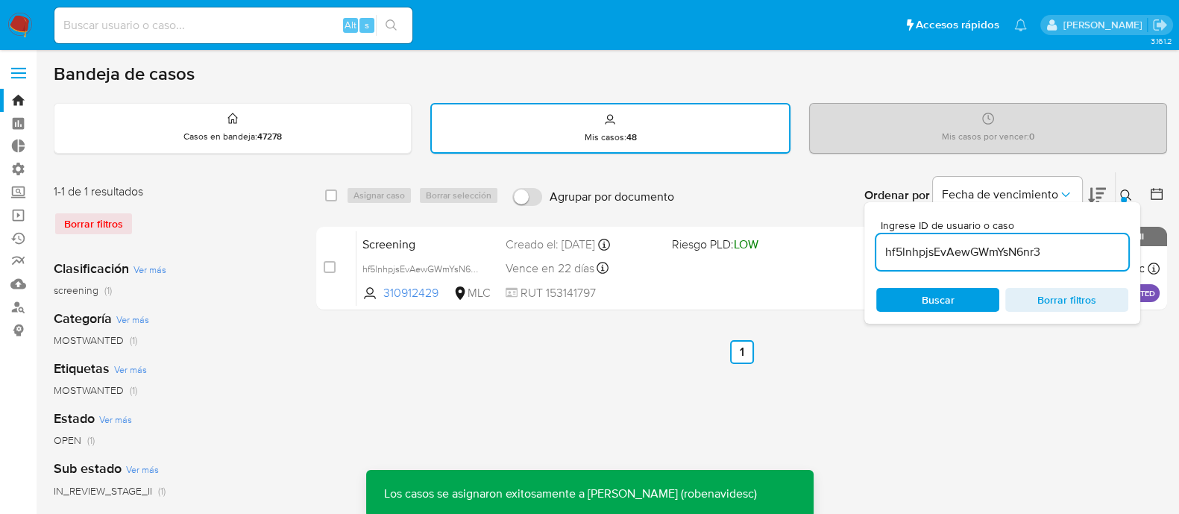
click at [1016, 351] on ul "Anterior 1 Siguiente" at bounding box center [741, 352] width 851 height 24
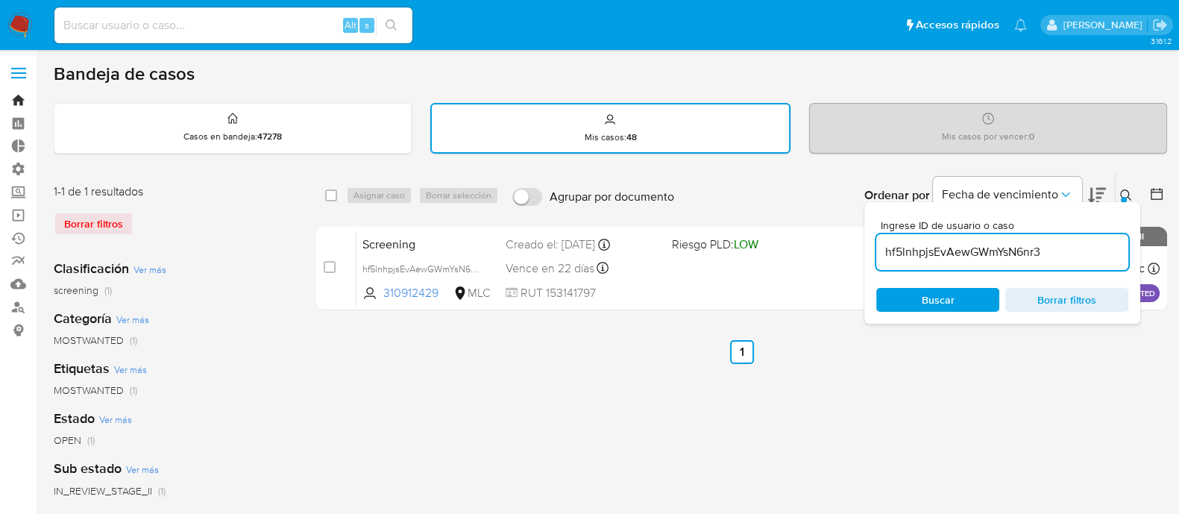
click at [16, 95] on link "Bandeja" at bounding box center [88, 100] width 177 height 23
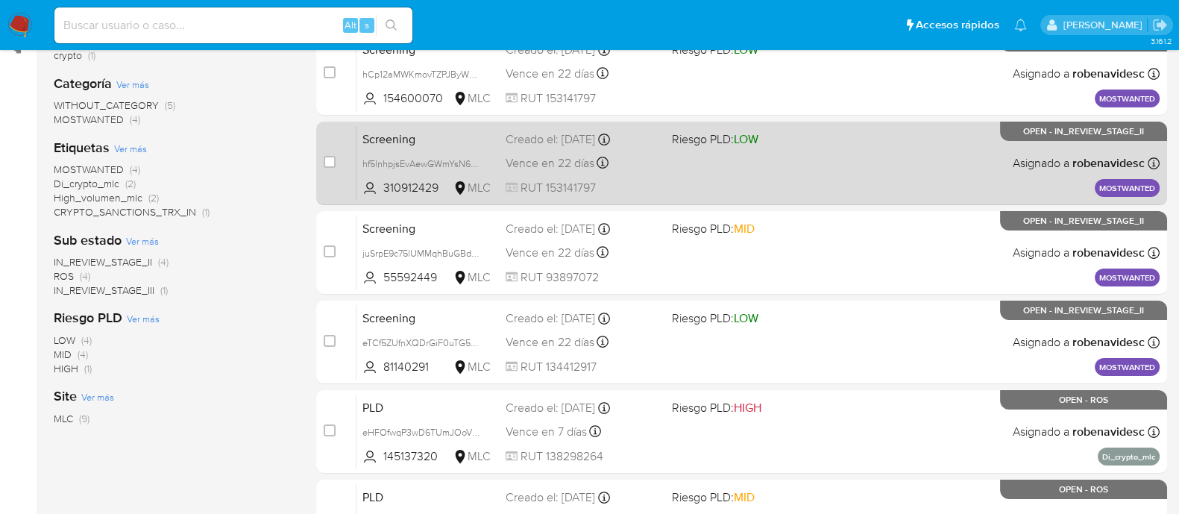
scroll to position [283, 0]
click at [786, 174] on div "Screening hf5lnhpjsEvAewGWmYsN6nr3 310912429 MLC Riesgo PLD: LOW Creado el: [DA…" at bounding box center [757, 162] width 803 height 75
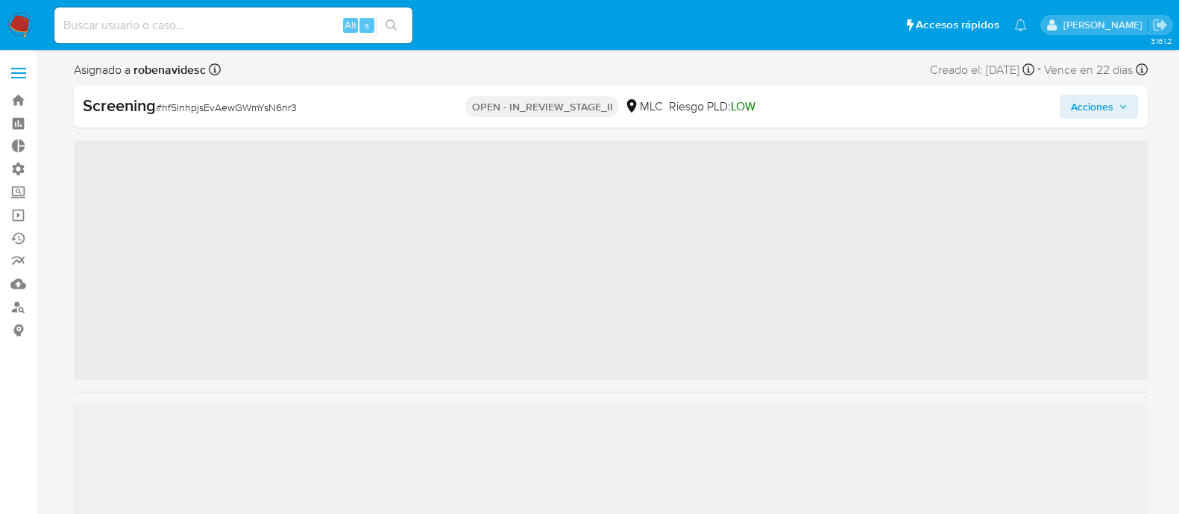
scroll to position [701, 0]
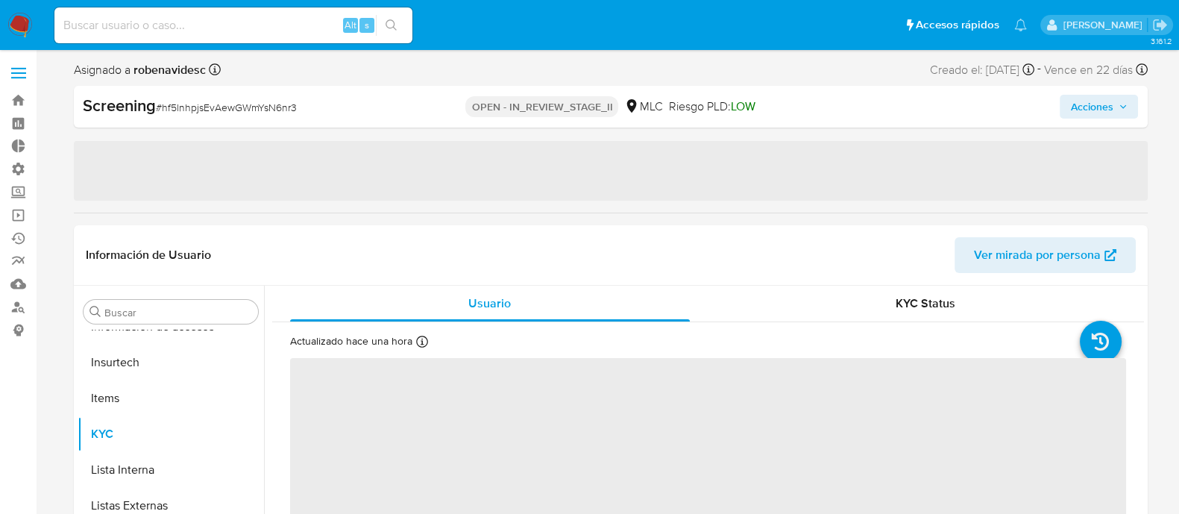
select select "10"
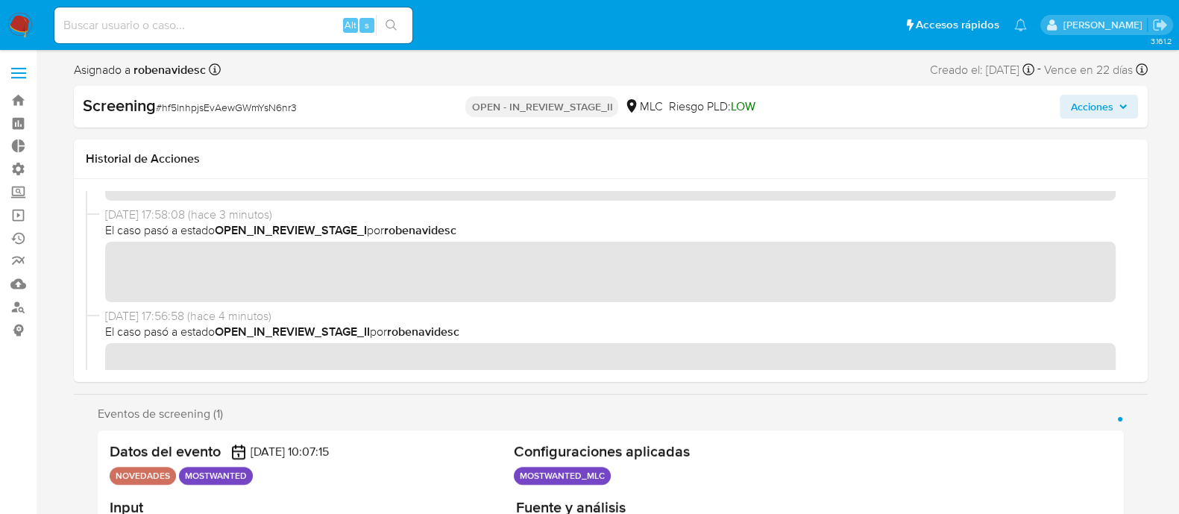
scroll to position [178, 0]
click at [1117, 296] on div "[DATE] 17:58:08 (hace 3 minutos) El caso pasó a estado OPEN_IN_REVIEW_STAGE_I p…" at bounding box center [611, 255] width 1050 height 101
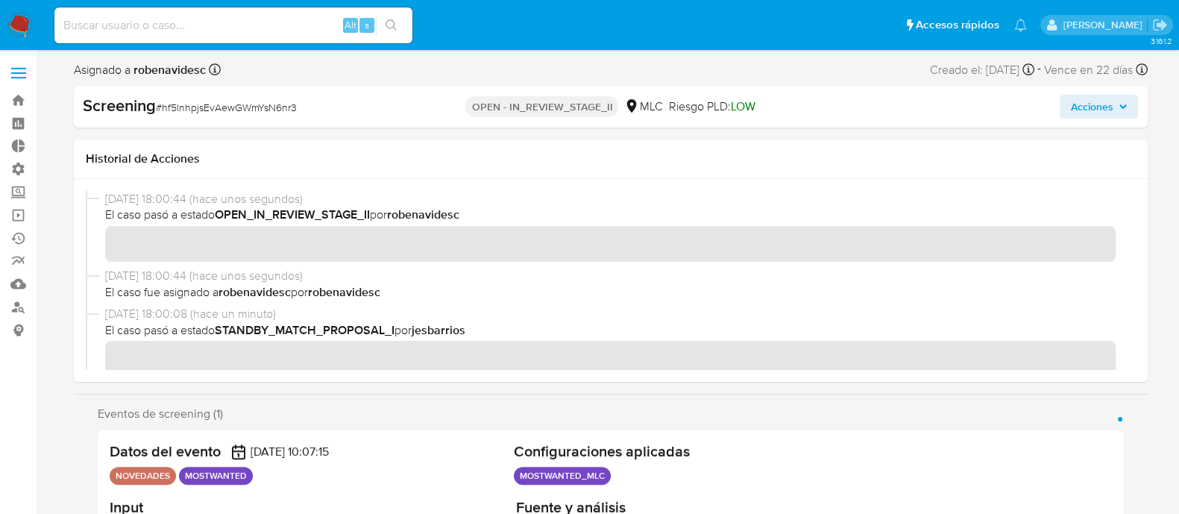
click at [1096, 106] on span "Acciones" at bounding box center [1091, 107] width 43 height 24
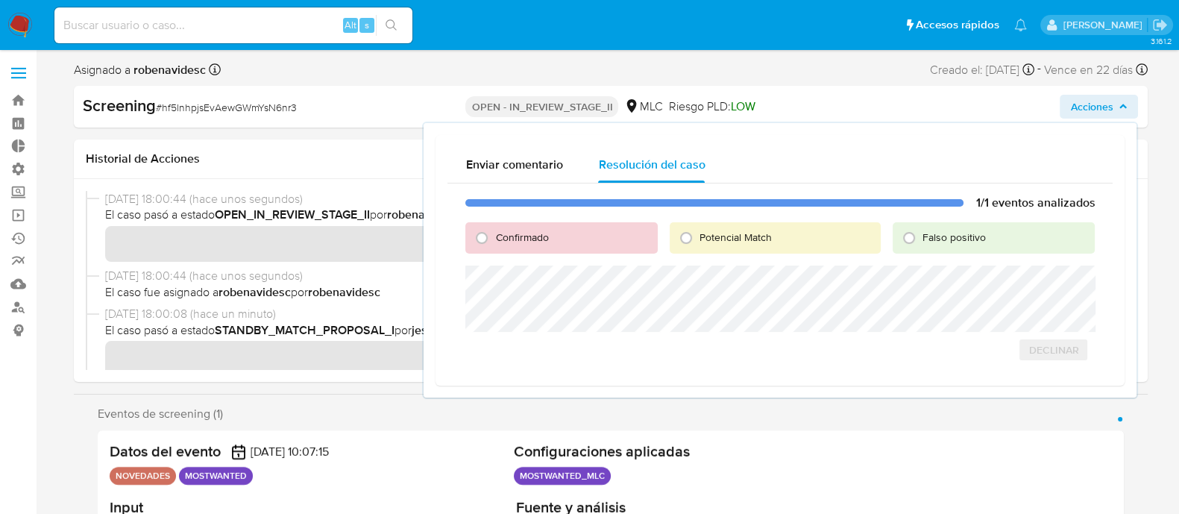
click at [496, 239] on span "Confirmado" at bounding box center [521, 237] width 53 height 15
click at [494, 239] on input "Confirmado" at bounding box center [482, 238] width 24 height 24
radio input "true"
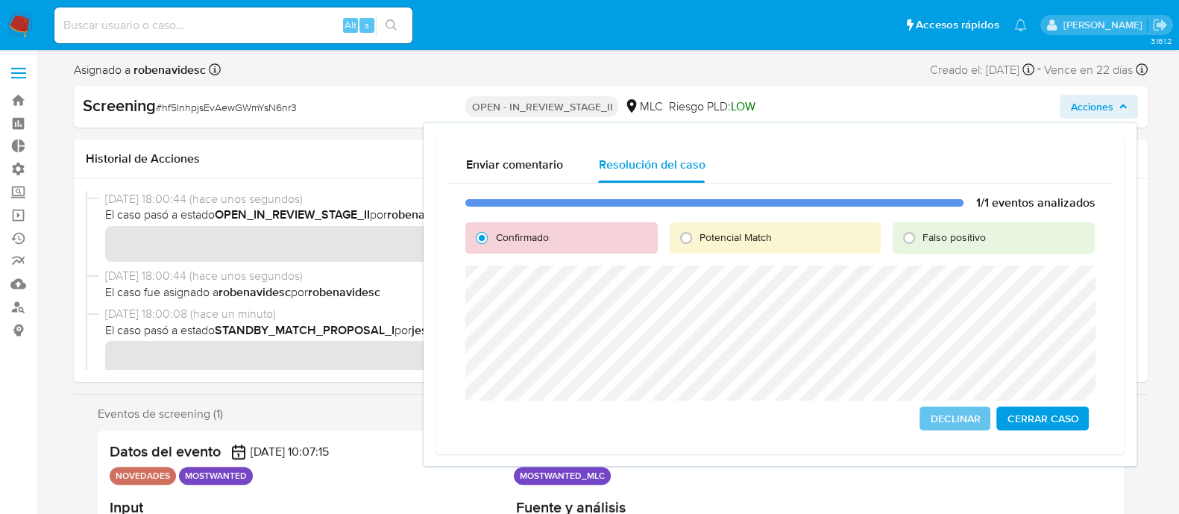
click at [1070, 413] on span "Cerrar Caso" at bounding box center [1043, 418] width 72 height 21
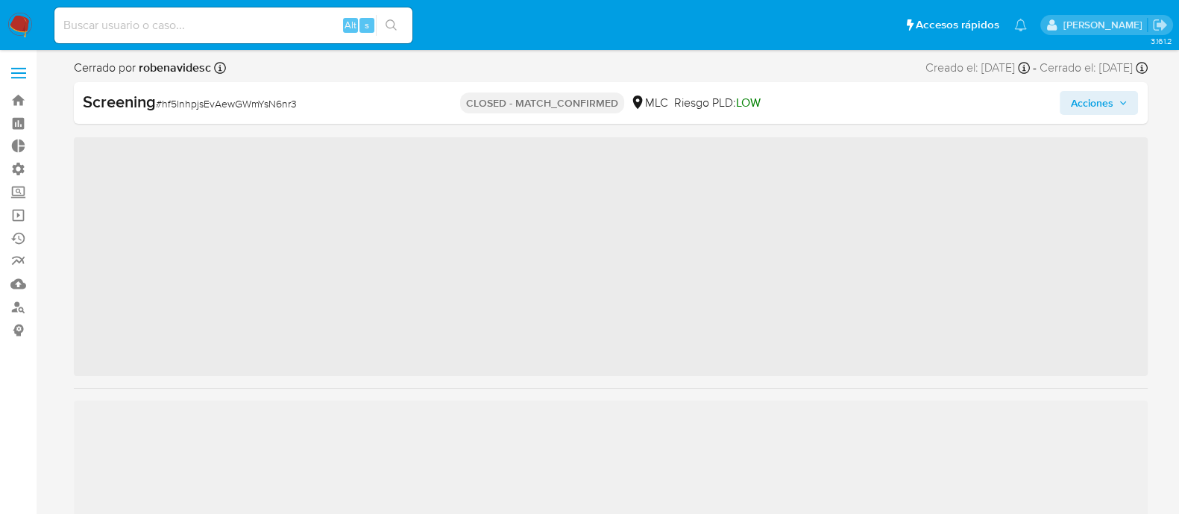
scroll to position [701, 0]
select select "10"
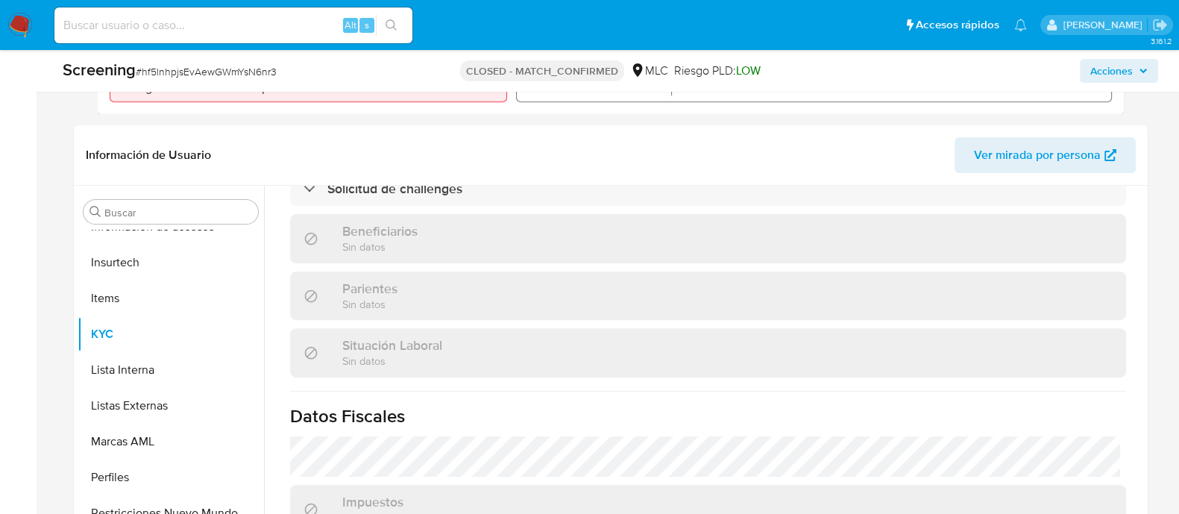
scroll to position [646, 0]
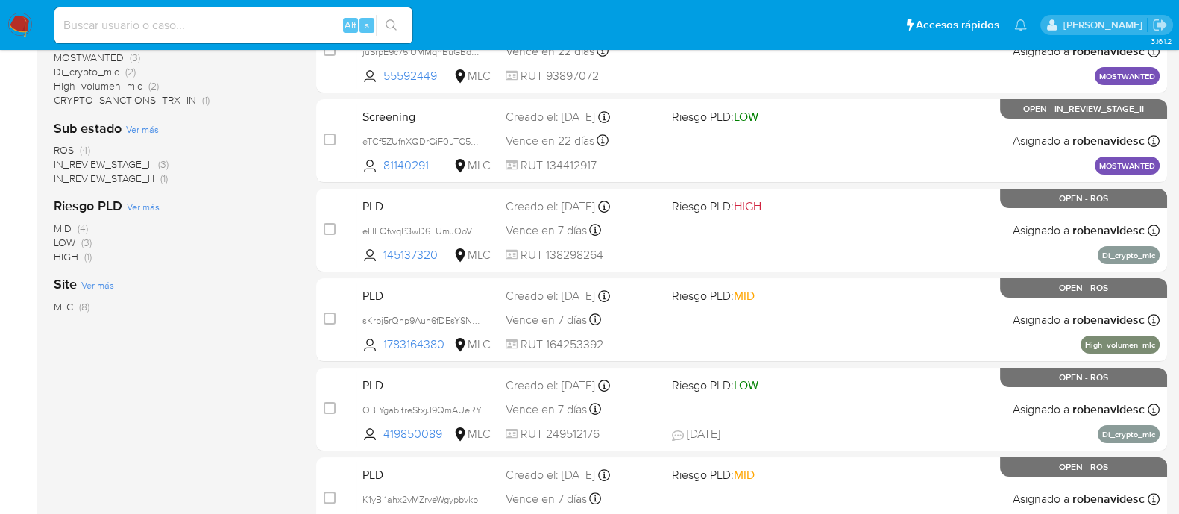
scroll to position [537, 0]
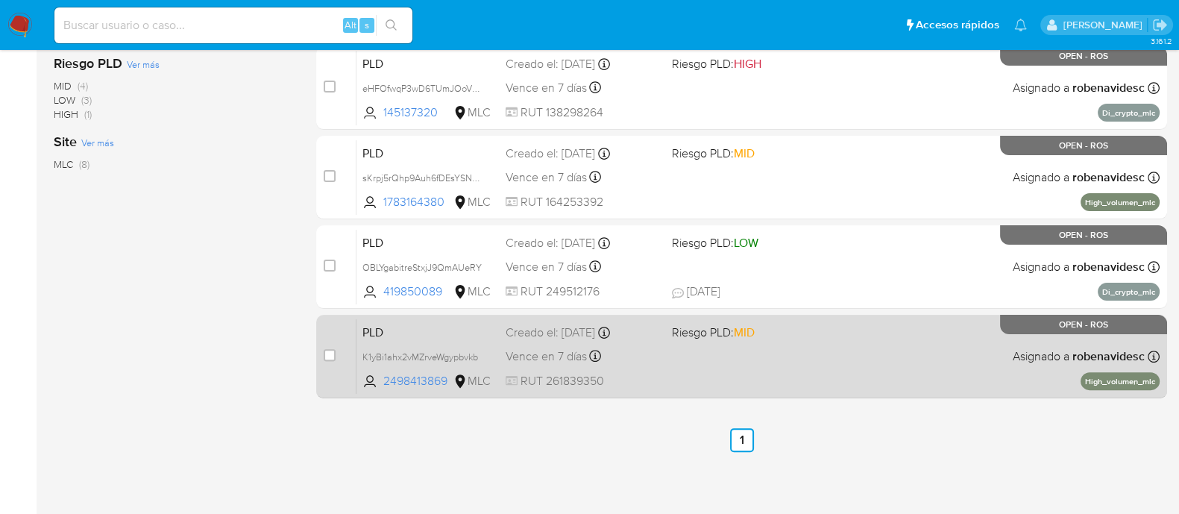
click at [673, 386] on div "PLD K1yBi1ahx2vMZrveWgypbvkb 2498413869 MLC Riesgo PLD: MID Creado el: 12/07/20…" at bounding box center [757, 355] width 803 height 75
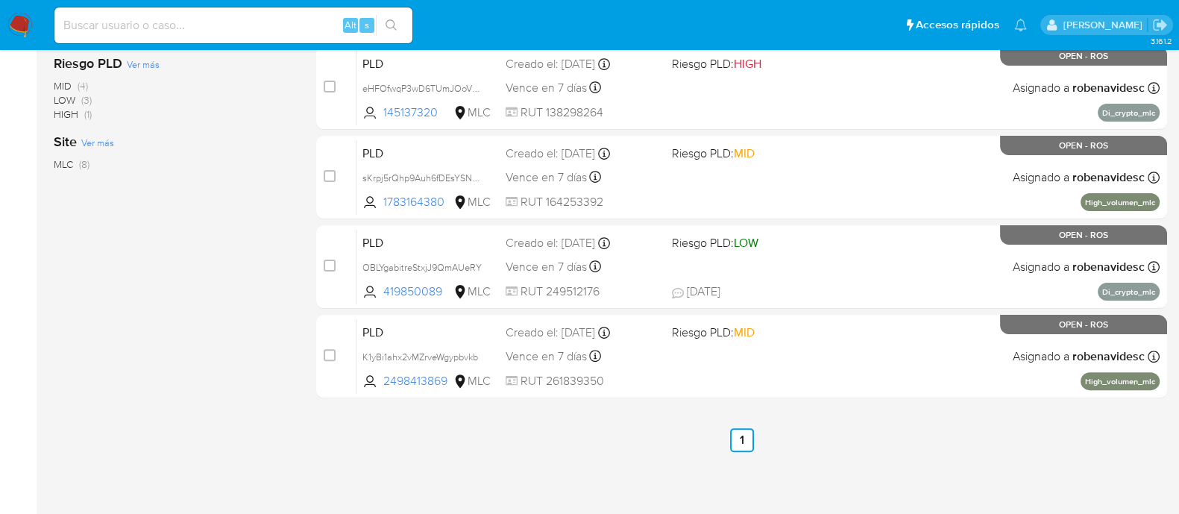
click at [748, 262] on div "PLD OBLYgabitreStxjJ9QmAUeRY 419850089 MLC Riesgo PLD: LOW Creado el: 12/07/202…" at bounding box center [757, 266] width 803 height 75
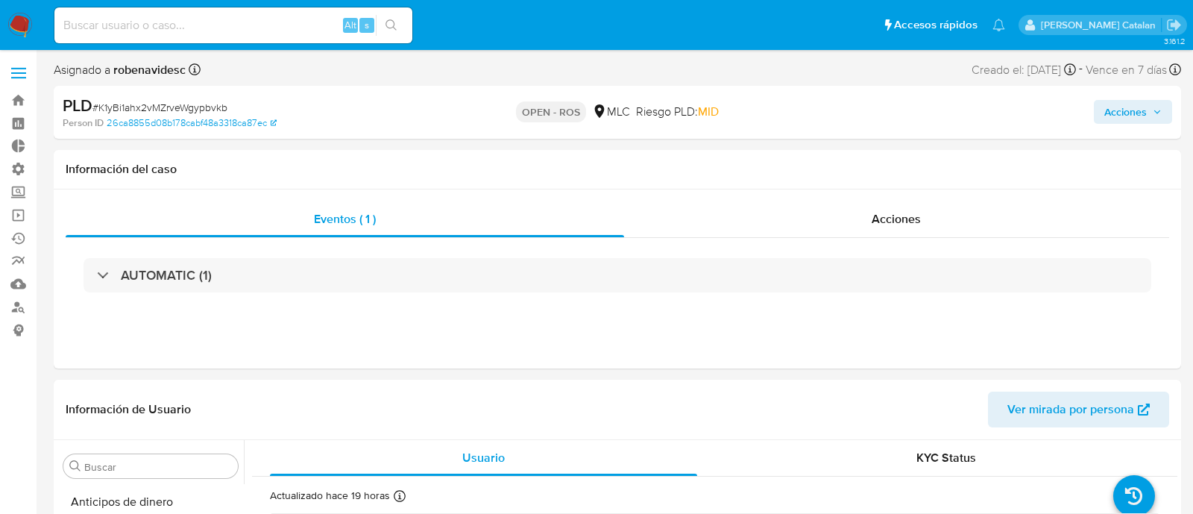
select select "10"
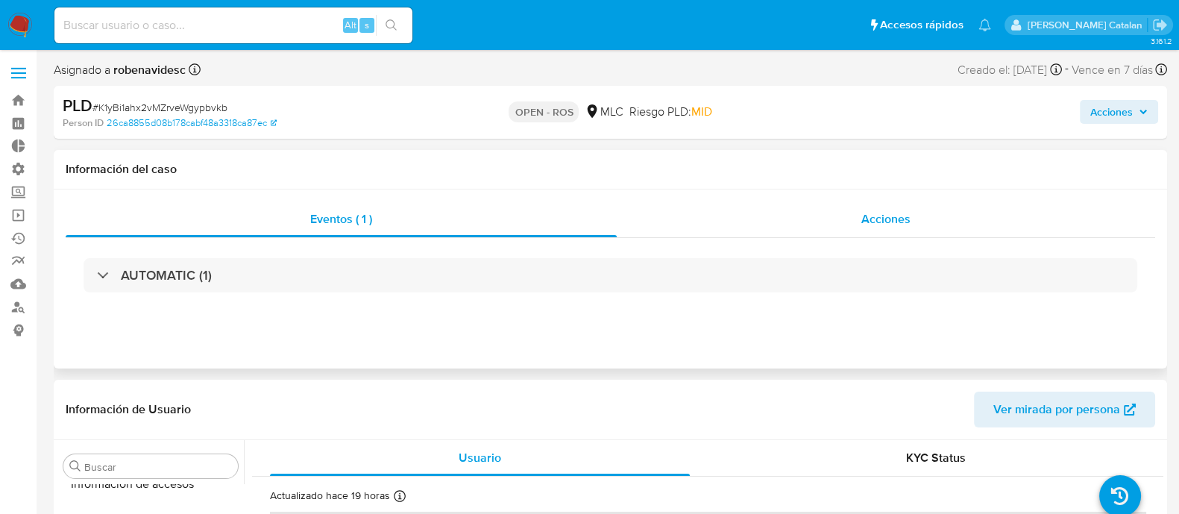
scroll to position [701, 0]
click at [881, 206] on div "Acciones" at bounding box center [886, 219] width 538 height 36
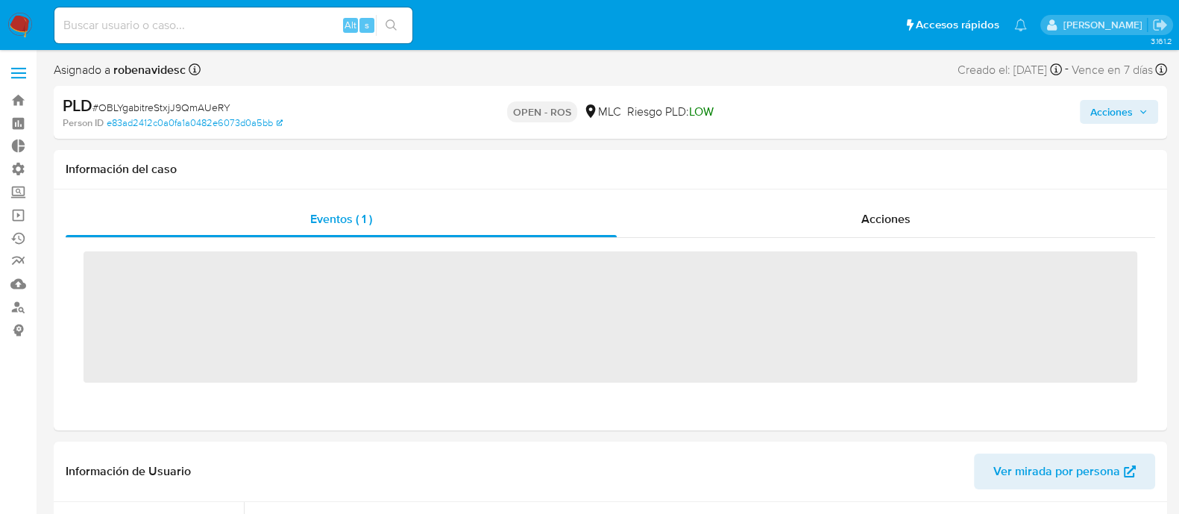
scroll to position [701, 0]
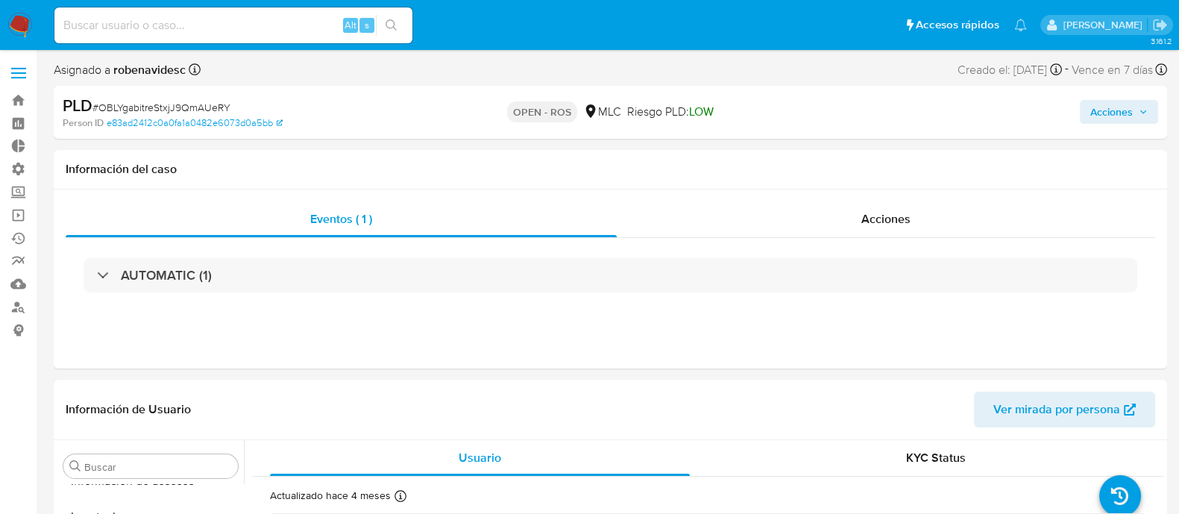
select select "10"
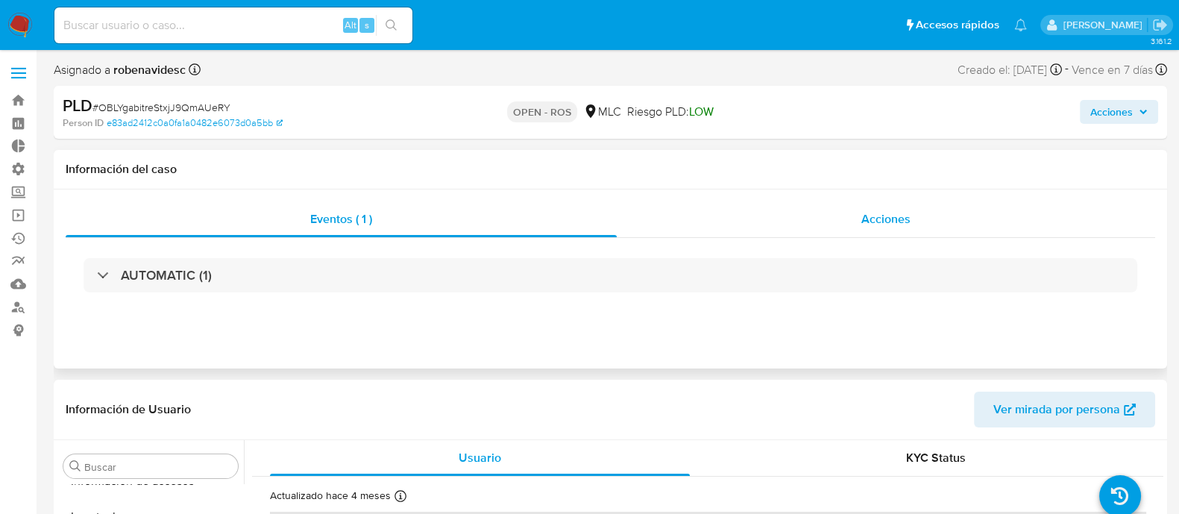
click at [888, 222] on span "Acciones" at bounding box center [885, 218] width 49 height 17
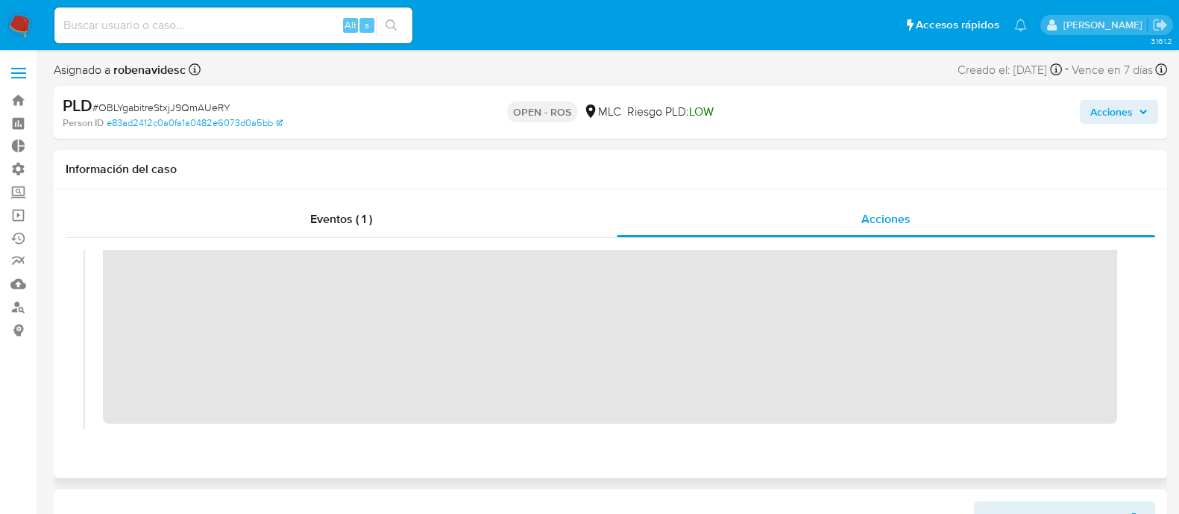
scroll to position [0, 0]
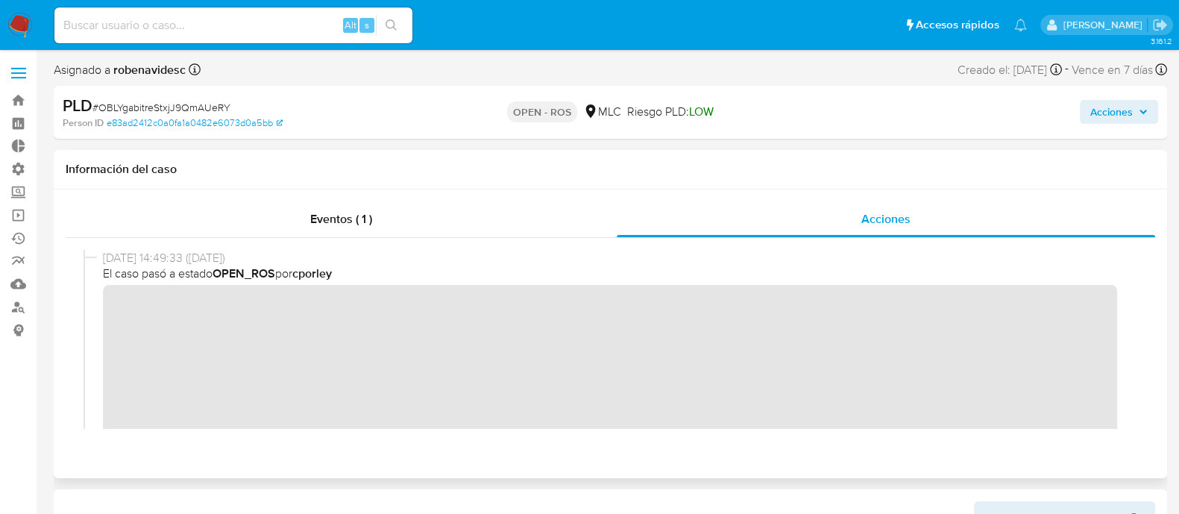
click at [98, 307] on div "02/10/2025 14:49:33 (hace un día) El caso pasó a estado OPEN_ROS por cporley" at bounding box center [611, 373] width 1054 height 246
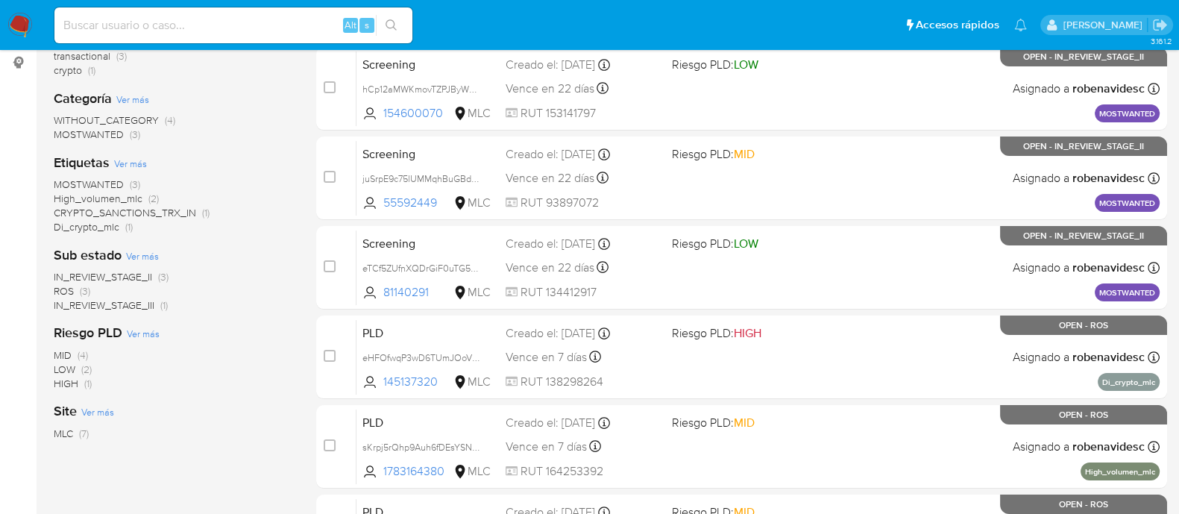
scroll to position [279, 0]
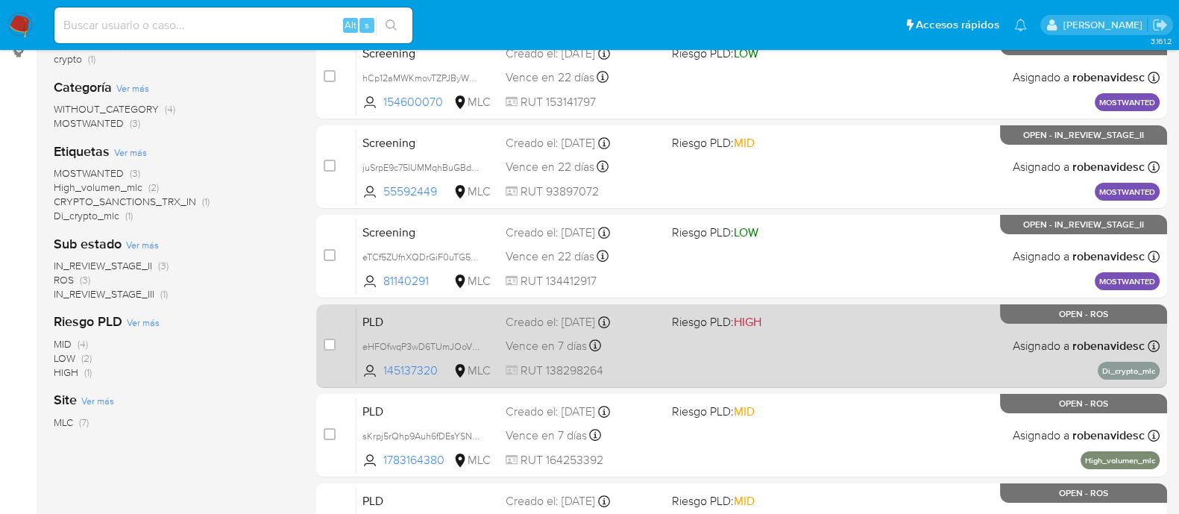
click at [588, 331] on div "PLD eHFOfwqP3wD6TUmJOoVyODir 145137320 MLC Riesgo PLD: HIGH Creado el: [DATE] C…" at bounding box center [757, 345] width 803 height 75
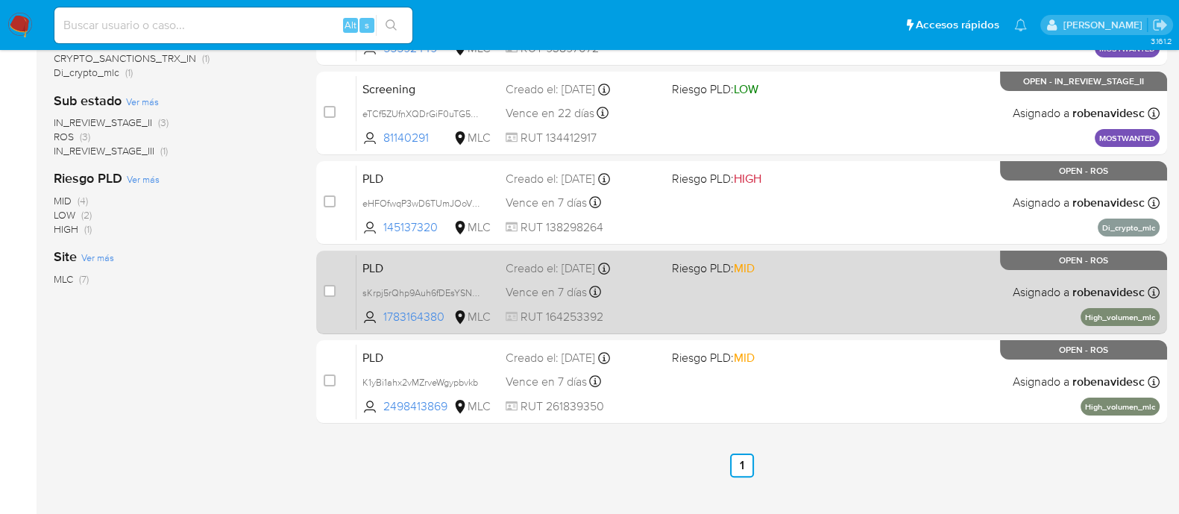
scroll to position [447, 0]
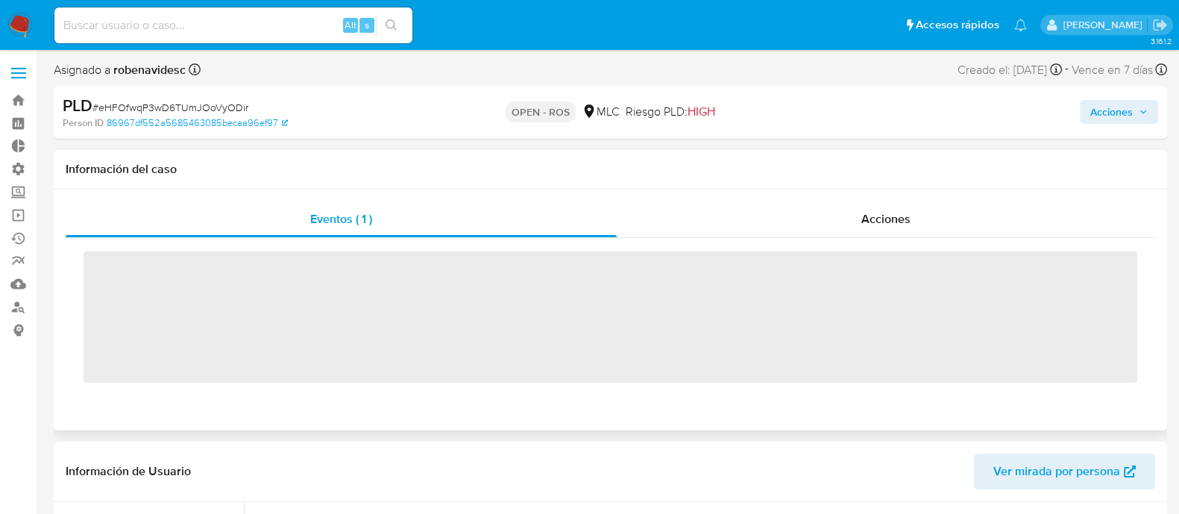
scroll to position [701, 0]
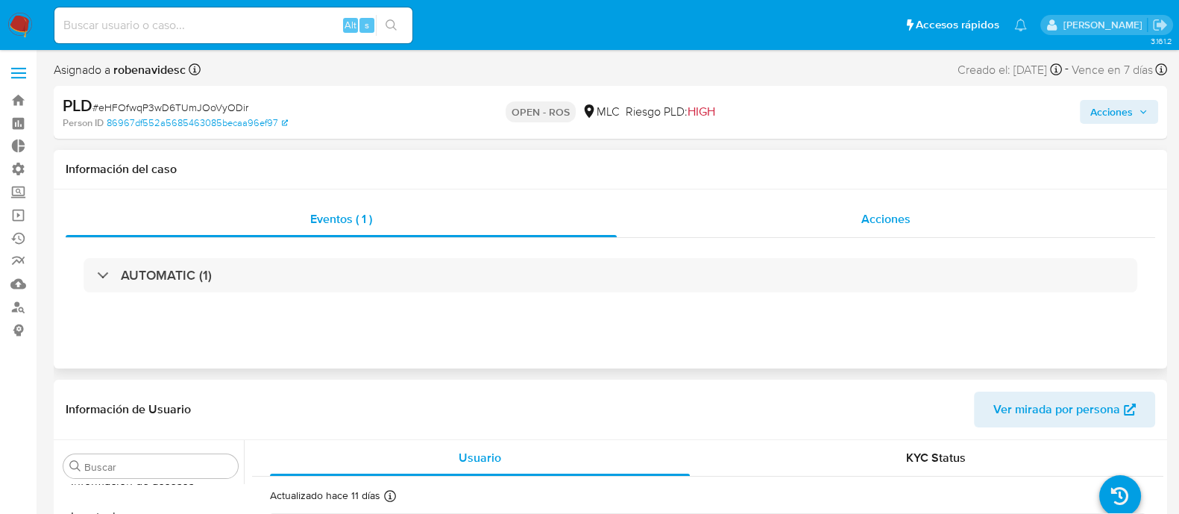
click at [866, 215] on span "Acciones" at bounding box center [885, 218] width 49 height 17
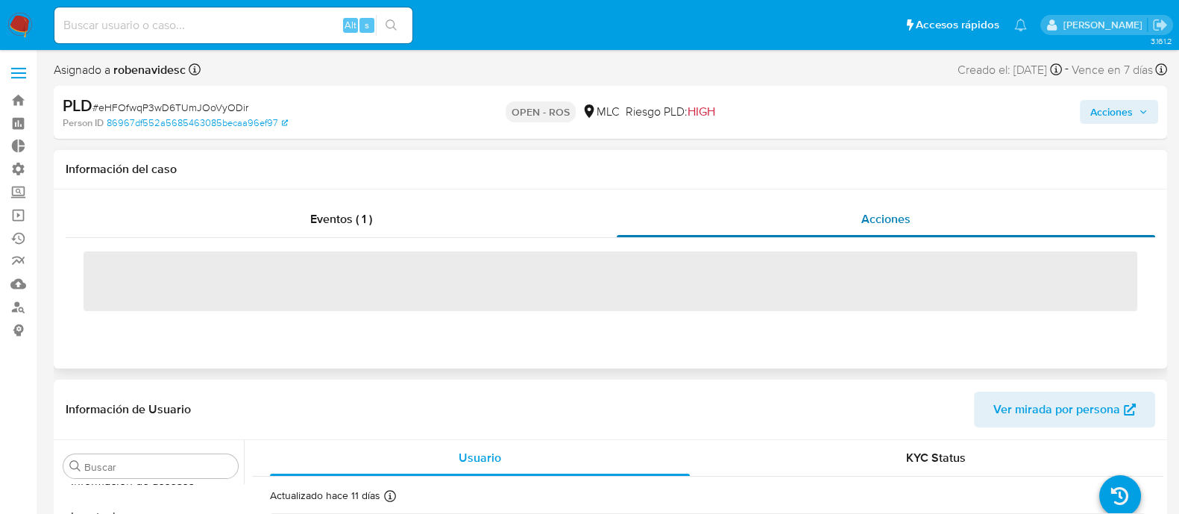
select select "10"
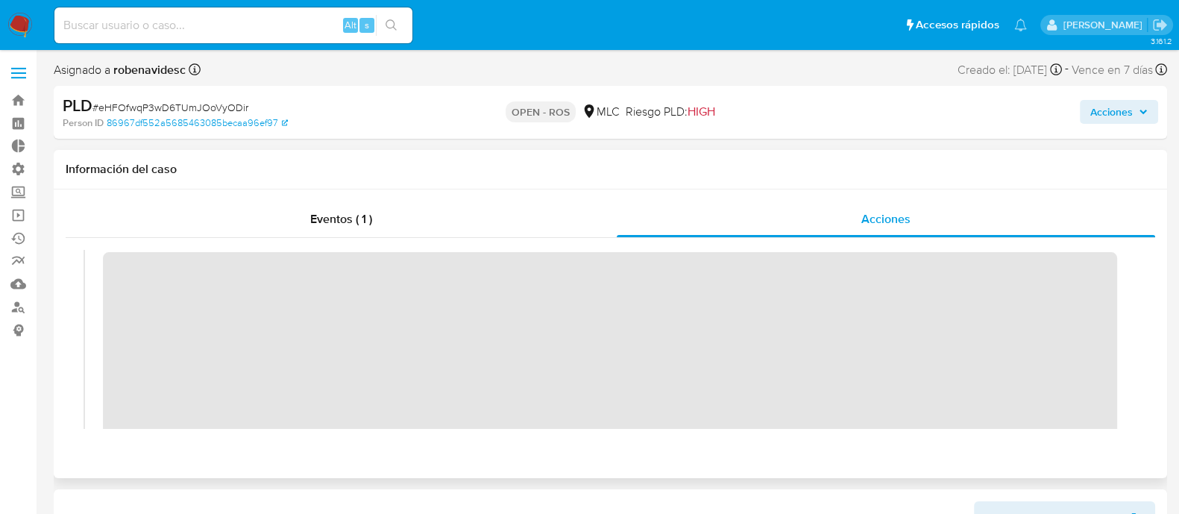
scroll to position [0, 0]
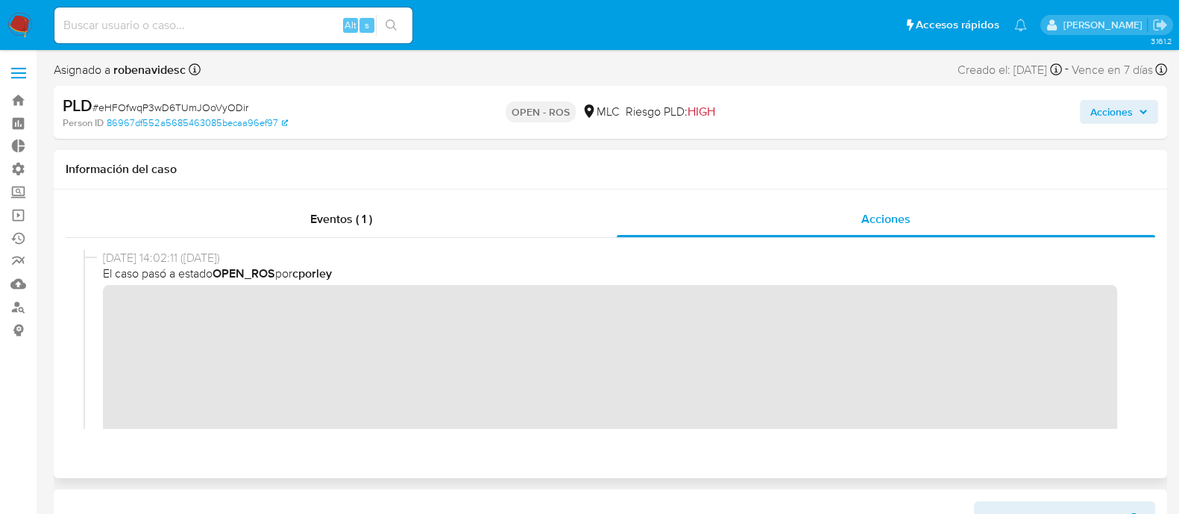
click at [100, 307] on div "02/10/2025 14:02:11 (hace un día) El caso pasó a estado OPEN_ROS por cporley" at bounding box center [611, 367] width 1054 height 234
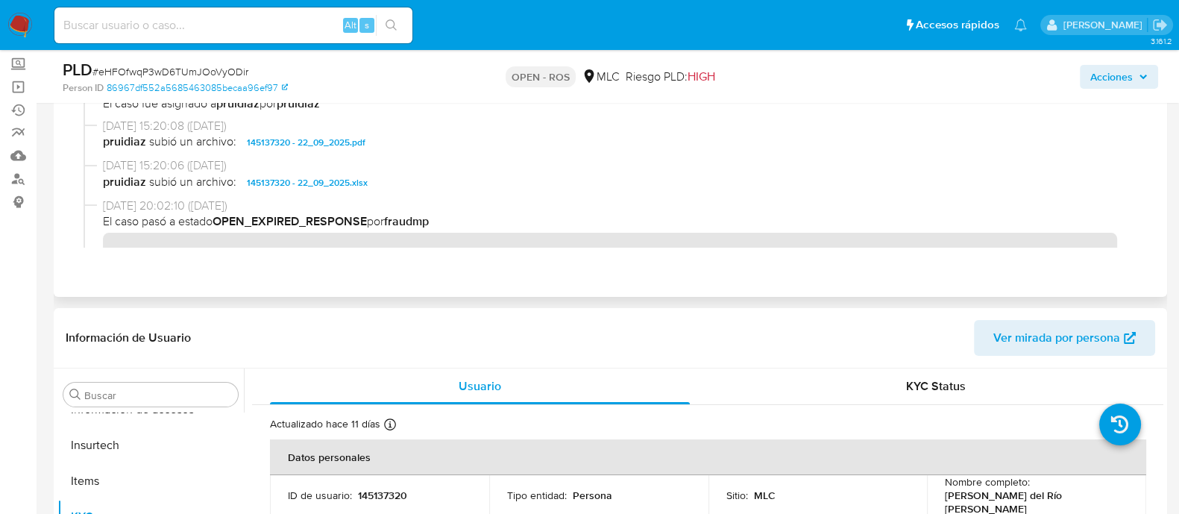
scroll to position [141, 0]
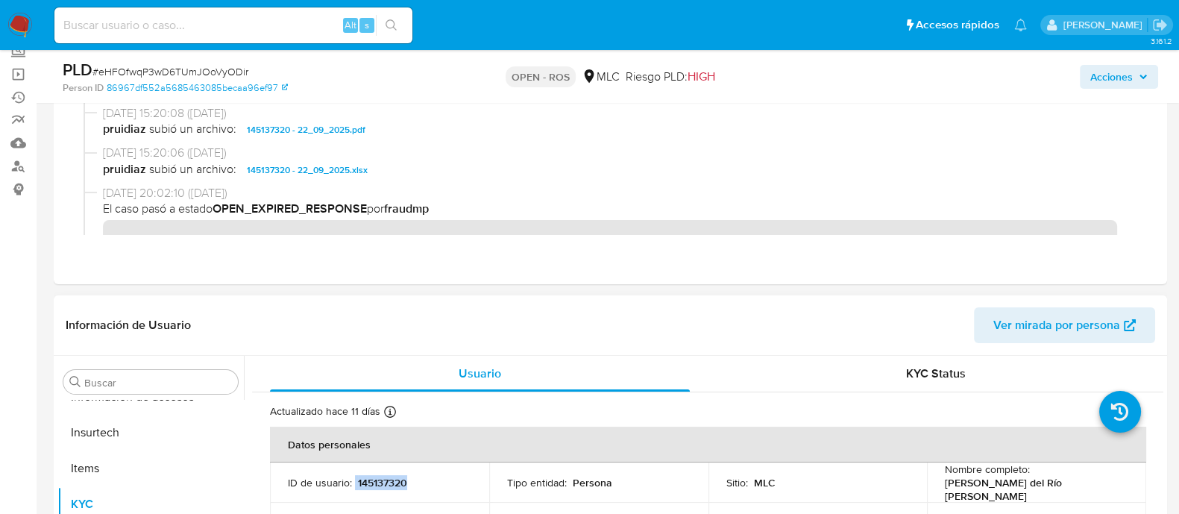
drag, startPoint x: 431, startPoint y: 491, endPoint x: 353, endPoint y: 479, distance: 79.2
click at [353, 479] on td "ID de usuario : 145137320" at bounding box center [379, 482] width 219 height 40
copy div "145137320"
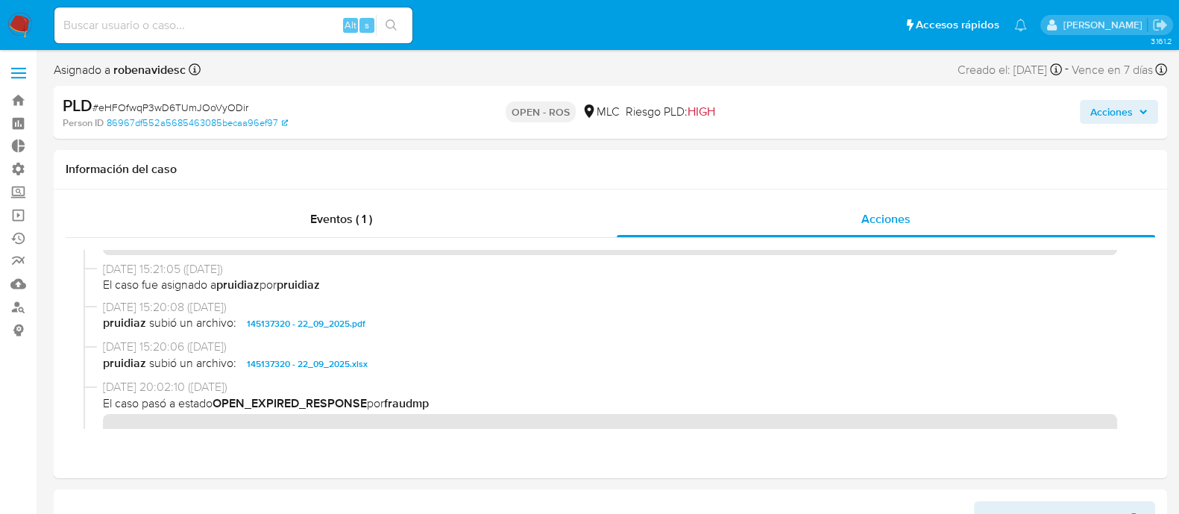
click at [1095, 106] on span "Acciones" at bounding box center [1111, 112] width 43 height 24
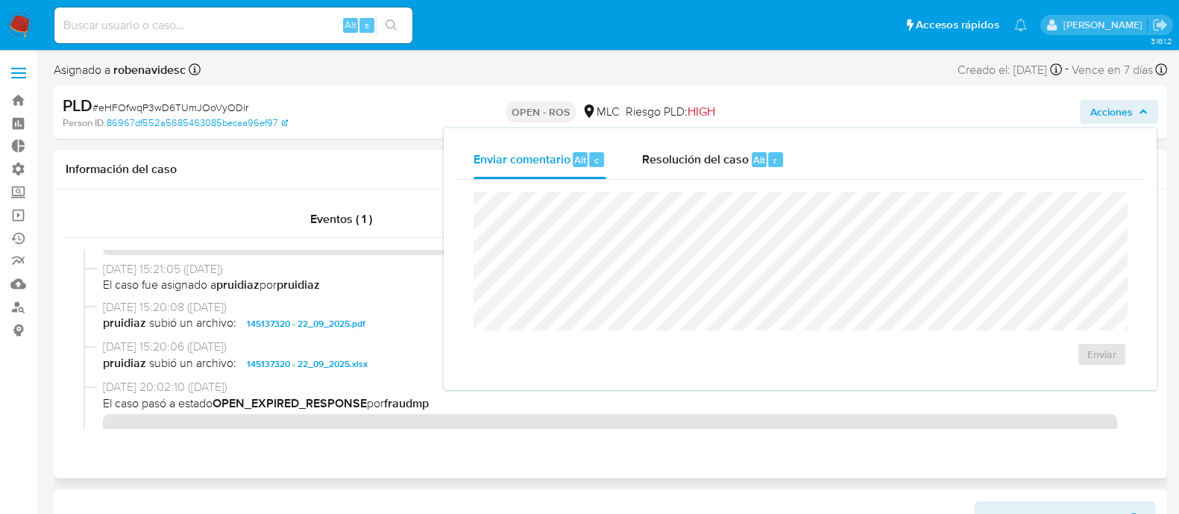
click at [608, 450] on div "Eventos ( 1 ) Acciones" at bounding box center [610, 333] width 1113 height 289
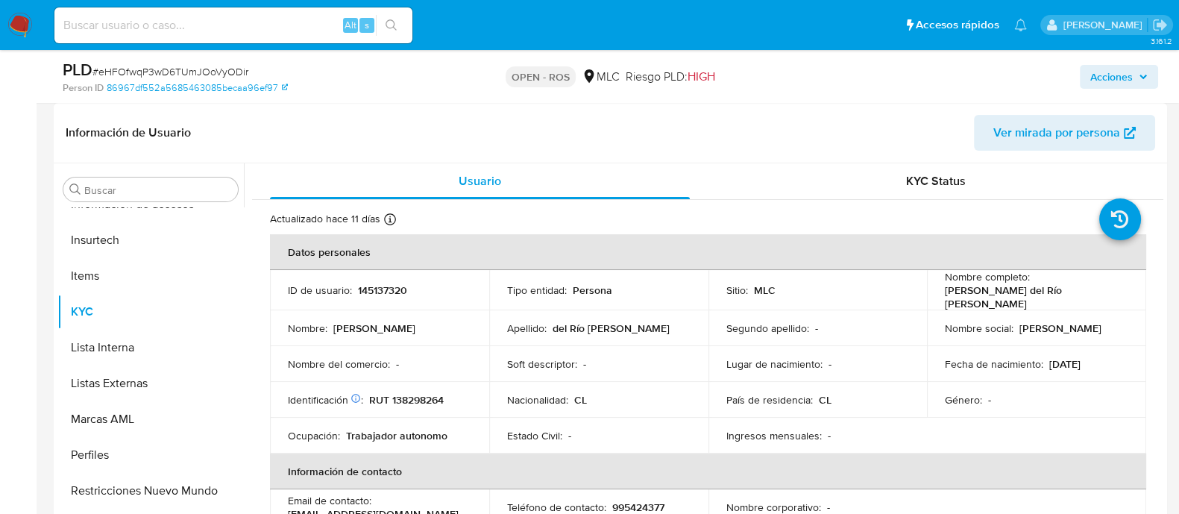
click at [1032, 127] on span "Ver mirada por persona" at bounding box center [1056, 133] width 127 height 36
click at [555, 386] on td "Nacionalidad : CL" at bounding box center [598, 400] width 219 height 36
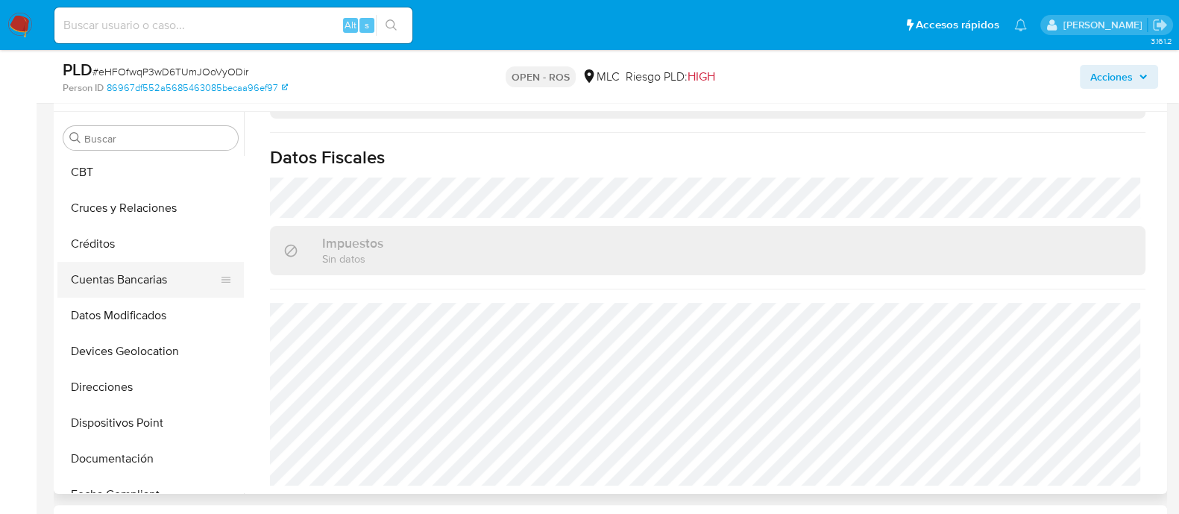
scroll to position [167, 0]
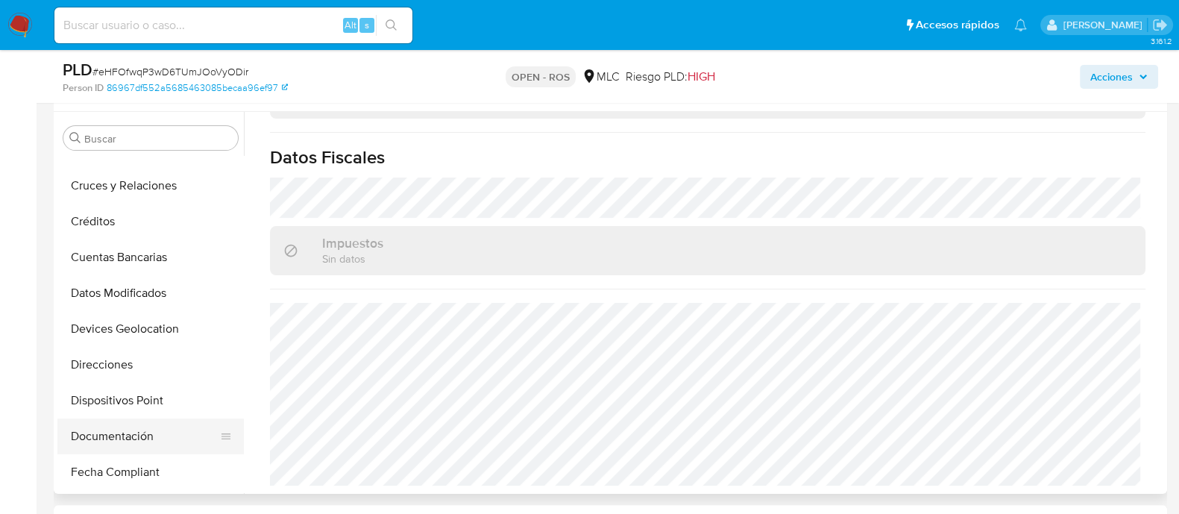
click at [113, 441] on button "Documentación" at bounding box center [144, 436] width 174 height 36
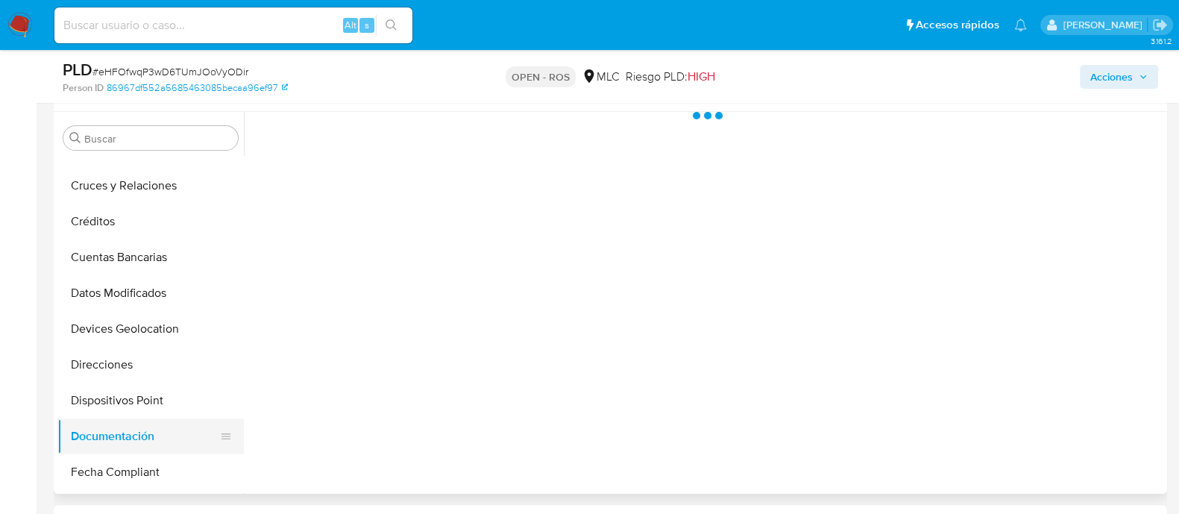
scroll to position [0, 0]
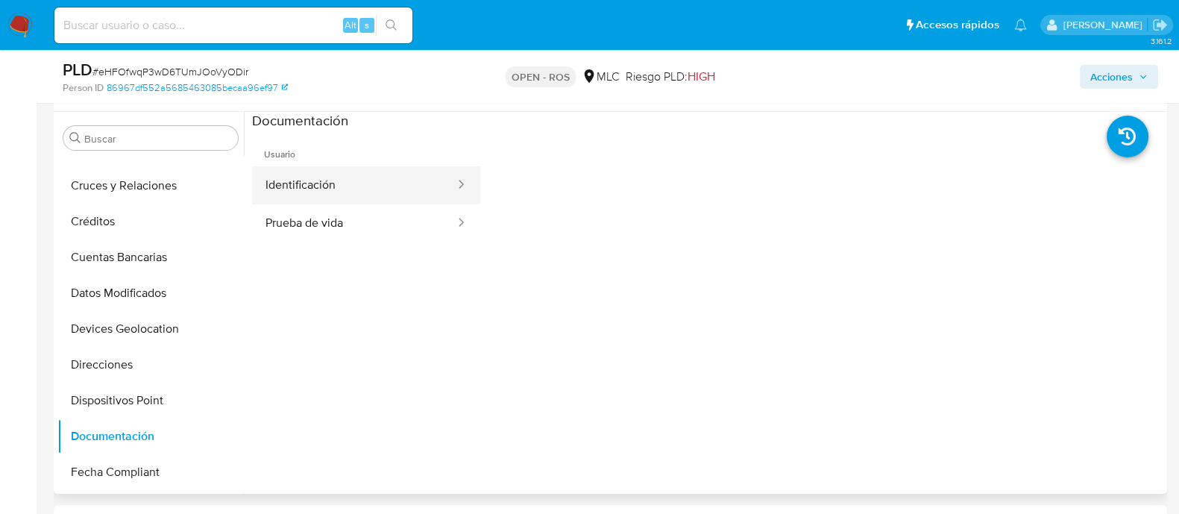
click at [373, 192] on button "Identificación" at bounding box center [354, 185] width 204 height 38
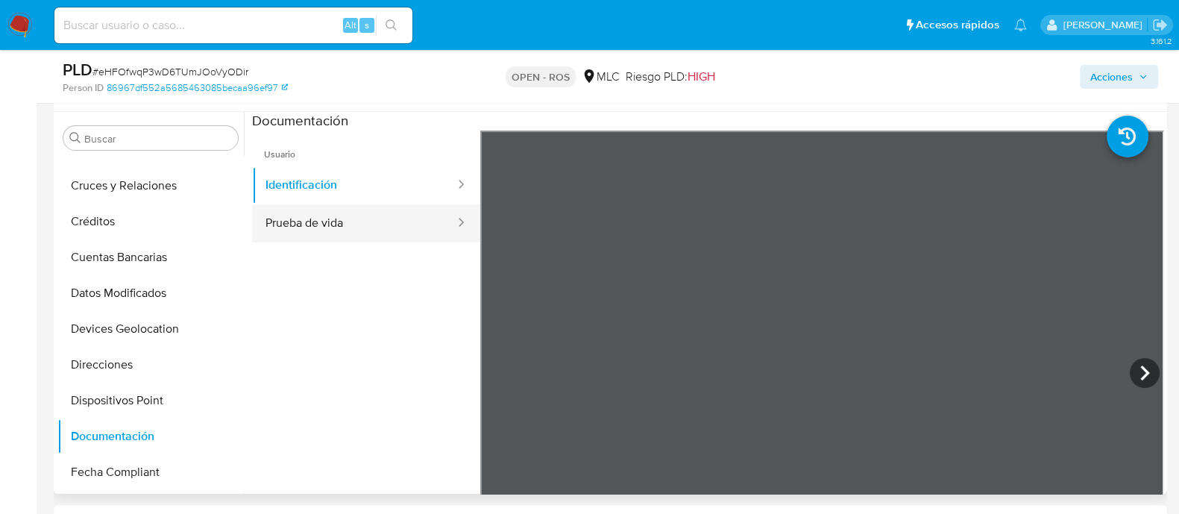
click at [401, 233] on button "Prueba de vida" at bounding box center [354, 223] width 204 height 38
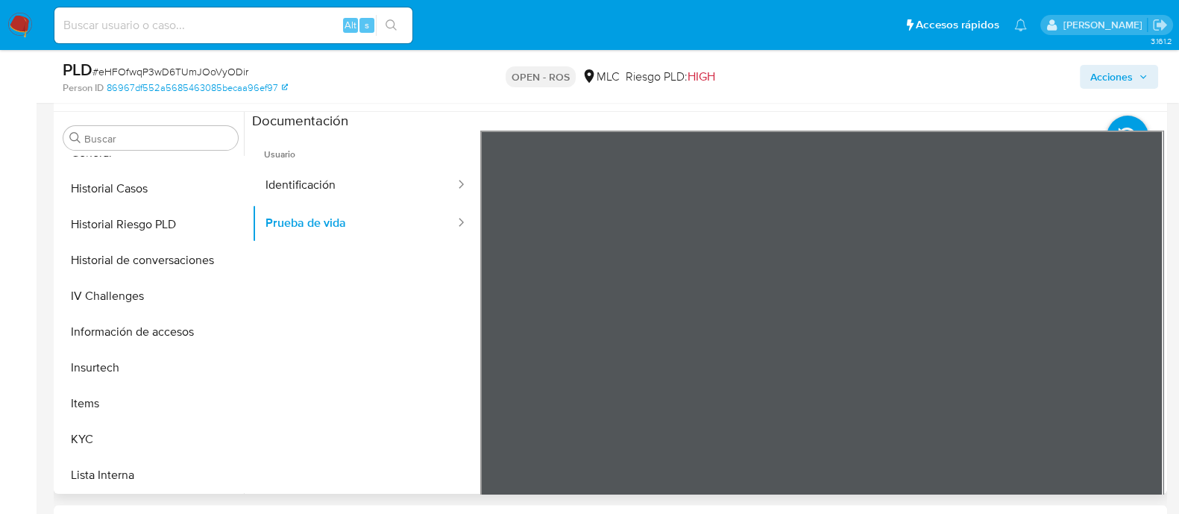
scroll to position [526, 0]
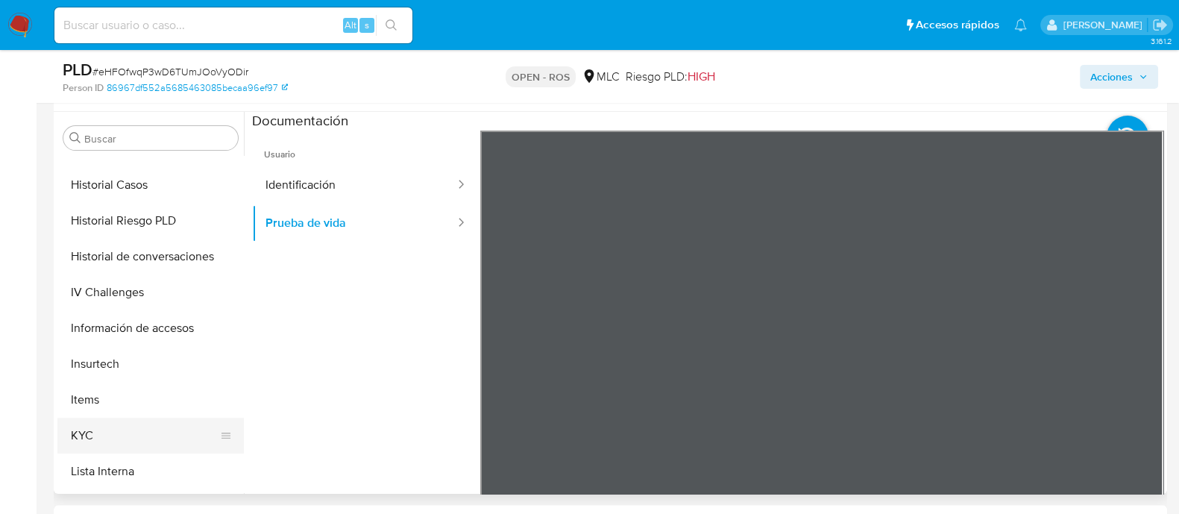
click at [106, 419] on button "KYC" at bounding box center [144, 436] width 174 height 36
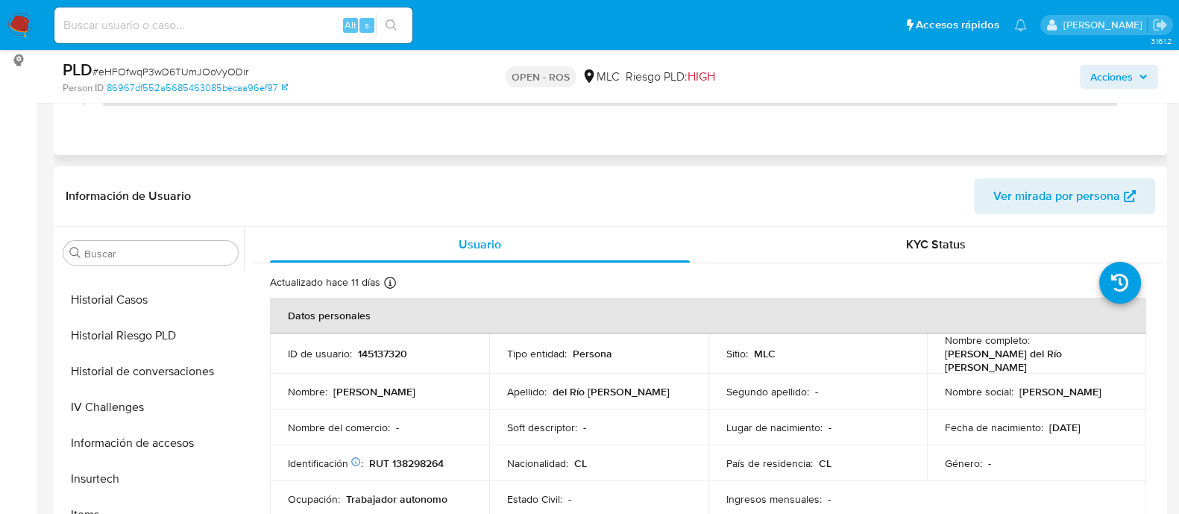
scroll to position [272, 0]
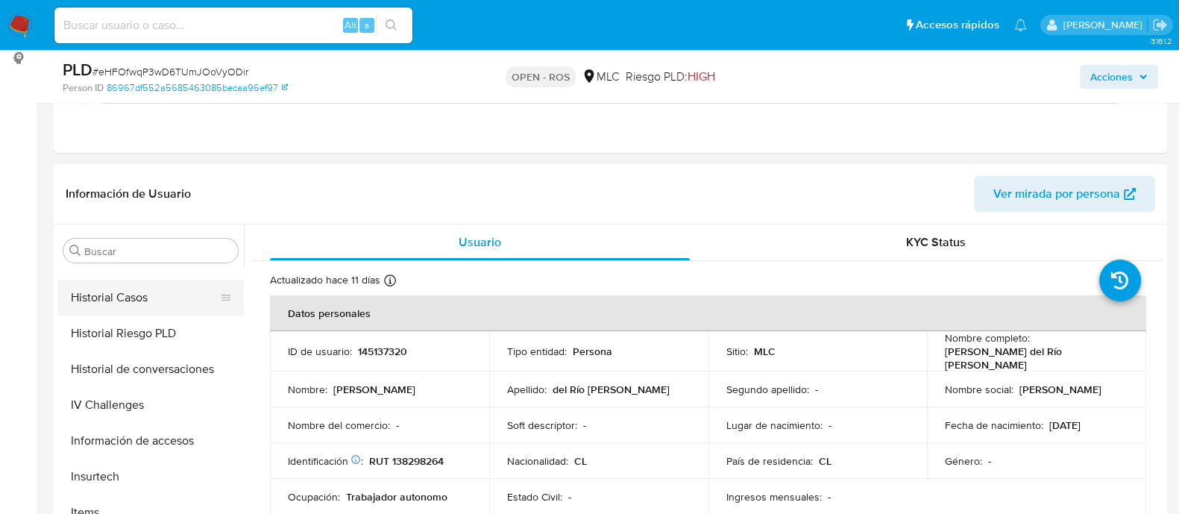
click at [100, 301] on button "Historial Casos" at bounding box center [144, 298] width 174 height 36
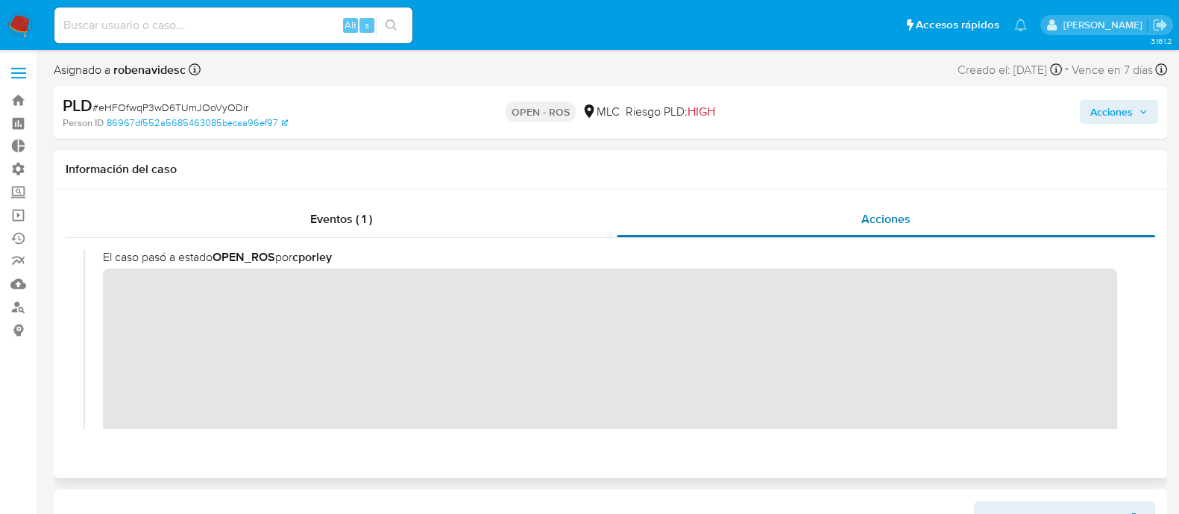
scroll to position [0, 0]
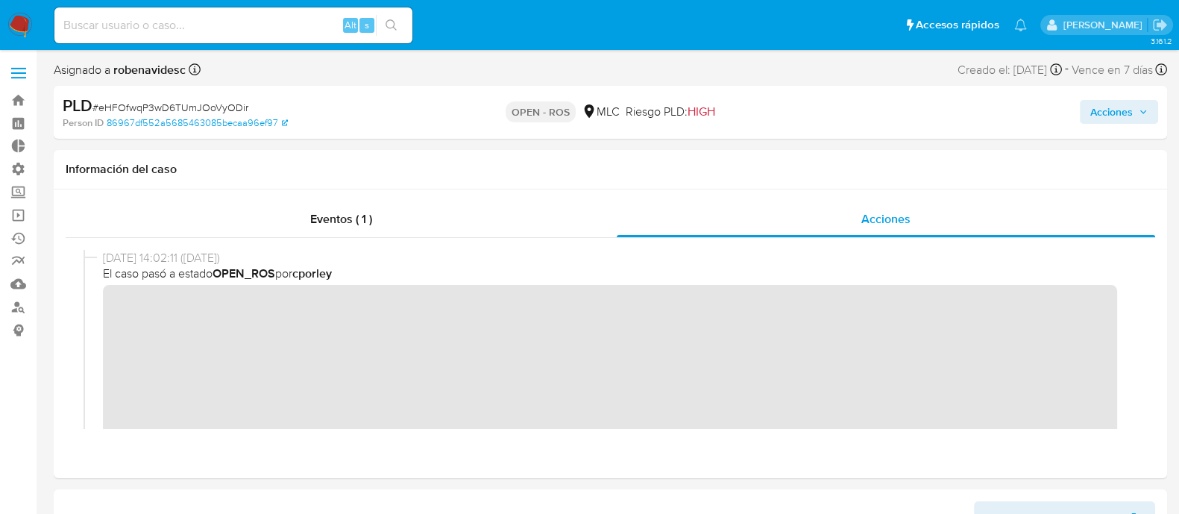
click at [1139, 110] on icon "button" at bounding box center [1143, 111] width 9 height 9
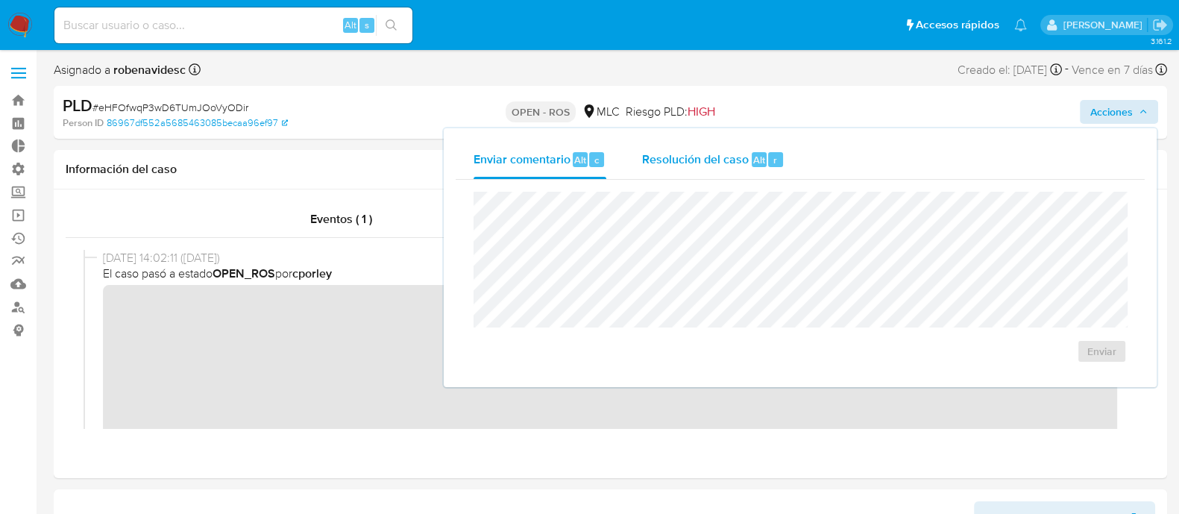
click at [737, 163] on span "Resolución del caso" at bounding box center [695, 159] width 107 height 17
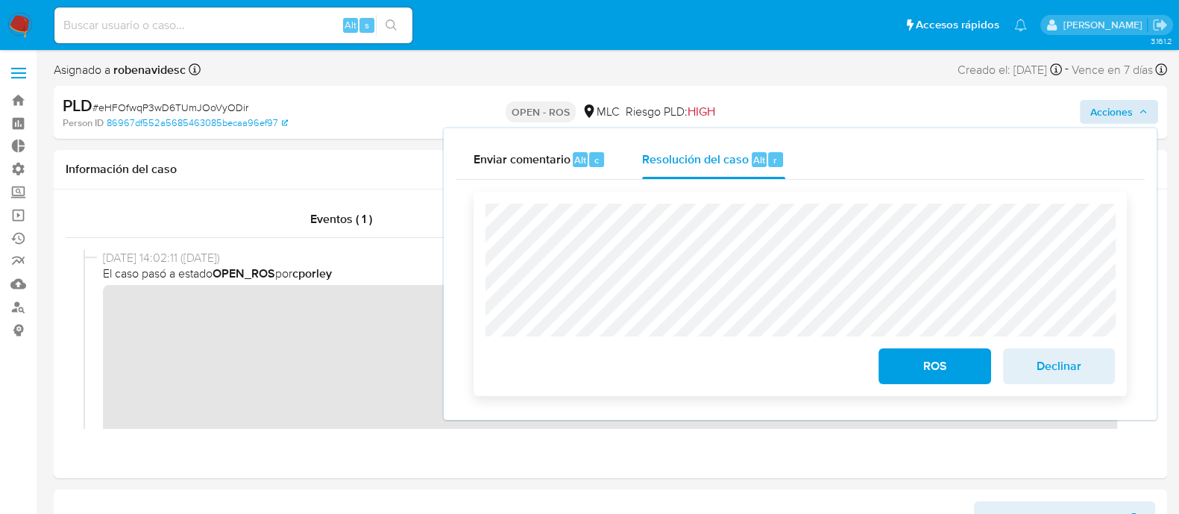
click at [881, 377] on button "ROS" at bounding box center [934, 366] width 112 height 36
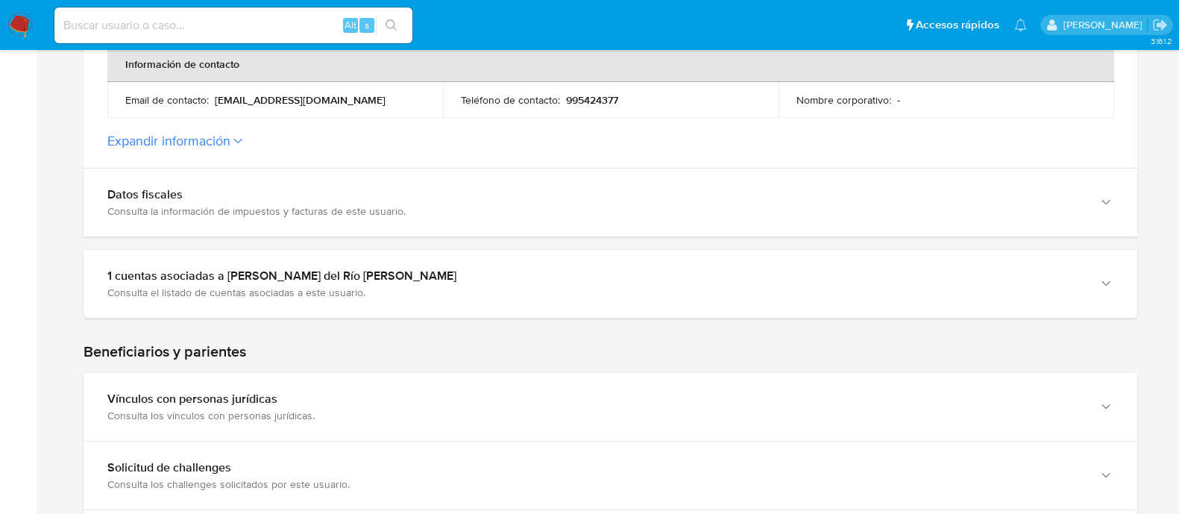
scroll to position [561, 0]
click at [222, 145] on button "Expandir información" at bounding box center [168, 139] width 123 height 16
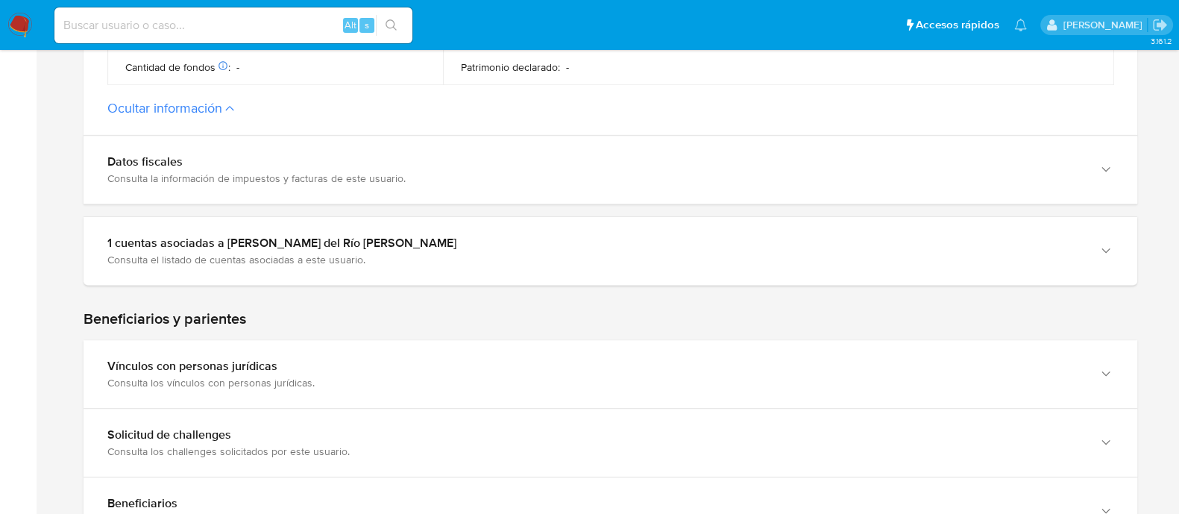
scroll to position [925, 0]
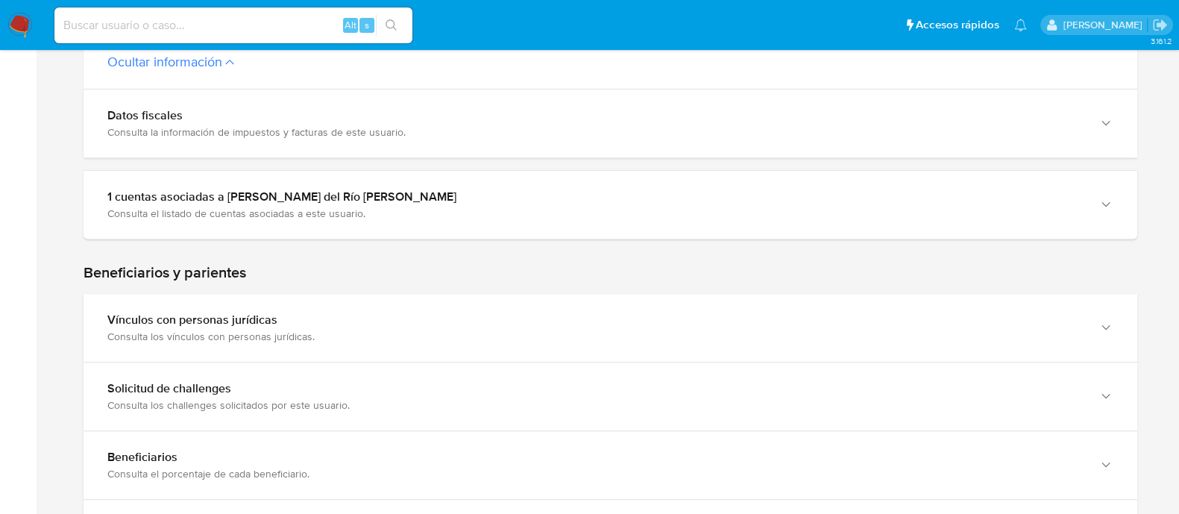
click at [538, 179] on div "1 cuentas asociadas a [PERSON_NAME] del Río [PERSON_NAME] Consulta el listado d…" at bounding box center [611, 205] width 1054 height 68
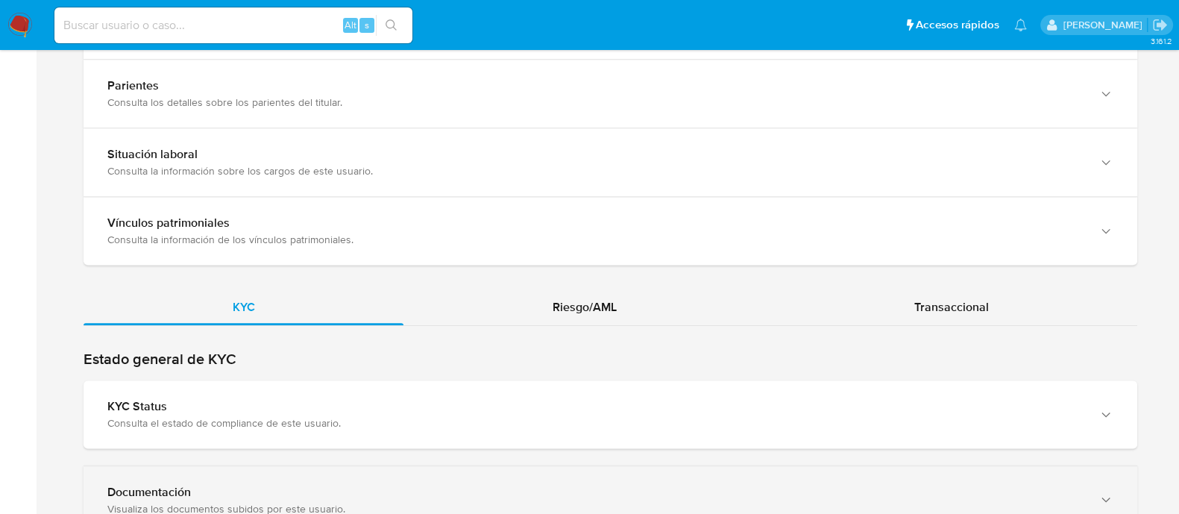
scroll to position [1582, 0]
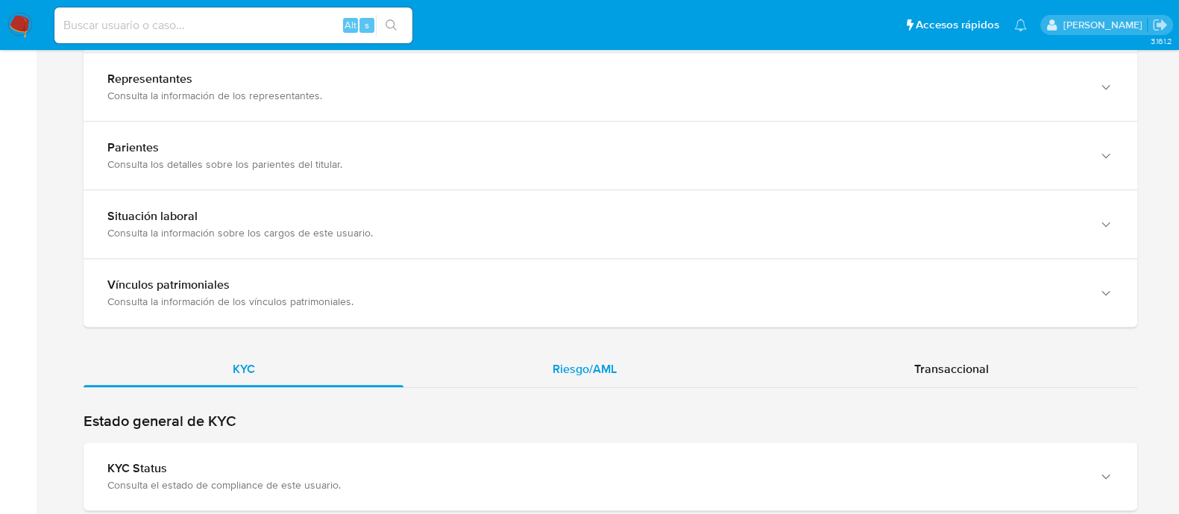
click at [612, 360] on span "Riesgo/AML" at bounding box center [585, 368] width 64 height 17
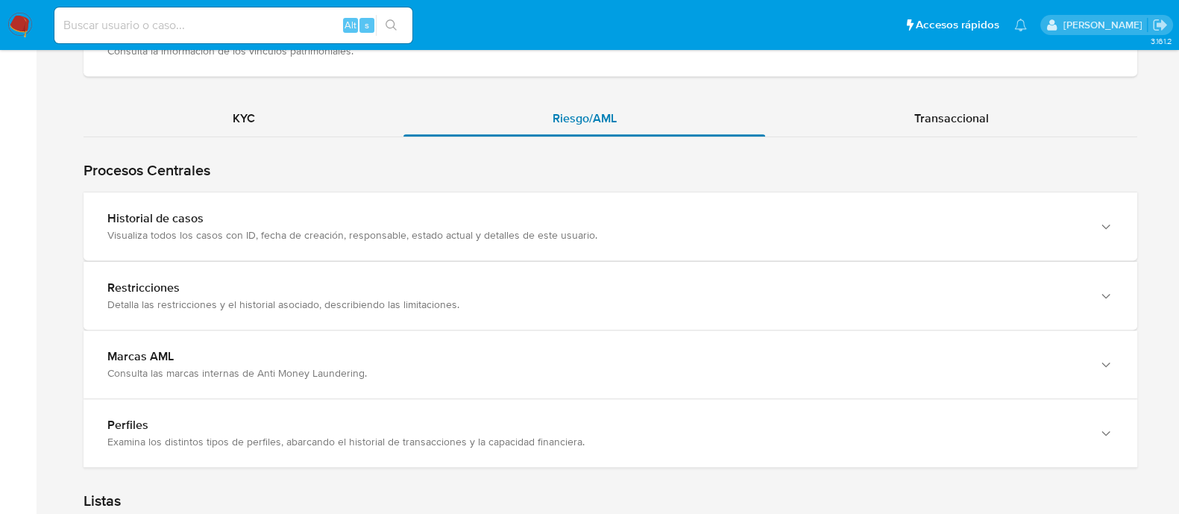
scroll to position [1851, 0]
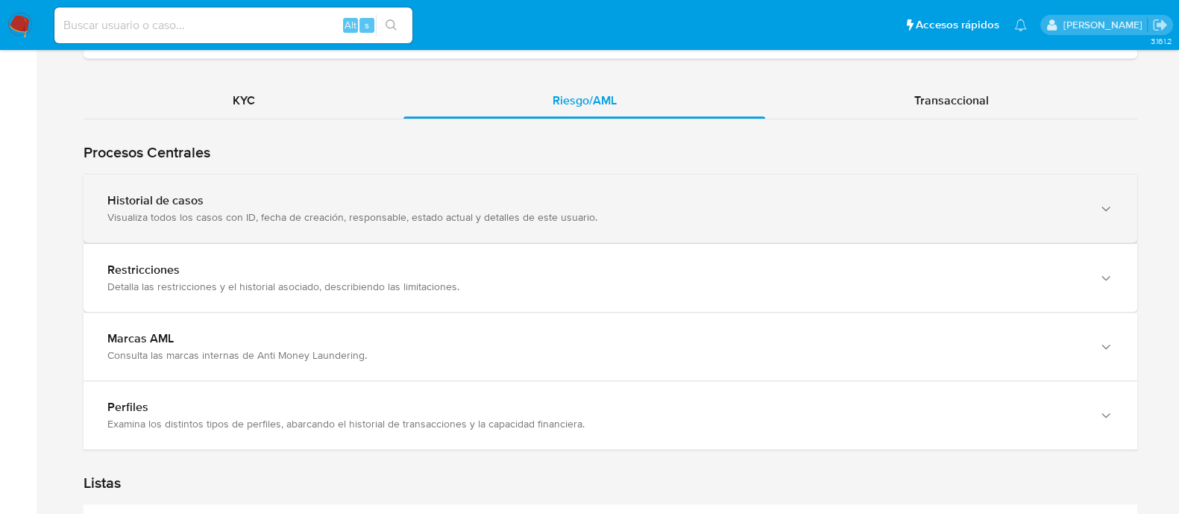
click at [556, 210] on div "Visualiza todos los casos con ID, fecha de creación, responsable, estado actual…" at bounding box center [595, 216] width 976 height 13
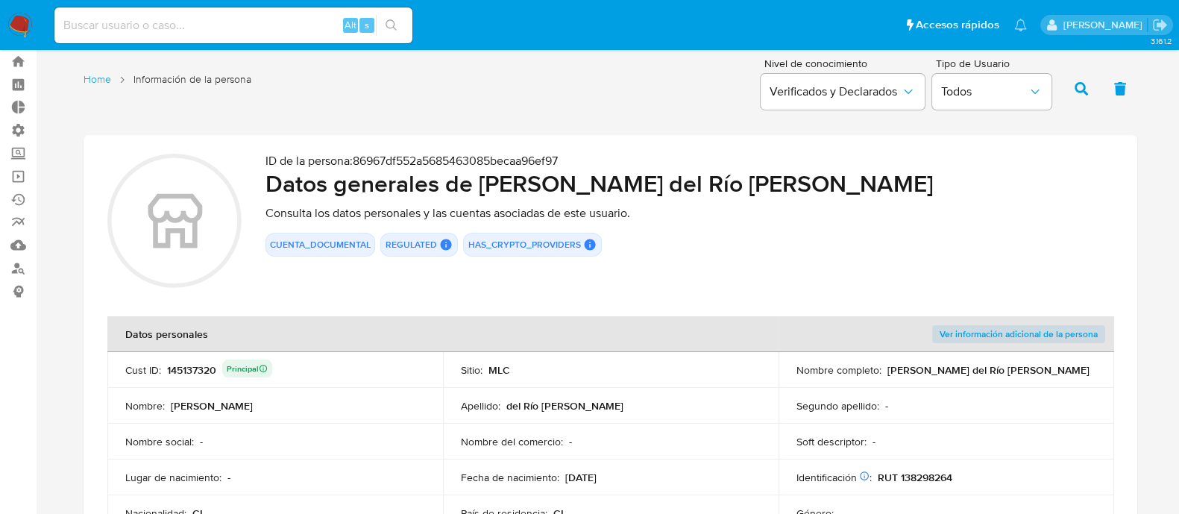
scroll to position [0, 0]
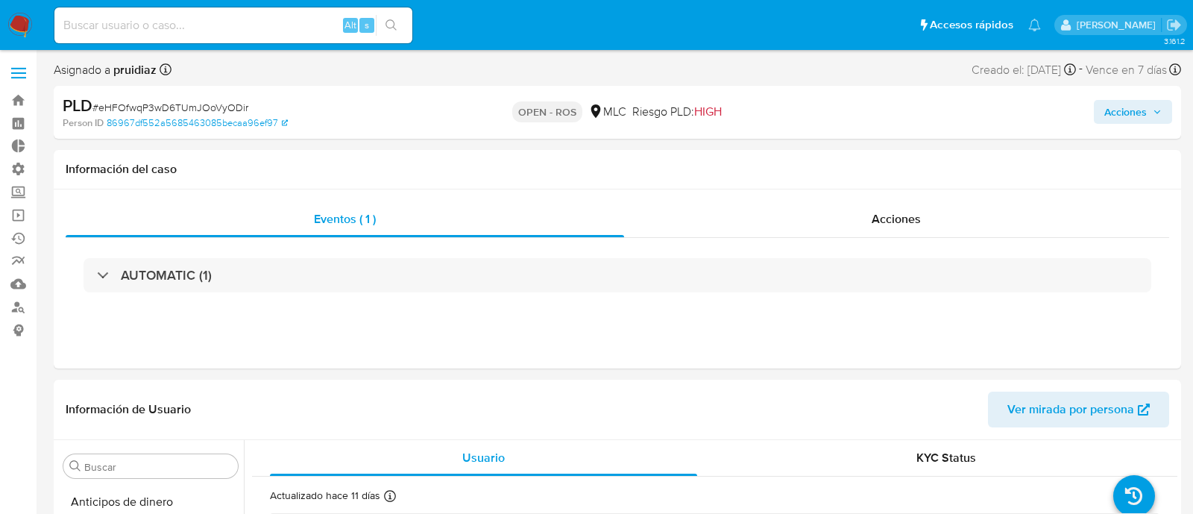
select select "10"
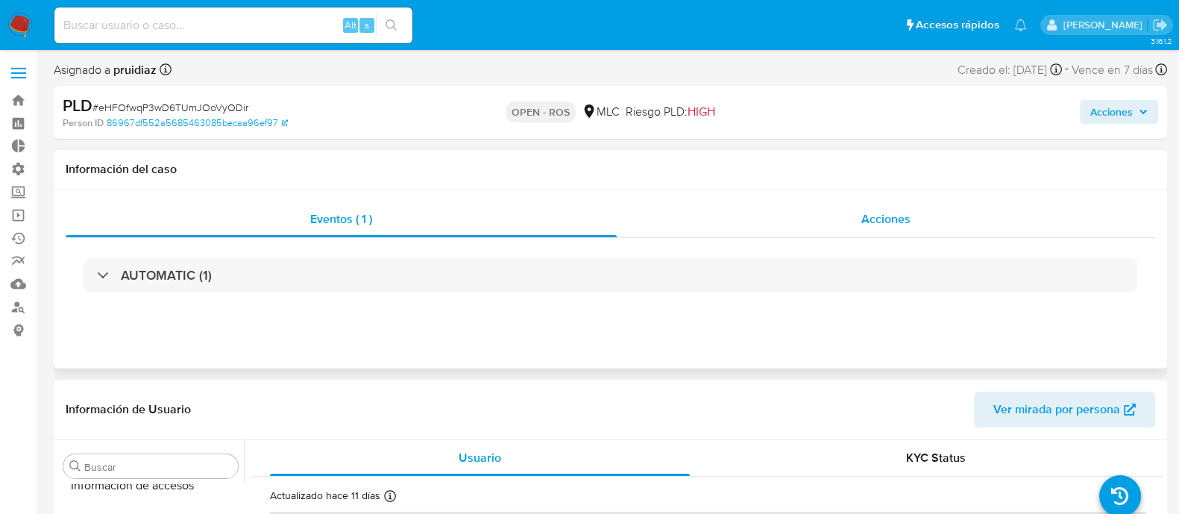
scroll to position [701, 0]
click at [775, 206] on div "Acciones" at bounding box center [886, 219] width 538 height 36
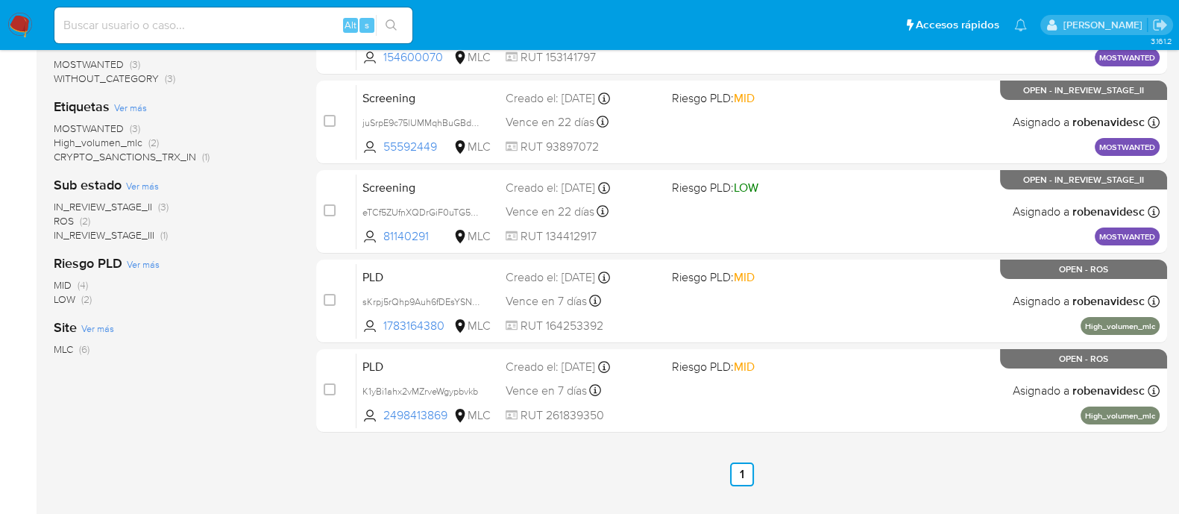
scroll to position [377, 0]
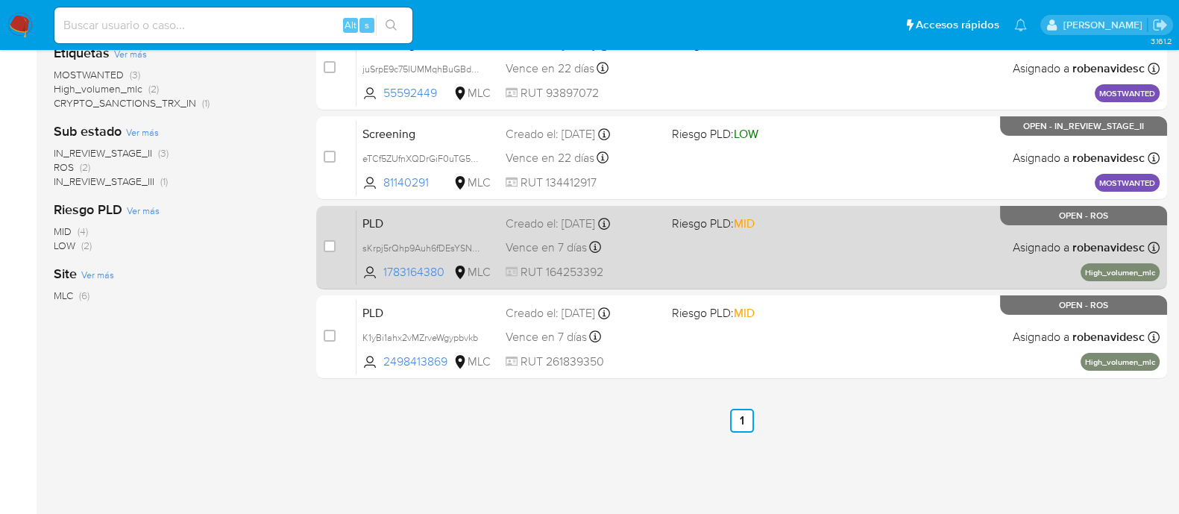
click at [622, 264] on span "RUT 164253392" at bounding box center [583, 272] width 154 height 16
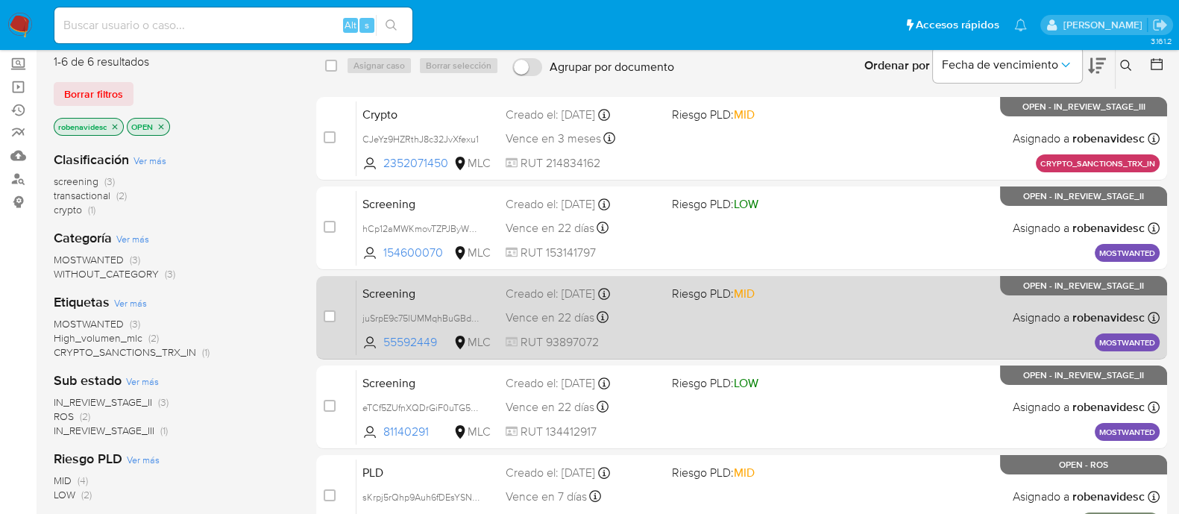
scroll to position [393, 0]
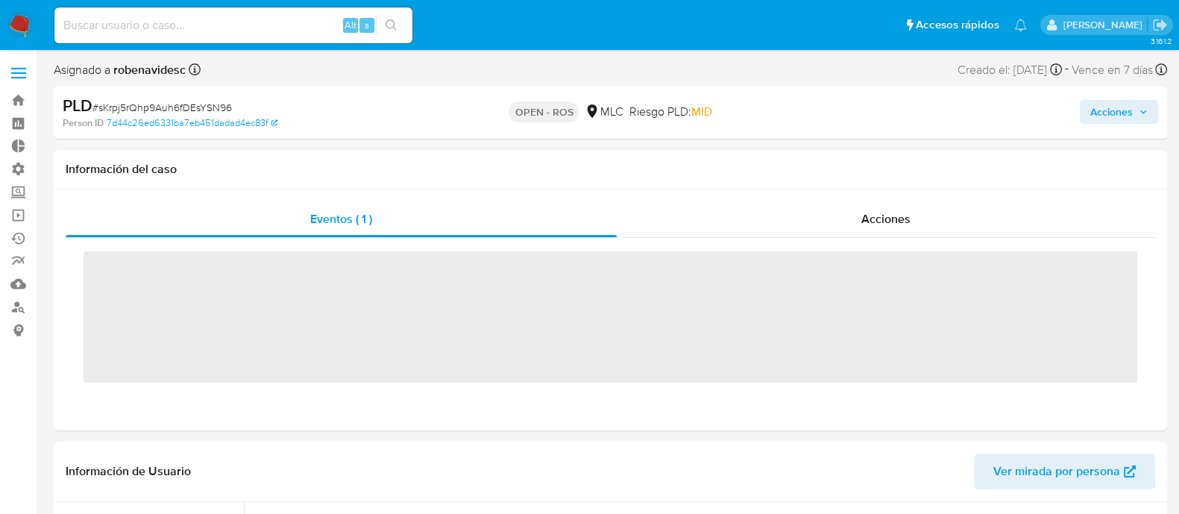
scroll to position [701, 0]
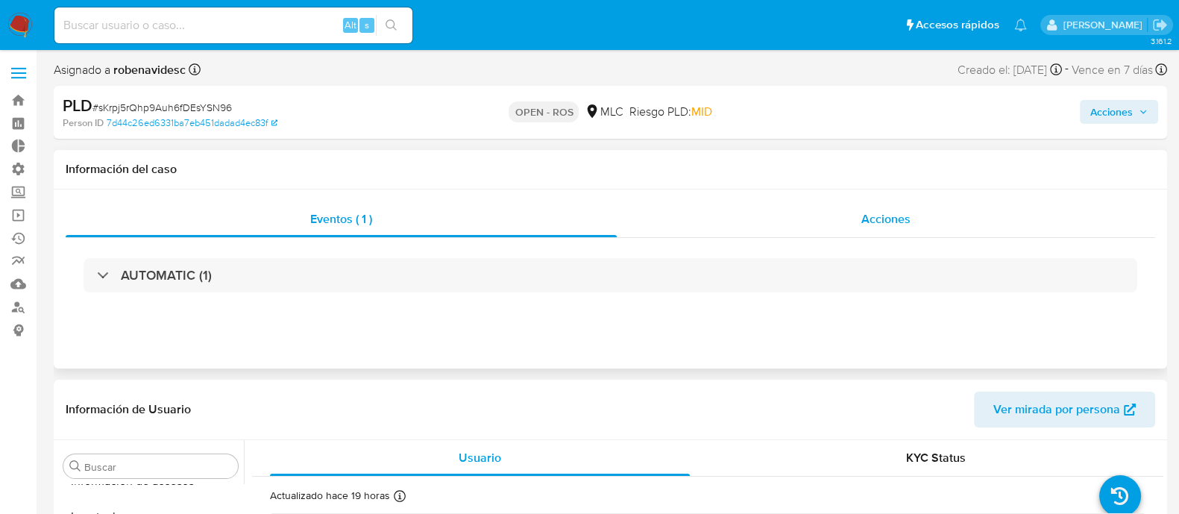
click at [776, 210] on div "Acciones" at bounding box center [886, 219] width 538 height 36
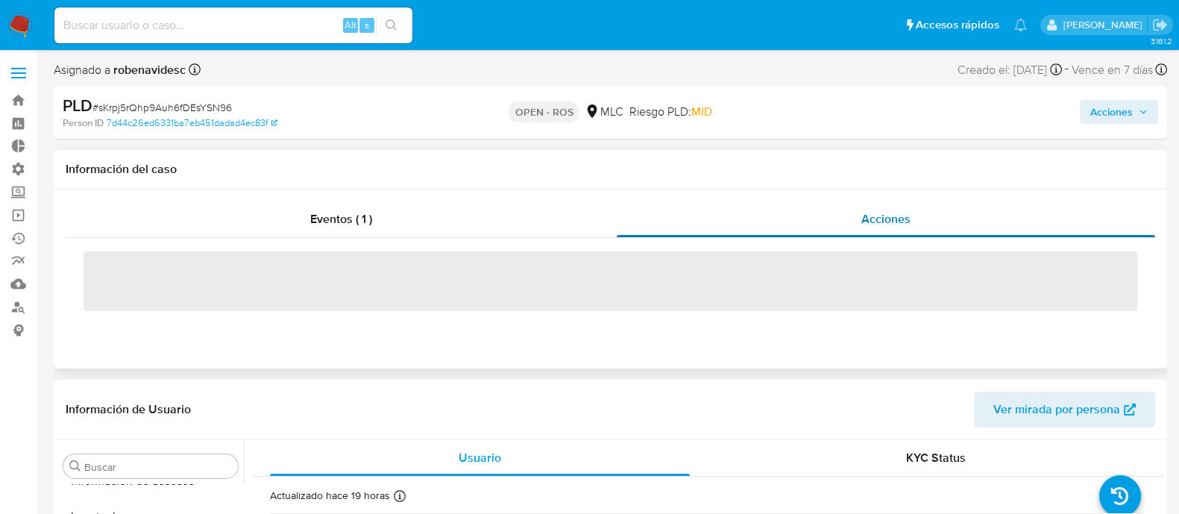
select select "10"
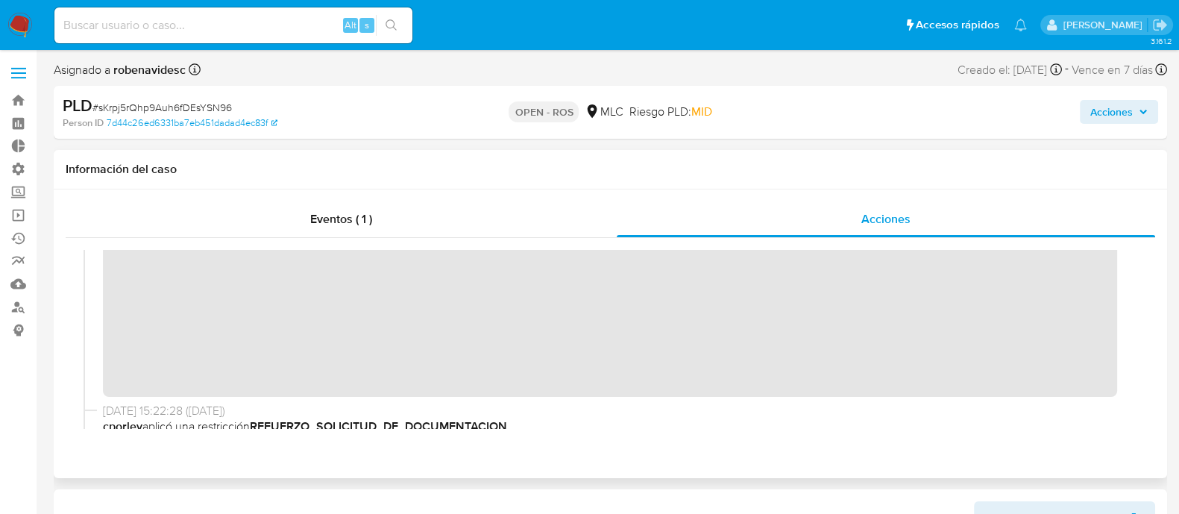
scroll to position [0, 0]
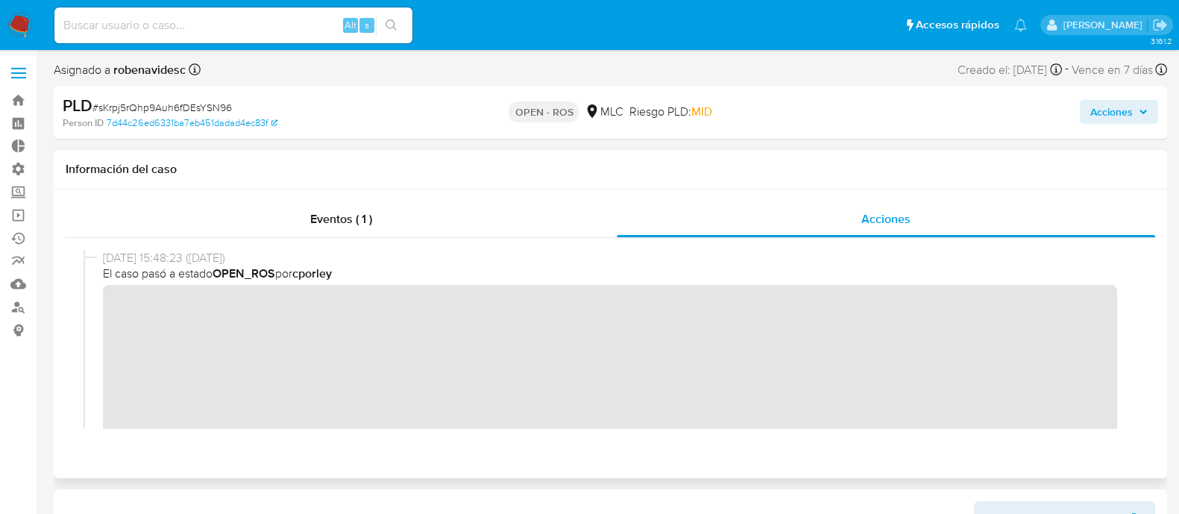
click at [98, 312] on div "02/10/2025 15:48:23 (hace un día) El caso pasó a estado OPEN_ROS por cporley" at bounding box center [611, 391] width 1054 height 283
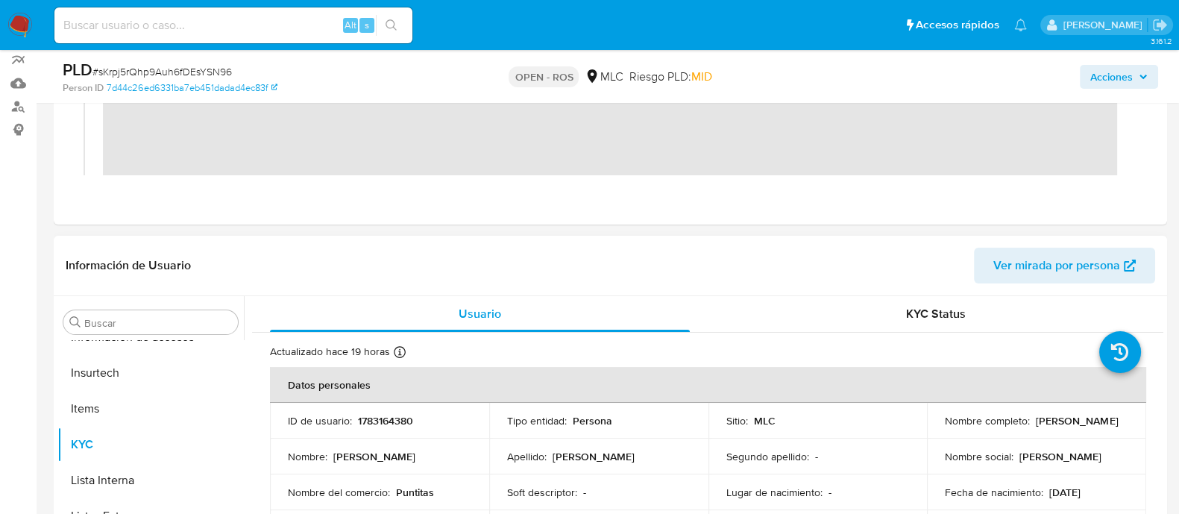
scroll to position [201, 0]
drag, startPoint x: 425, startPoint y: 426, endPoint x: 353, endPoint y: 421, distance: 72.5
click at [353, 421] on div "ID de usuario : 1783164380" at bounding box center [379, 419] width 183 height 13
copy div "1783164380"
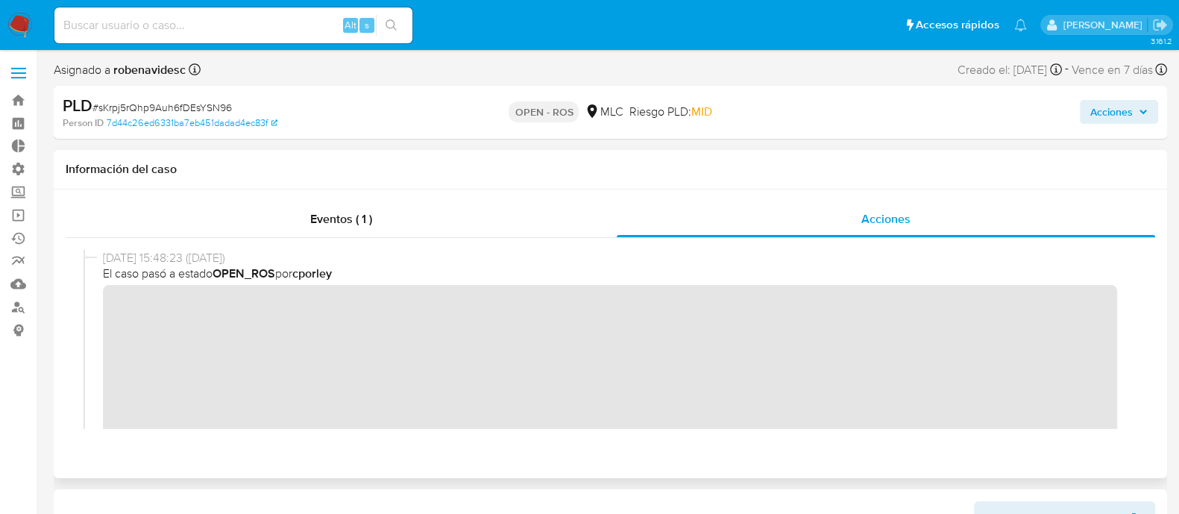
click at [638, 452] on div "Eventos ( 1 ) Acciones" at bounding box center [610, 333] width 1113 height 289
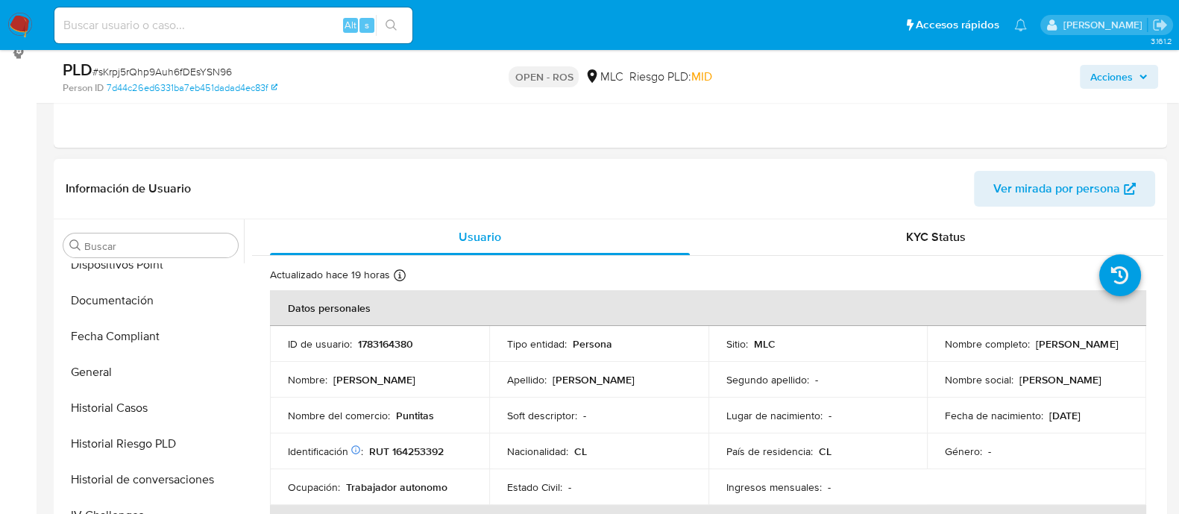
scroll to position [408, 0]
click at [117, 303] on button "Documentación" at bounding box center [144, 303] width 174 height 36
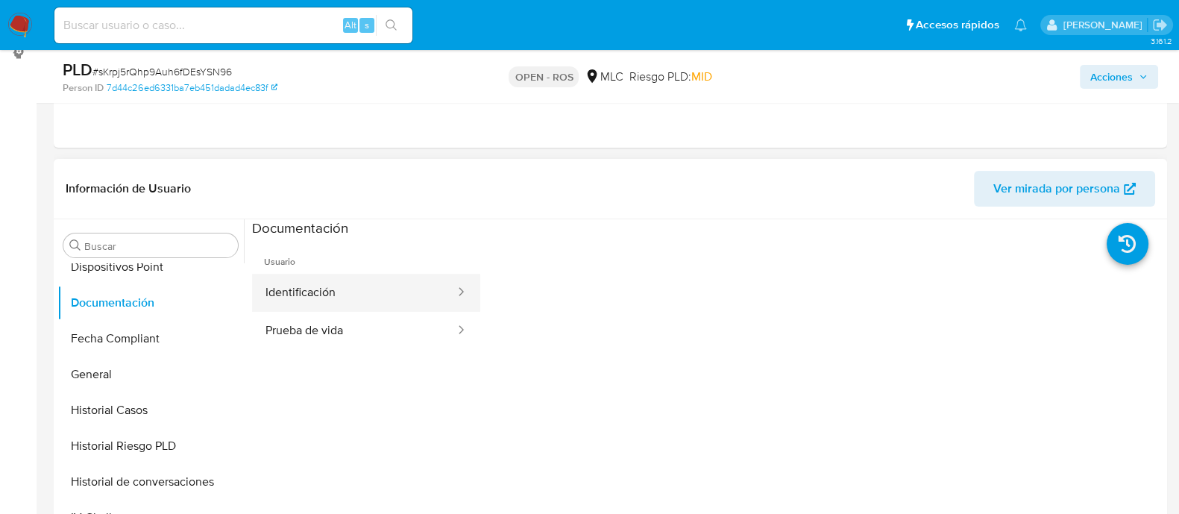
click at [298, 291] on button "Identificación" at bounding box center [354, 293] width 204 height 38
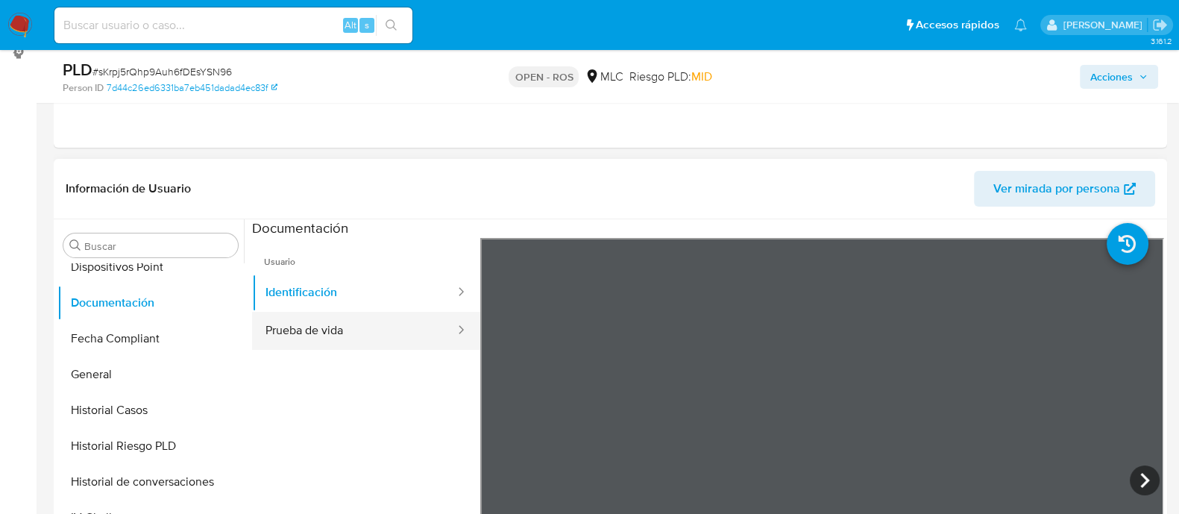
click at [328, 330] on button "Prueba de vida" at bounding box center [354, 331] width 204 height 38
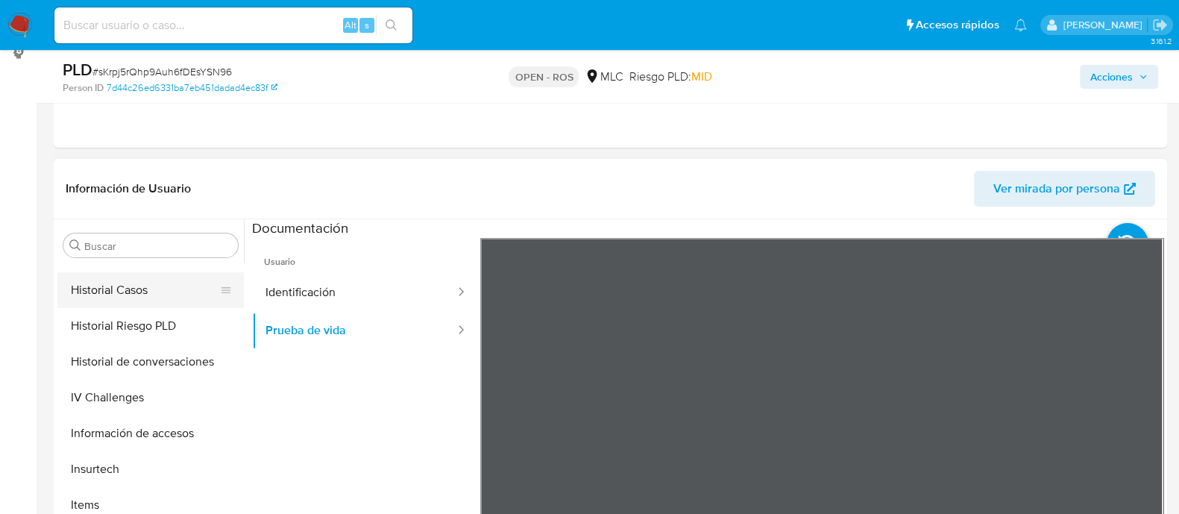
scroll to position [529, 0]
click at [106, 295] on button "Historial Casos" at bounding box center [144, 289] width 174 height 36
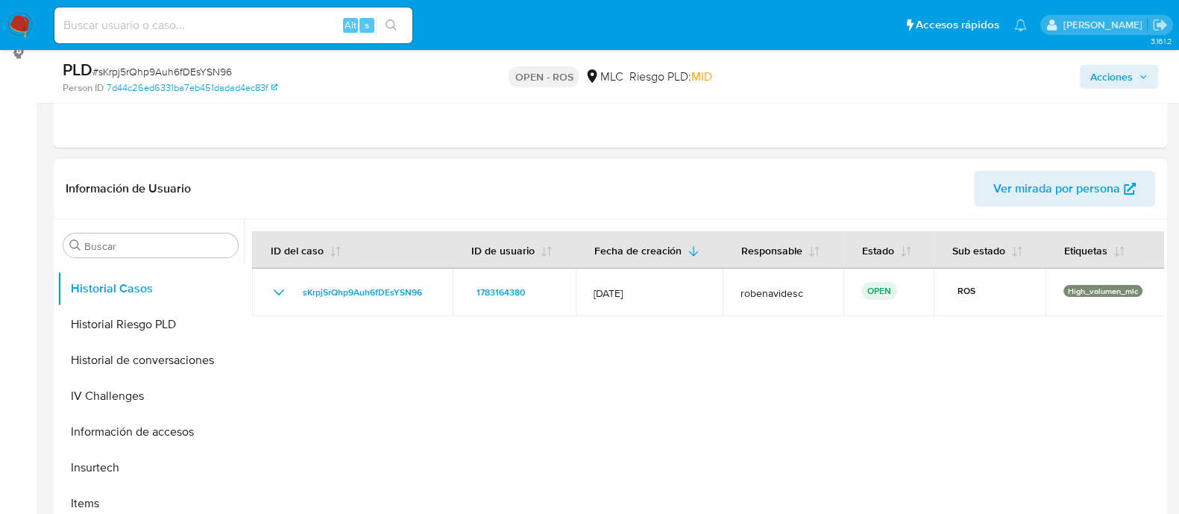
scroll to position [0, 0]
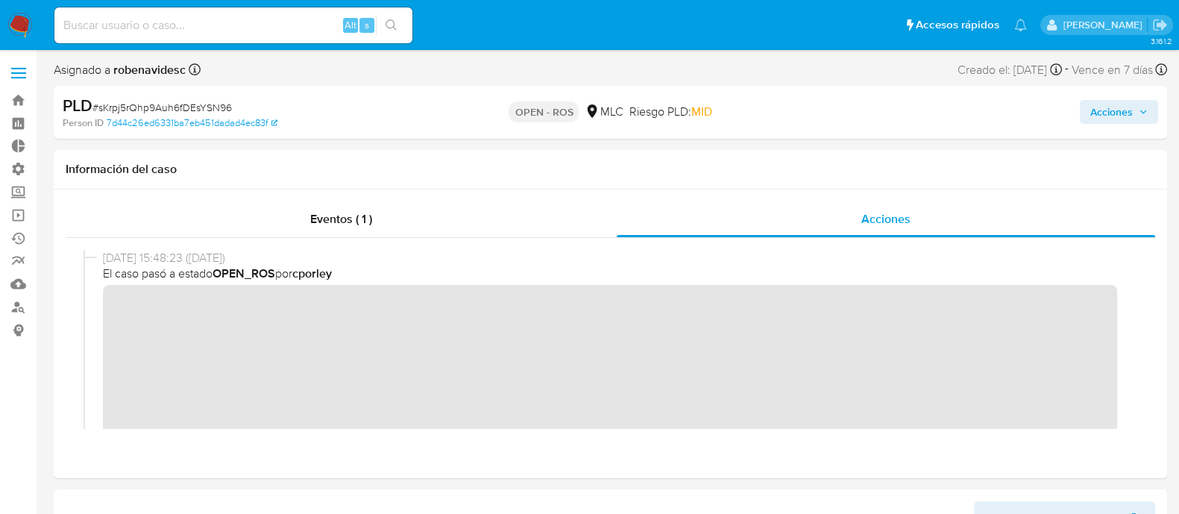
click at [1114, 119] on span "Acciones" at bounding box center [1111, 112] width 43 height 24
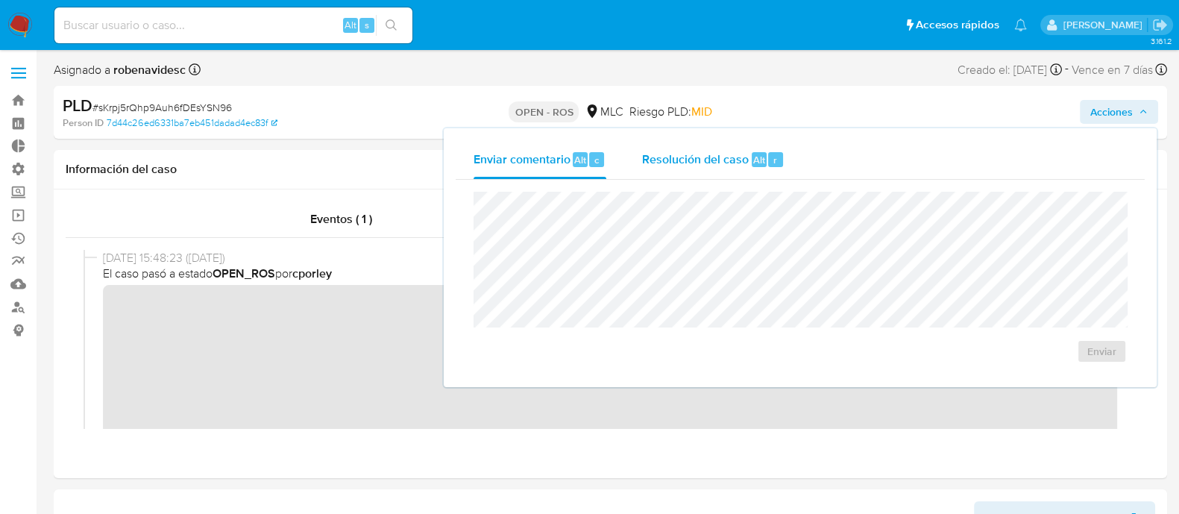
click at [701, 162] on span "Resolución del caso" at bounding box center [695, 159] width 107 height 17
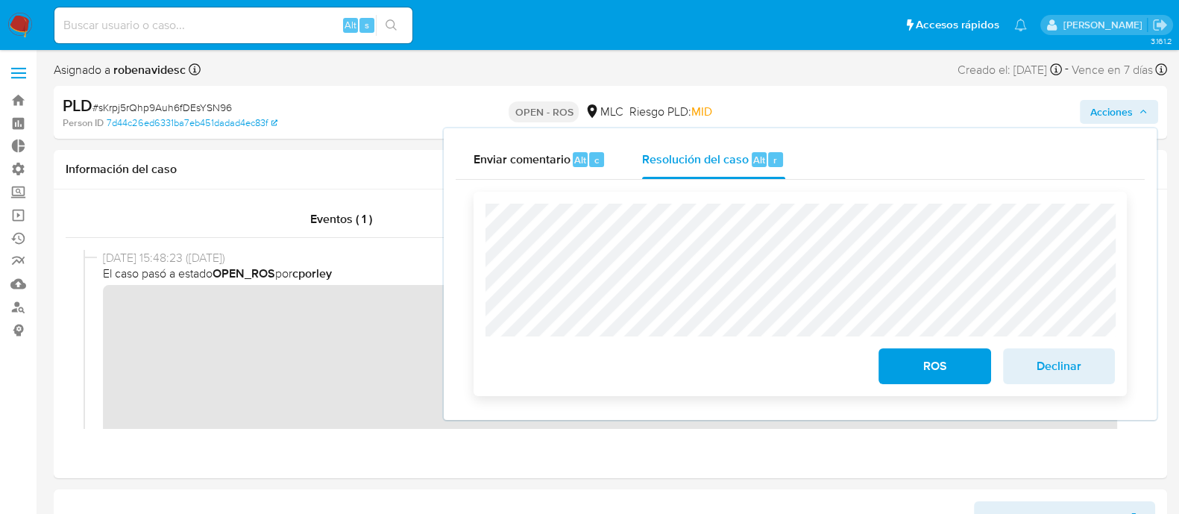
click at [479, 256] on div "ROS Declinar" at bounding box center [800, 294] width 653 height 204
click at [487, 200] on div "ROS Declinar" at bounding box center [800, 294] width 653 height 204
click at [903, 362] on span "ROS" at bounding box center [934, 366] width 73 height 33
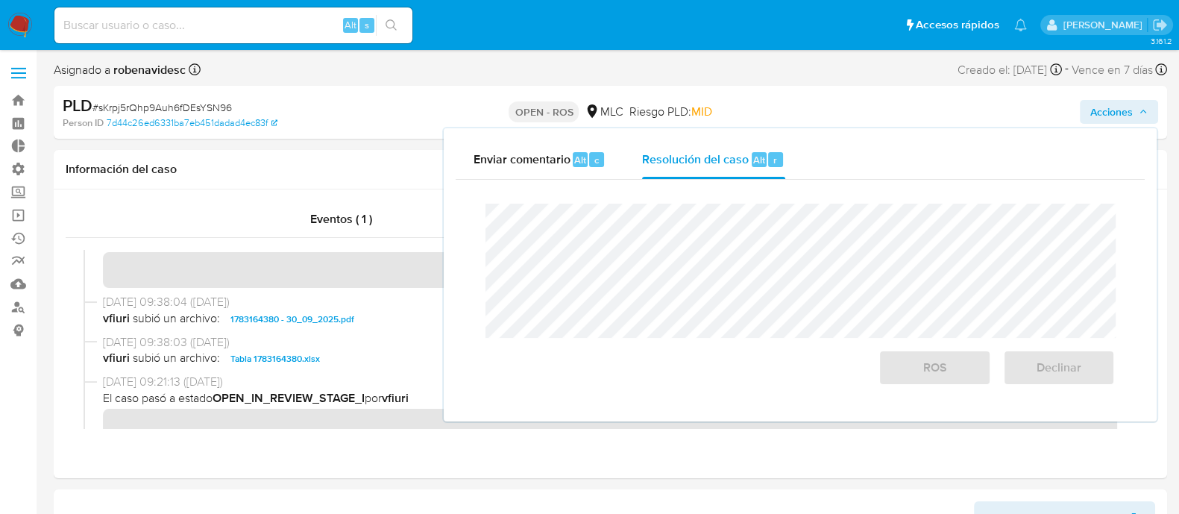
scroll to position [592, 0]
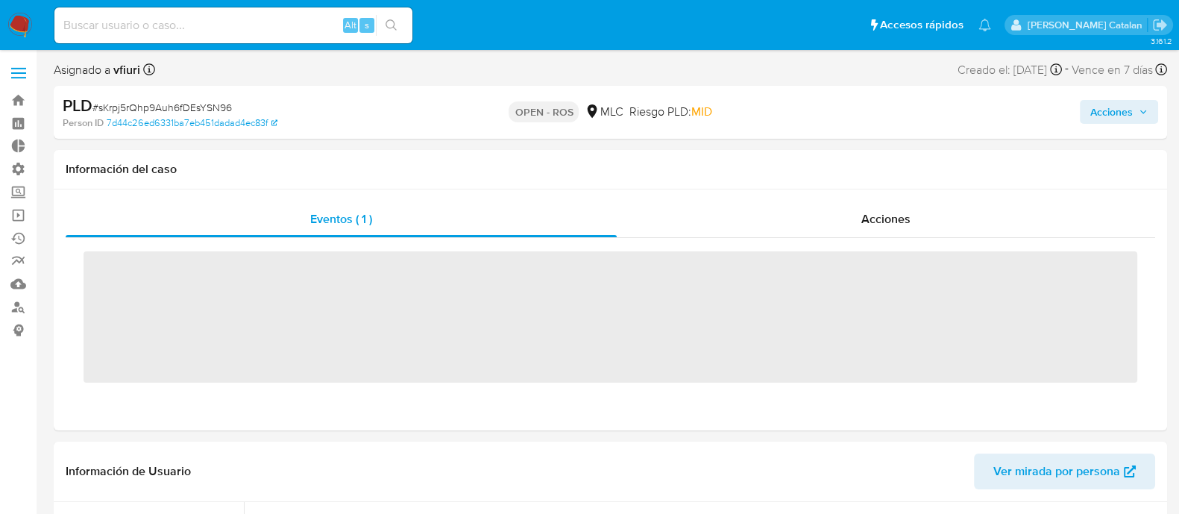
scroll to position [701, 0]
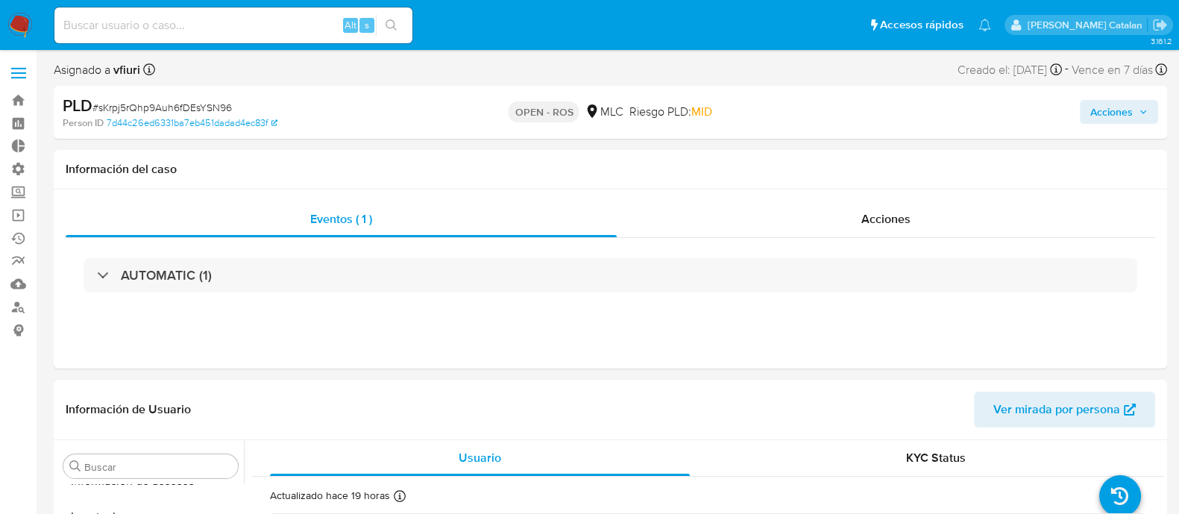
select select "10"
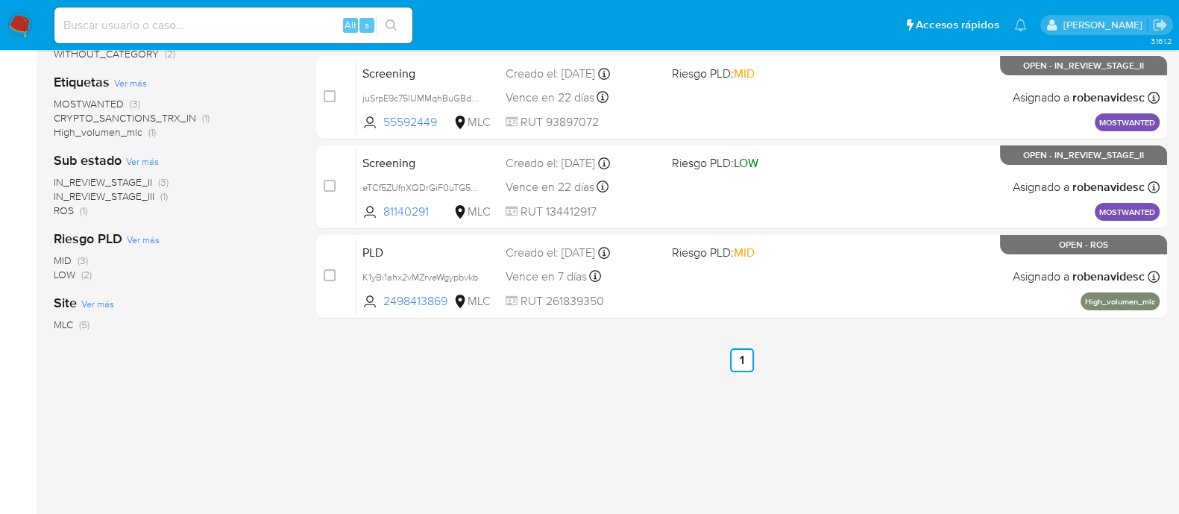
scroll to position [361, 0]
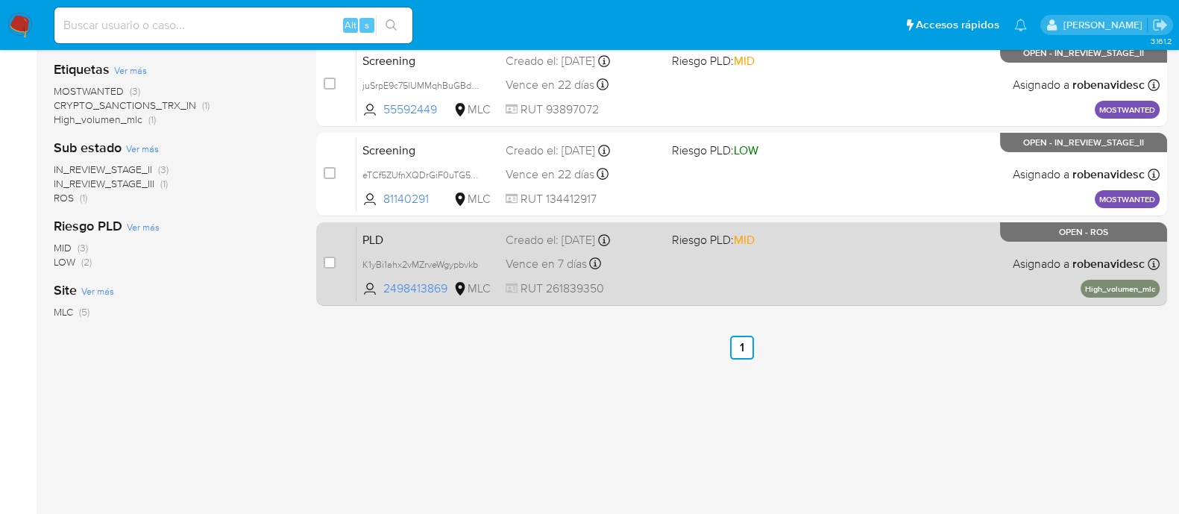
click at [632, 265] on div "Vence en 7 días Vence el [DATE] 16:06:02" at bounding box center [583, 264] width 154 height 20
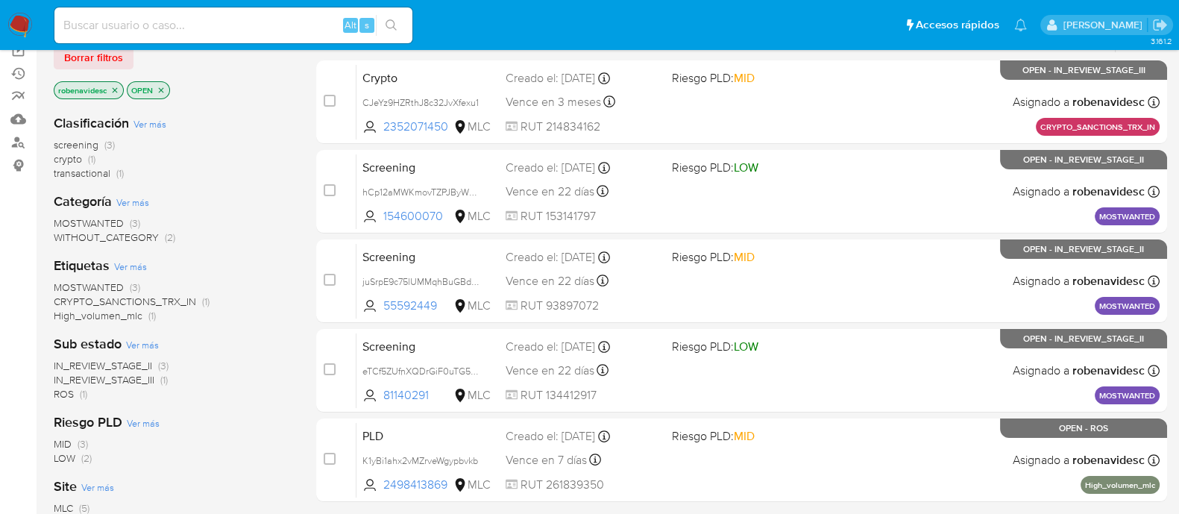
scroll to position [148, 0]
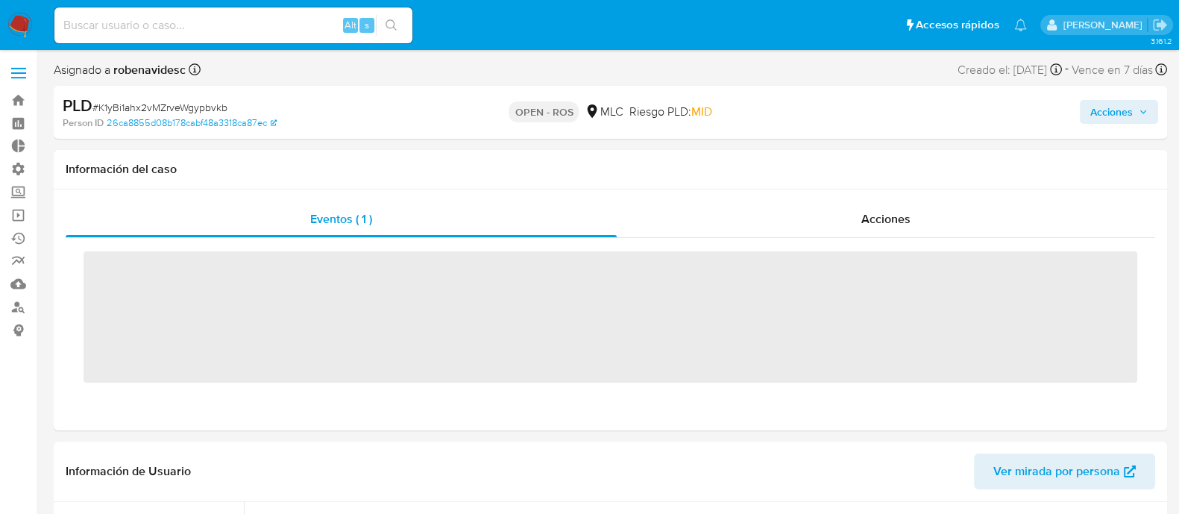
scroll to position [698, 0]
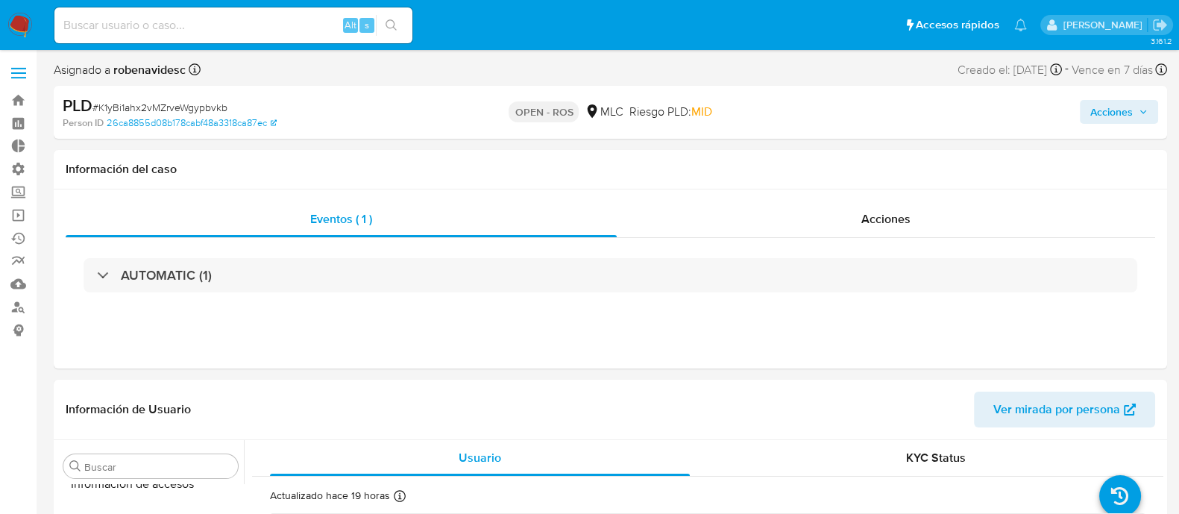
select select "10"
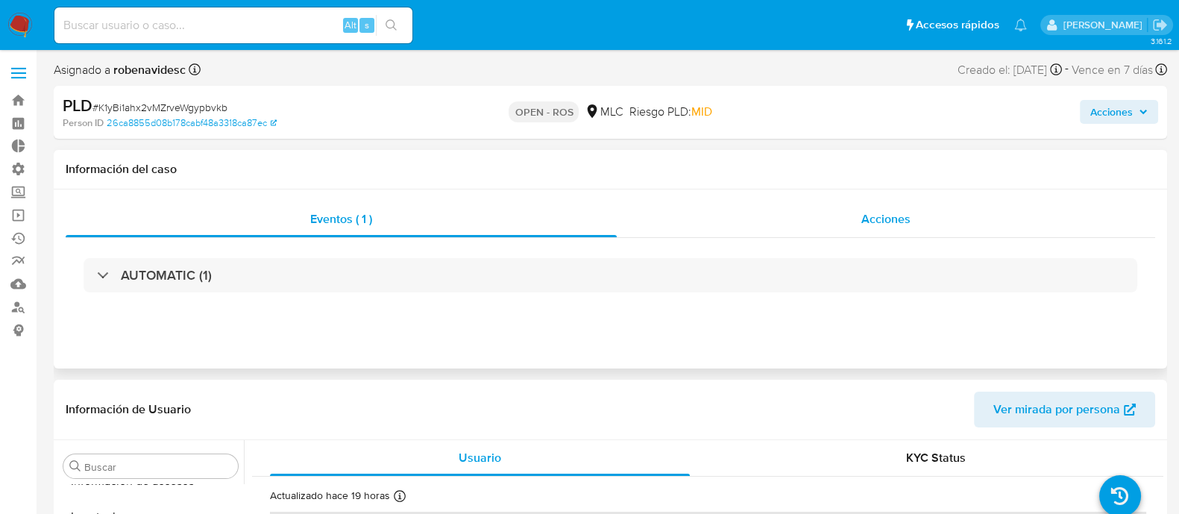
click at [789, 217] on div "Acciones" at bounding box center [886, 219] width 538 height 36
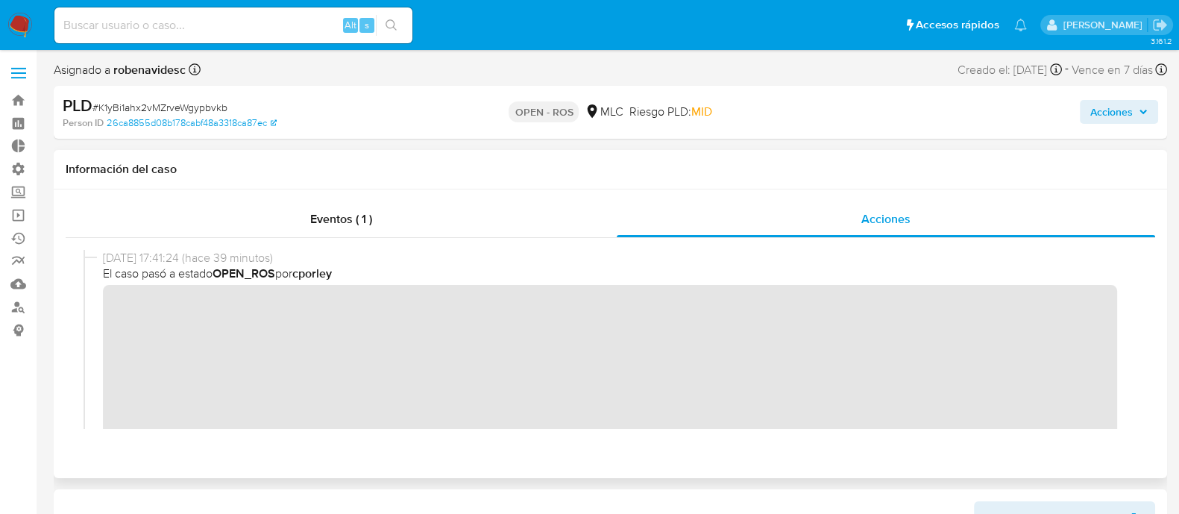
scroll to position [0, 0]
click at [95, 311] on div "03/10/2025 17:41:24 (hace 39 minutos) El caso pasó a estado OPEN_ROS por cporley" at bounding box center [611, 409] width 1054 height 318
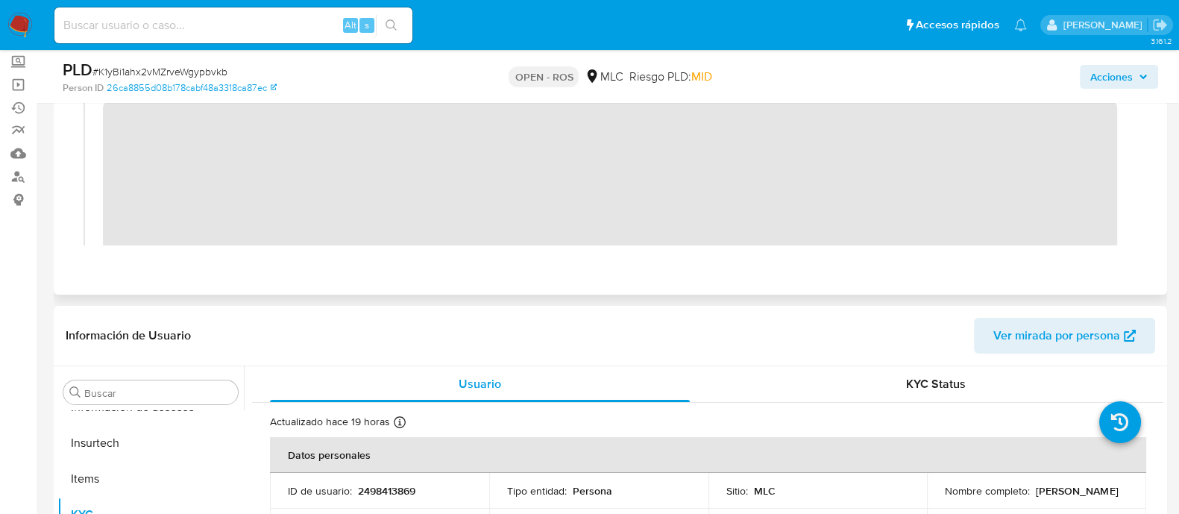
scroll to position [132, 0]
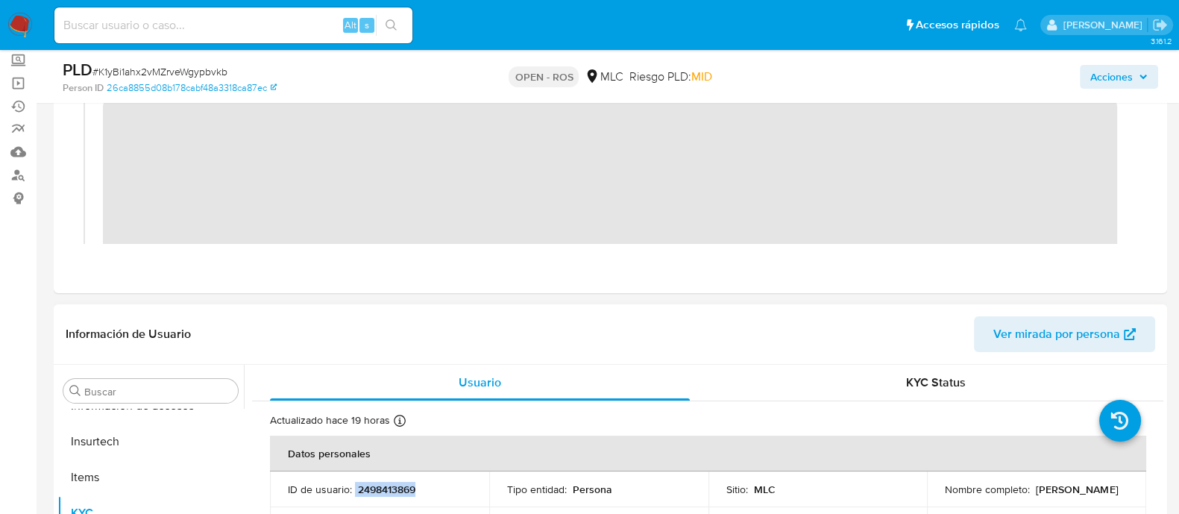
drag, startPoint x: 432, startPoint y: 500, endPoint x: 353, endPoint y: 489, distance: 80.5
click at [353, 489] on td "ID de usuario : 2498413869" at bounding box center [379, 489] width 219 height 36
copy div "2498413869"
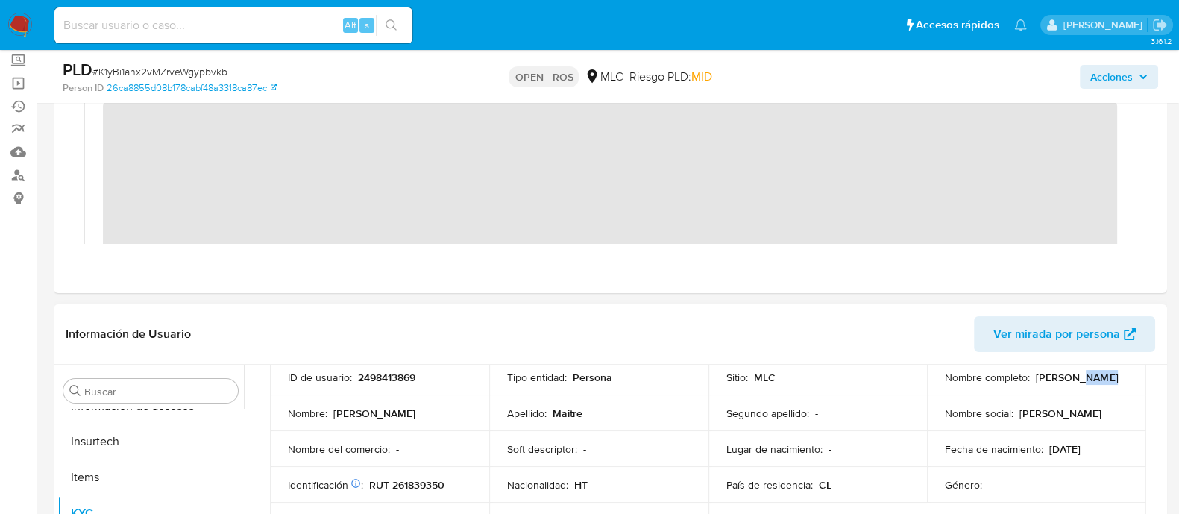
scroll to position [104, 0]
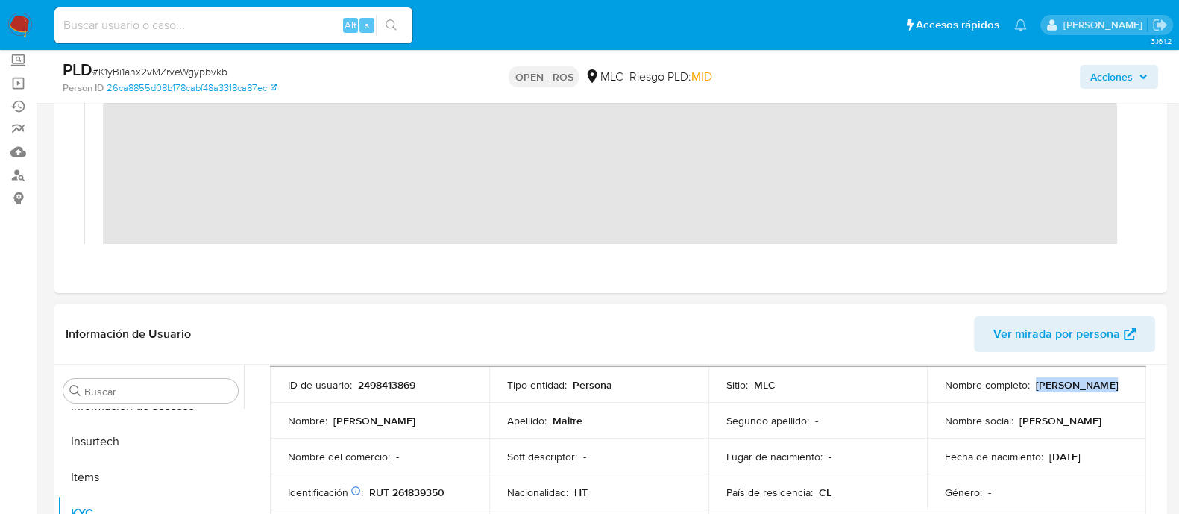
drag, startPoint x: 1112, startPoint y: 371, endPoint x: 1033, endPoint y: 382, distance: 79.7
click at [1033, 382] on div "Nombre completo : Johnny Maitre" at bounding box center [1036, 384] width 183 height 13
copy p "Johnny Maitre"
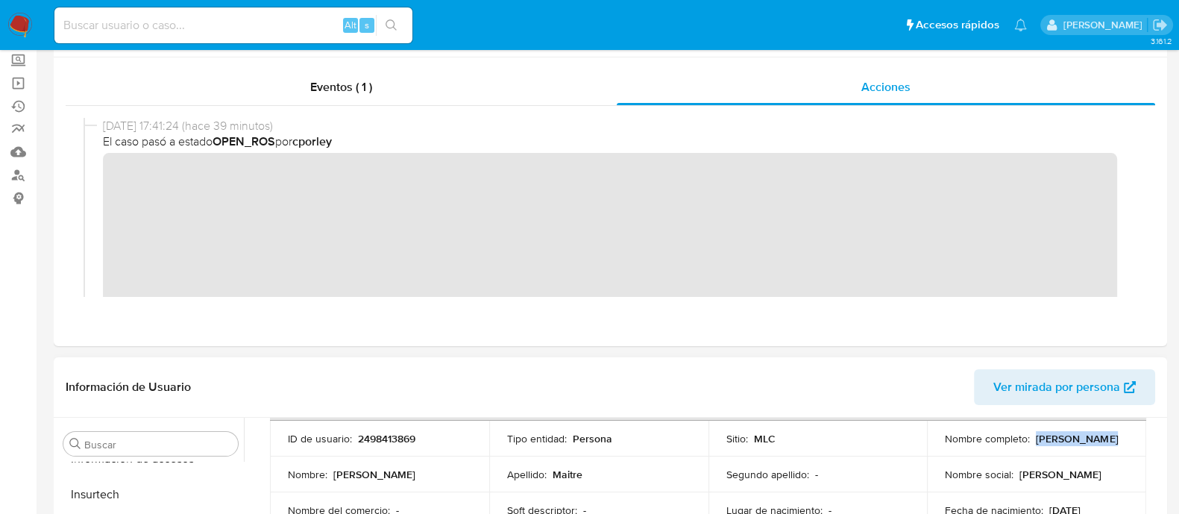
scroll to position [0, 0]
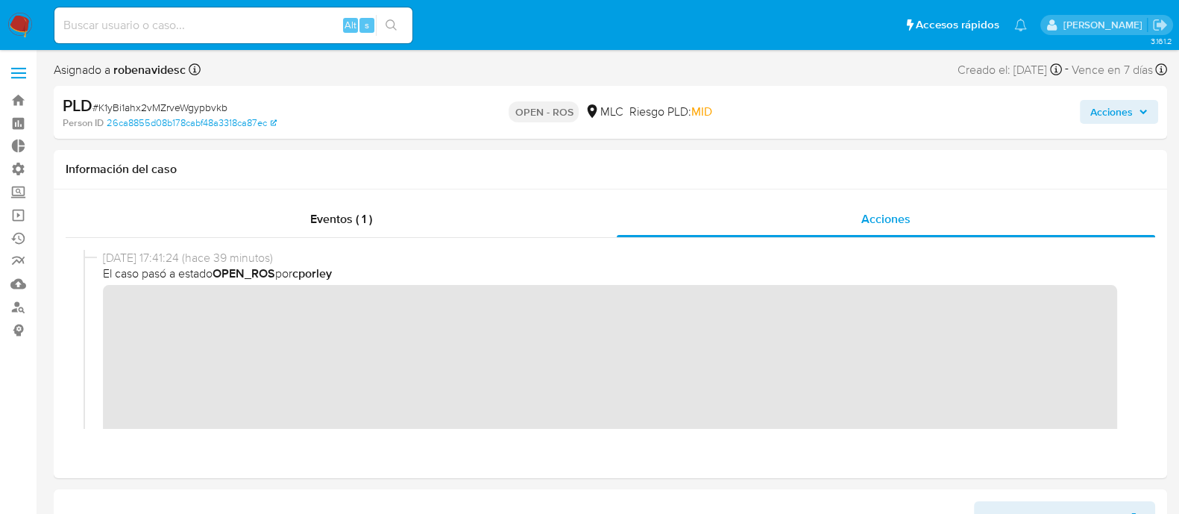
click at [1080, 122] on button "Acciones" at bounding box center [1119, 112] width 78 height 24
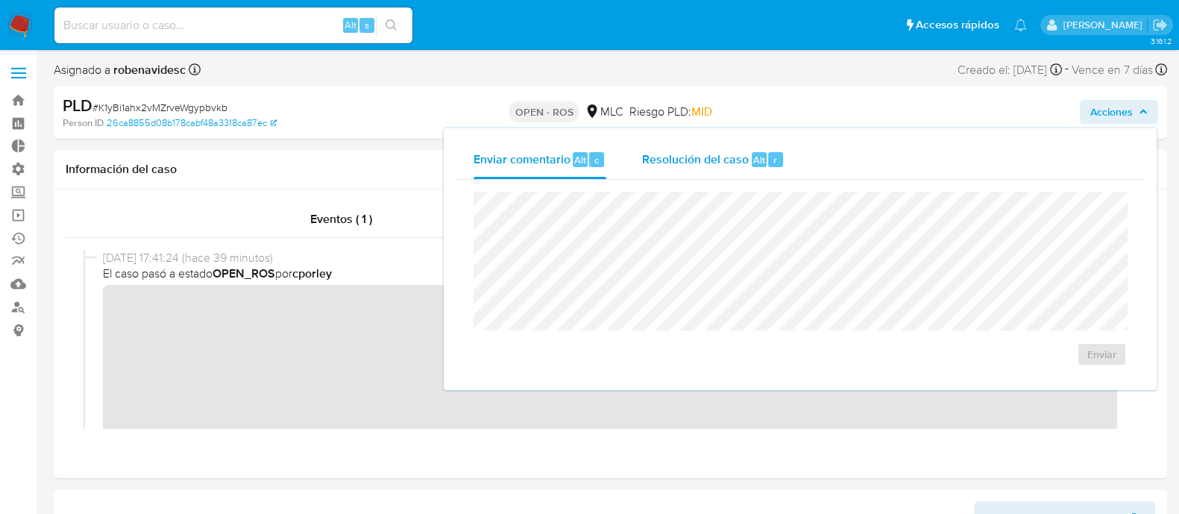
click at [757, 157] on span "Alt" at bounding box center [759, 160] width 12 height 14
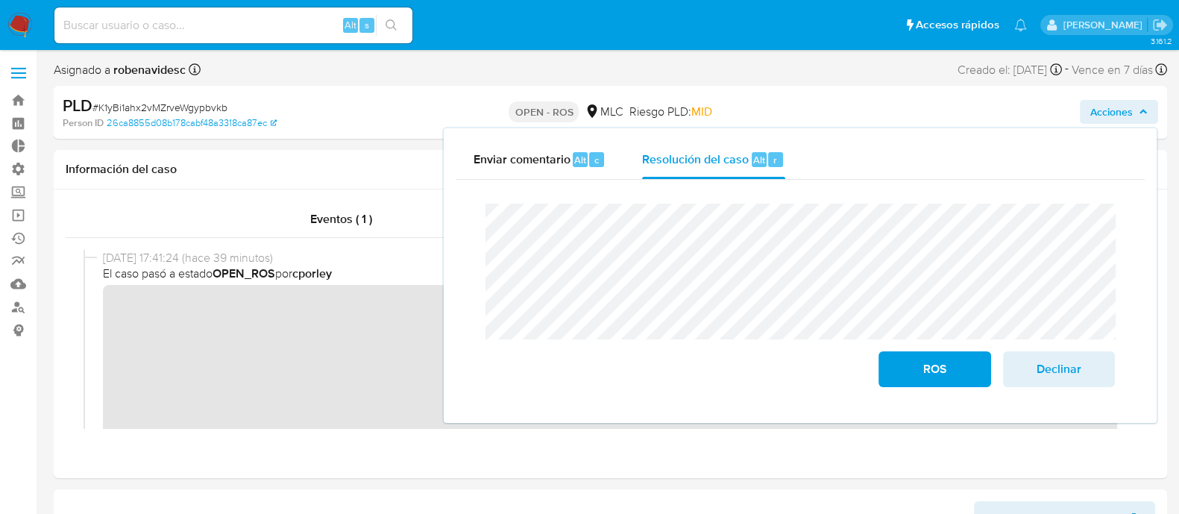
click at [793, 419] on div "Enviar comentario Alt c Resolución del caso Alt r Cierre de caso ROS Declinar" at bounding box center [800, 275] width 713 height 295
click at [475, 259] on div "ROS Declinar" at bounding box center [800, 295] width 653 height 207
click at [485, 192] on div "ROS Declinar" at bounding box center [800, 295] width 653 height 207
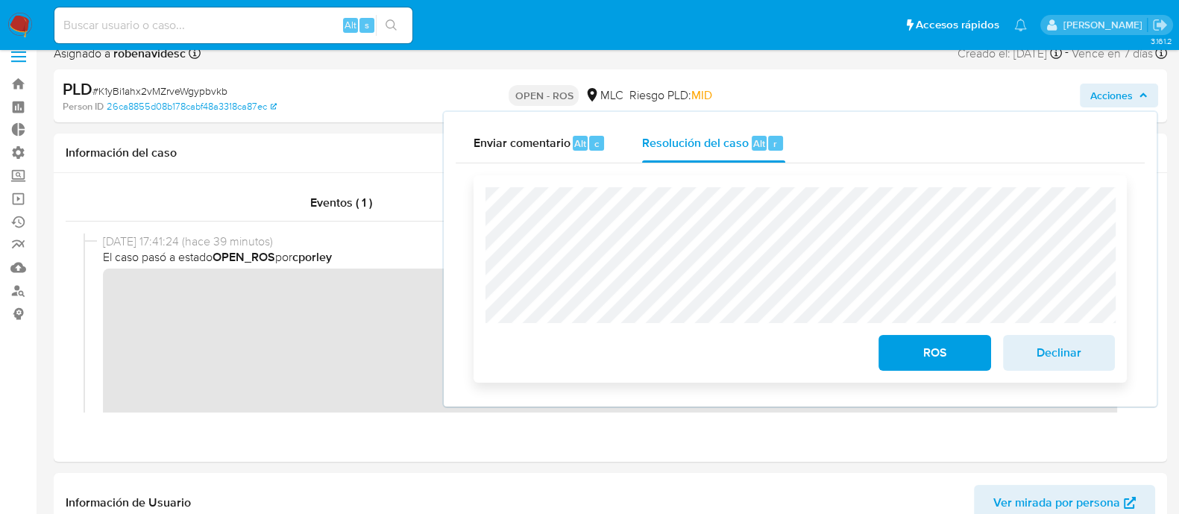
click at [916, 346] on span "ROS" at bounding box center [934, 352] width 73 height 33
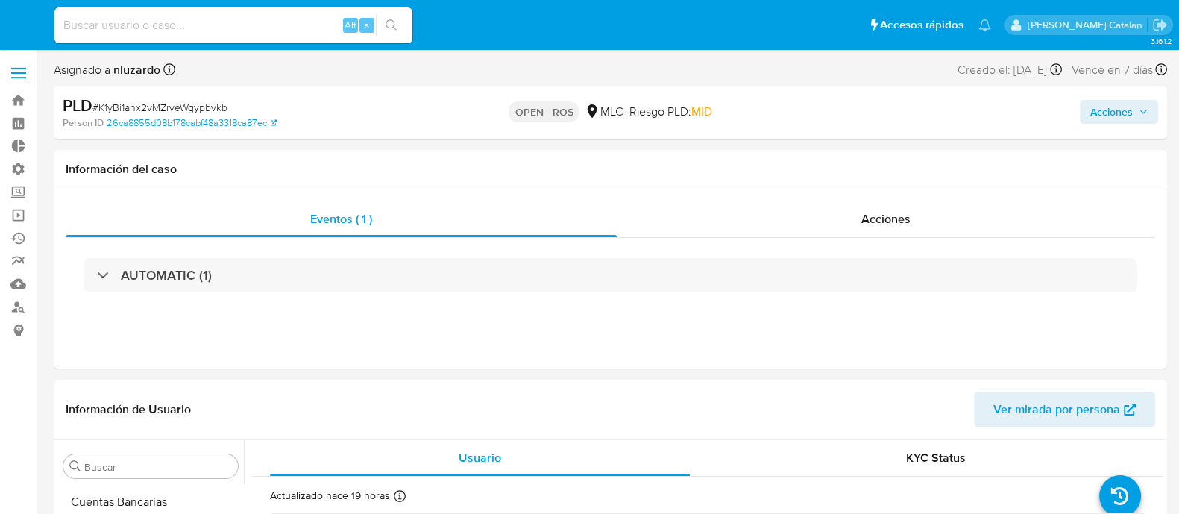
select select "10"
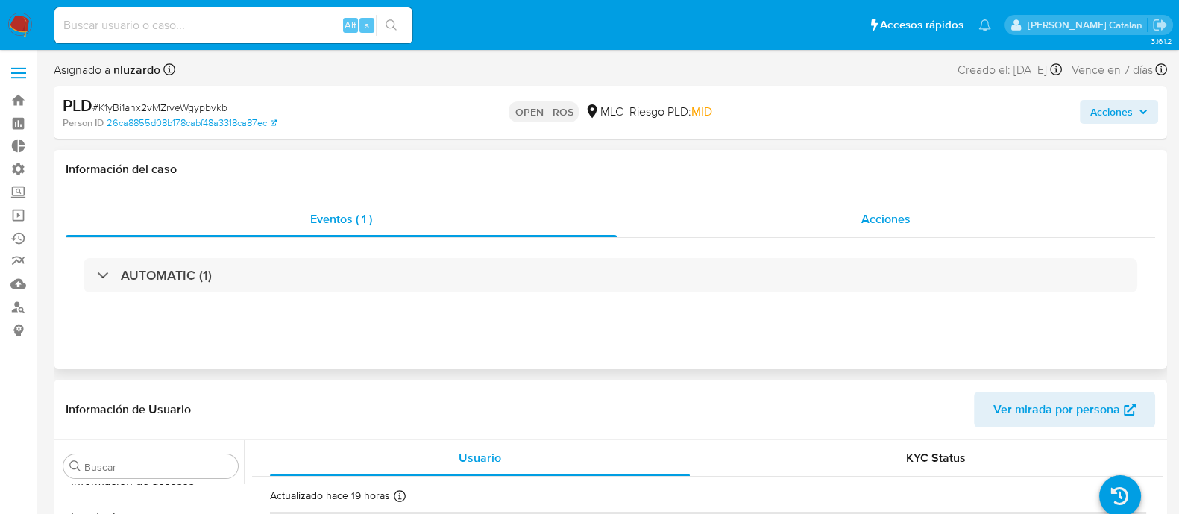
click at [802, 233] on div "Acciones" at bounding box center [886, 219] width 538 height 36
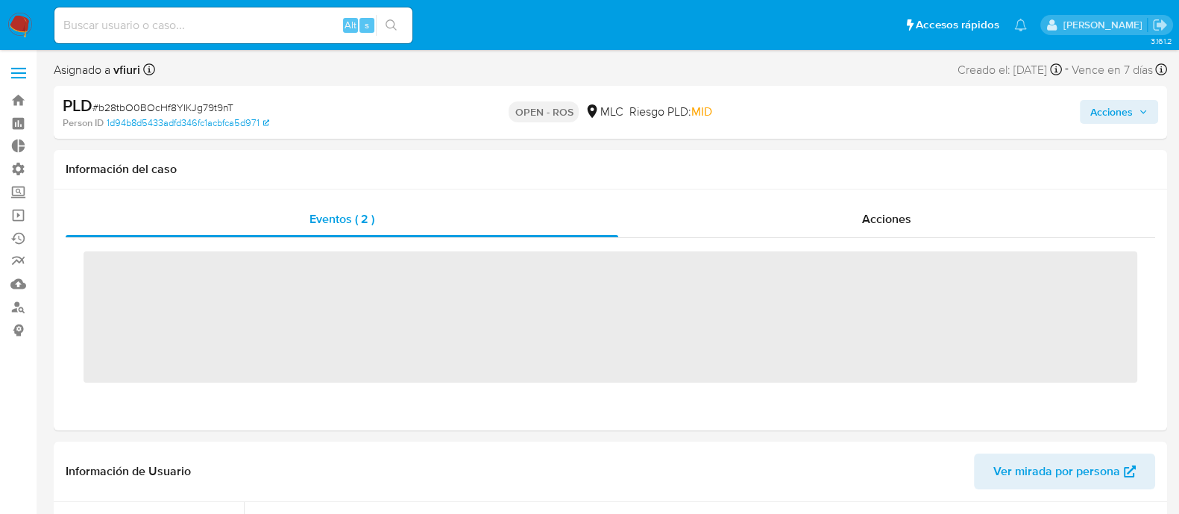
scroll to position [701, 0]
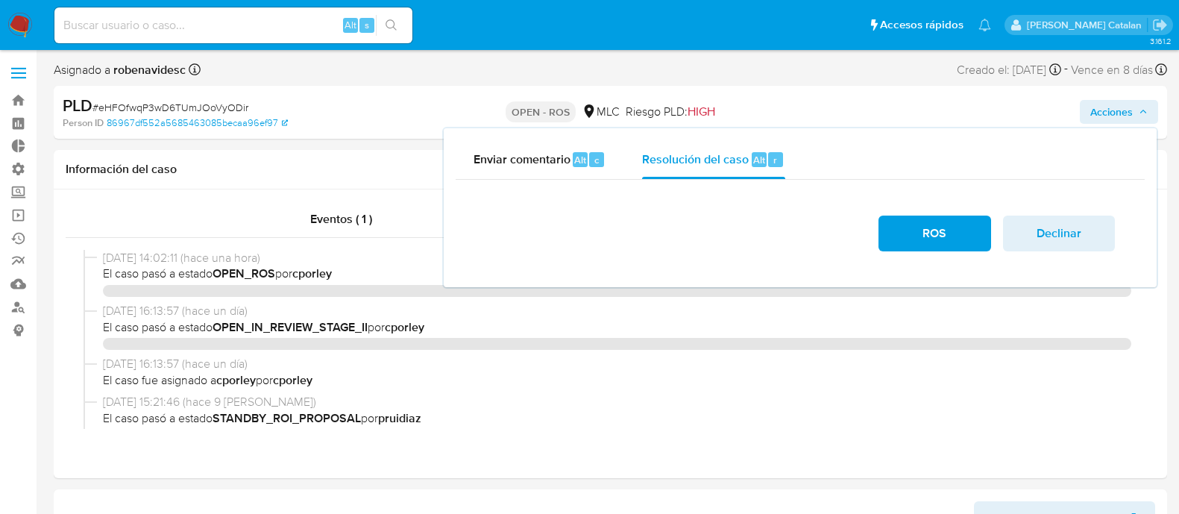
select select "10"
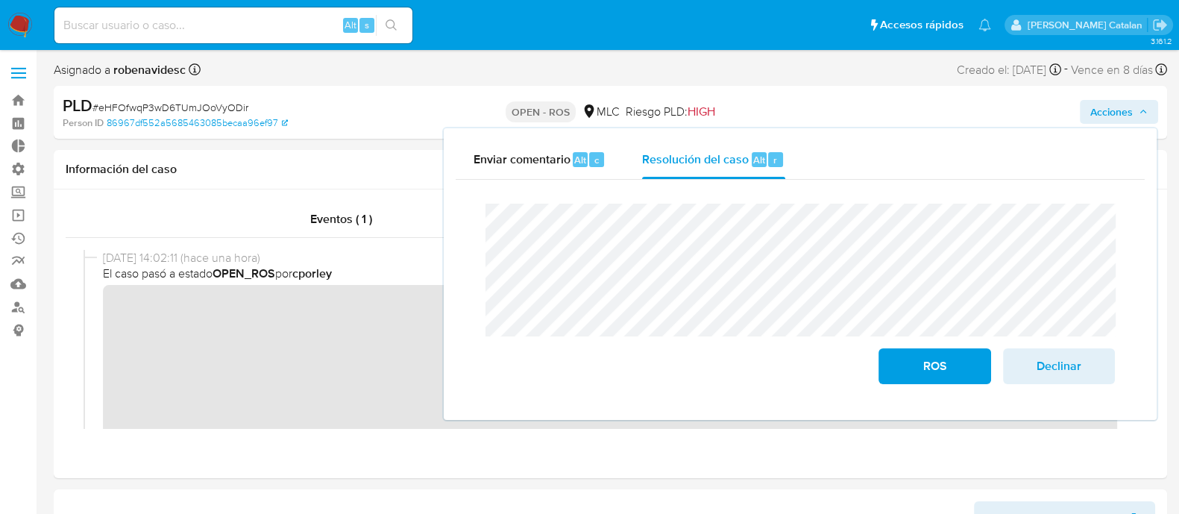
scroll to position [342, 0]
